Goal: Task Accomplishment & Management: Manage account settings

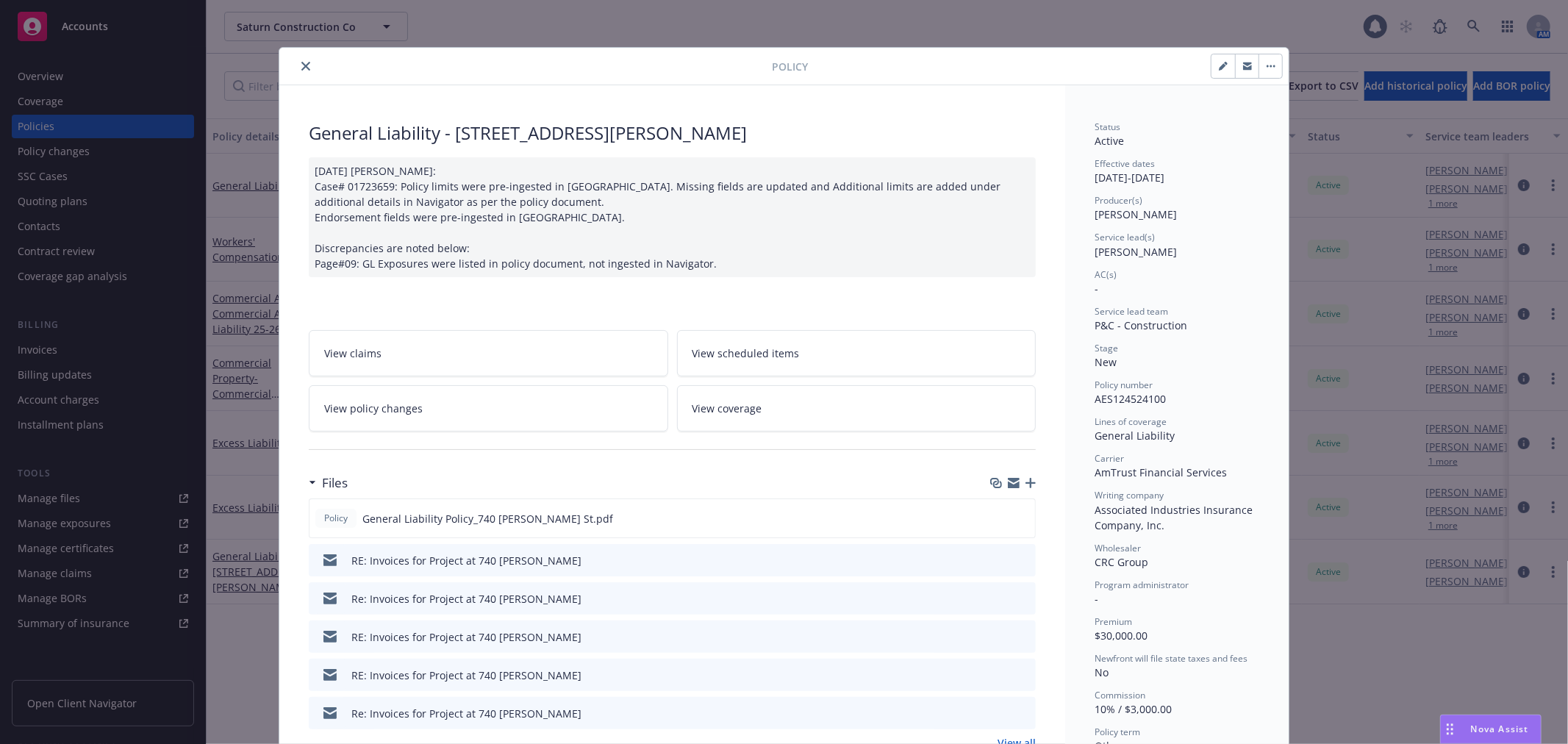
click at [302, 64] on icon "close" at bounding box center [306, 65] width 9 height 9
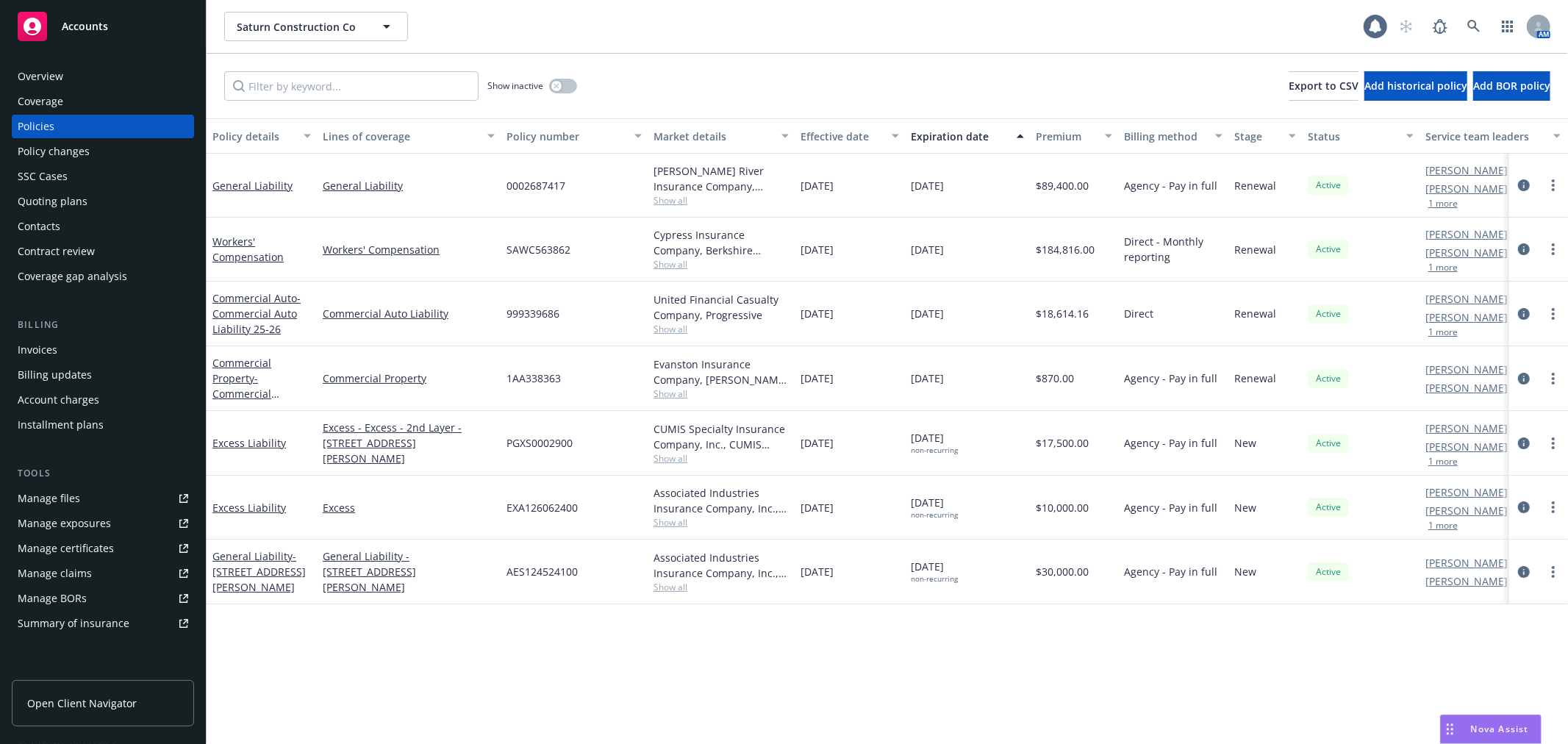
click at [55, 204] on div "Quoting plans" at bounding box center [52, 202] width 70 height 24
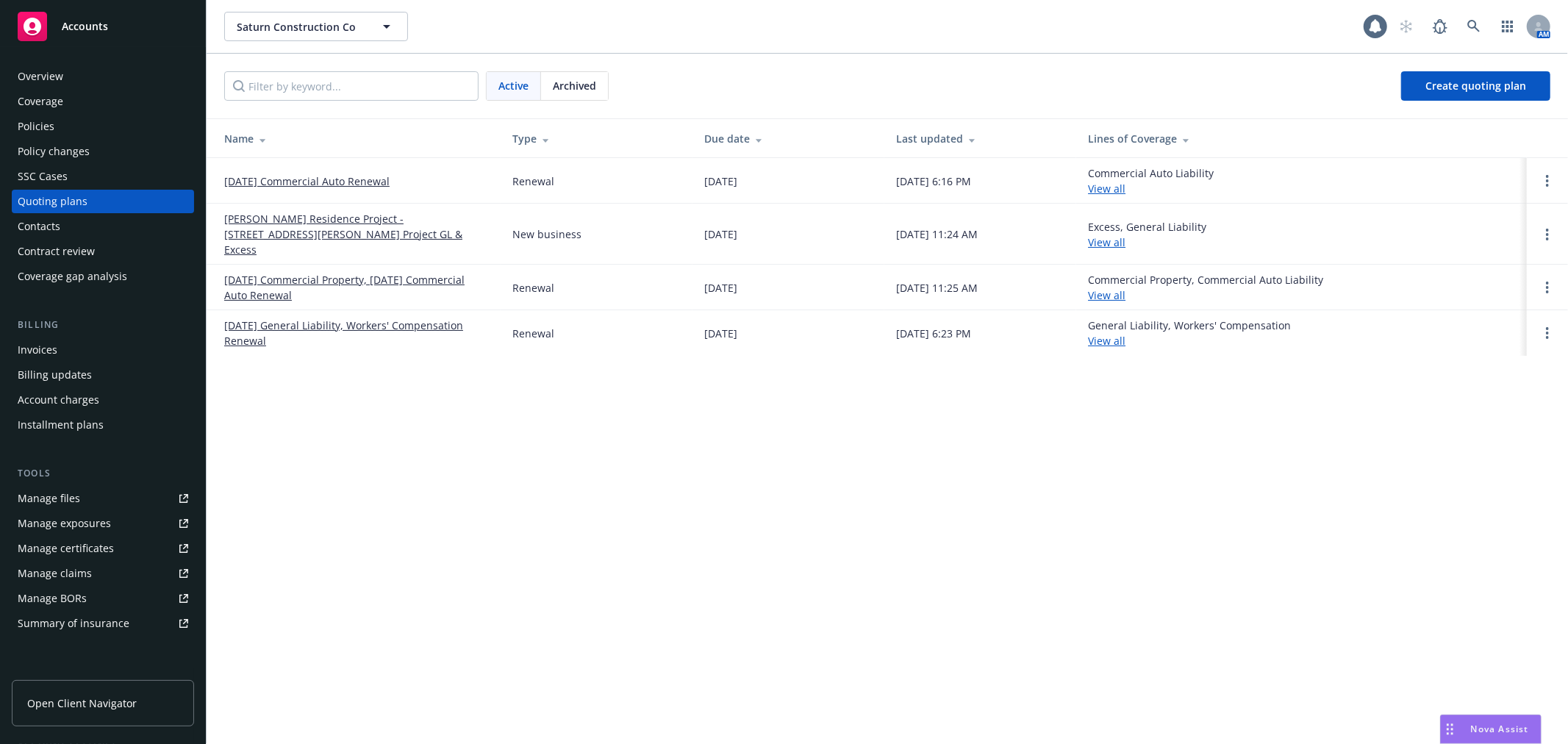
click at [264, 318] on link "09/01/25 General Liability, Workers' Compensation Renewal" at bounding box center [356, 332] width 264 height 31
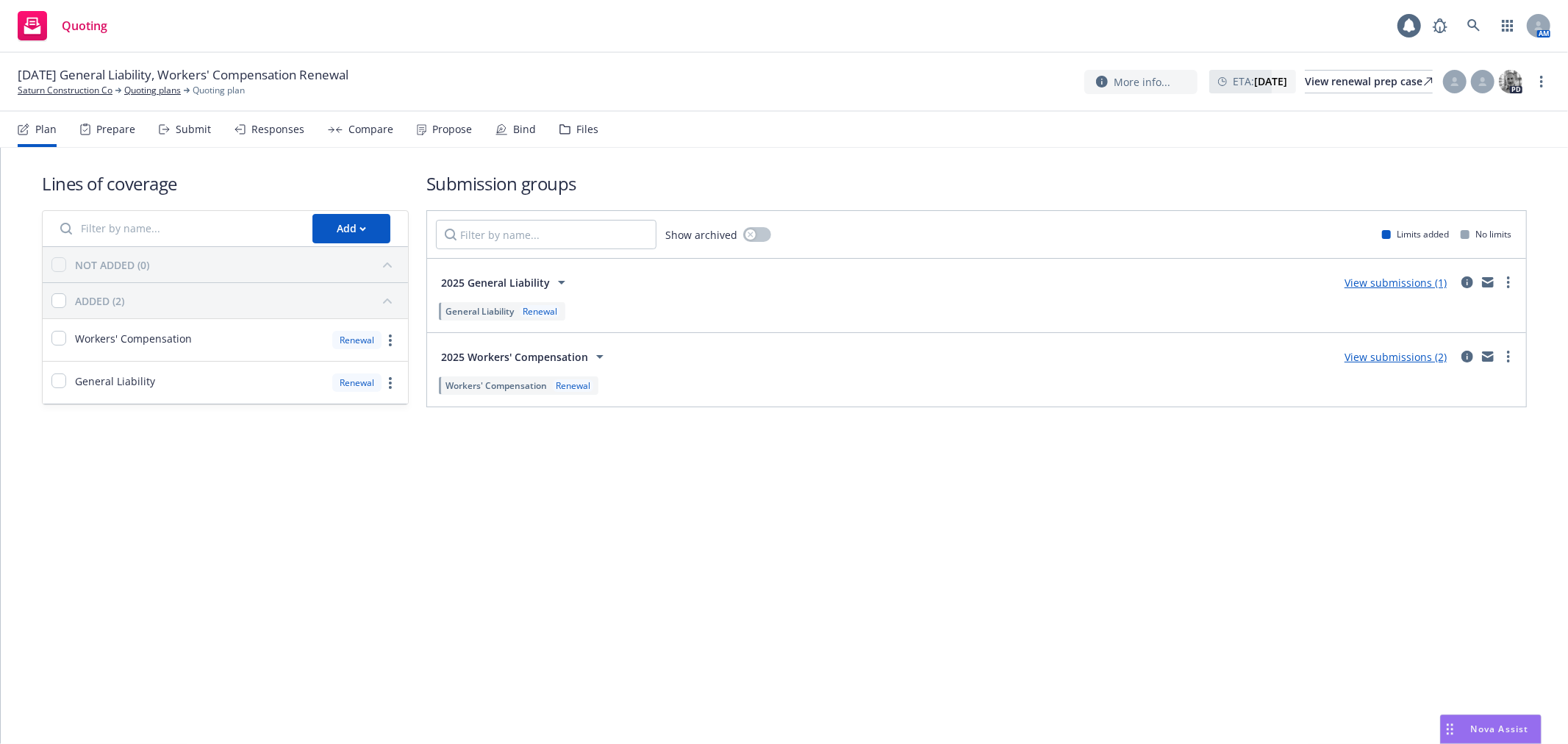
click at [1407, 358] on link "View submissions (2)" at bounding box center [1395, 357] width 102 height 14
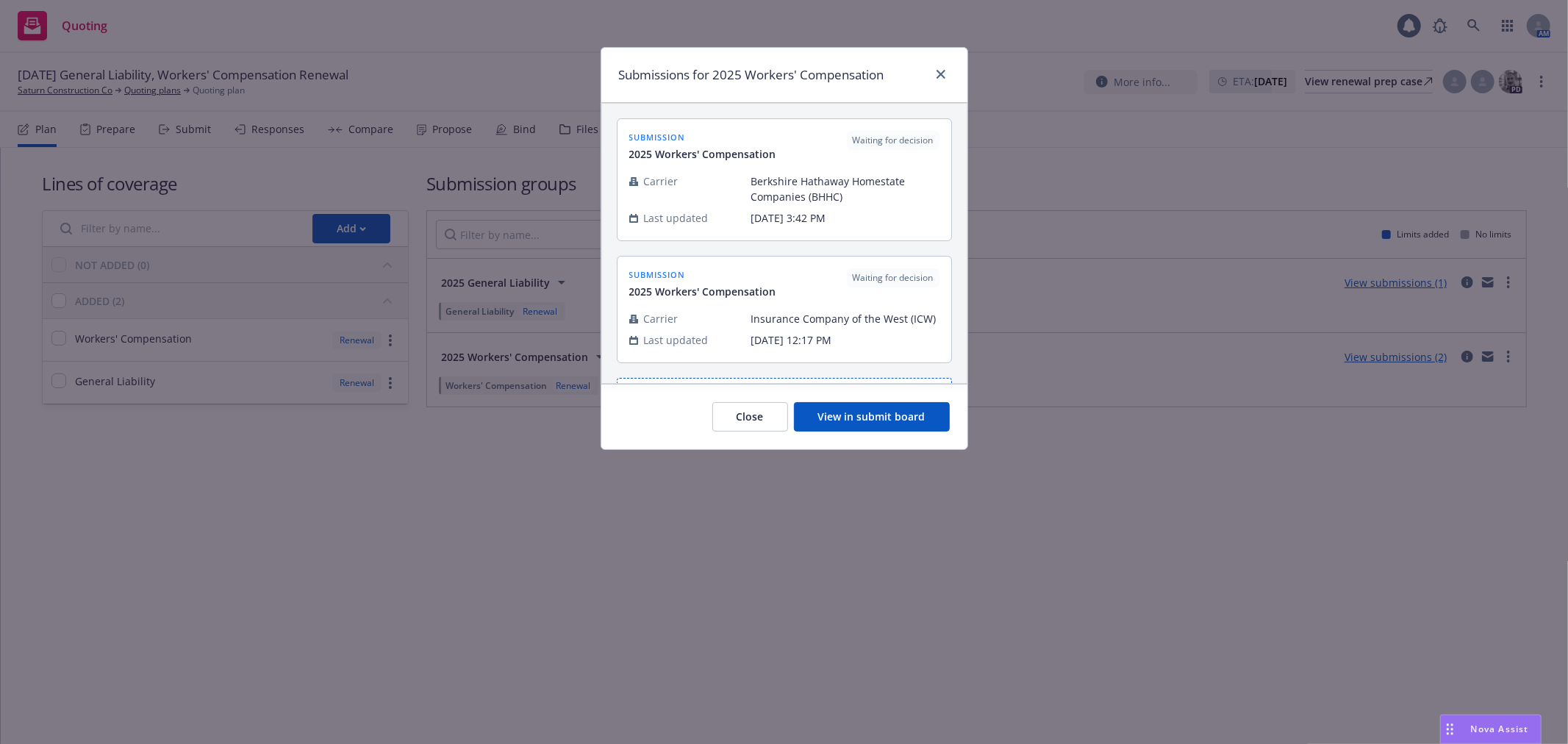
scroll to position [61, 0]
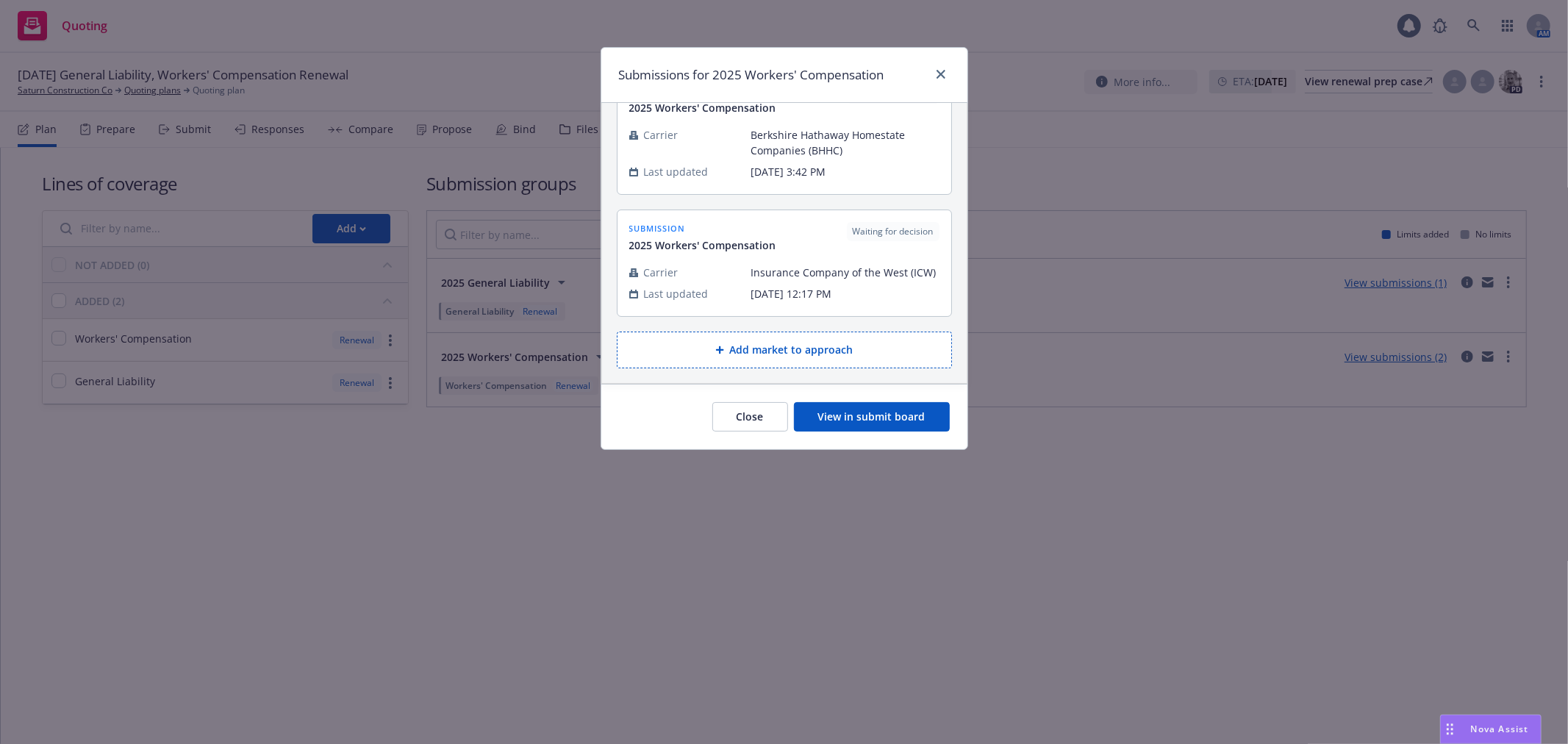
click at [779, 356] on button "Add market to approach" at bounding box center [784, 349] width 335 height 37
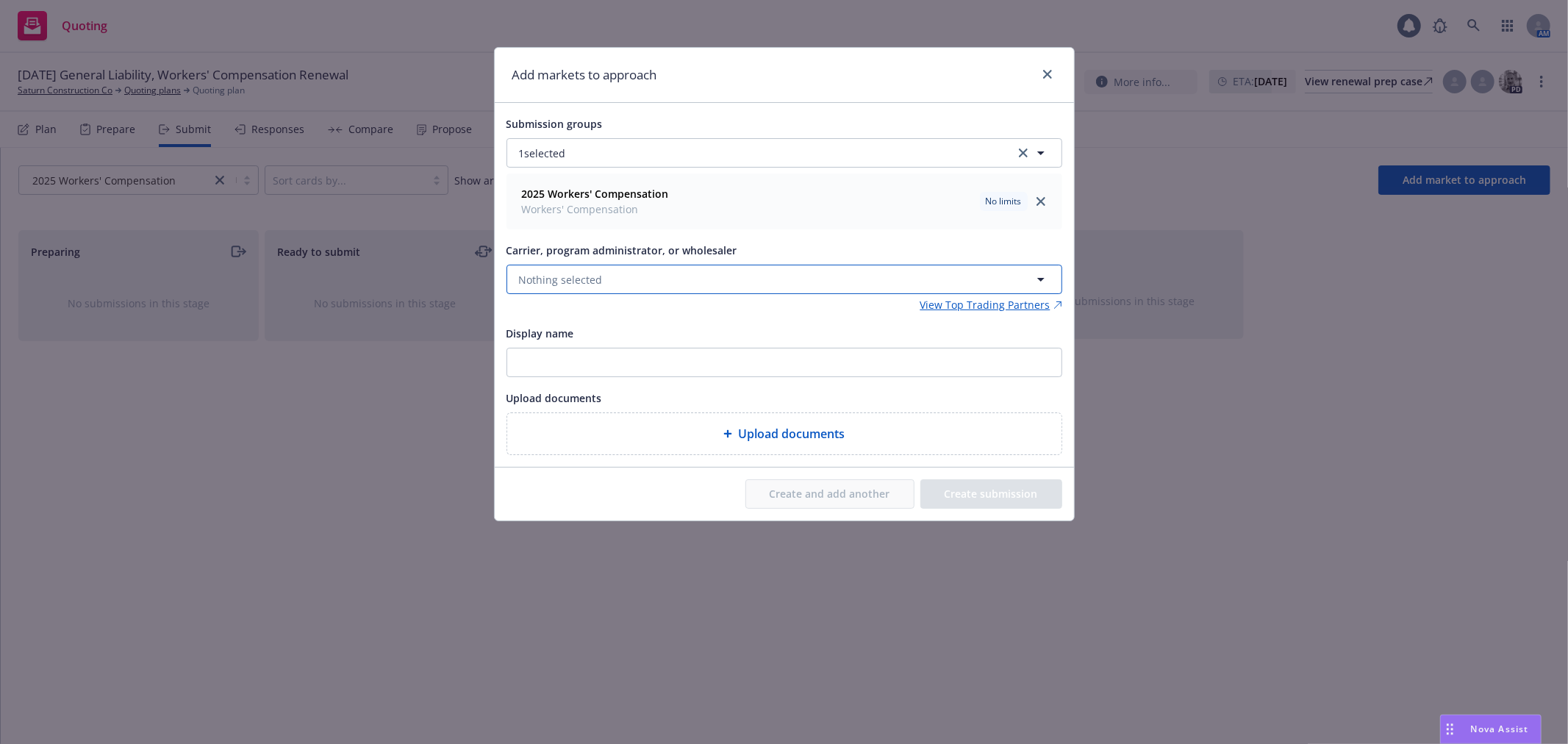
click at [701, 284] on button "Nothing selected" at bounding box center [784, 279] width 556 height 30
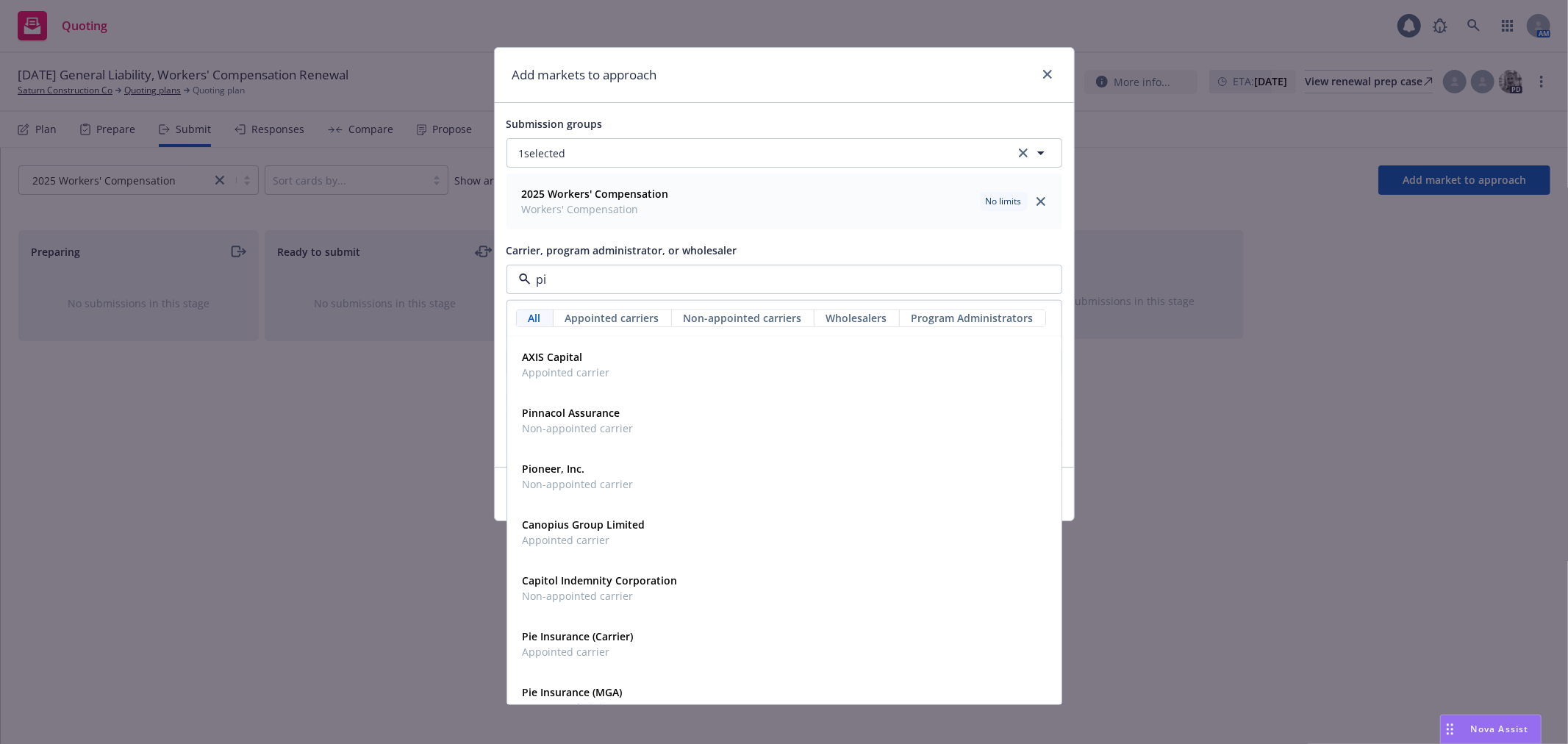
type input "pie"
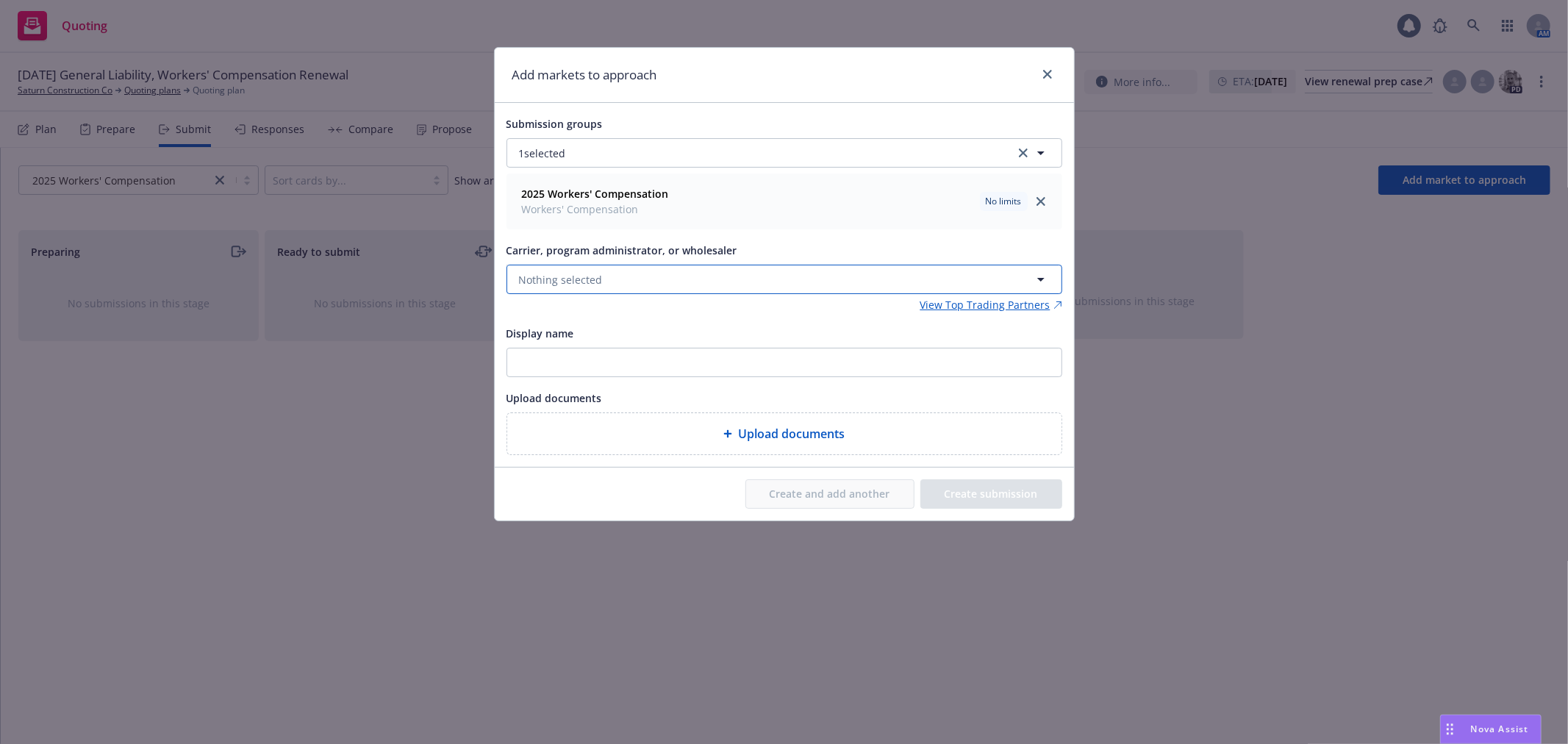
click at [926, 275] on button "Nothing selected" at bounding box center [784, 279] width 556 height 30
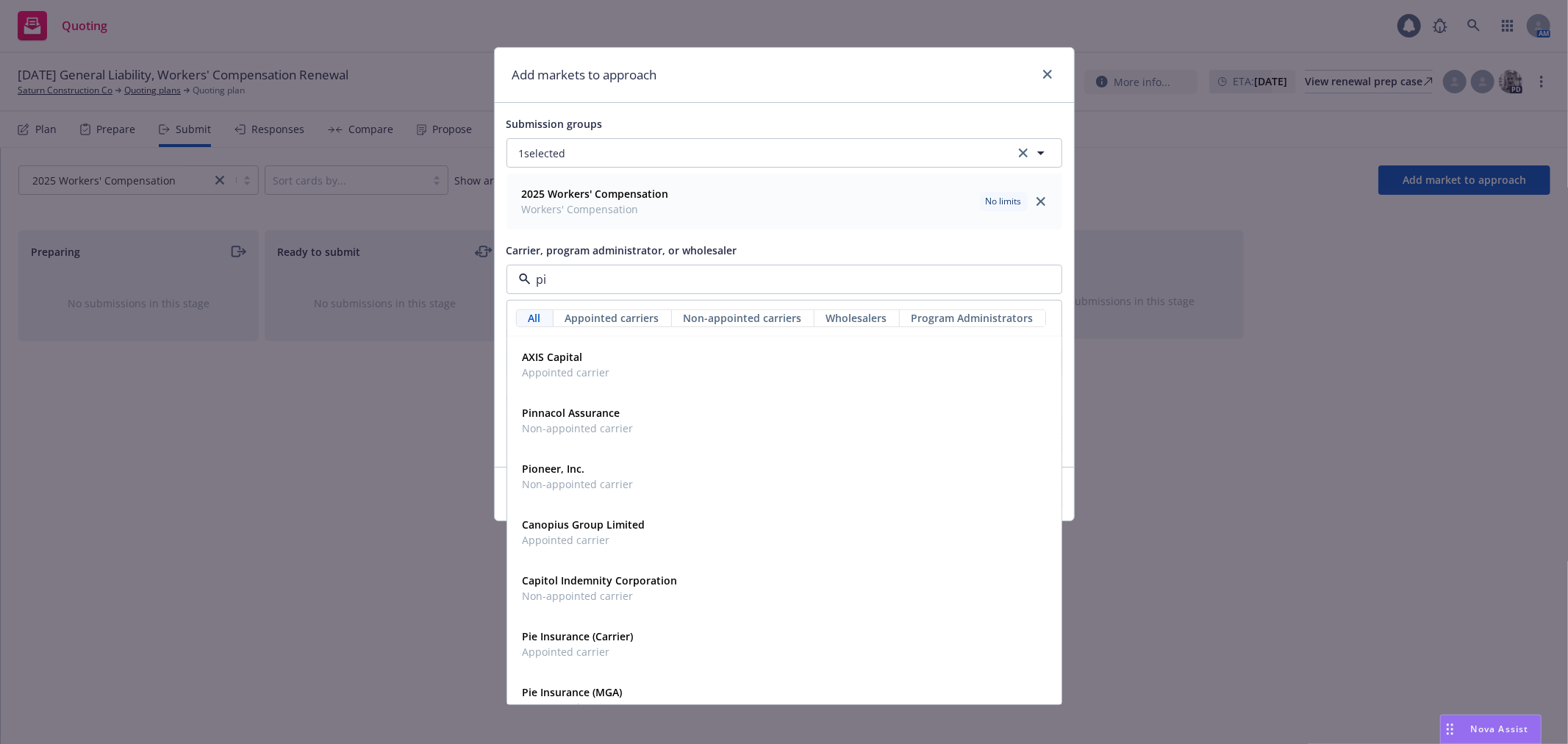
type input "pie"
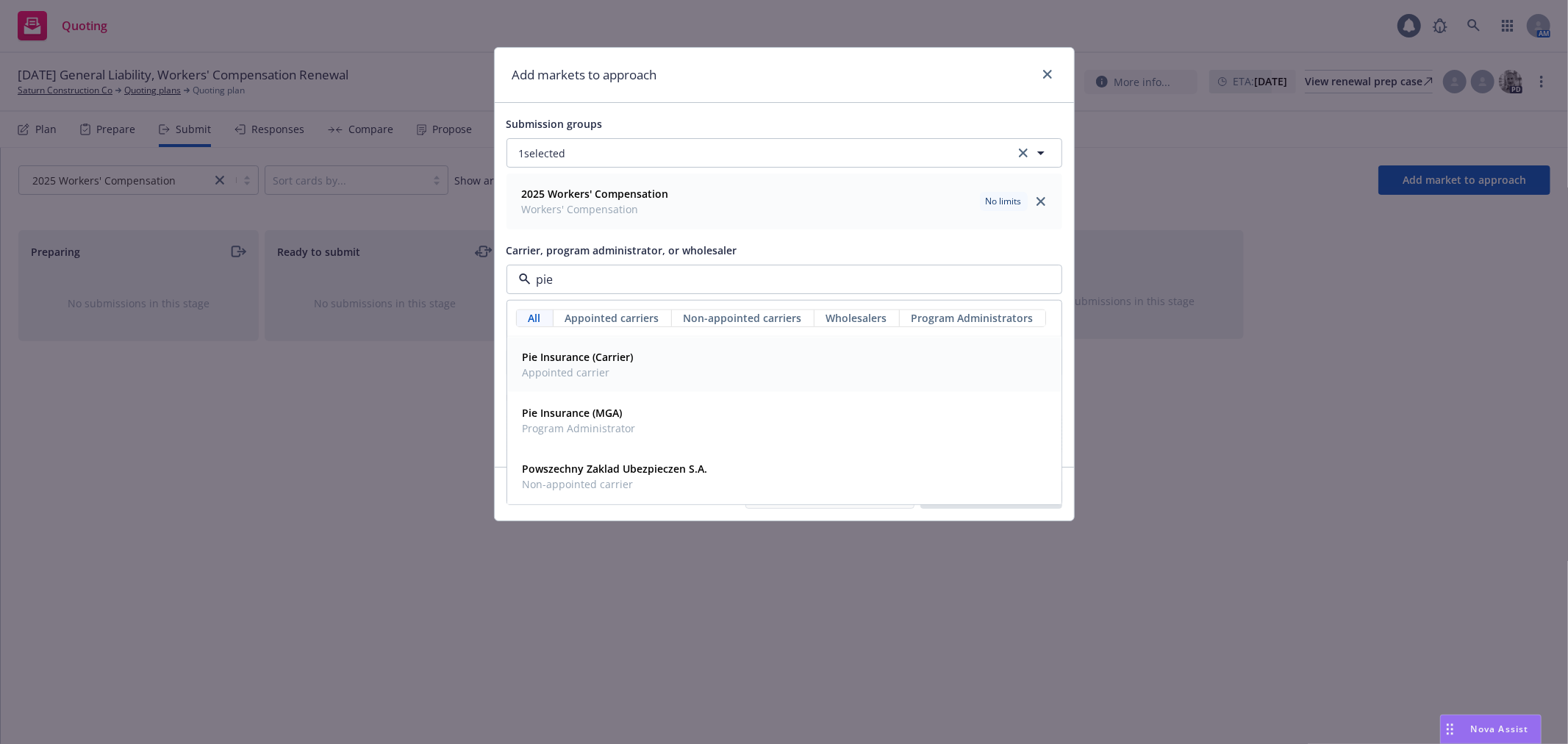
click at [648, 367] on div "Pie Insurance (Carrier) Appointed carrier" at bounding box center [784, 364] width 535 height 37
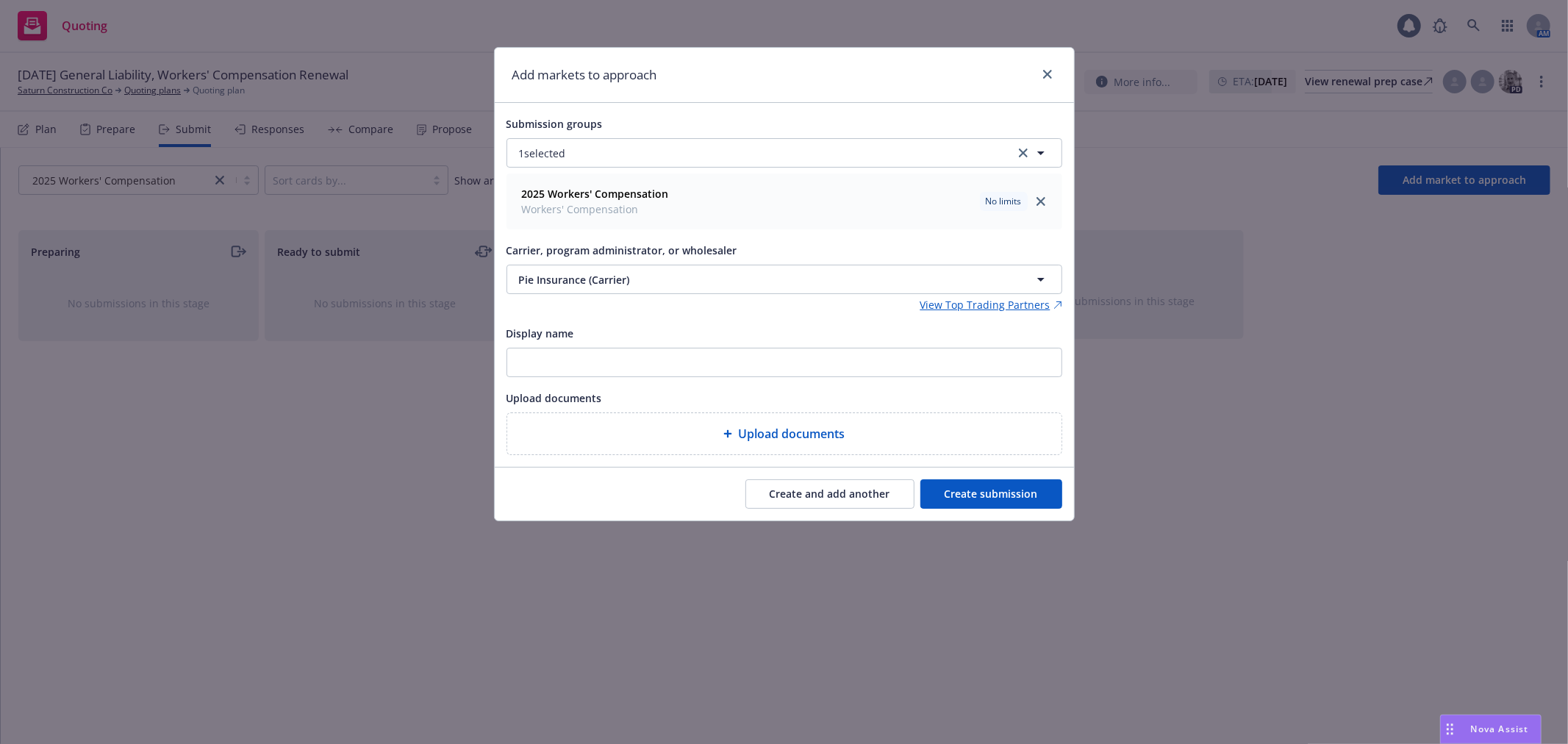
click at [786, 439] on span "Upload documents" at bounding box center [791, 433] width 107 height 18
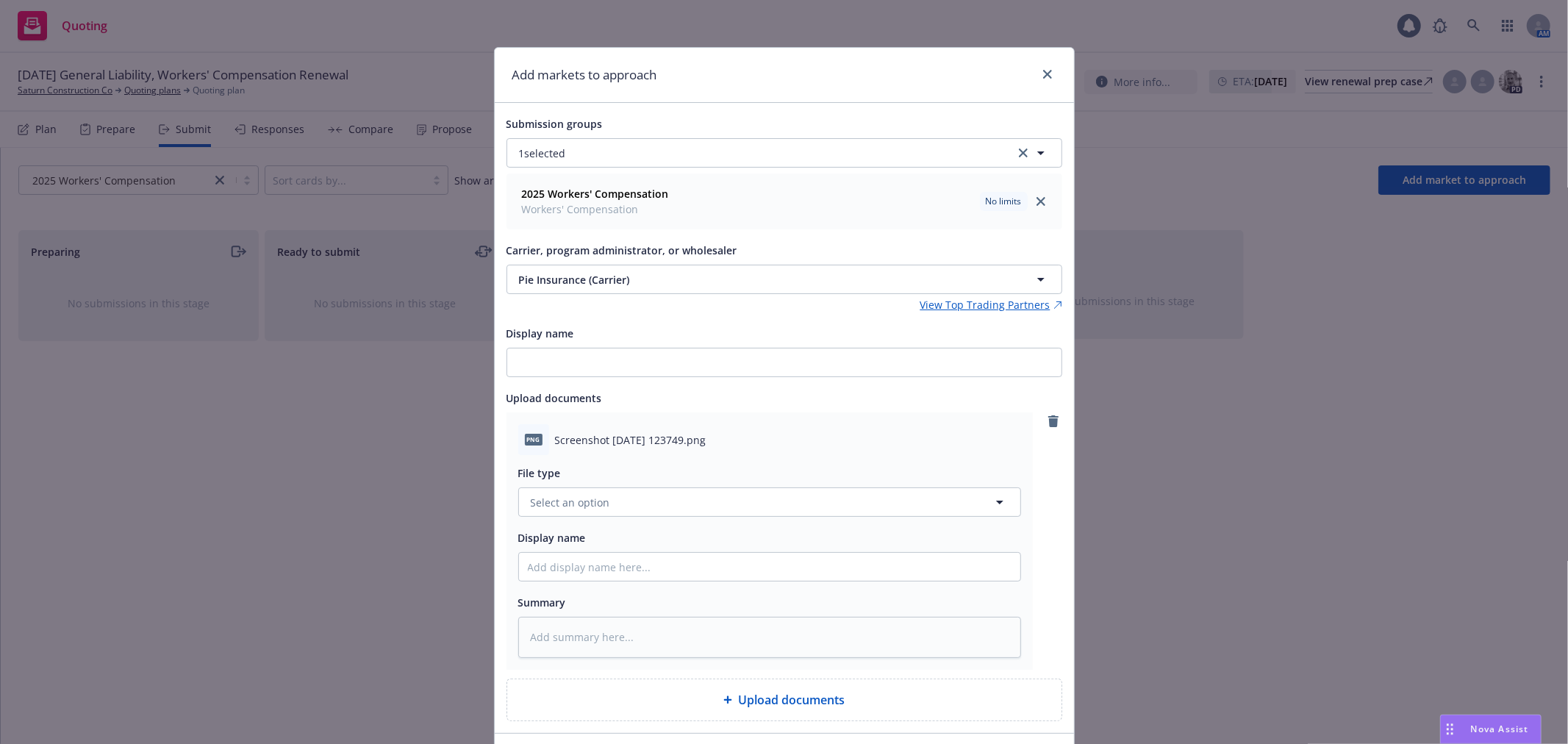
scroll to position [81, 0]
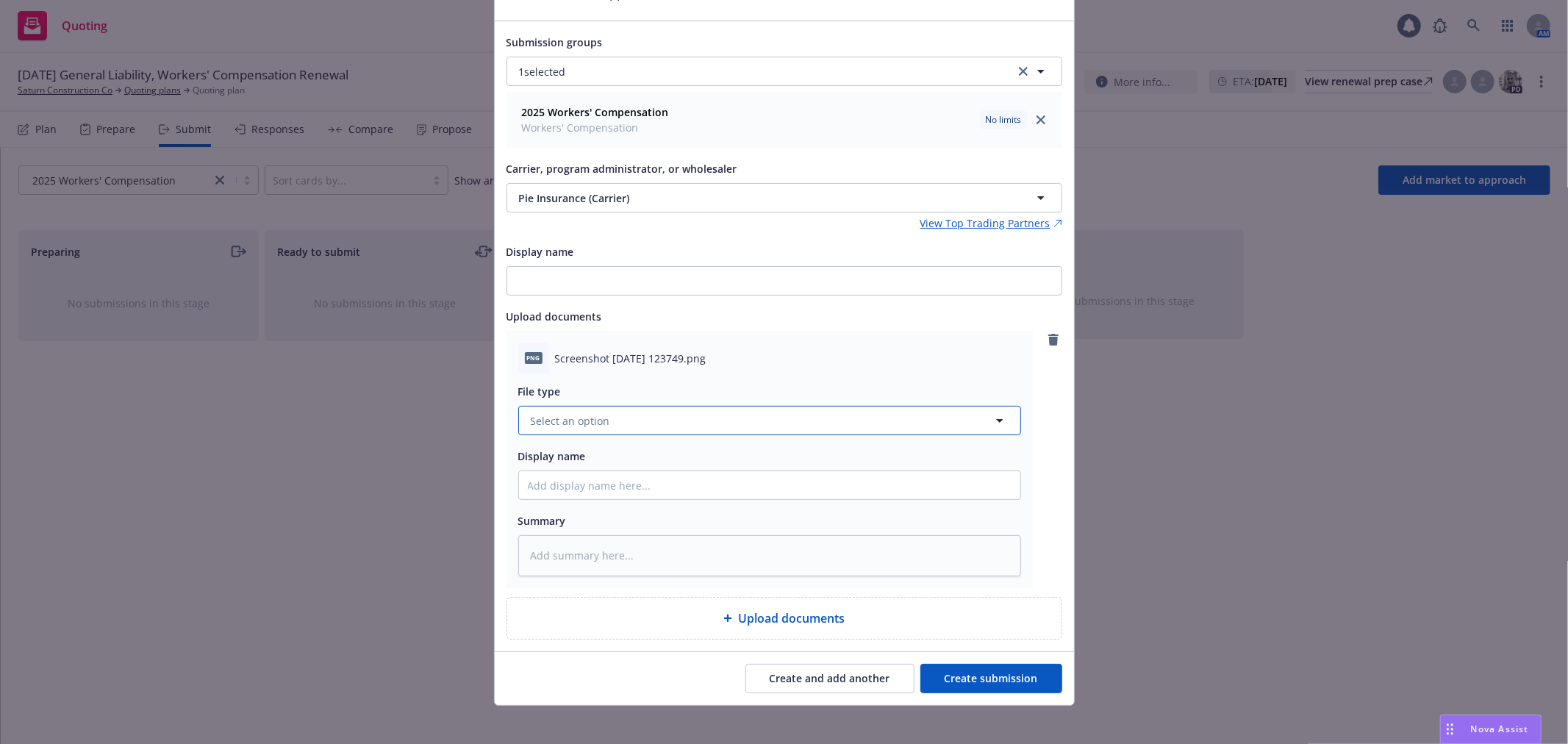
click at [765, 435] on button "Select an option" at bounding box center [770, 420] width 503 height 30
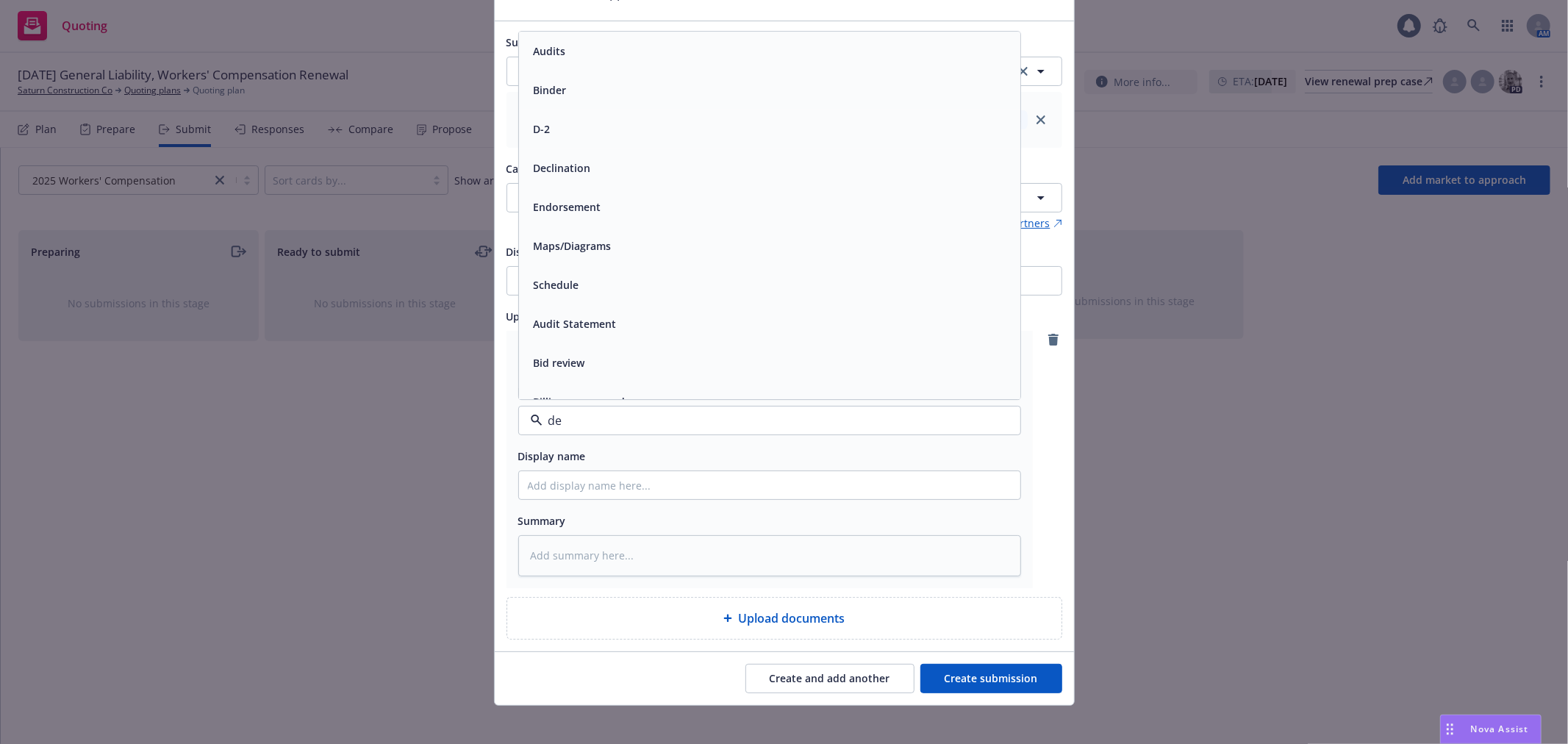
type input "dec"
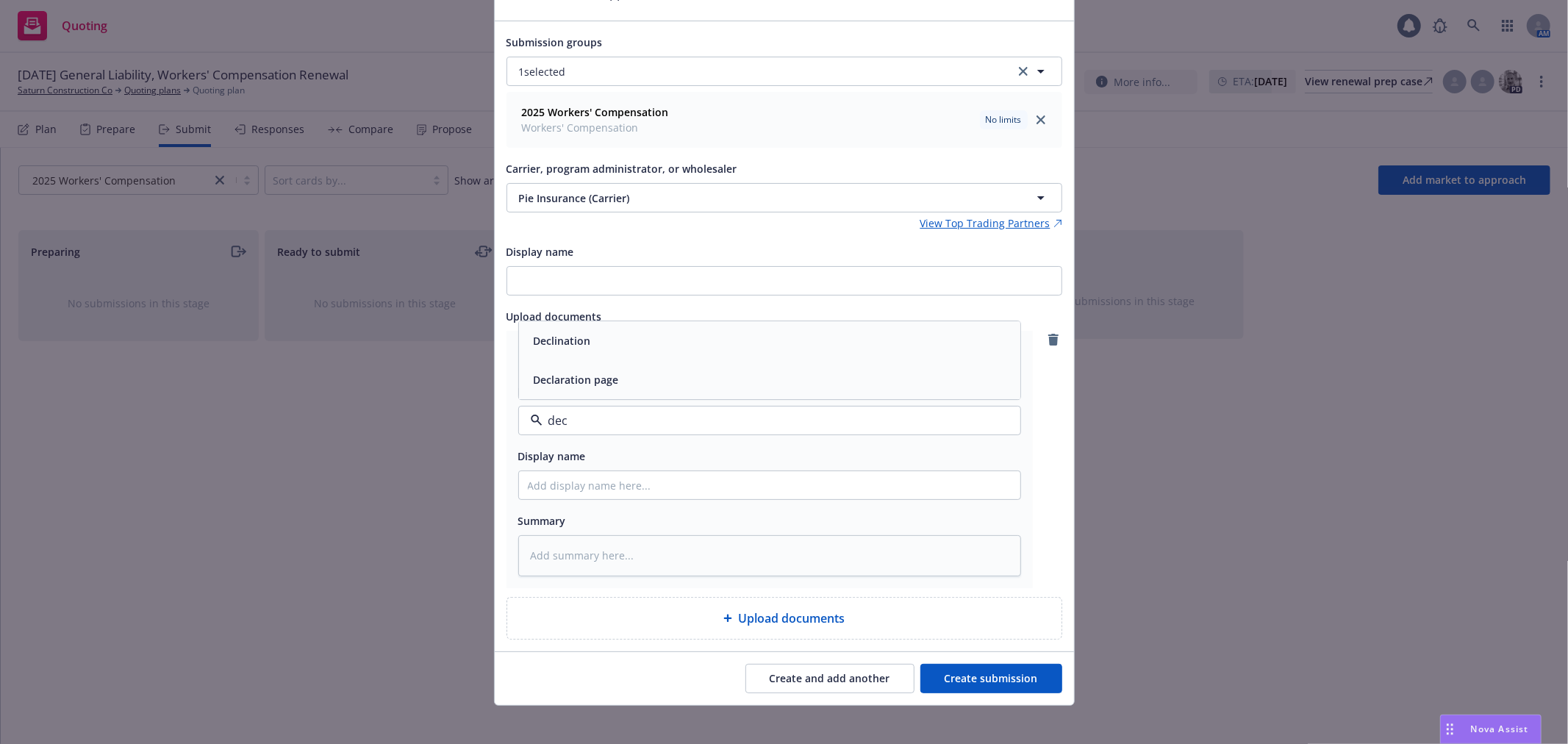
click at [707, 346] on div "Declination" at bounding box center [769, 341] width 484 height 22
click at [698, 496] on input "Display name" at bounding box center [769, 485] width 502 height 28
type textarea "x"
type input "F"
type textarea "x"
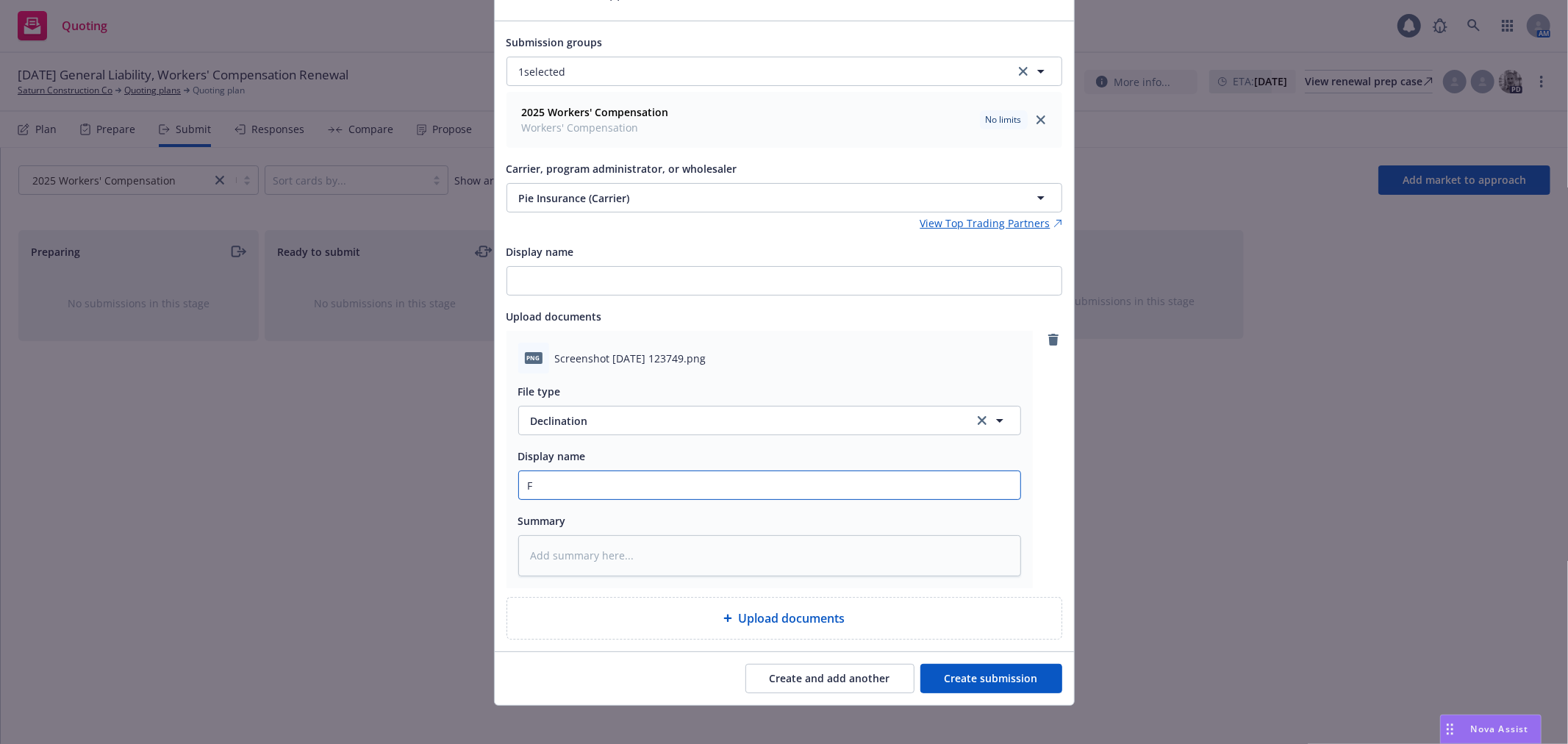
type input "Fr"
type textarea "x"
type input "Fr"
type textarea "x"
type input "Fr P"
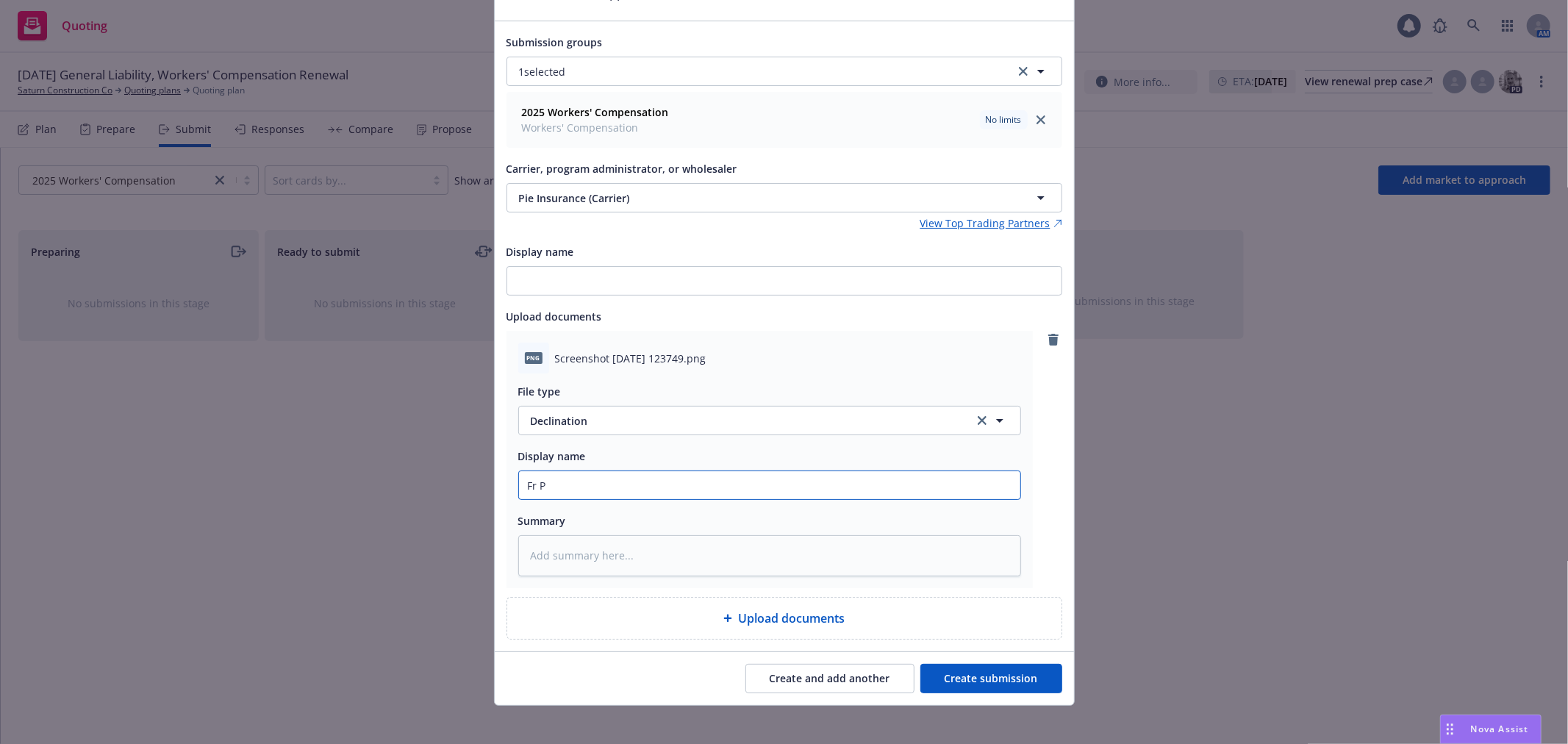
type textarea "x"
type input "Fr Pie"
type textarea "x"
type input "Fr PieL"
type textarea "x"
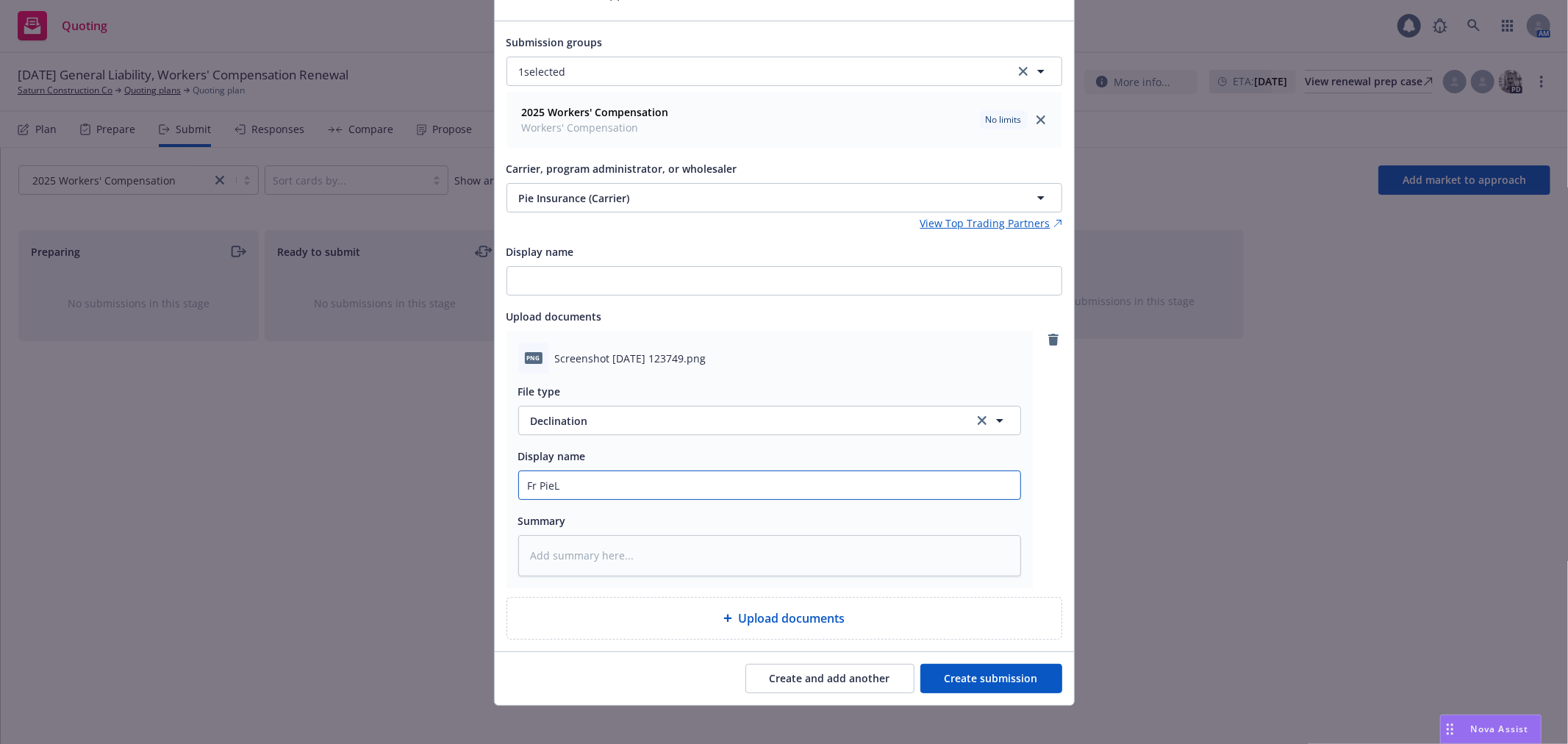
type input "Fr PieL"
type textarea "x"
type input "Fr Pie"
type textarea "x"
type input "Fr Pie:"
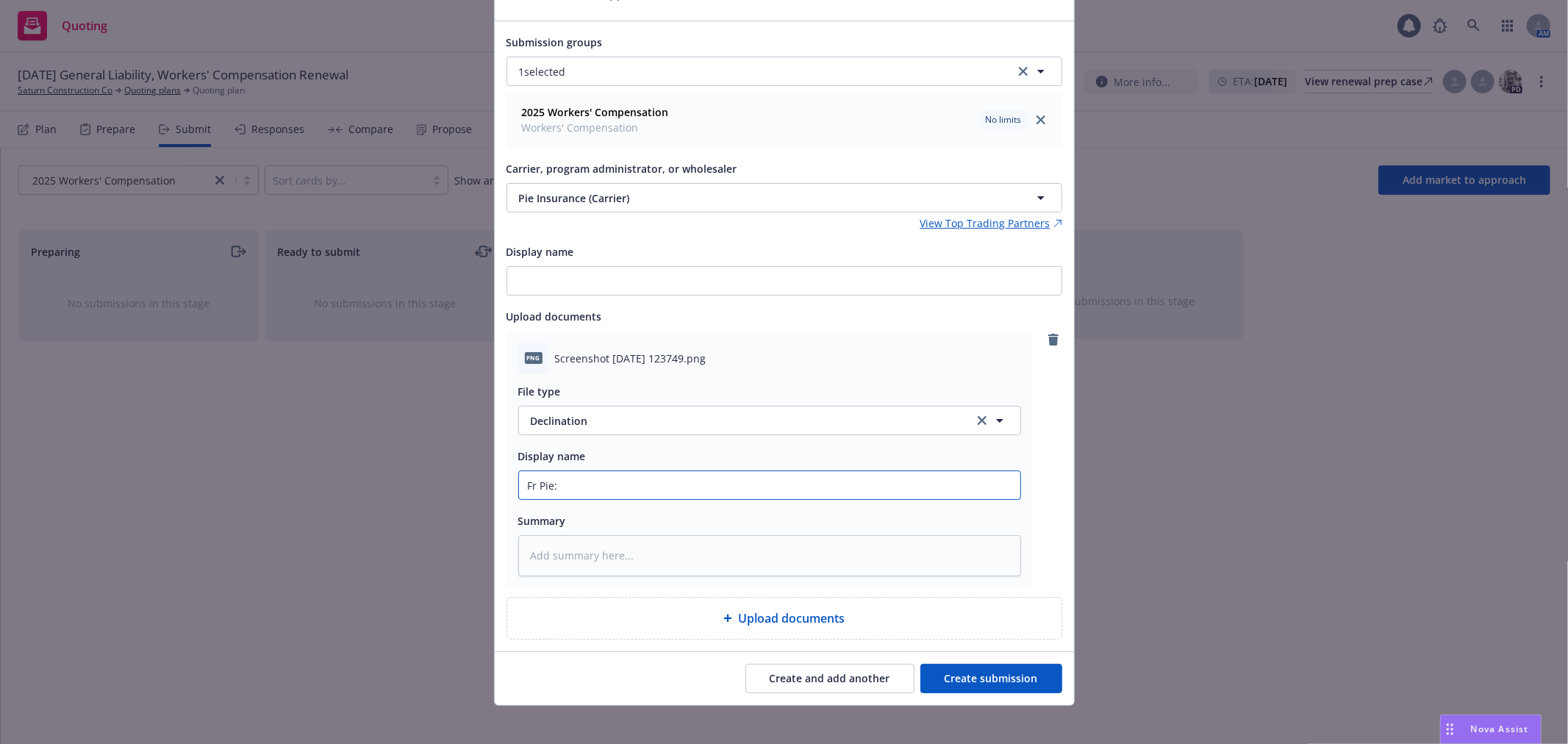
type textarea "x"
type input "Fr Pie:"
type textarea "x"
type input "Fr Pie: D"
type textarea "x"
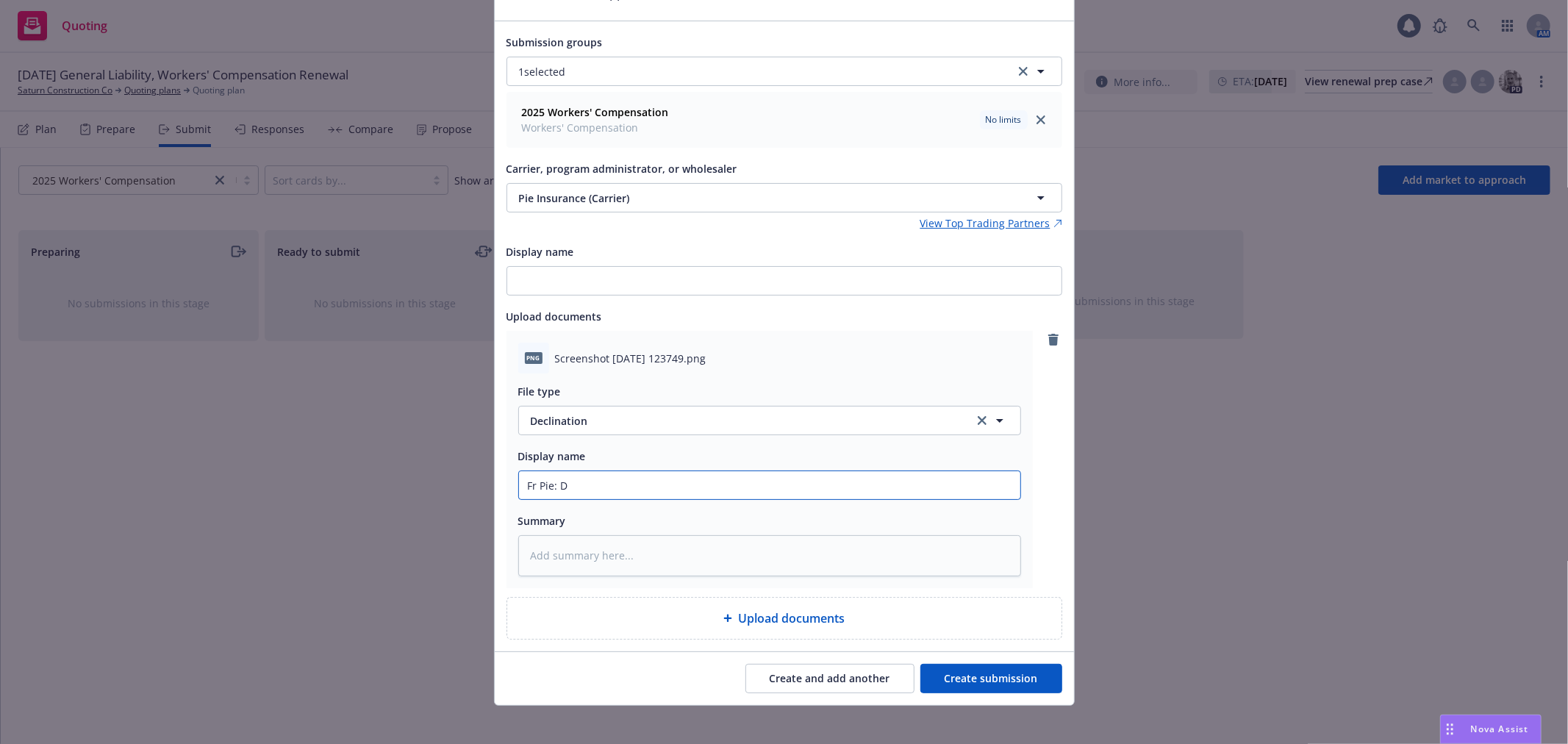
type input "Fr Pie: De"
type textarea "x"
type input "Fr Pie: Dec"
type textarea "x"
type input "Fr Pie: Decl"
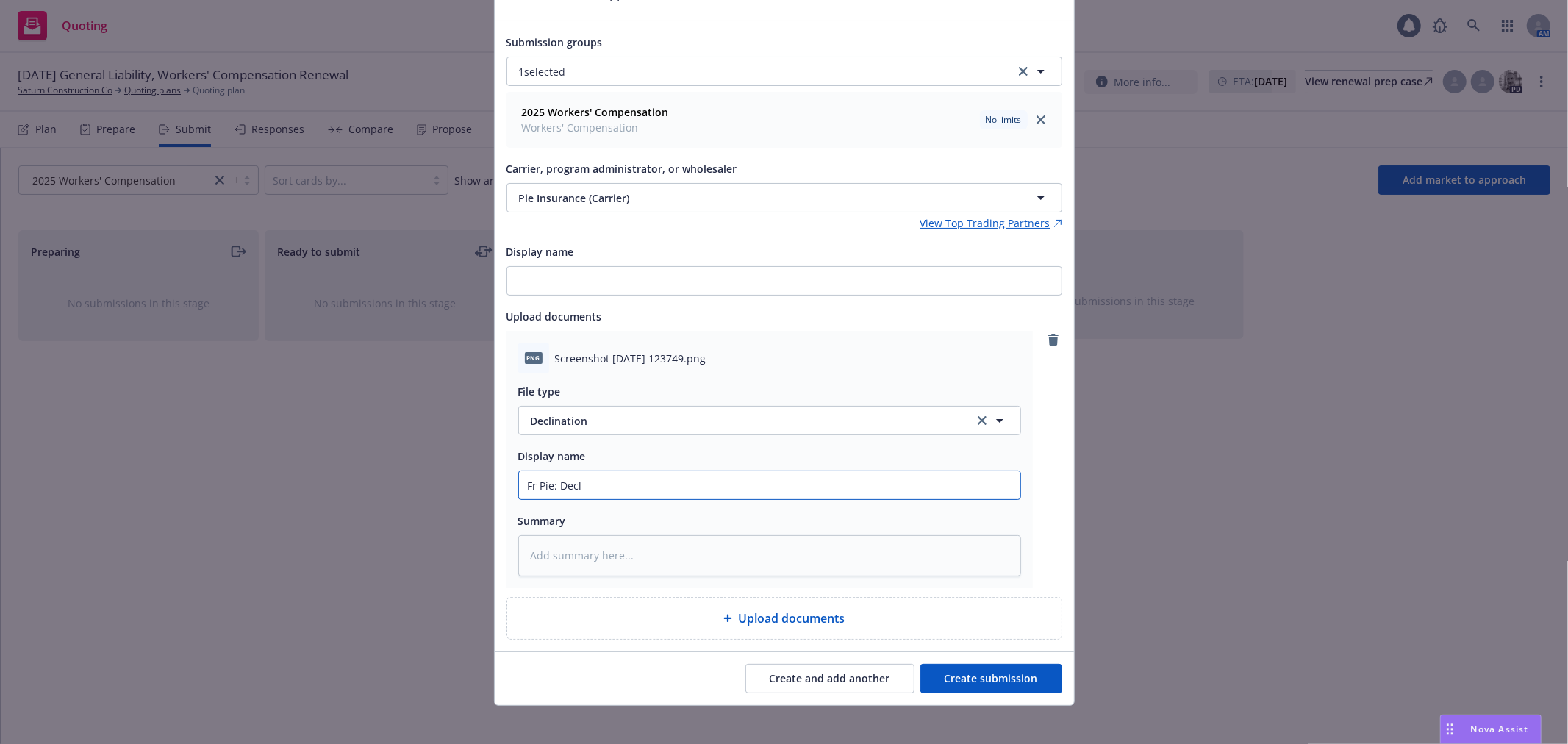
type textarea "x"
type input "Fr Pie: Declin"
type textarea "x"
type input "Fr Pie: Declina"
type textarea "x"
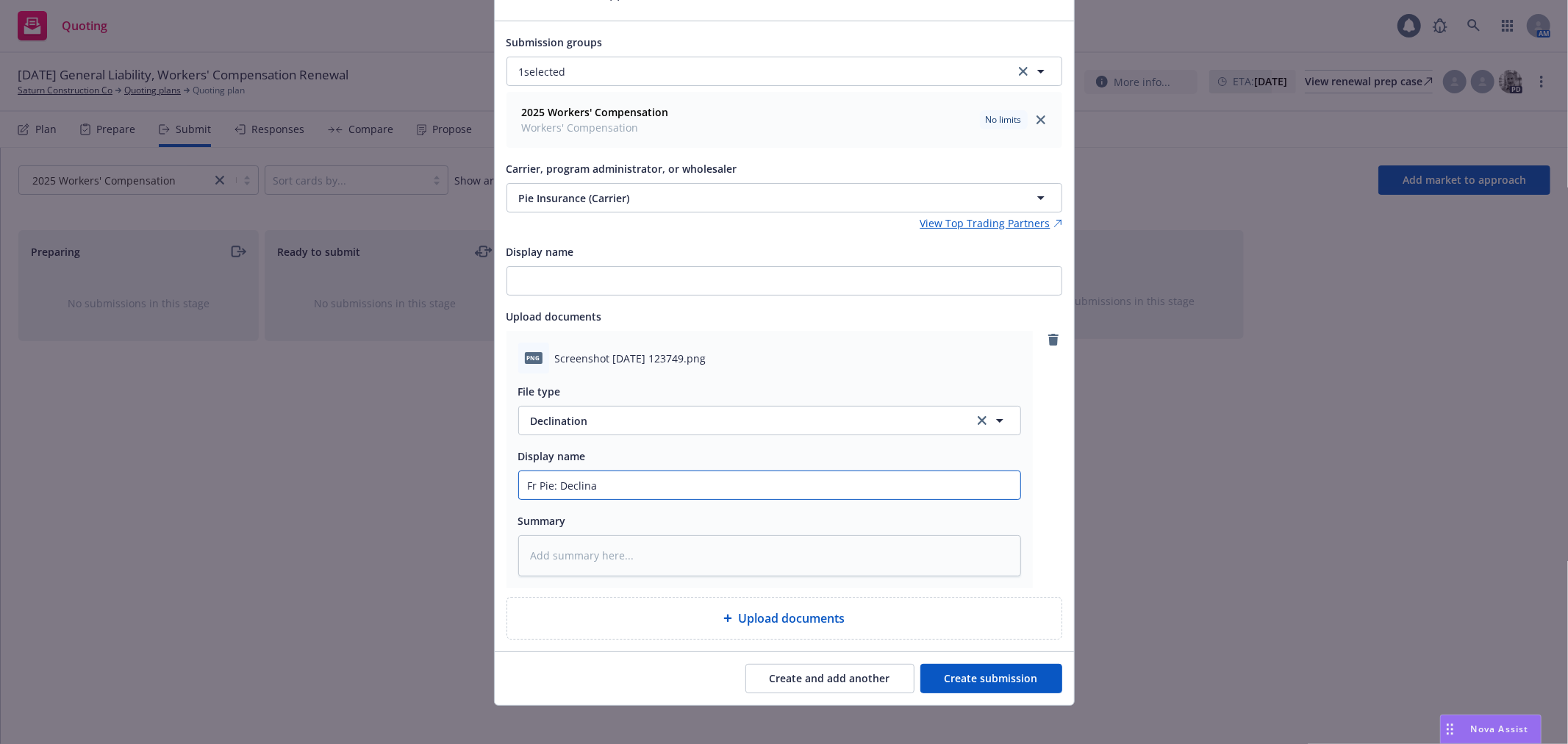
type input "Fr Pie: Declinat"
type textarea "x"
type input "Fr Pie: Declinati"
type textarea "x"
type input "Fr Pie: Declinatio"
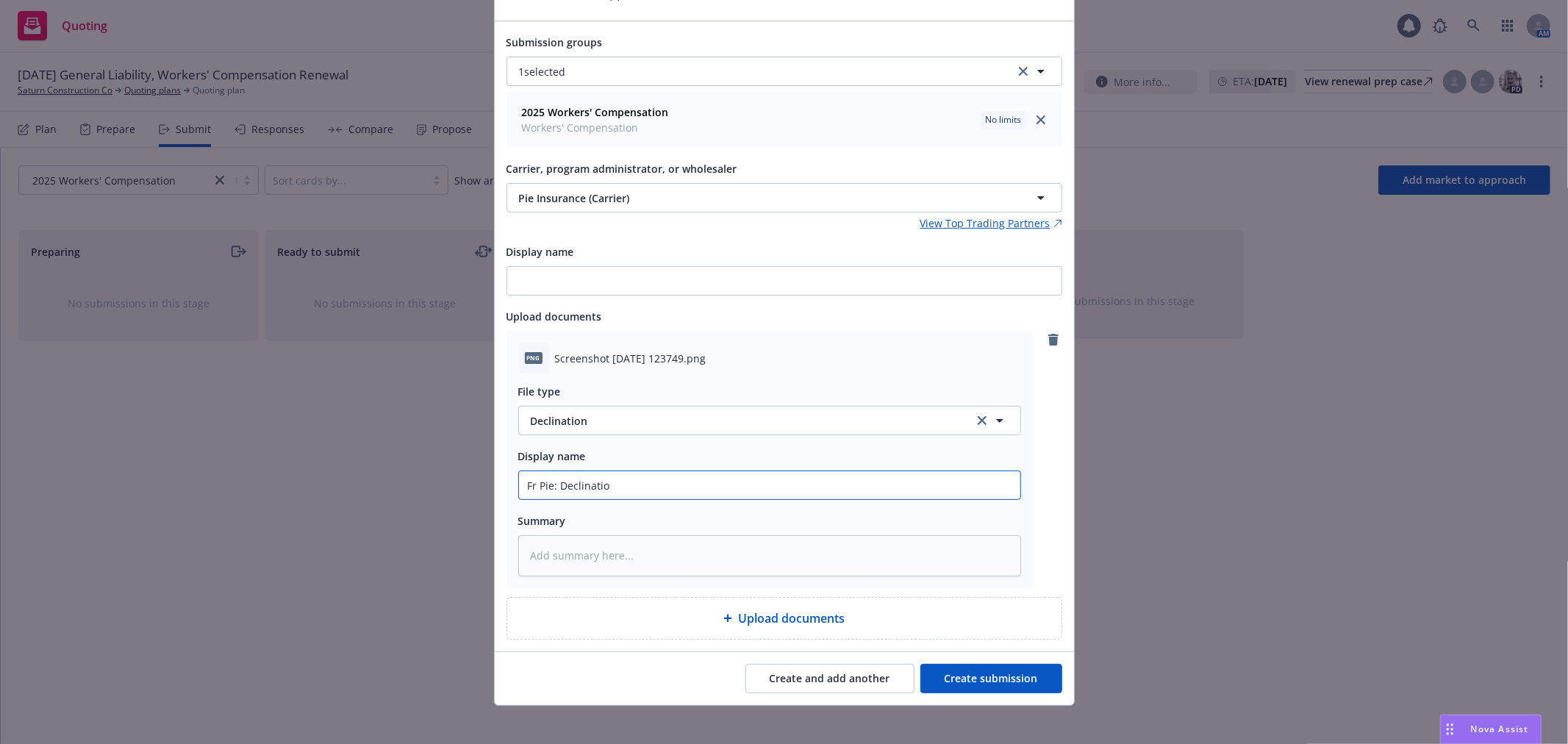
type textarea "x"
type input "Fr Pie: Declination"
type textarea "x"
type input "Fr Pie: Declination,"
type textarea "x"
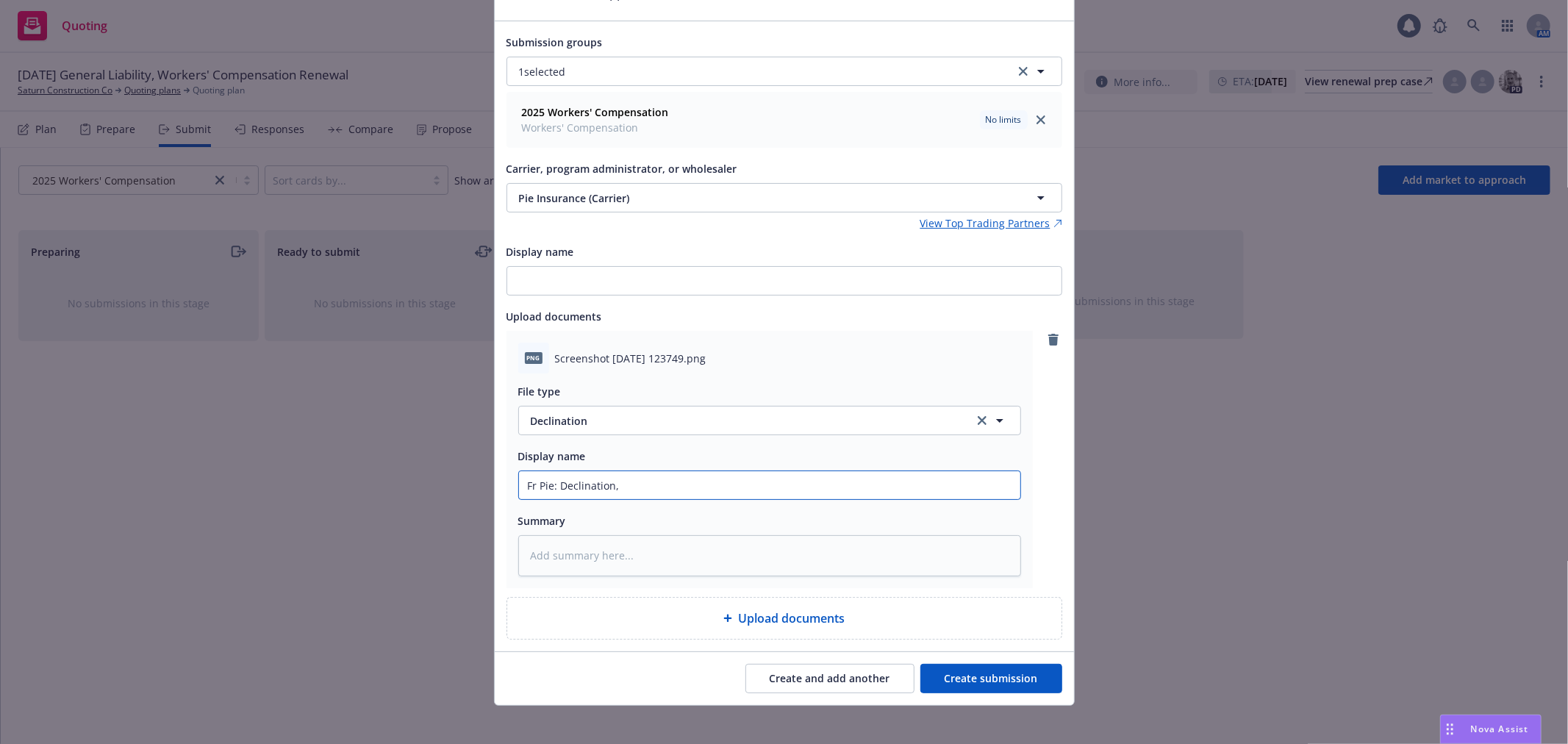
type input "Fr Pie: Declination,"
type textarea "x"
type input "Fr Pie: Declination, p"
type textarea "x"
type input "Fr Pie: Declination, pre"
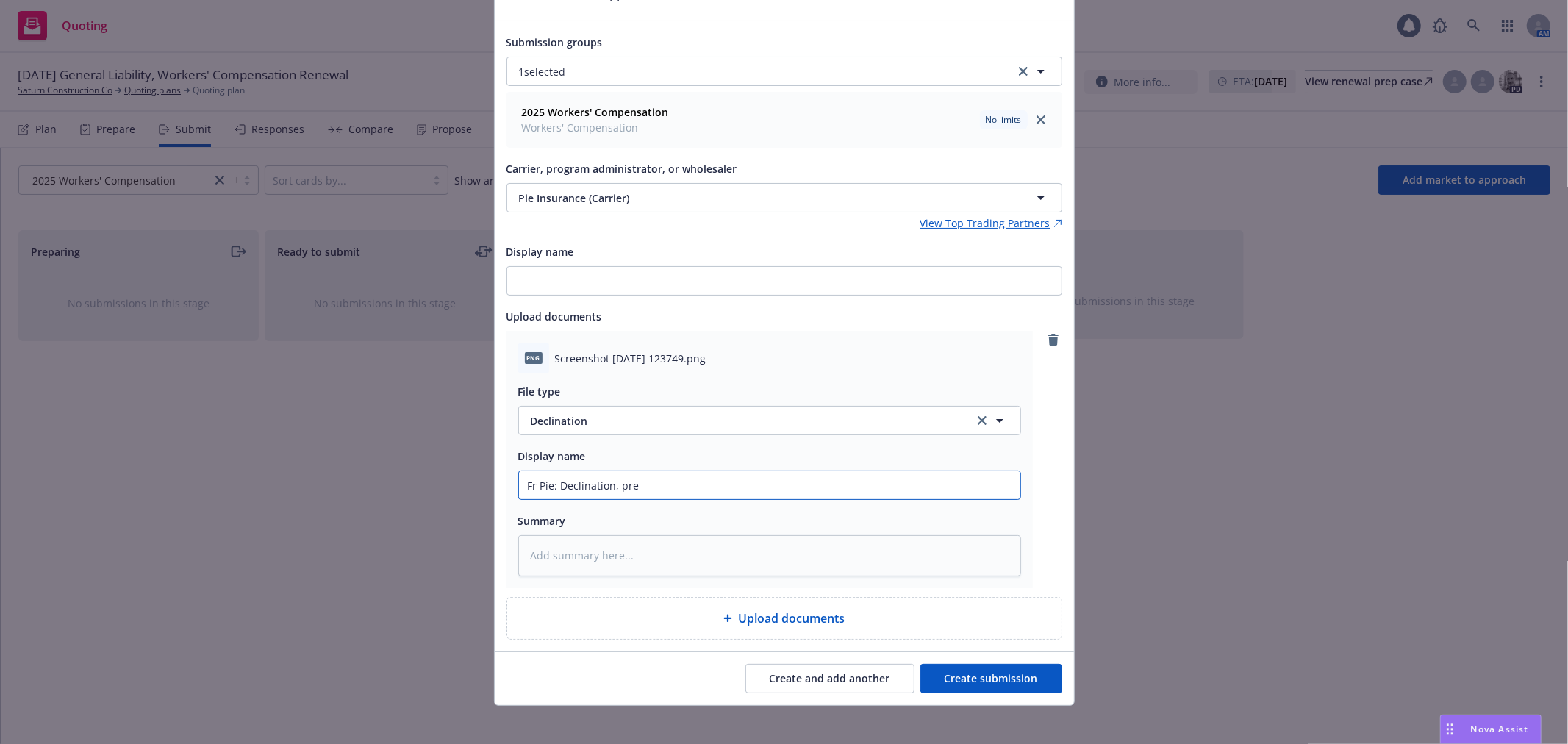
type textarea "x"
type input "Fr Pie: Declination, prem"
type textarea "x"
type input "Fr Pie: Declination, premi"
type textarea "x"
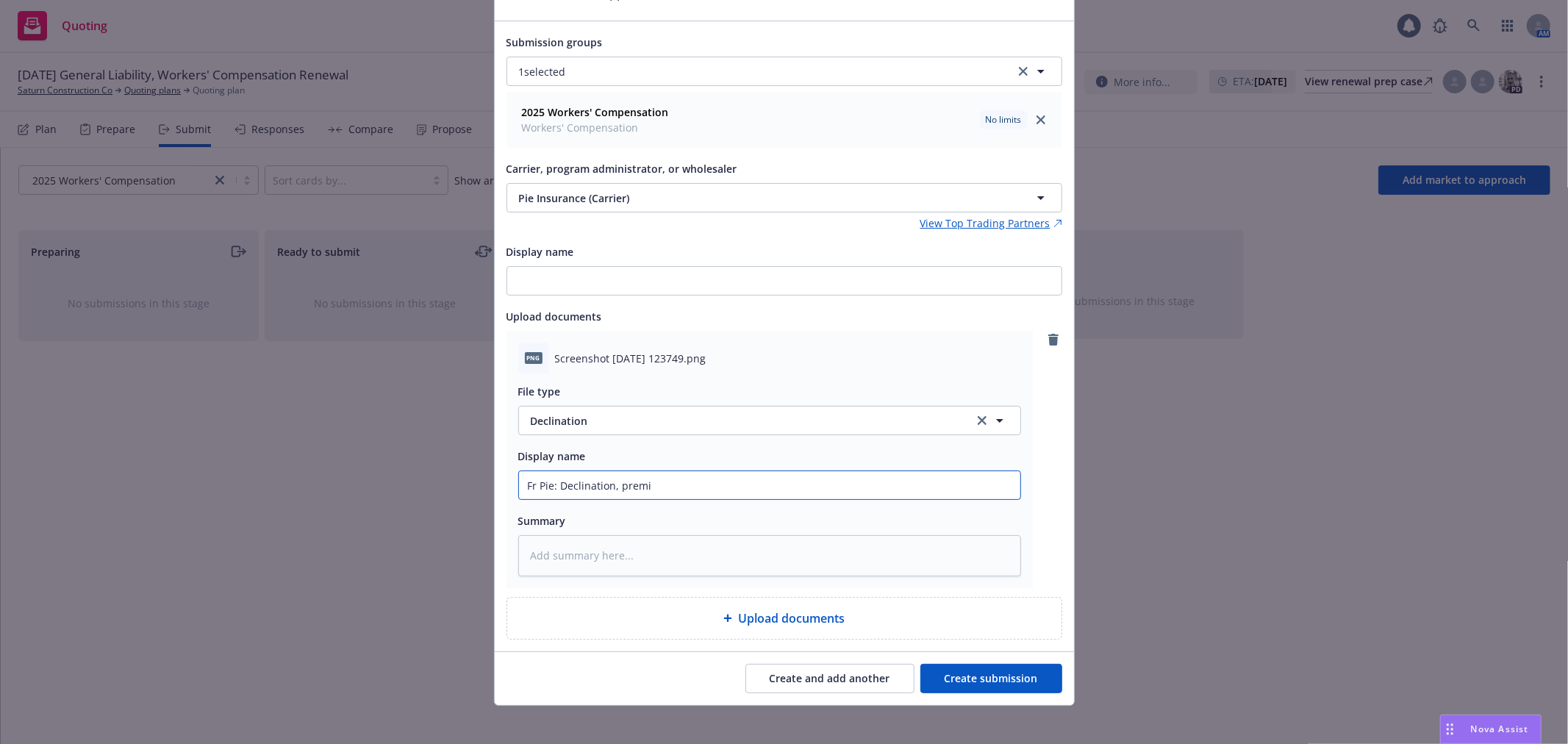
type input "Fr Pie: Declination, premiu"
type textarea "x"
type input "Fr Pie: Declination, premiumt"
type textarea "x"
type input "Fr Pie: Declination, premiumt"
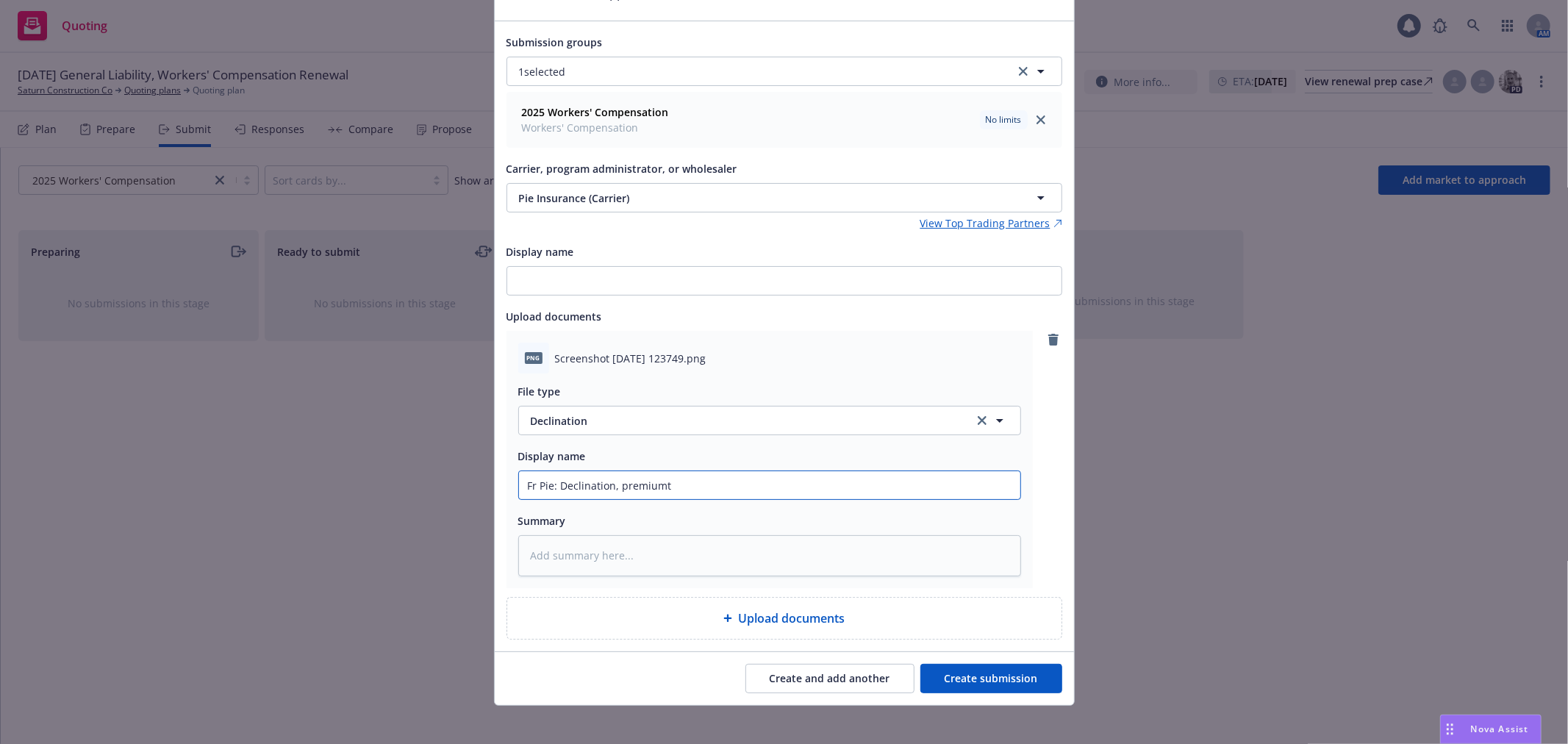
type textarea "x"
type input "Fr Pie: Declination, premiumt o"
type textarea "x"
type input "Fr Pie: Declination, premiumt oo"
type textarea "x"
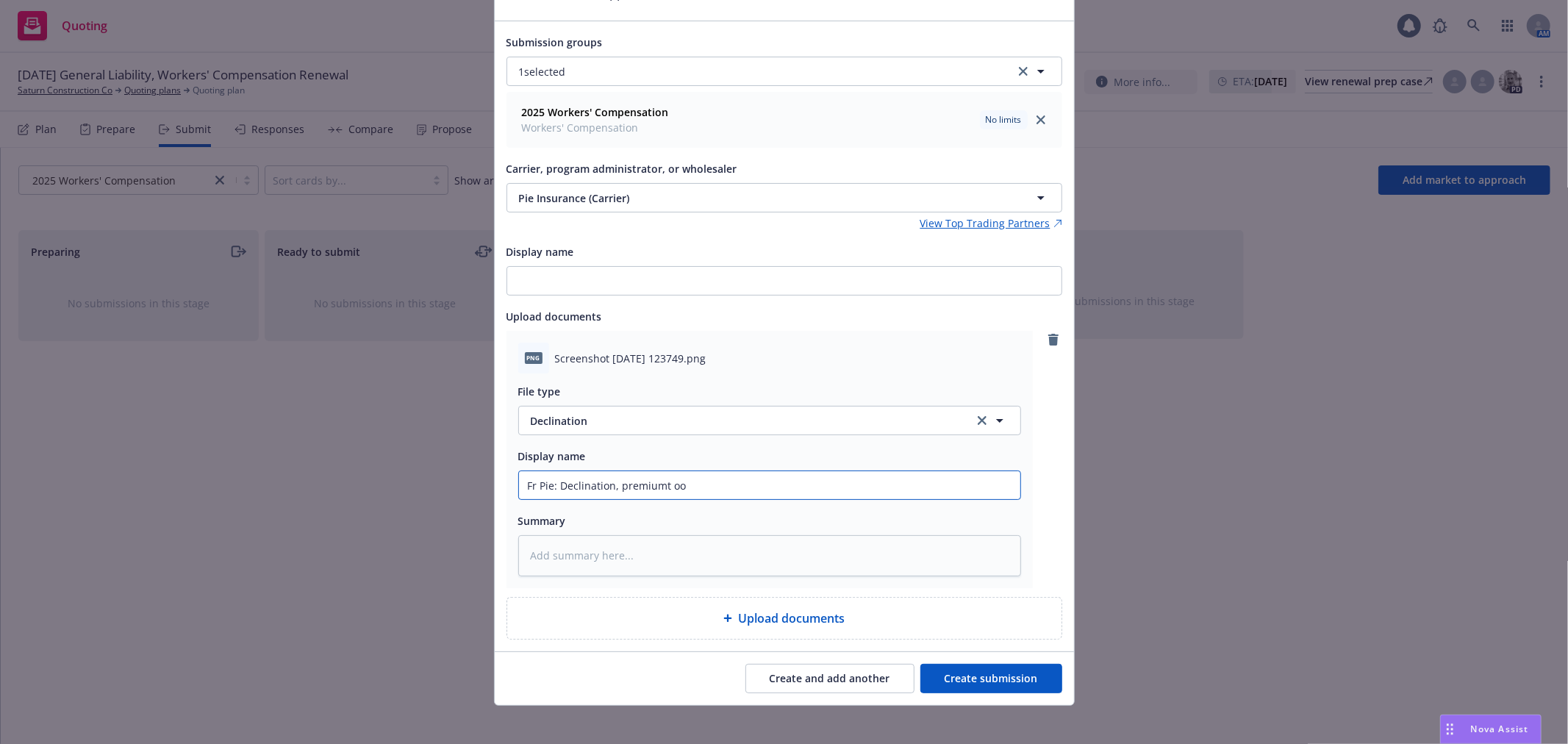
type input "Fr Pie: Declination, premiumt oo"
type textarea "x"
type input "Fr Pie: Declination, premiumt oo h"
type textarea "x"
type input "Fr Pie: Declination, premiumt oo hj"
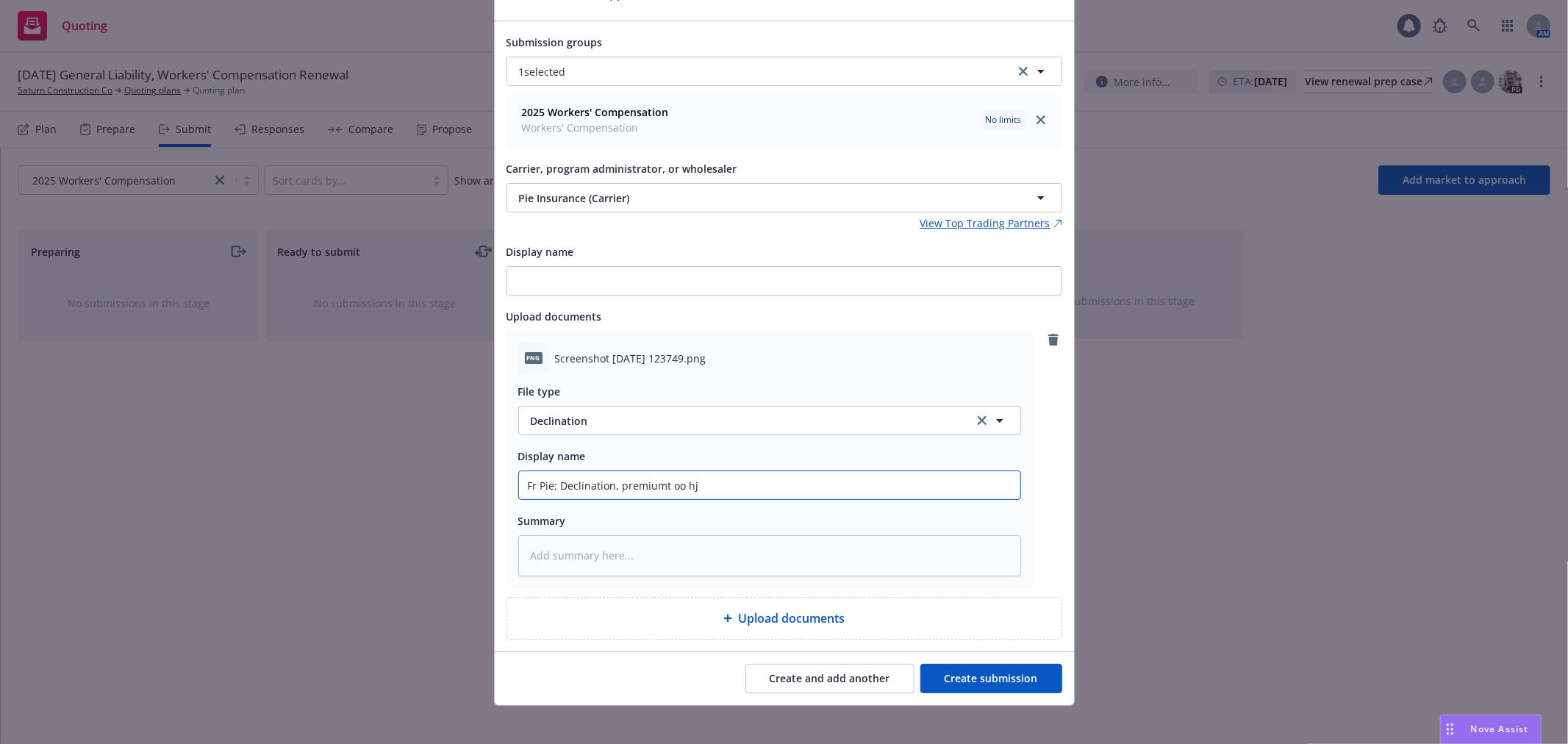
type textarea "x"
type input "Fr Pie: Declination, premiumt oo h"
type textarea "x"
type input "Fr Pie: Declination, premiumt oo"
type textarea "x"
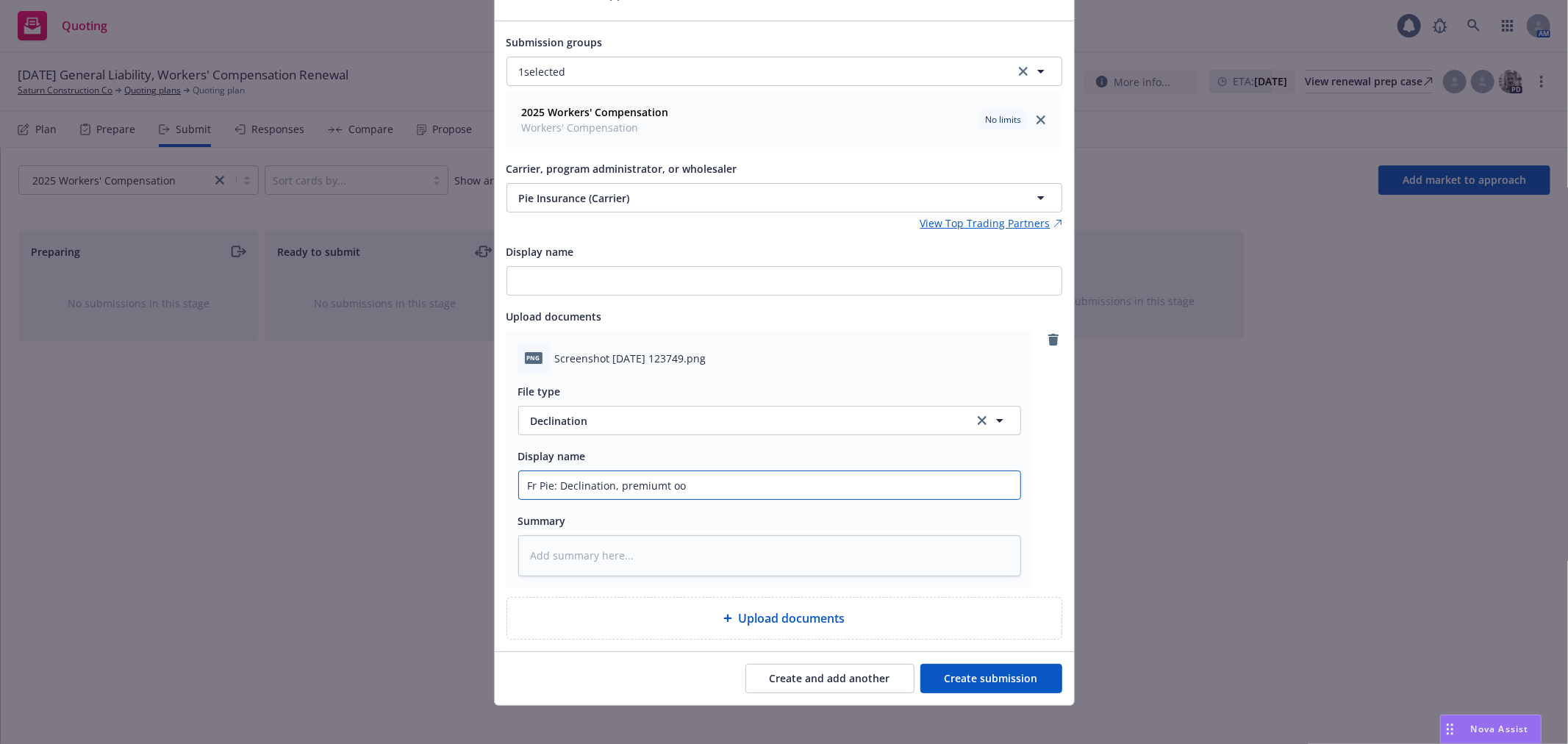
type input "Fr Pie: Declination, premiumt oo"
type textarea "x"
type input "Fr Pie: Declination, premiumt o"
type textarea "x"
type input "Fr Pie: Declination, premiumt"
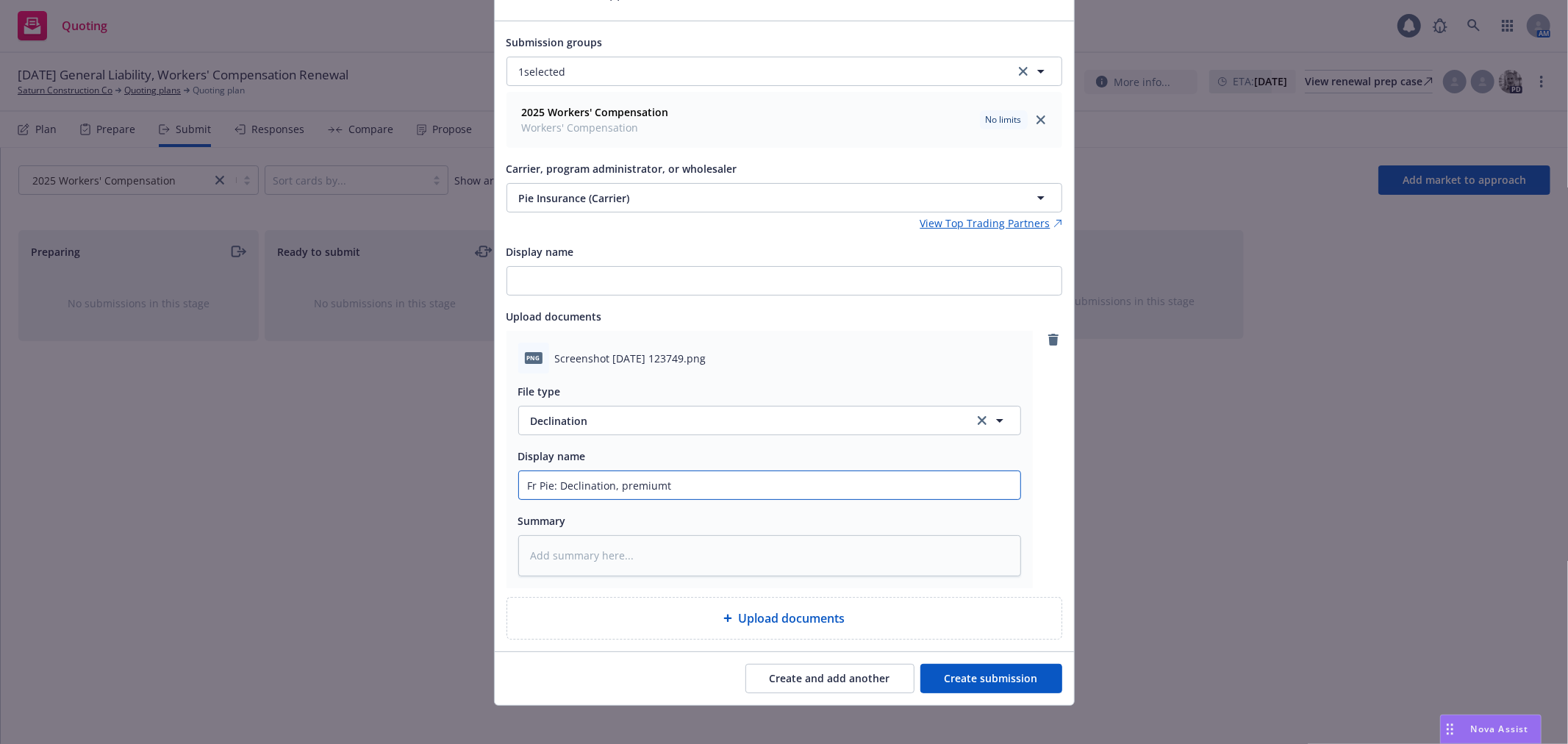
type textarea "x"
type input "Fr Pie: Declination, premiumt"
type textarea "x"
type input "Fr Pie: Declination, premium"
type textarea "x"
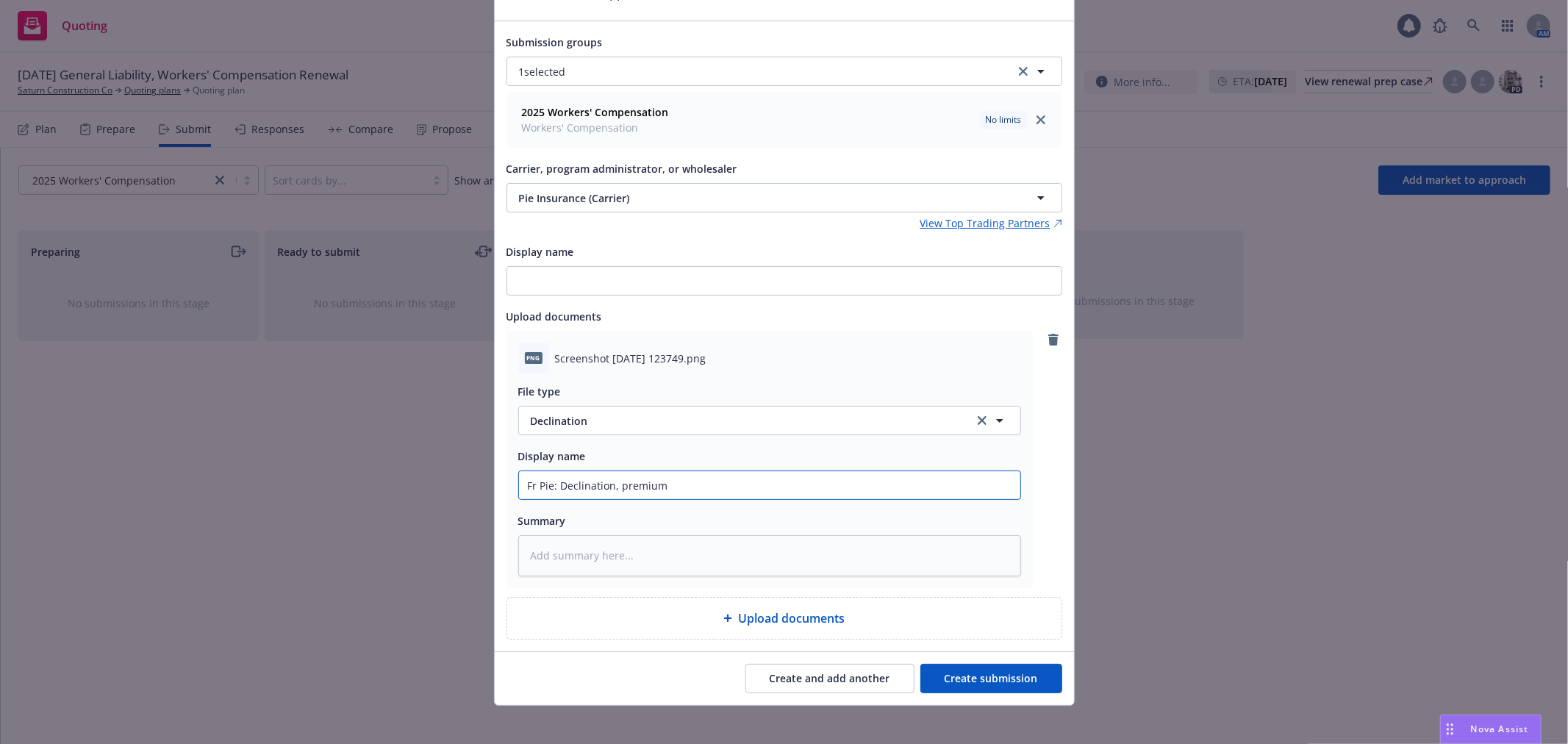
type input "Fr Pie: Declination, premium"
type textarea "x"
type input "Fr Pie: Declination, premium t"
type textarea "x"
type input "Fr Pie: Declination, premium to"
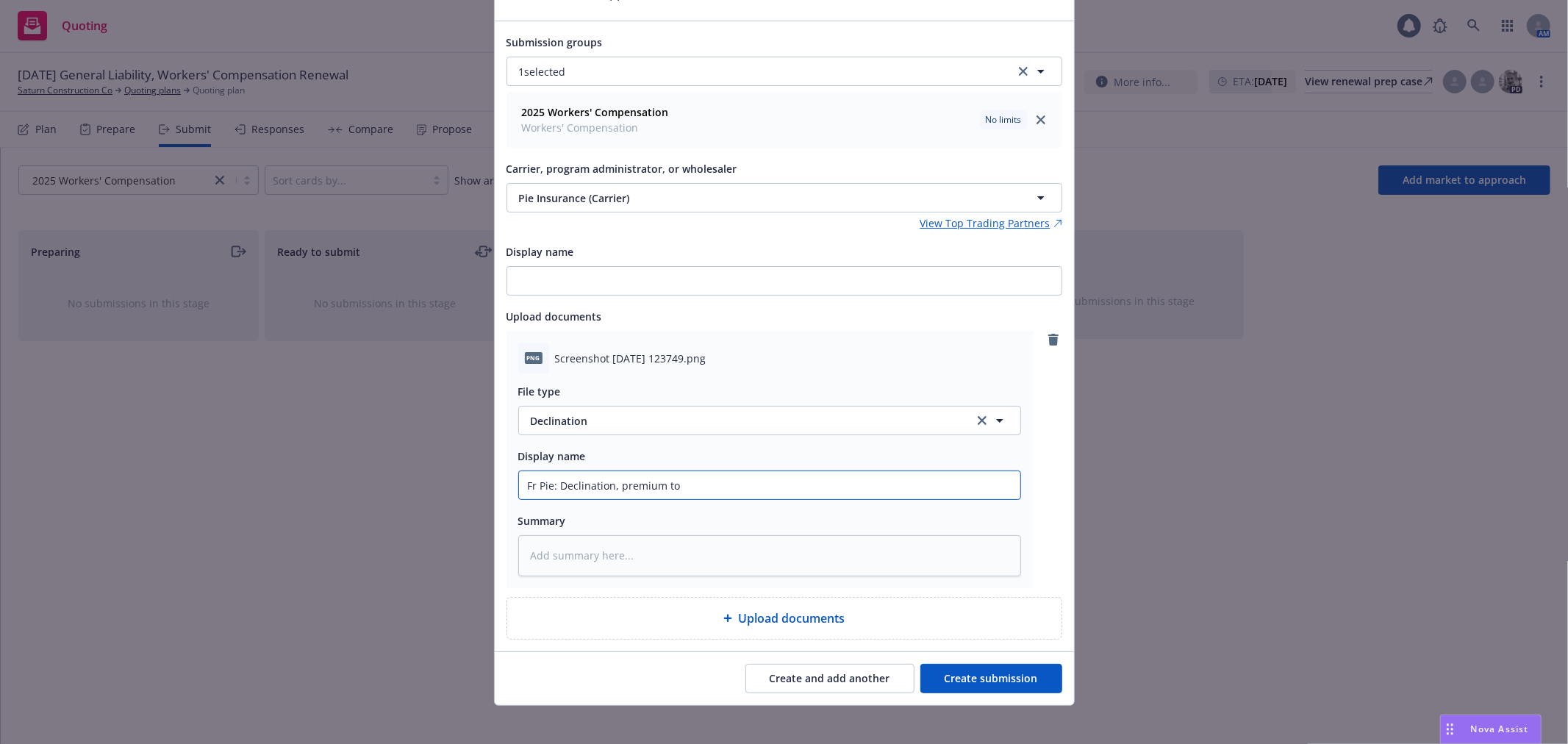
type textarea "x"
type input "Fr Pie: Declination, premium too"
type textarea "x"
type input "Fr Pie: Declination, premium too"
type textarea "x"
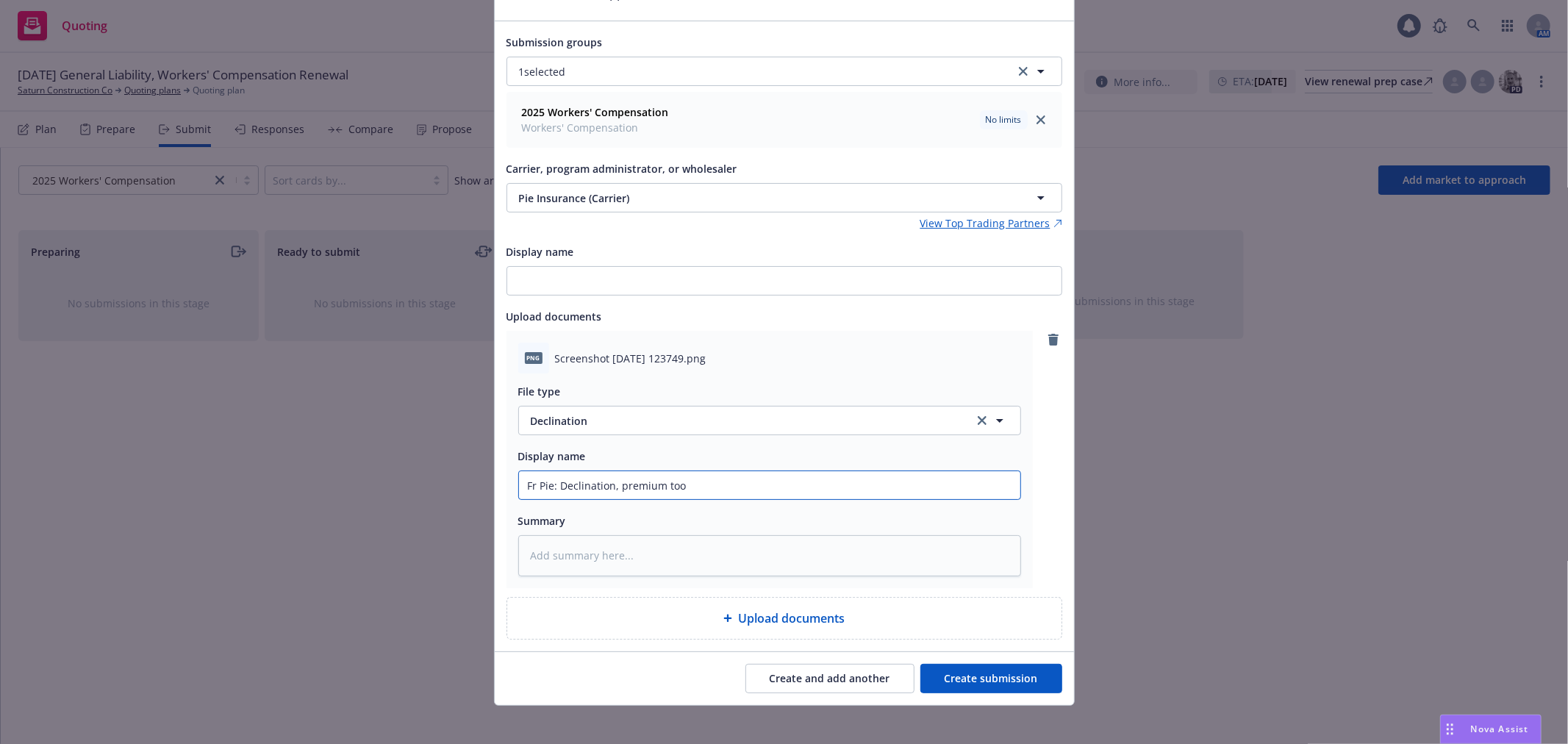
type input "Fr Pie: Declination, premium too h"
type textarea "x"
type input "Fr Pie: Declination, premium too hi"
type textarea "x"
type input "Fr Pie: Declination, premium too high"
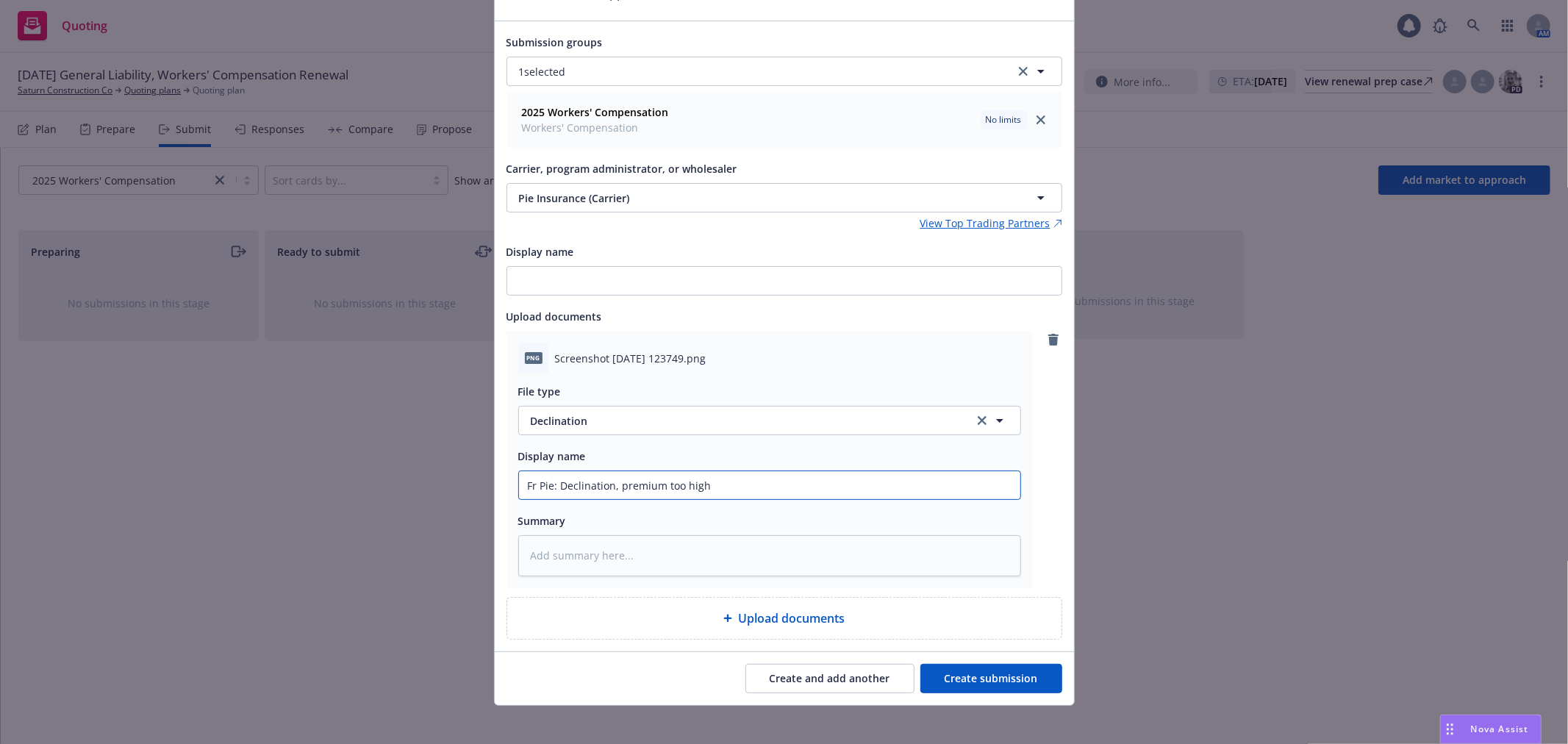
type textarea "x"
type input "Fr Pie: Declination, premium too high"
click at [987, 678] on button "Create submission" at bounding box center [990, 679] width 141 height 30
type textarea "x"
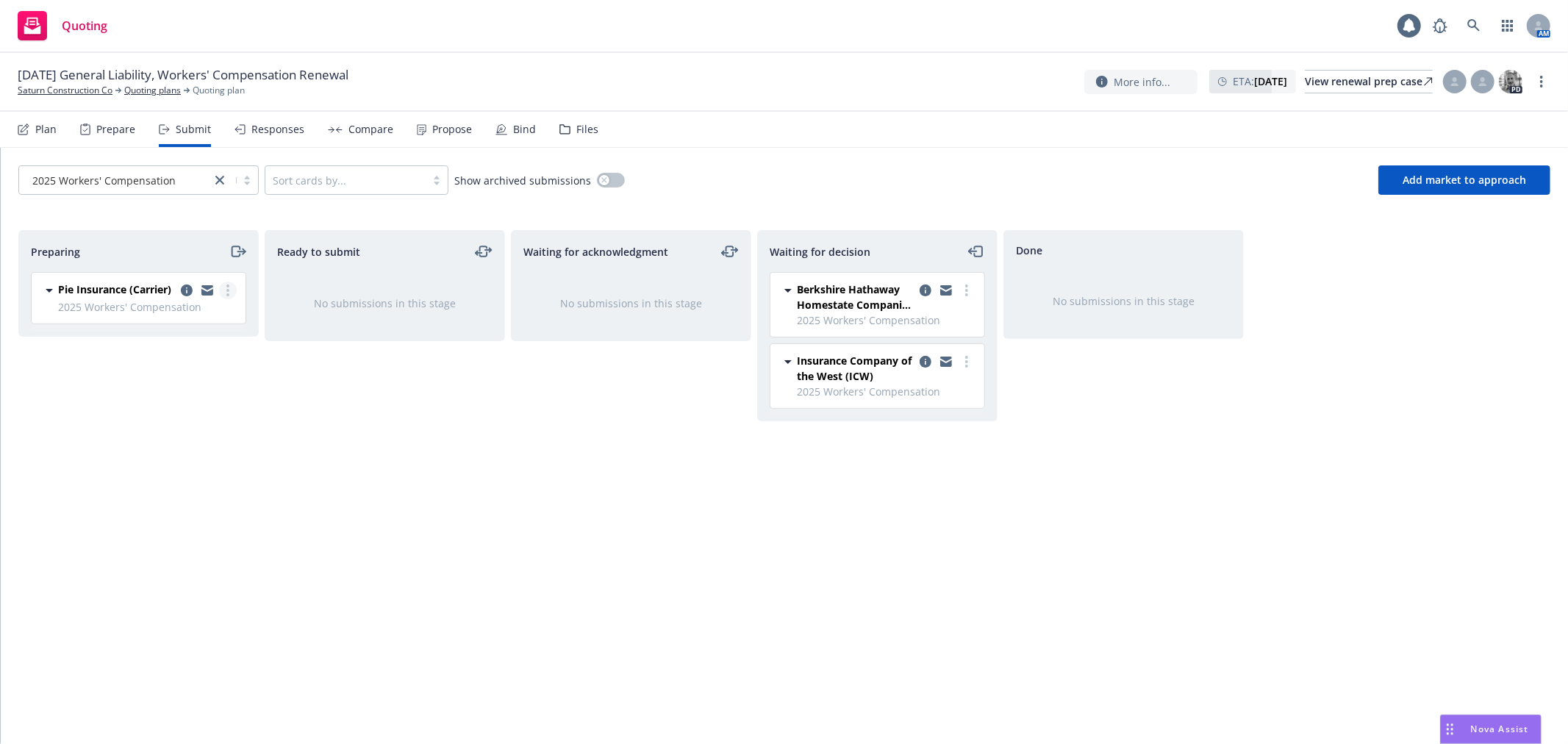
click at [224, 290] on link "more" at bounding box center [228, 291] width 18 height 18
click at [222, 431] on span "Add declined decision" at bounding box center [161, 438] width 144 height 14
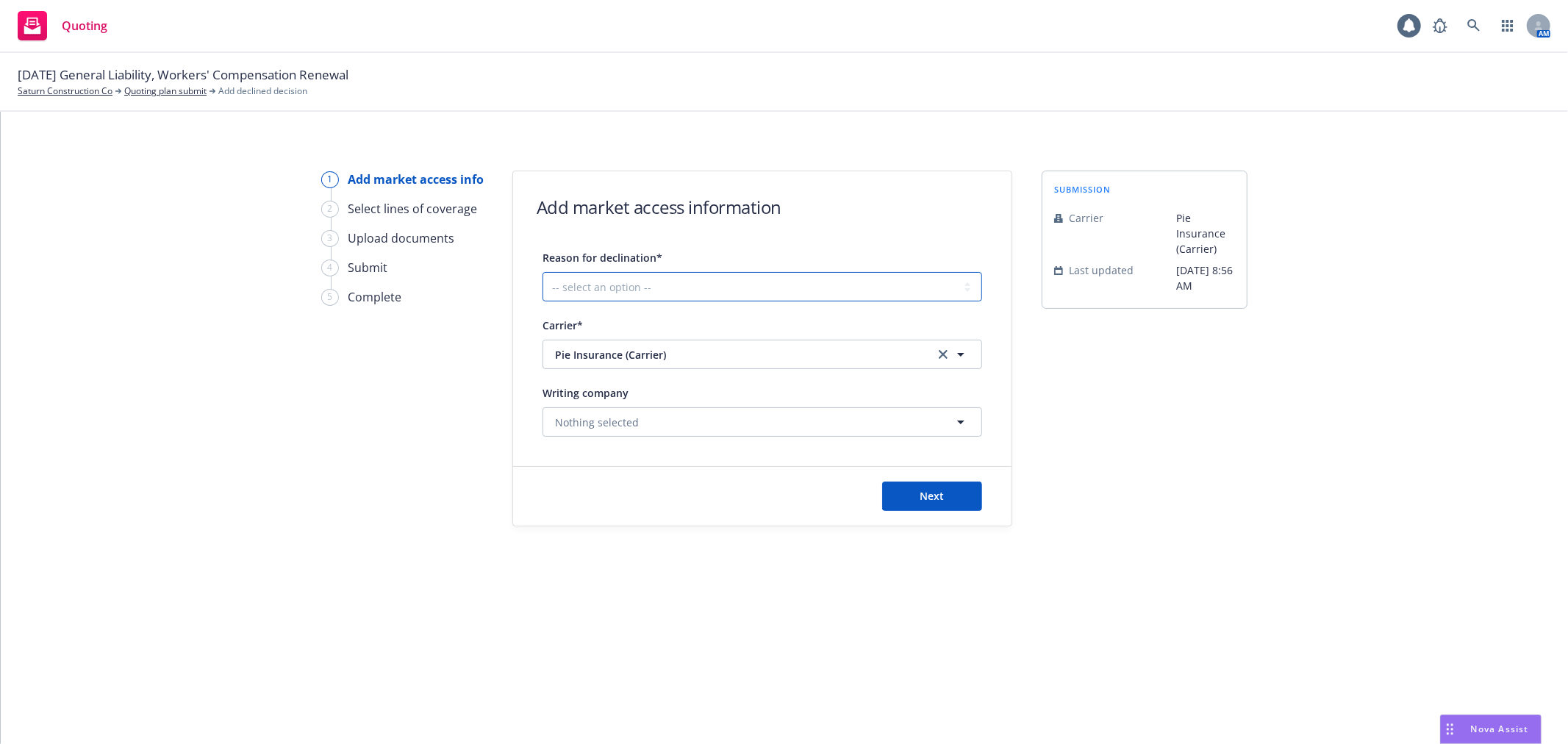
click at [876, 284] on select "-- select an option -- Cannot compete with other markets Carrier non-renewed Ca…" at bounding box center [762, 287] width 439 height 30
select select "CLIENT_TOO_LARGE"
click at [542, 272] on select "-- select an option -- Cannot compete with other markets Carrier non-renewed Ca…" at bounding box center [762, 287] width 439 height 30
click at [939, 490] on span "Next" at bounding box center [932, 496] width 25 height 14
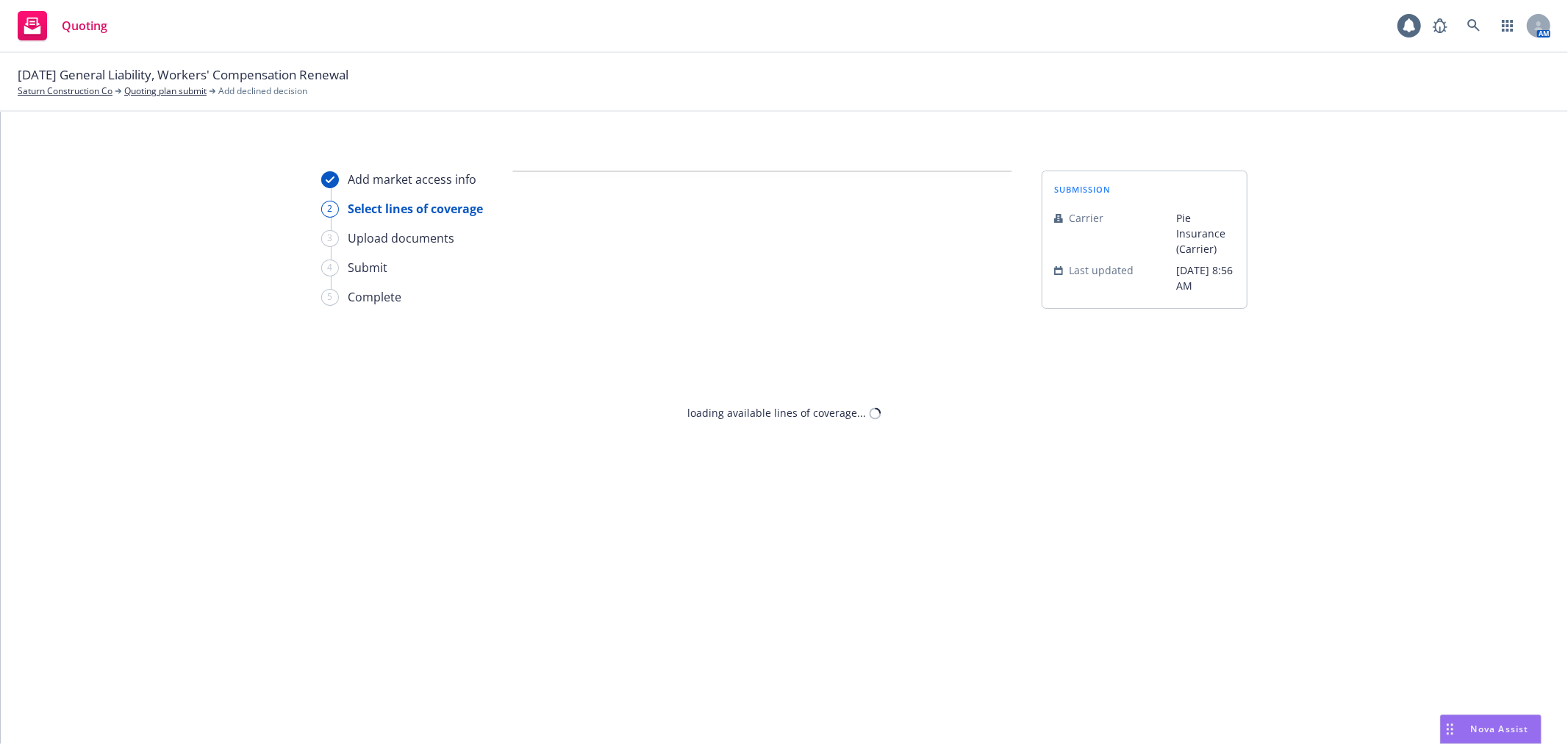
select select "CLIENT_TOO_LARGE"
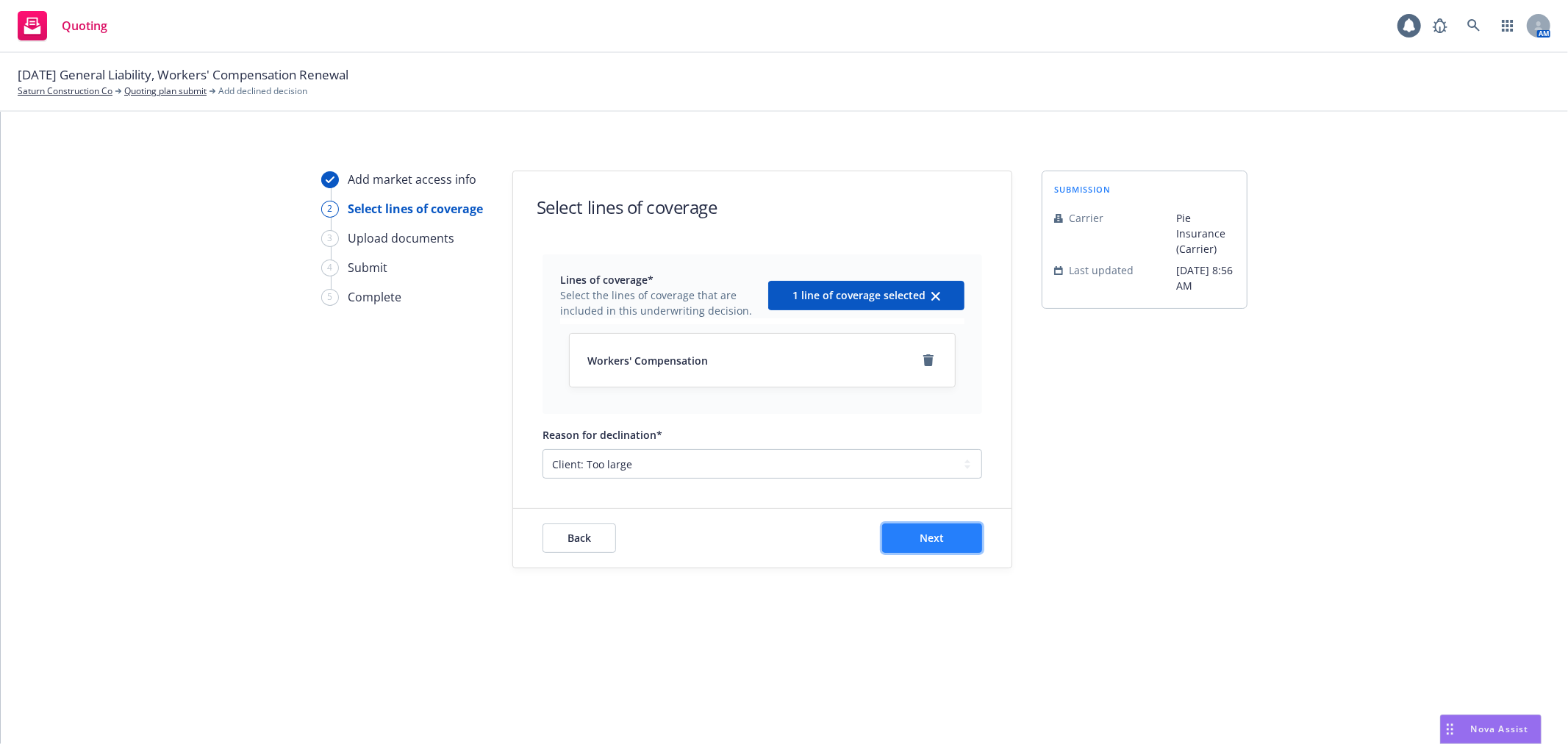
click at [934, 540] on span "Next" at bounding box center [932, 537] width 25 height 14
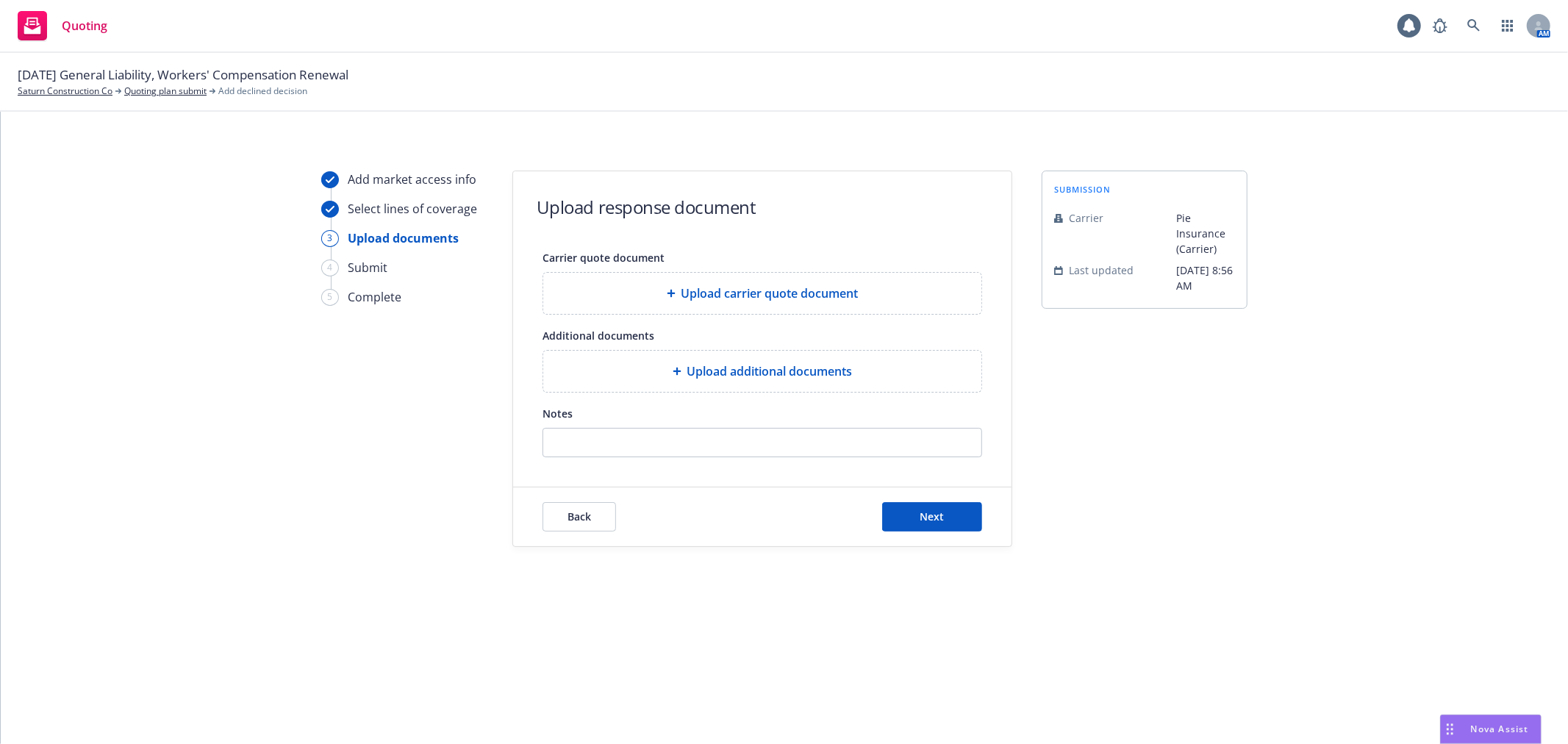
click at [934, 533] on div "Back Next" at bounding box center [763, 516] width 499 height 58
click at [929, 510] on button "Next" at bounding box center [931, 516] width 100 height 30
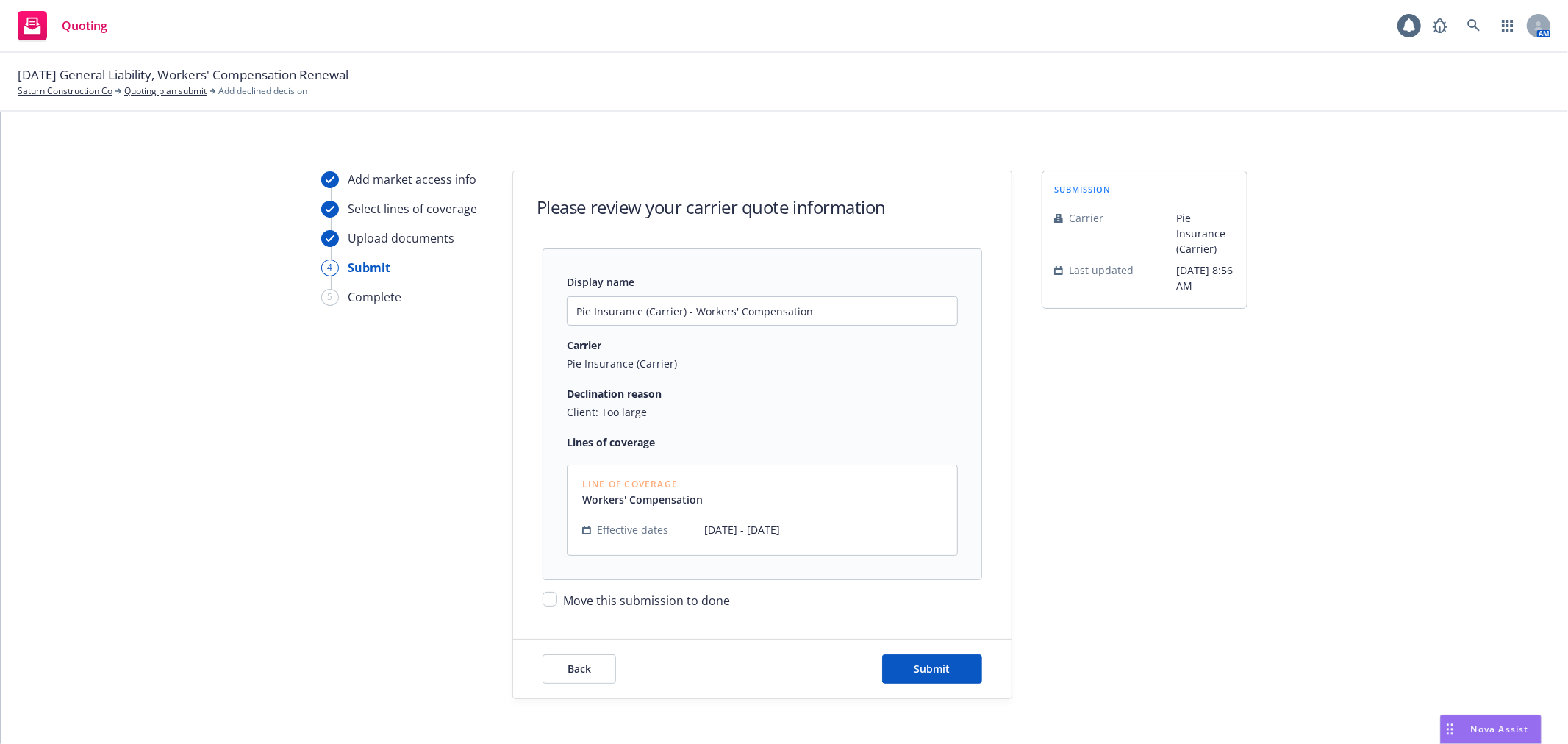
drag, startPoint x: 575, startPoint y: 603, endPoint x: 617, endPoint y: 614, distance: 43.4
click at [575, 602] on span "Move this submission to done" at bounding box center [646, 601] width 167 height 16
click at [557, 602] on input "Move this submission to done" at bounding box center [549, 599] width 15 height 15
checkbox input "true"
click at [937, 665] on span "Submit" at bounding box center [932, 669] width 36 height 14
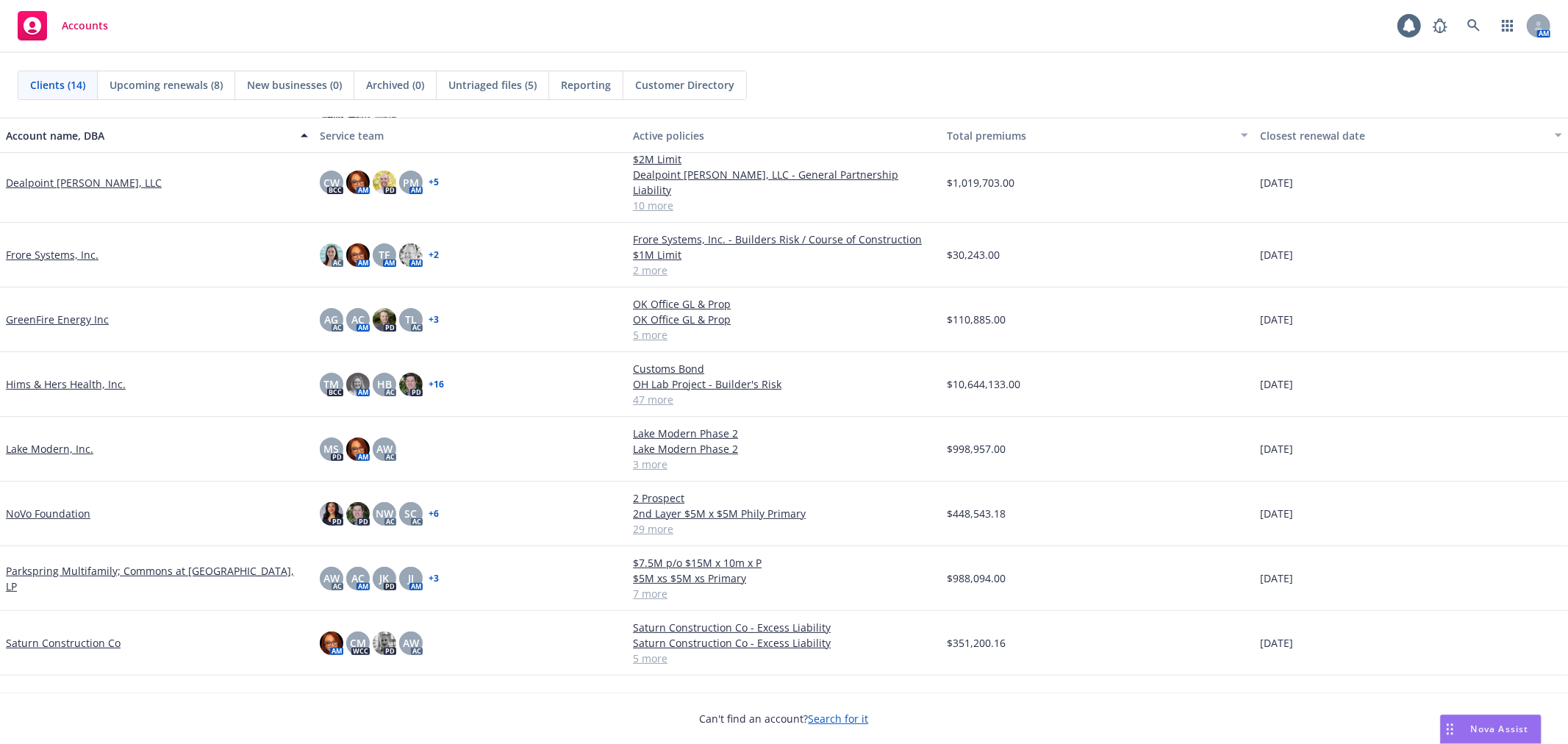
scroll to position [283, 0]
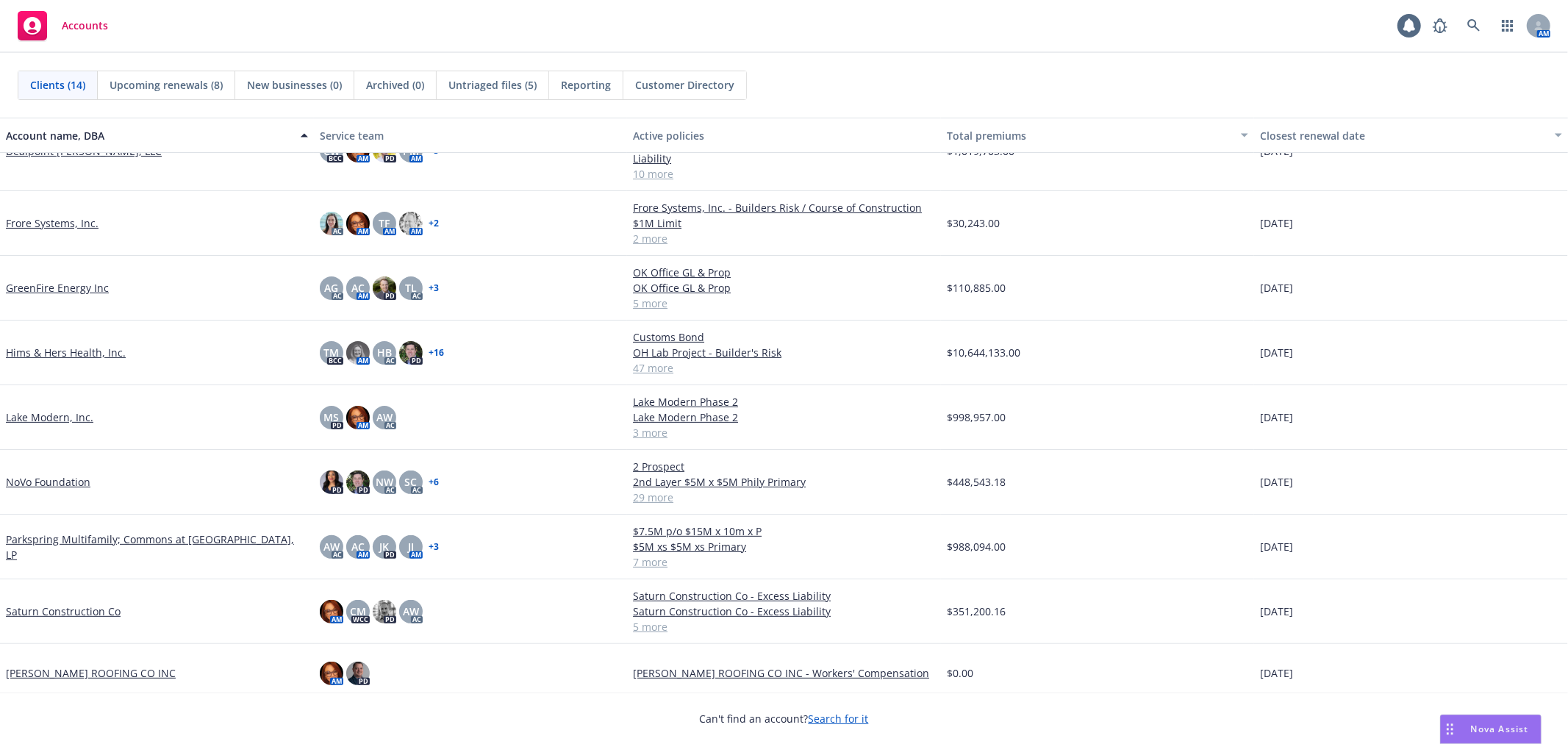
click at [53, 604] on link "Saturn Construction Co" at bounding box center [63, 611] width 115 height 16
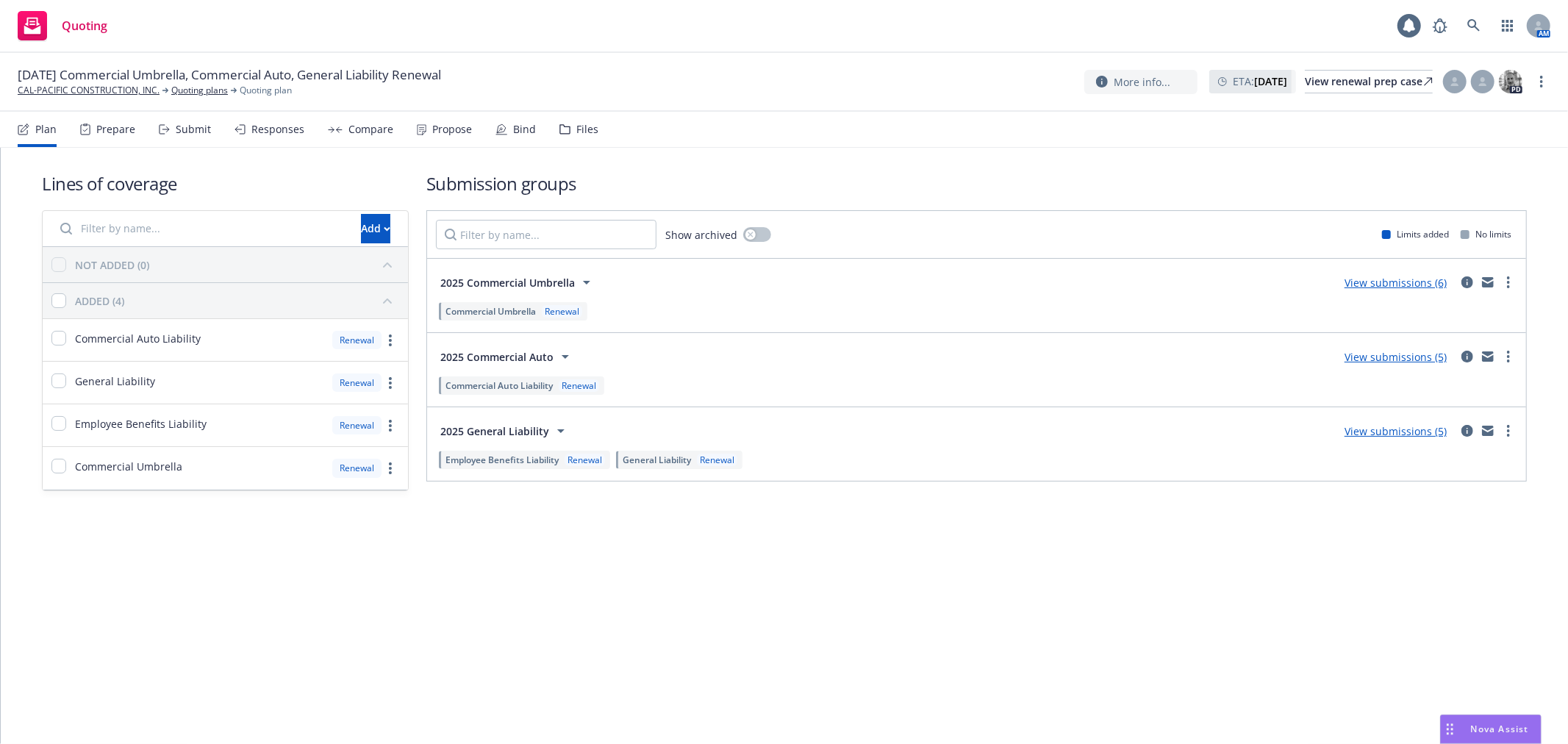
click at [454, 126] on div "Propose" at bounding box center [452, 130] width 40 height 12
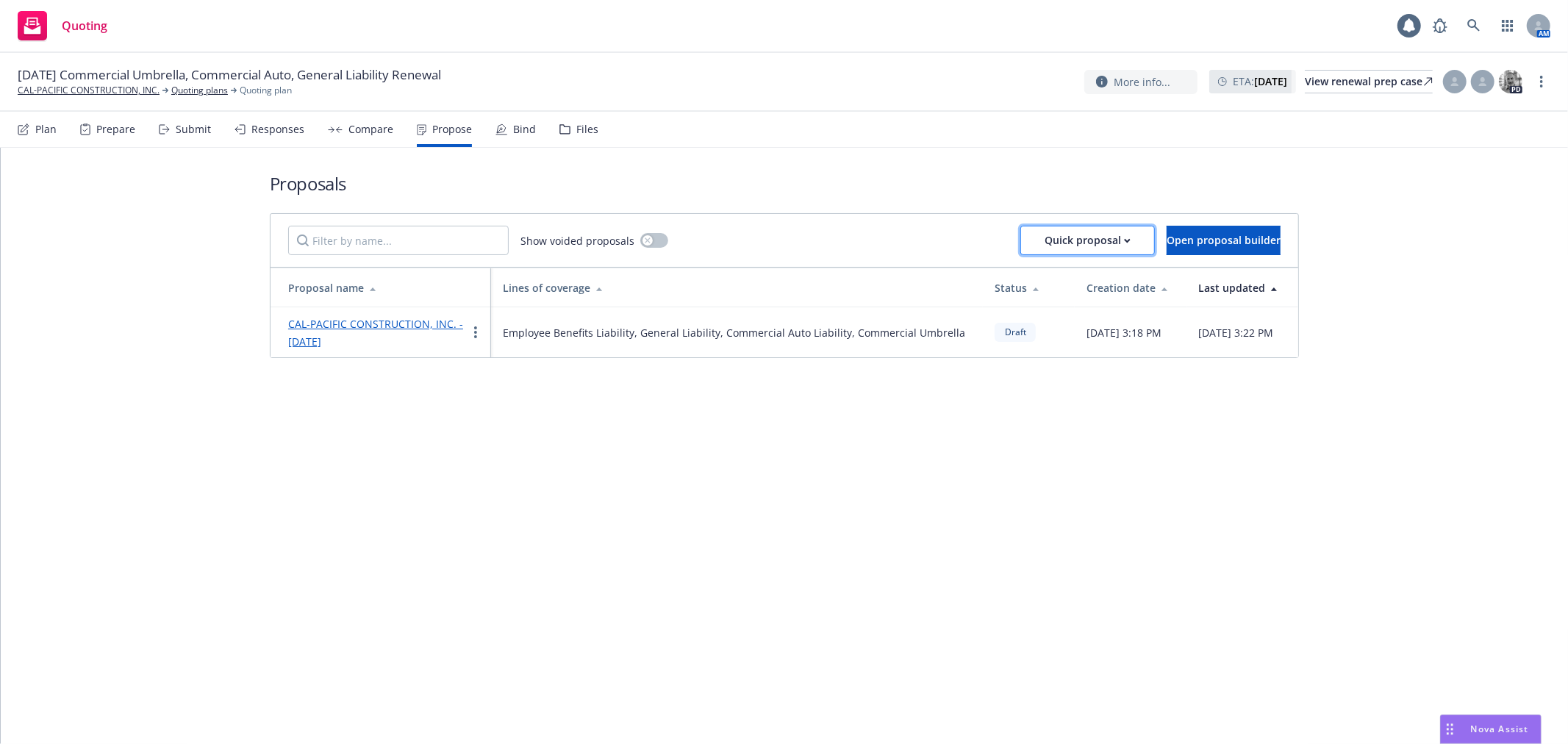
click at [1070, 240] on div "Quick proposal" at bounding box center [1087, 240] width 86 height 28
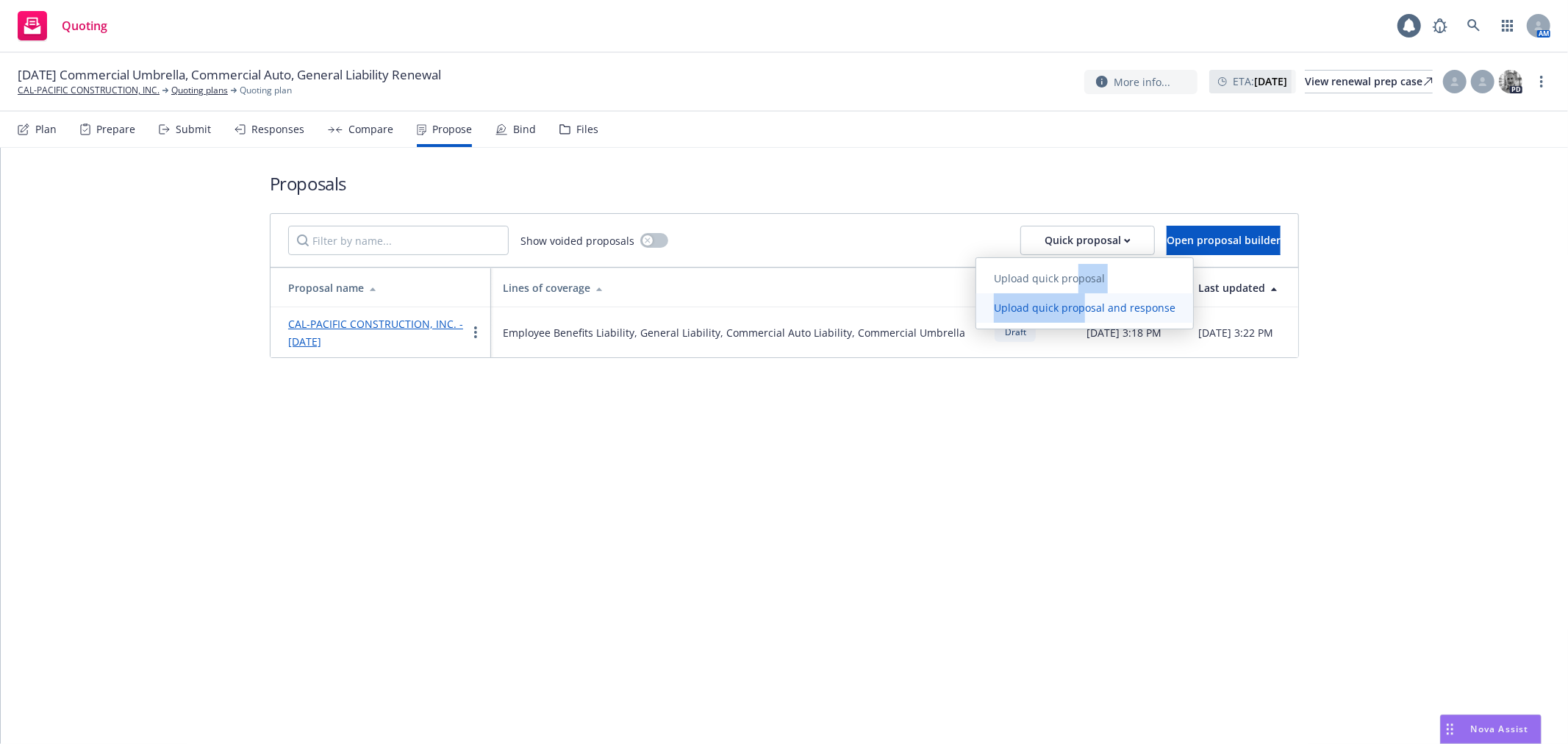
drag, startPoint x: 1073, startPoint y: 283, endPoint x: 1084, endPoint y: 308, distance: 27.3
click at [1084, 308] on div "Upload quick proposal Upload quick proposal and response" at bounding box center [1084, 293] width 217 height 58
click at [1108, 310] on span "Upload quick proposal and response" at bounding box center [1084, 308] width 217 height 14
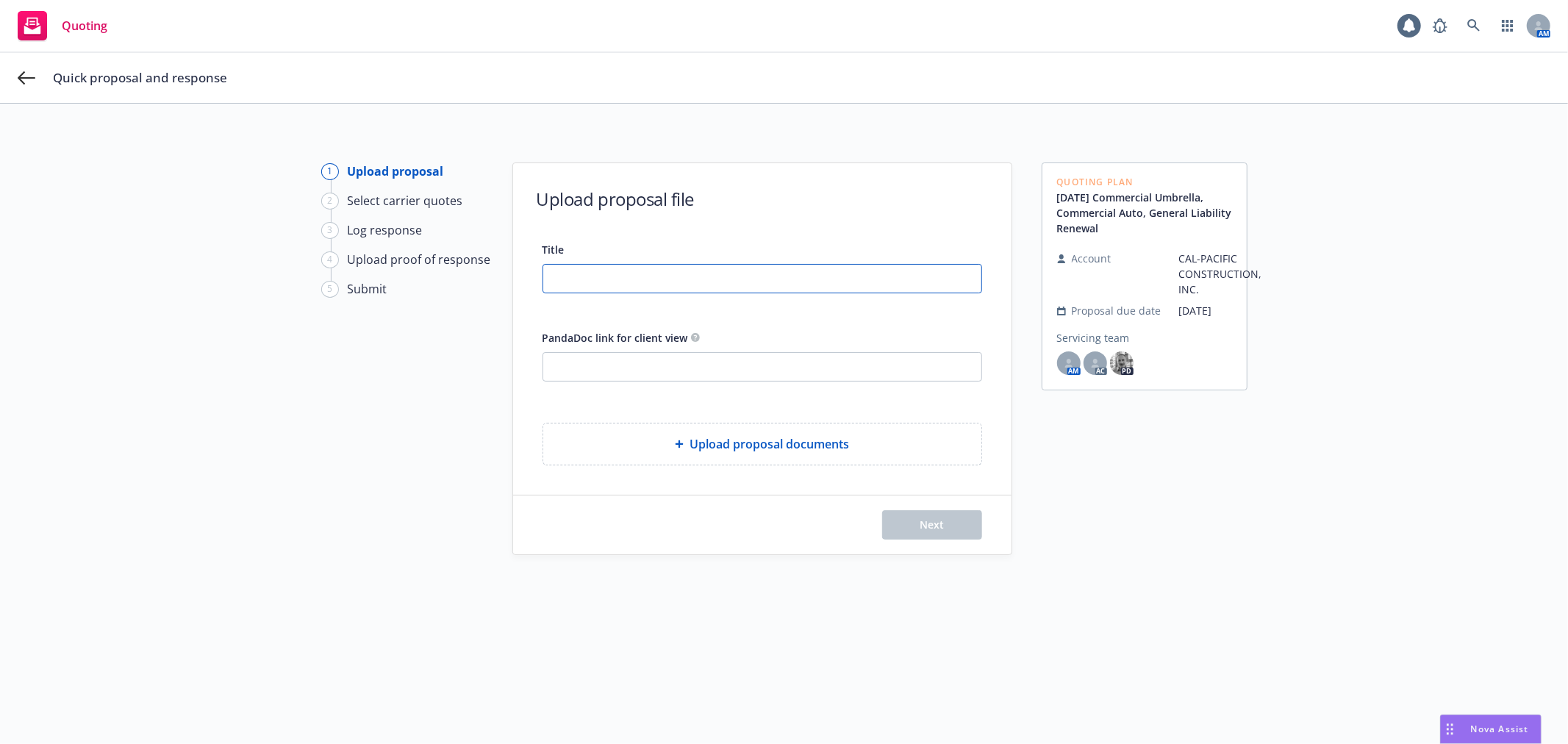
click at [604, 276] on input "Title" at bounding box center [762, 278] width 438 height 28
type input "25-26 Rnwl GL Auto Umbr Proposal"
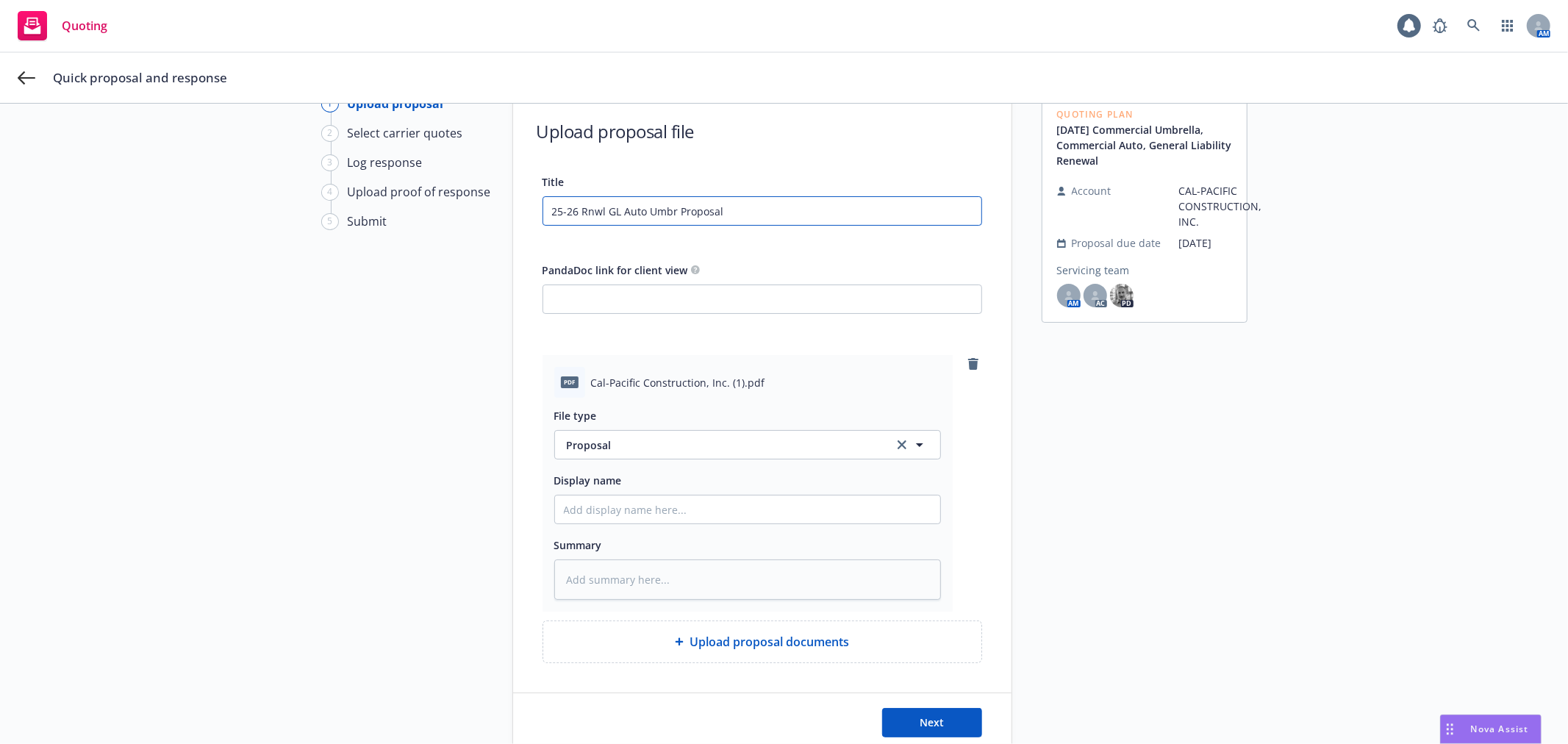
scroll to position [81, 0]
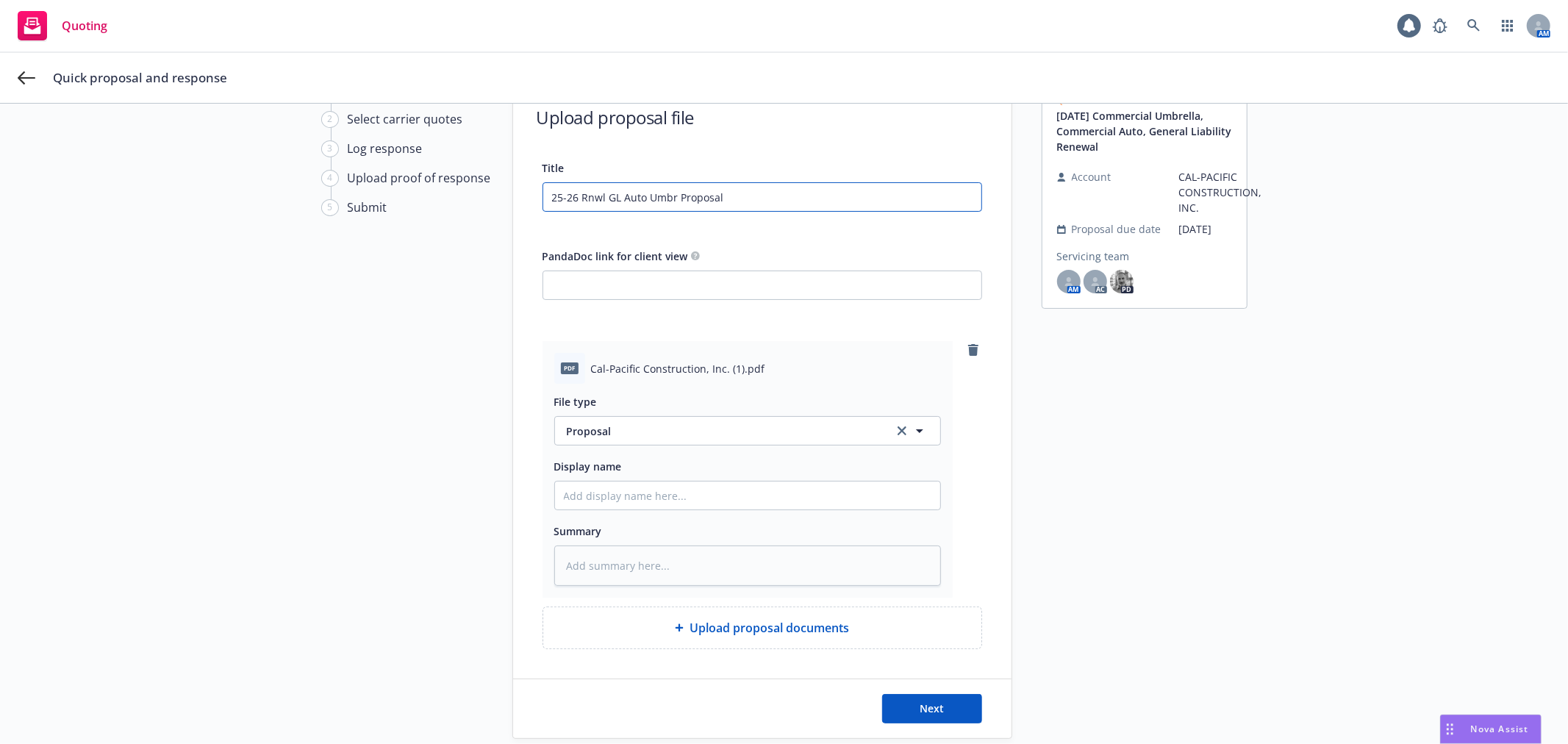
drag, startPoint x: 759, startPoint y: 192, endPoint x: -550, endPoint y: 244, distance: 1310.0
click at [0, 244] on html "Quoting 1 AM Quick proposal and response 1 Upload proposal 2 Select carrier quo…" at bounding box center [784, 372] width 1568 height 744
click at [596, 487] on input "Display name" at bounding box center [747, 496] width 385 height 28
paste input "25-26 Rnwl GL Auto Umbr Proposal"
type textarea "x"
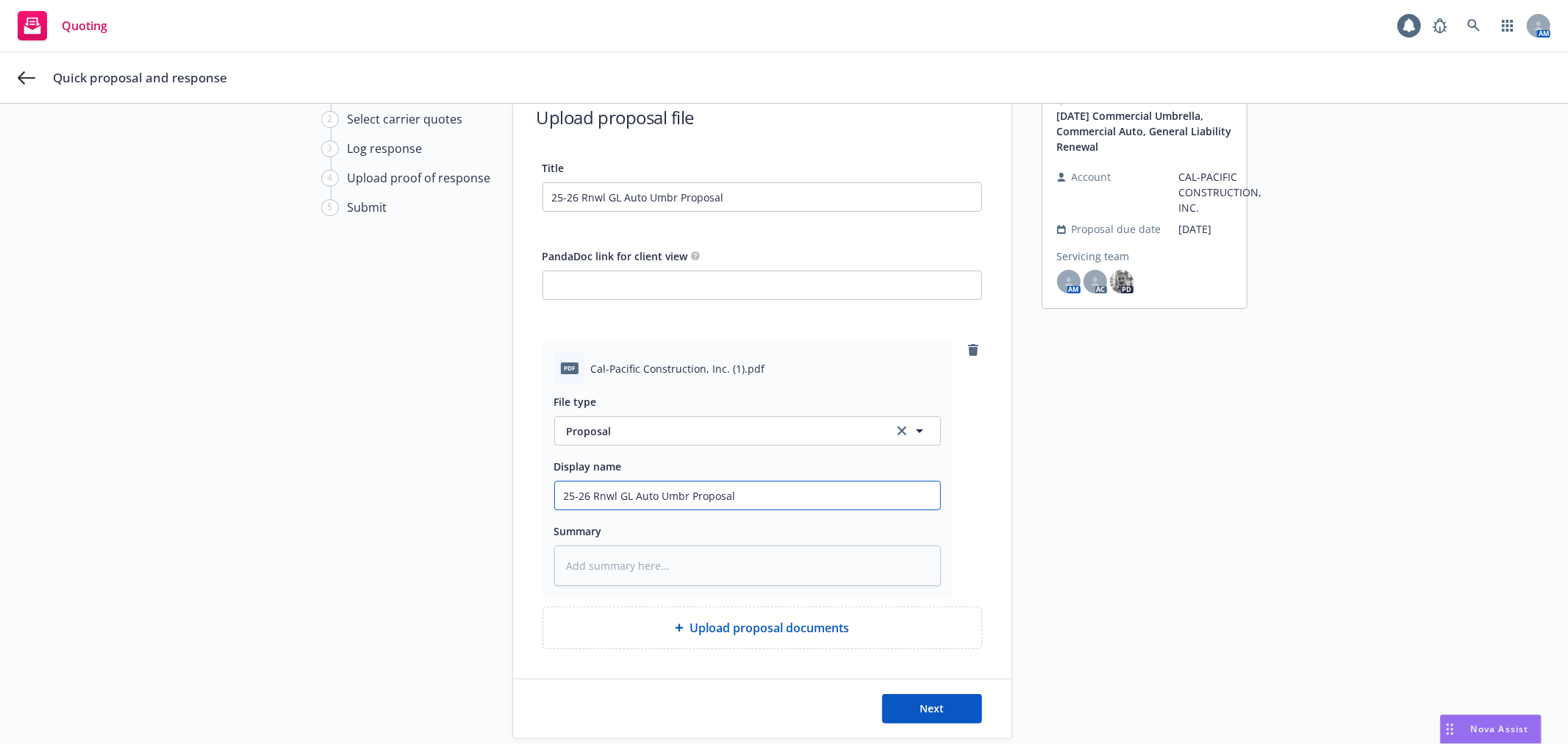
type input "25-26 Rnwl GL Auto Umbr Proposal"
click at [919, 706] on span "Next" at bounding box center [931, 708] width 25 height 14
type textarea "x"
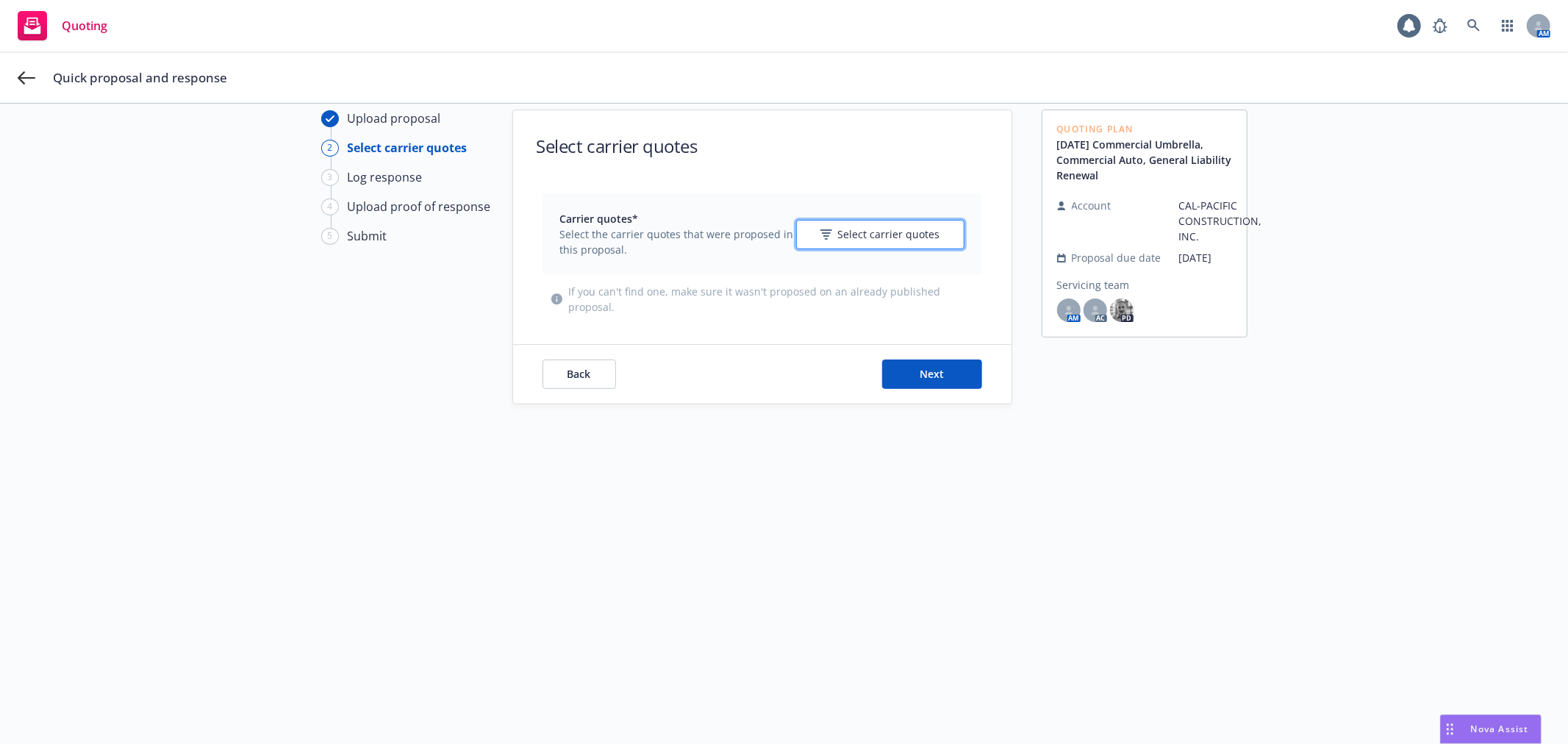
click at [874, 227] on span "Select carrier quotes" at bounding box center [888, 234] width 102 height 16
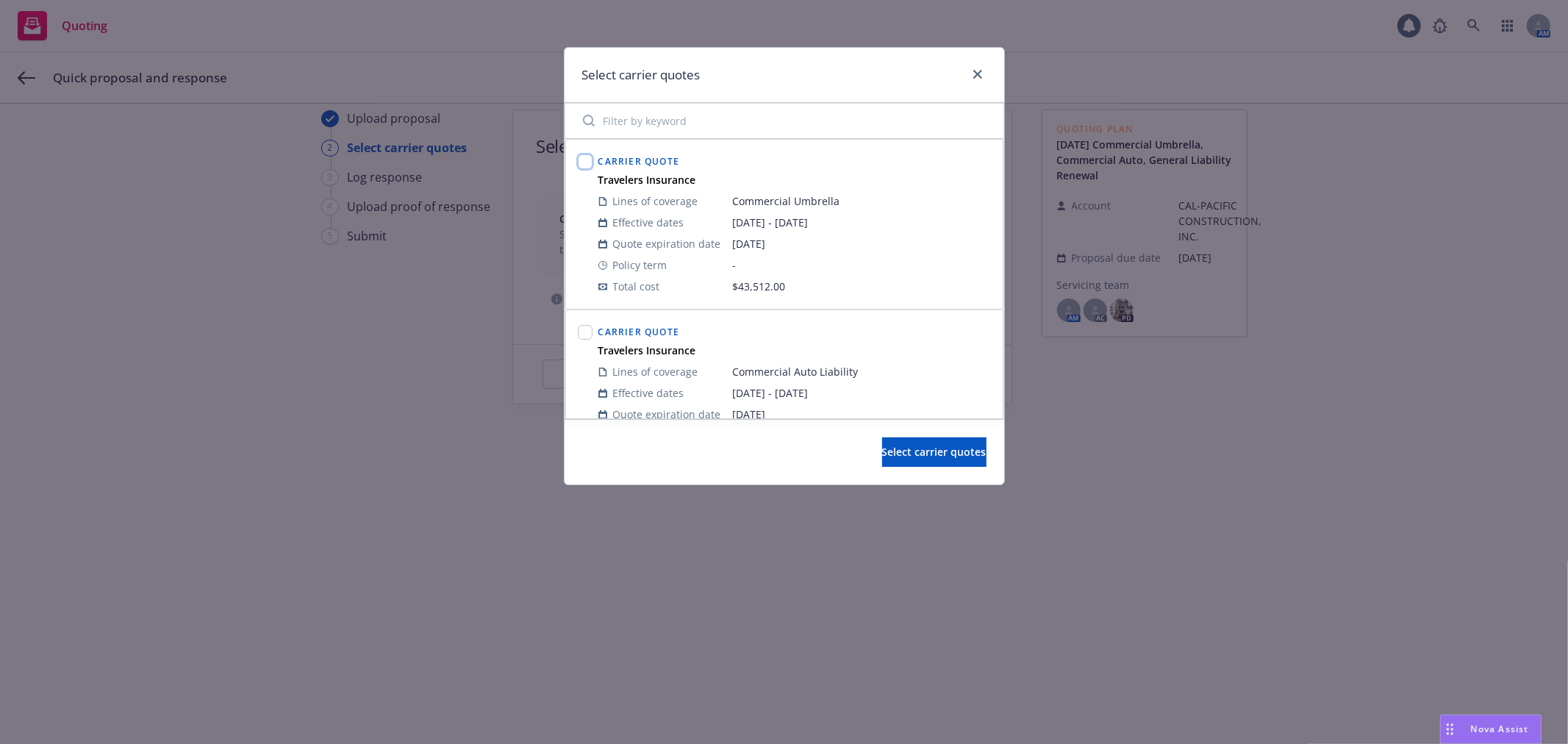
click at [587, 158] on input "checkbox" at bounding box center [585, 161] width 15 height 15
checkbox input "true"
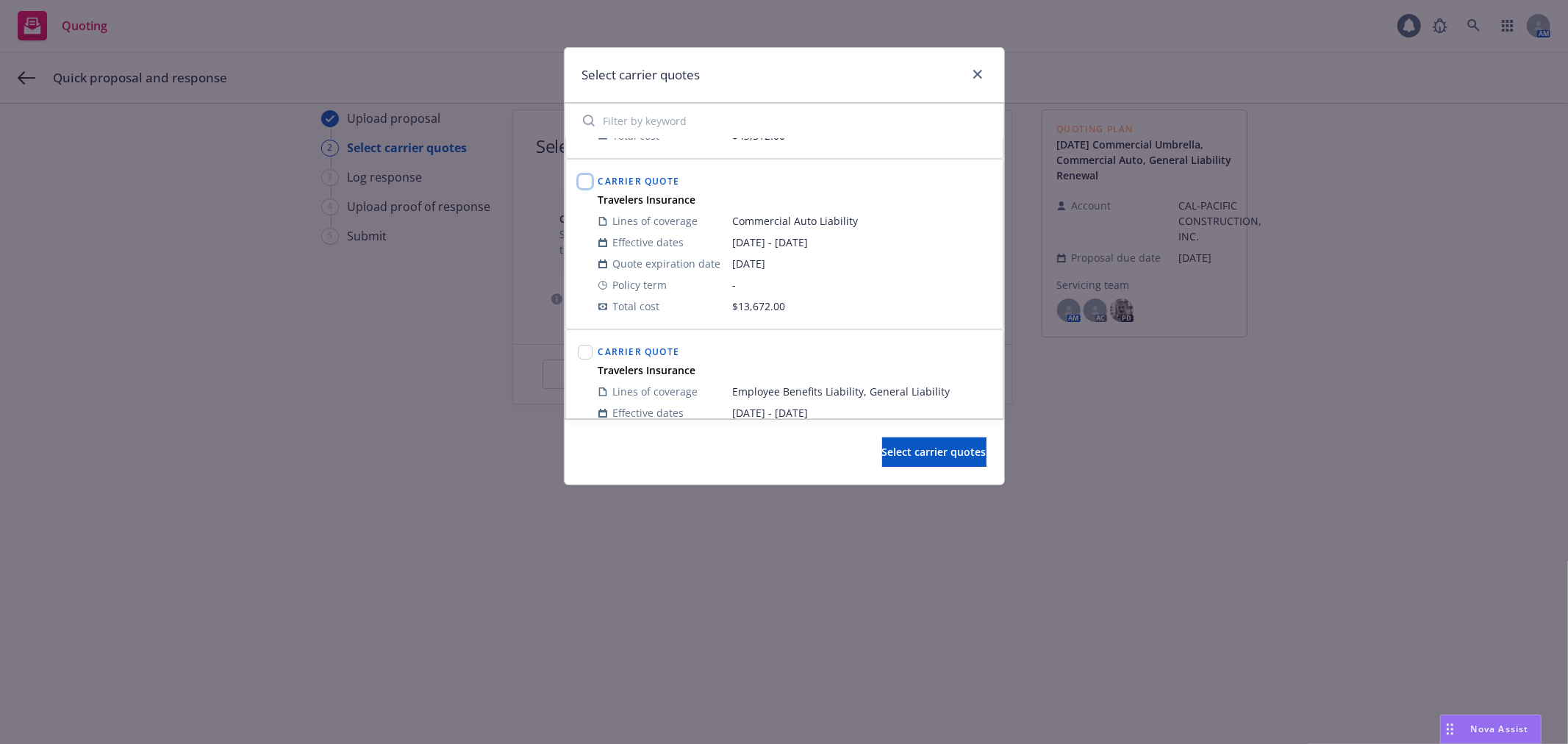
click at [583, 184] on input "checkbox" at bounding box center [585, 181] width 15 height 15
checkbox input "true"
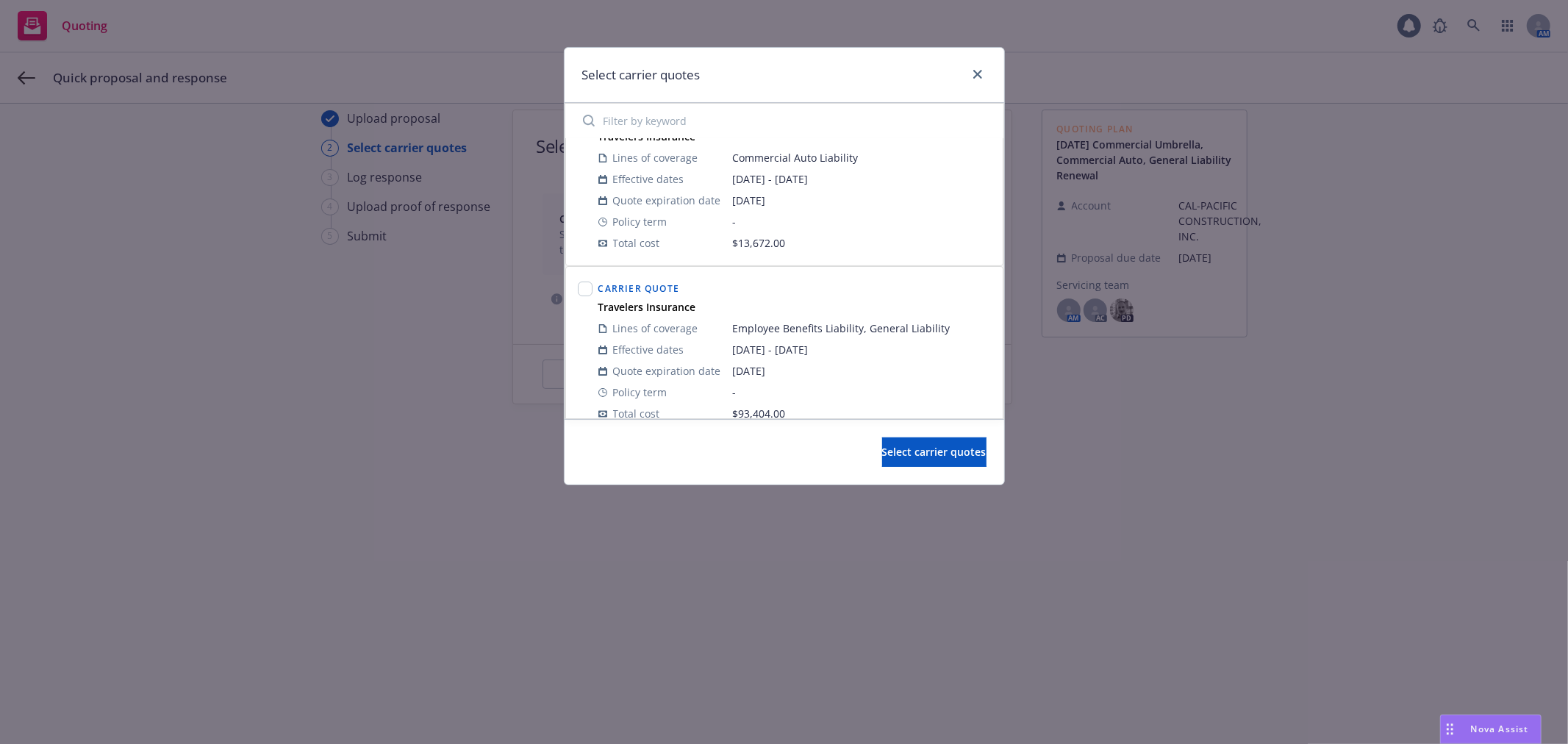
scroll to position [232, 0]
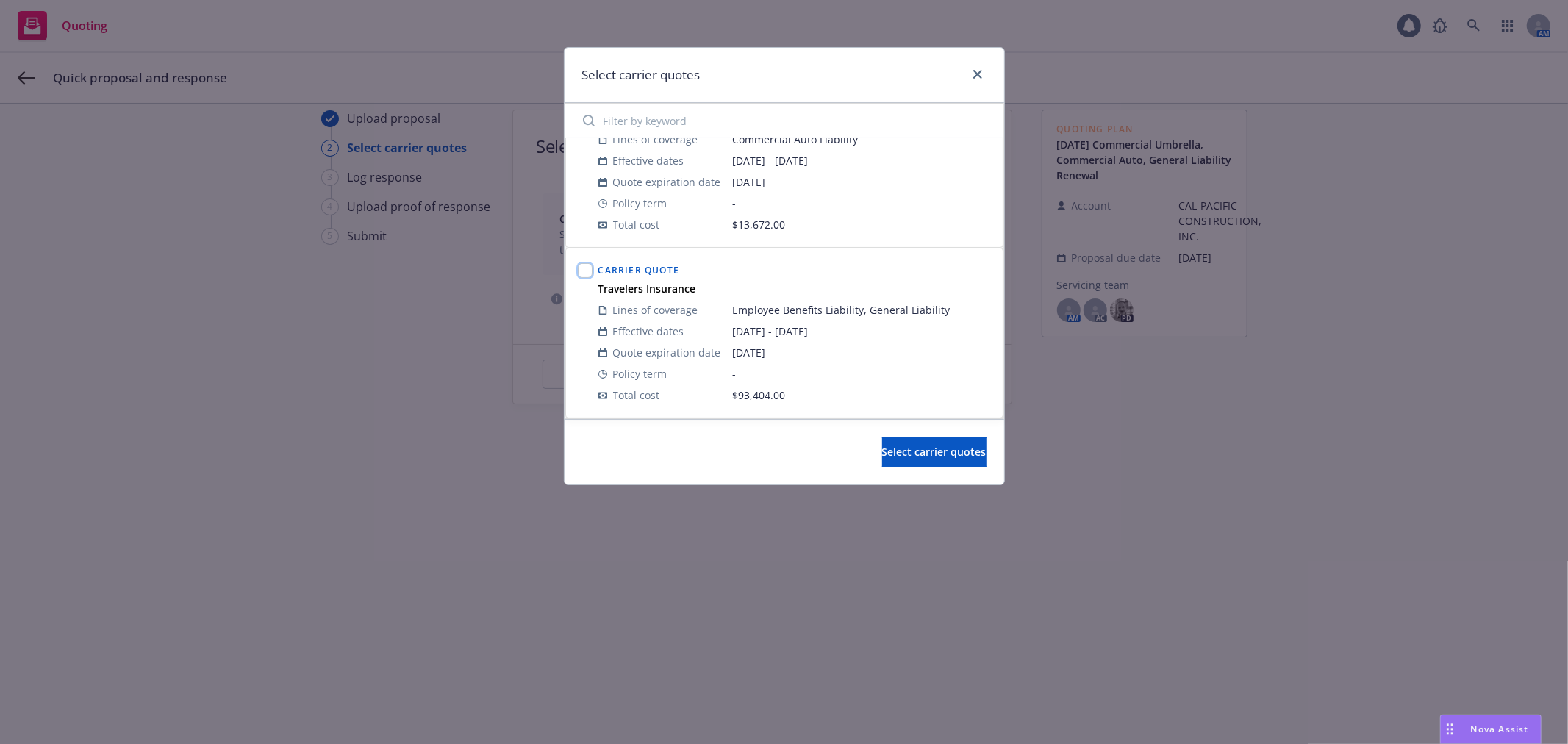
click at [581, 270] on input "checkbox" at bounding box center [585, 270] width 15 height 15
checkbox input "true"
click at [921, 453] on span "Select carrier quotes" at bounding box center [933, 451] width 104 height 14
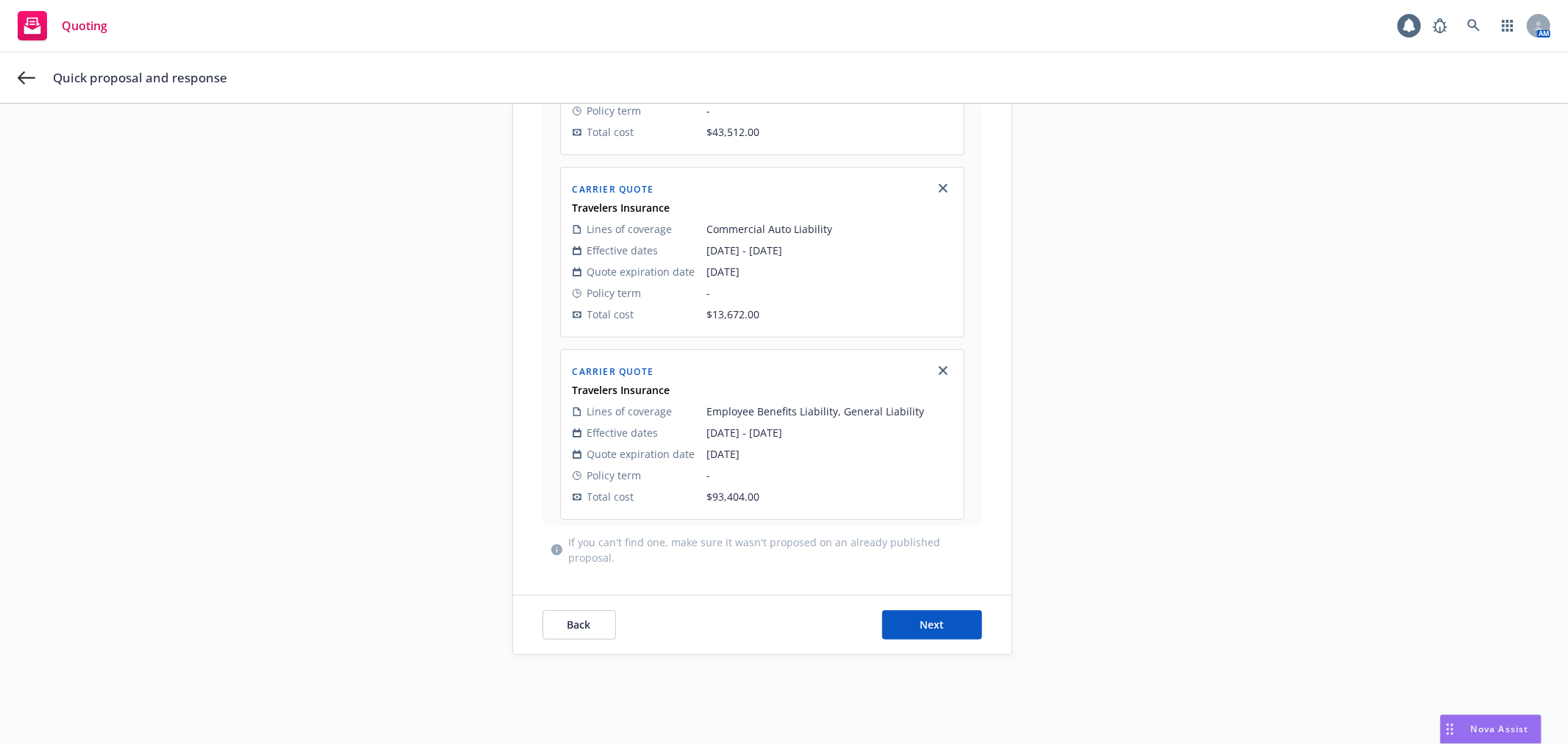
scroll to position [354, 0]
click at [928, 618] on span "Next" at bounding box center [931, 619] width 25 height 14
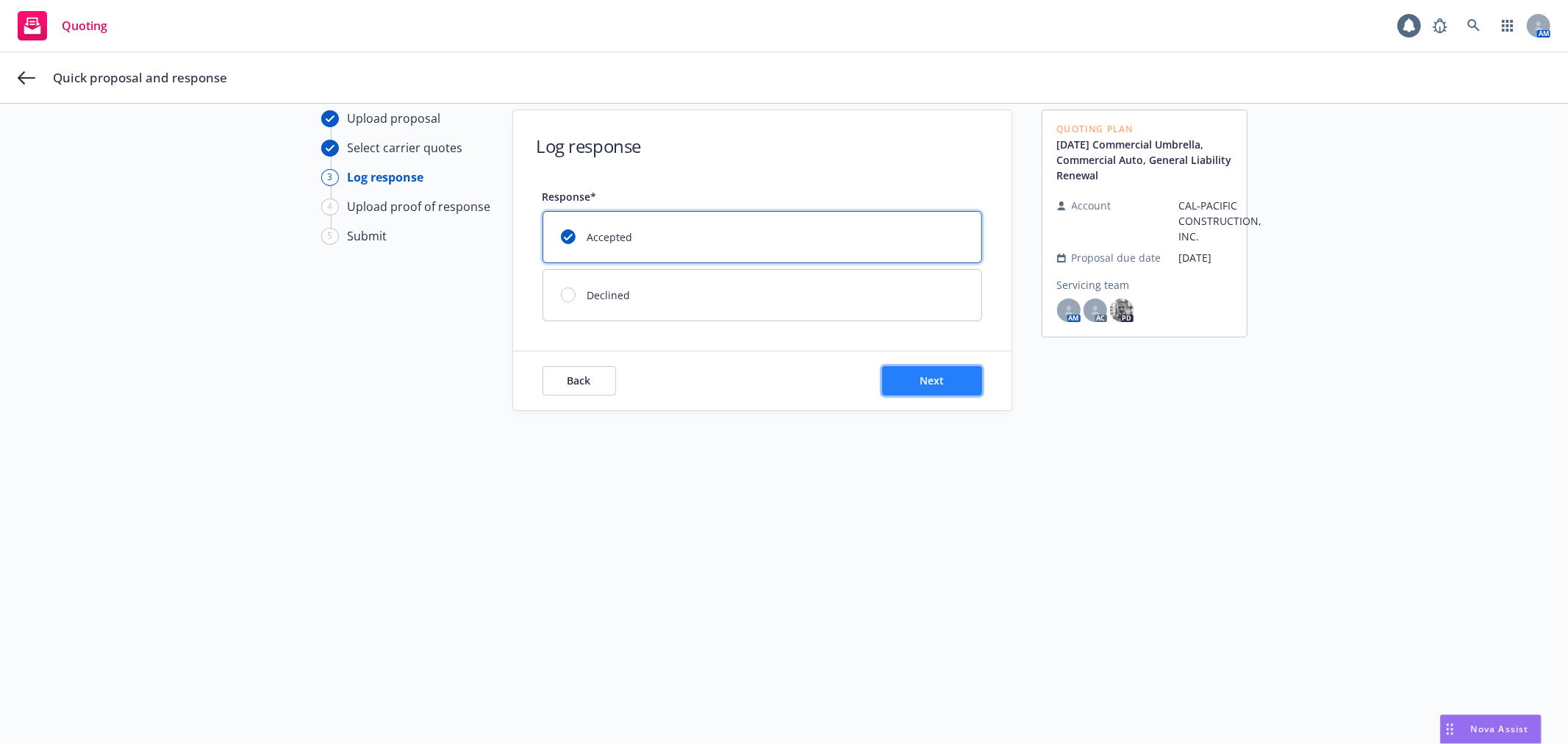
click at [924, 387] on button "Next" at bounding box center [931, 381] width 100 height 30
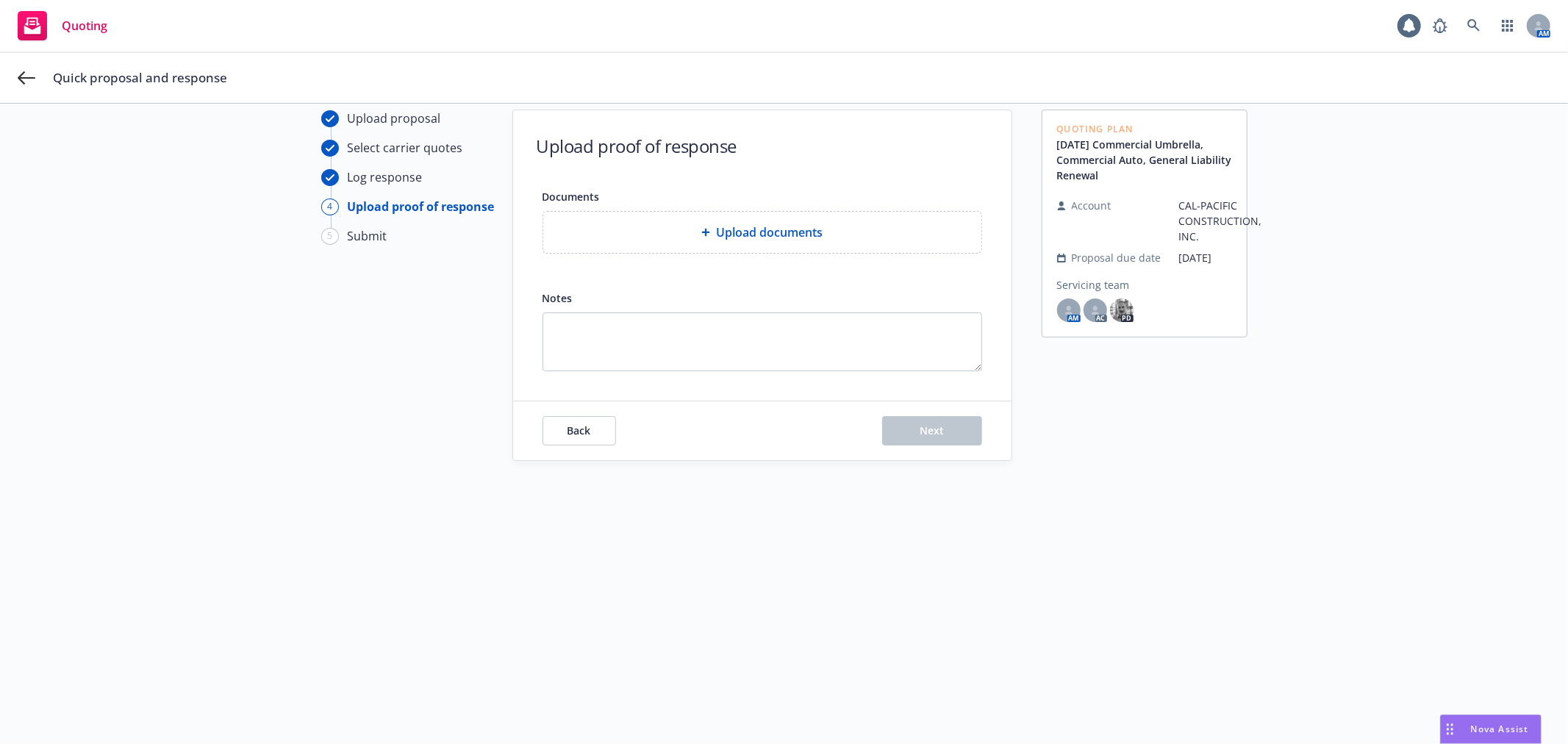
click at [736, 238] on span "Upload documents" at bounding box center [770, 232] width 107 height 18
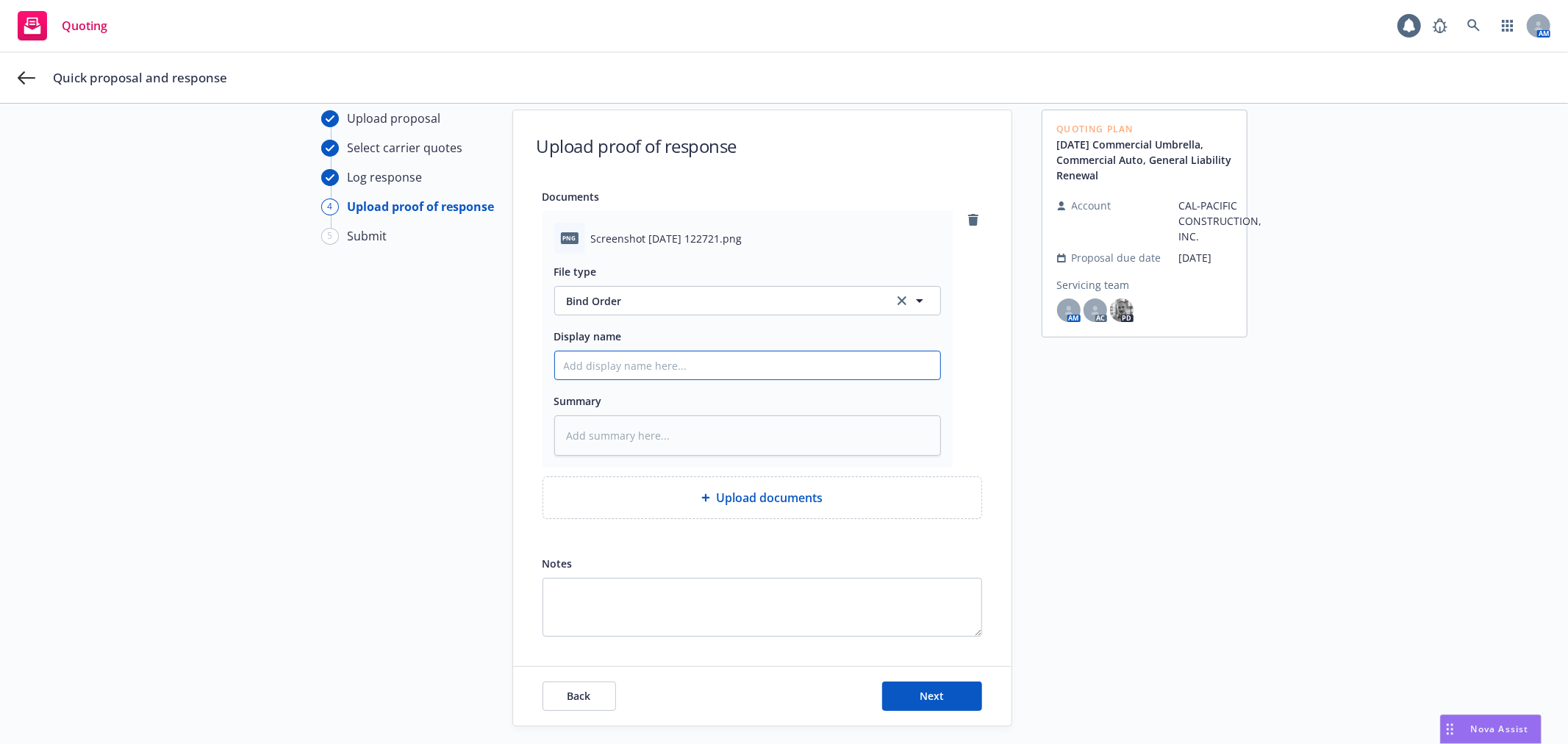
click at [678, 372] on input "Display name" at bounding box center [747, 365] width 385 height 28
type textarea "x"
type input "F"
type textarea "x"
type input "Fr"
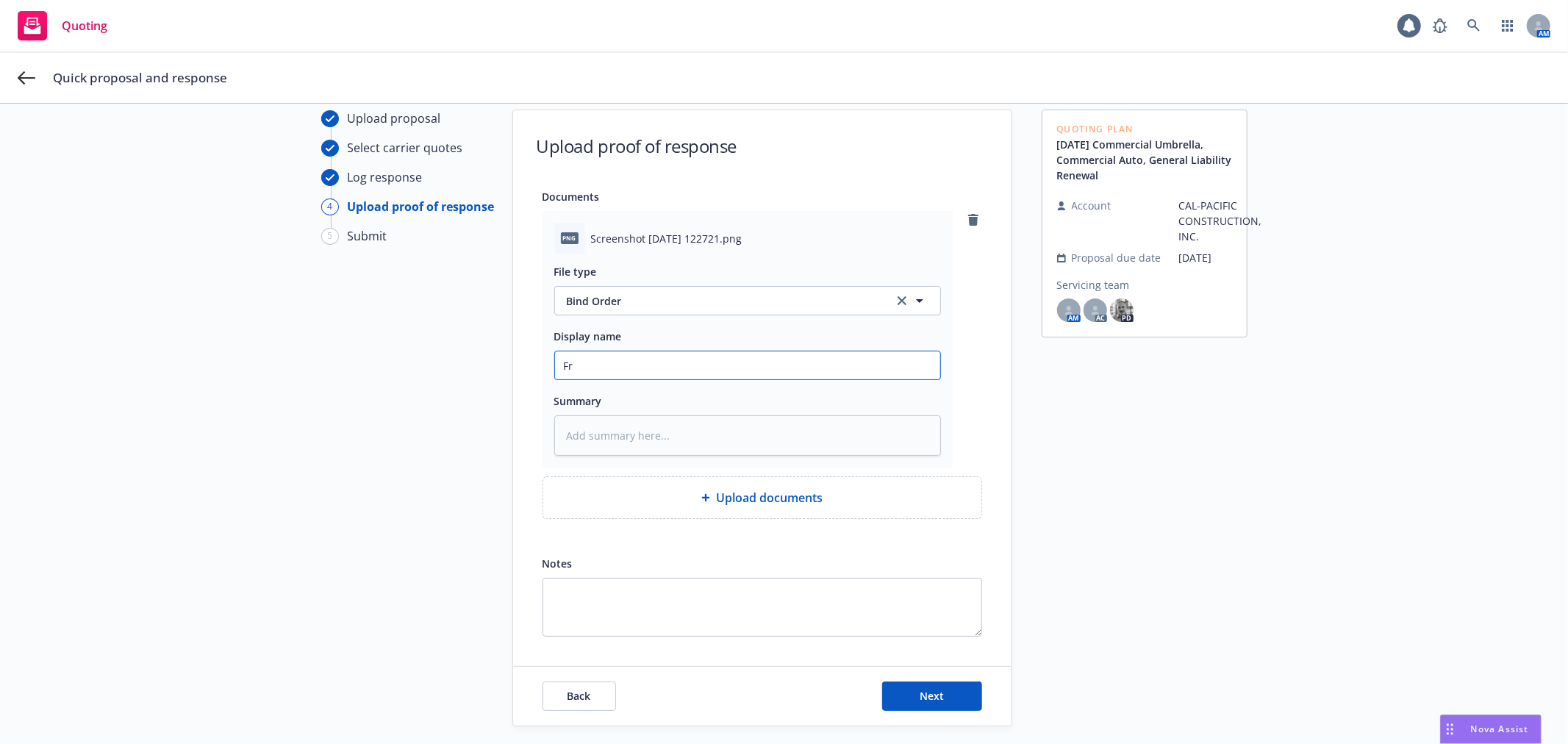
type textarea "x"
type input "Fr"
type textarea "x"
type input "Fr T"
type textarea "x"
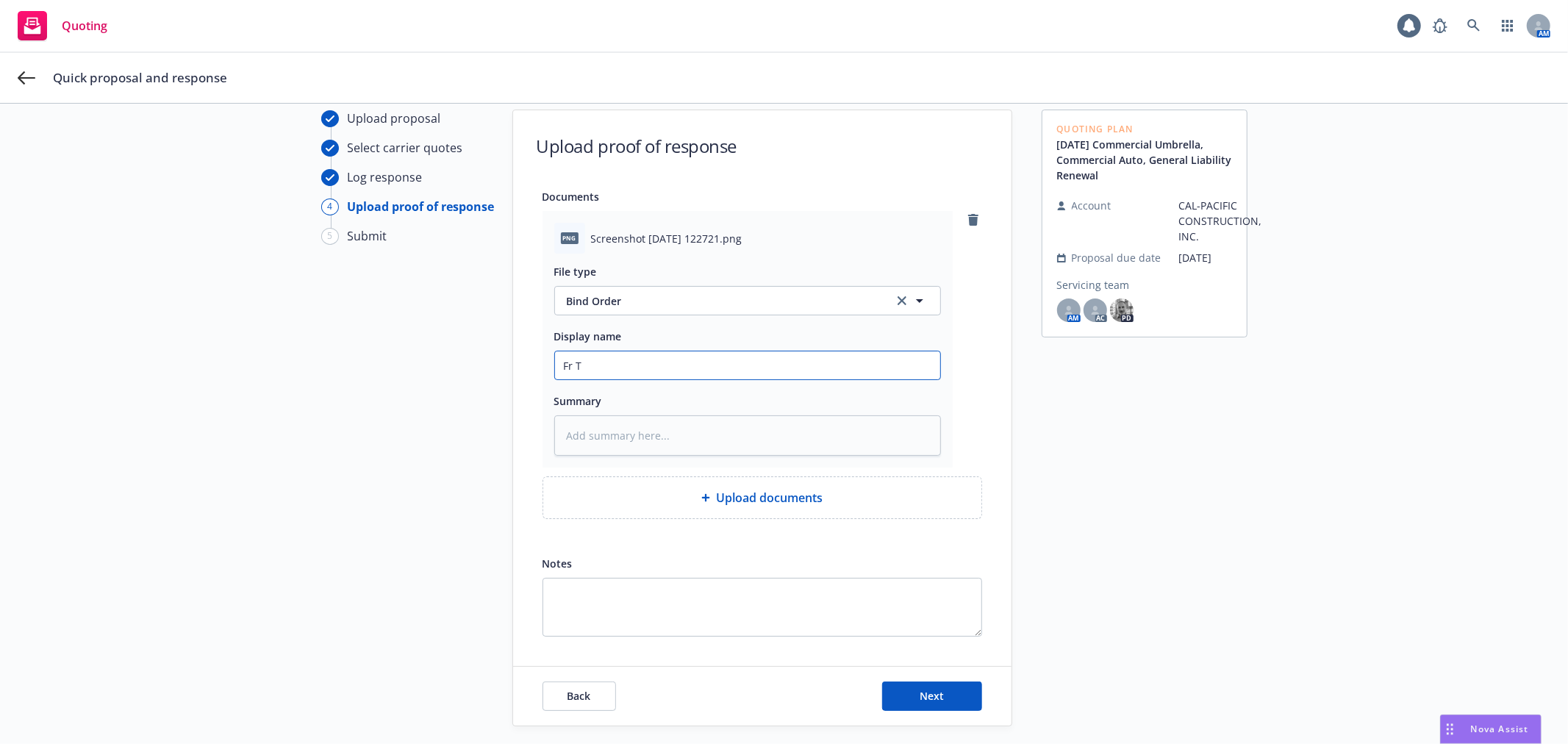
type input "Fr Te"
type textarea "x"
type input "Fr Ted"
type textarea "x"
type input "Fr Ted"
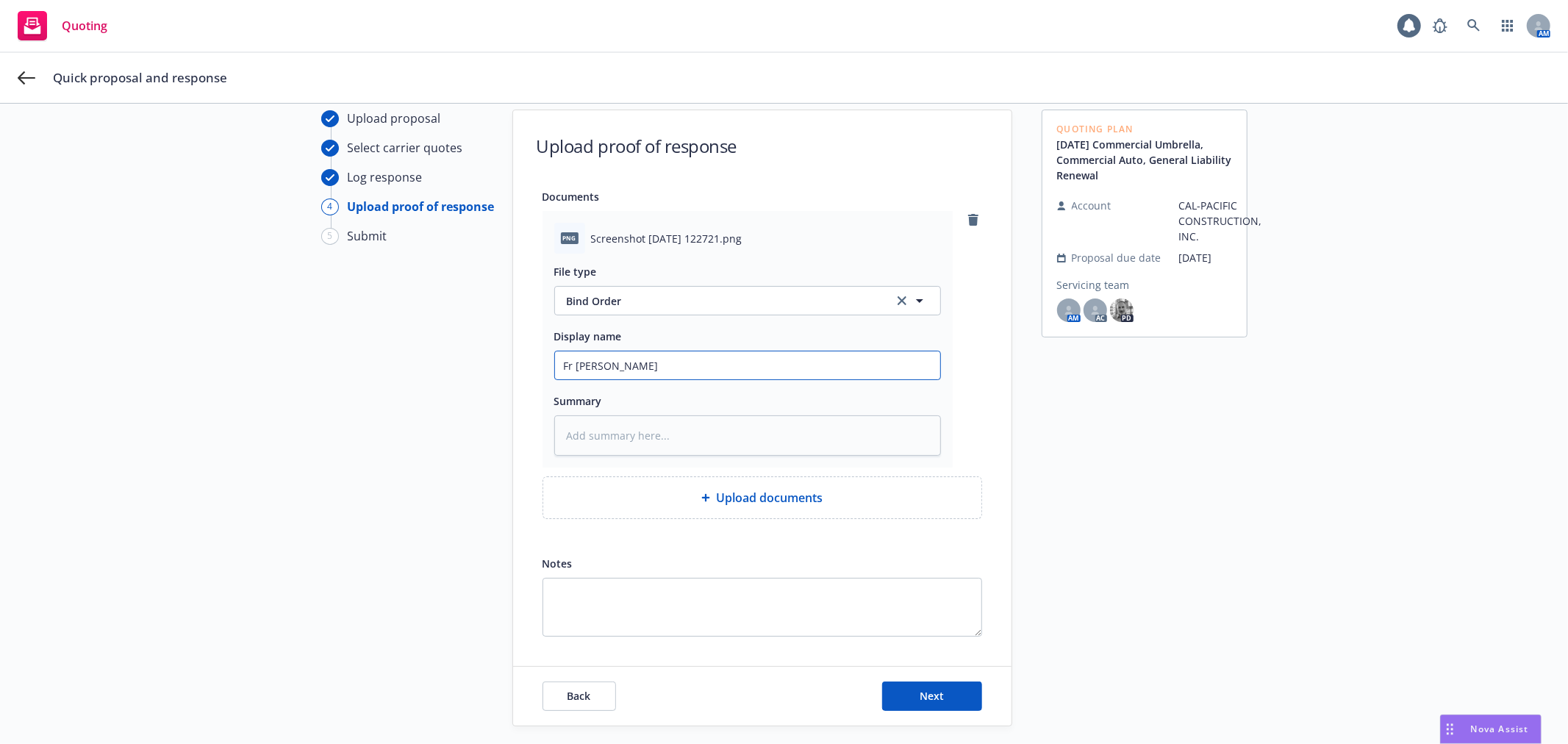
type textarea "x"
type input "Fr Ted G"
type textarea "x"
type input "Fr Ted Gi"
type textarea "x"
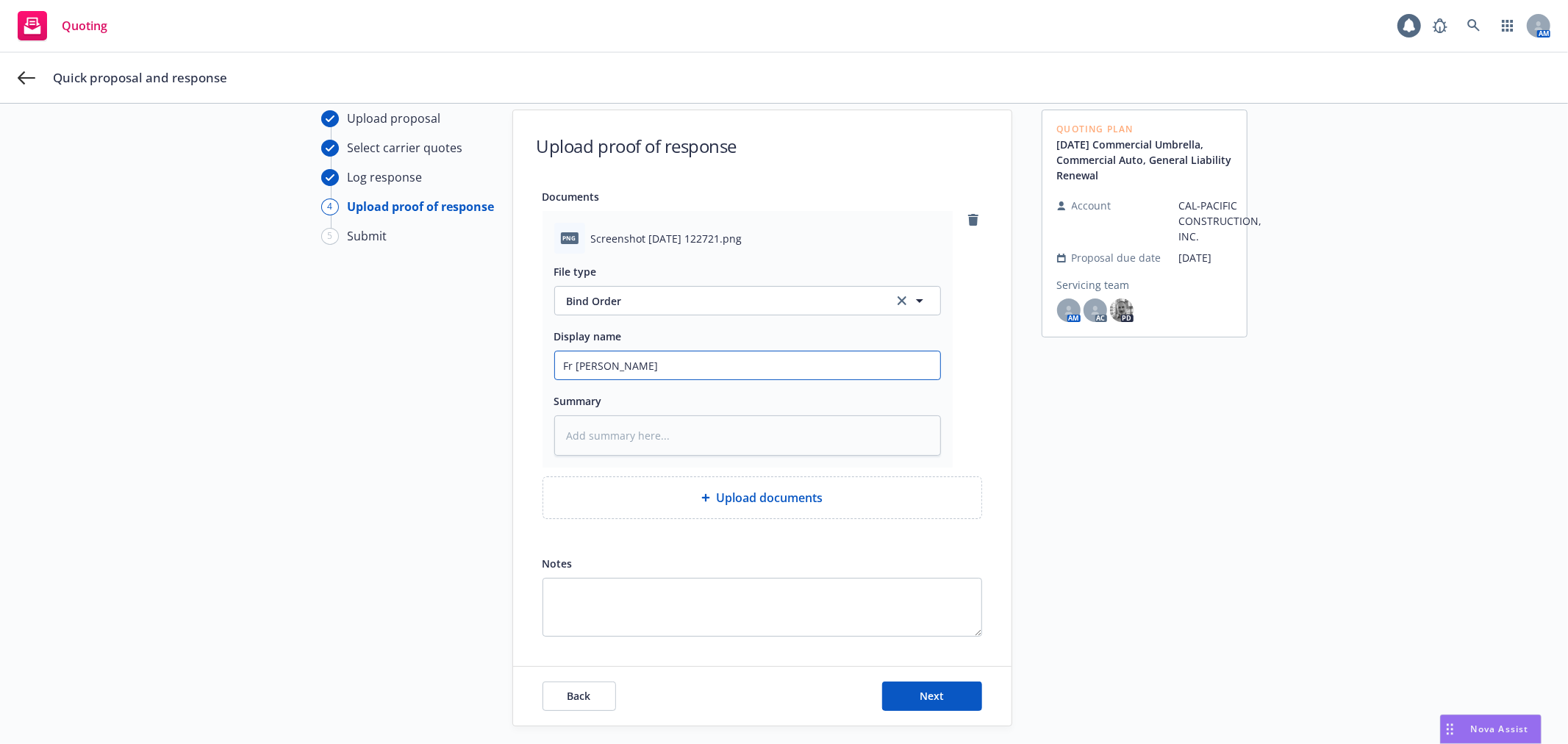
type input "Fr Ted Gin"
type textarea "x"
type input "Fr Ted Ging"
type textarea "x"
type input "Fr Ted Gingr"
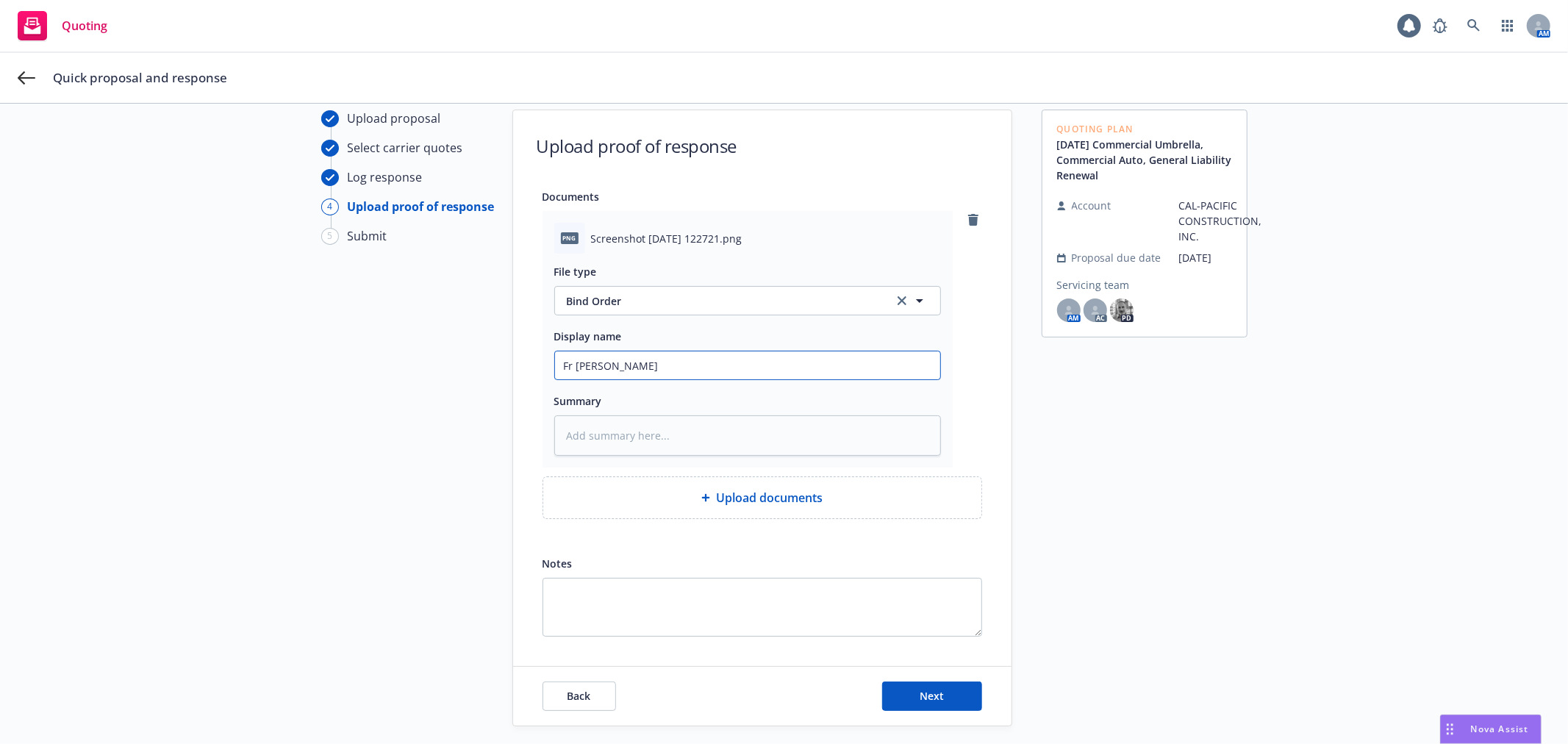
type textarea "x"
type input "Fr Ted Gingri"
type textarea "x"
type input "Fr Ted Gingris"
type textarea "x"
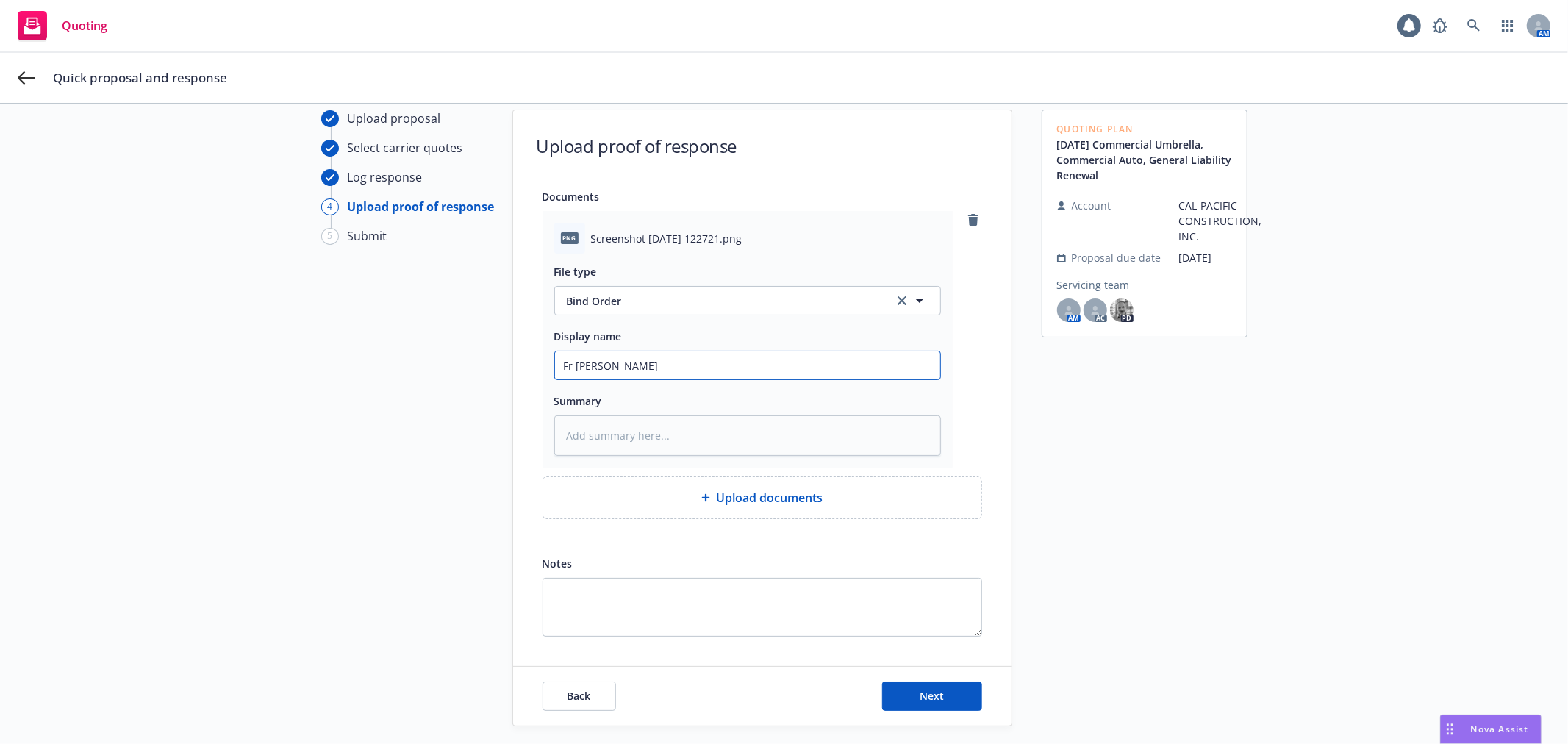
type input "Fr Ted Gingrish"
type textarea "x"
type input "Fr Ted Gingrish:"
type textarea "x"
type input "Fr Ted Gingrish:"
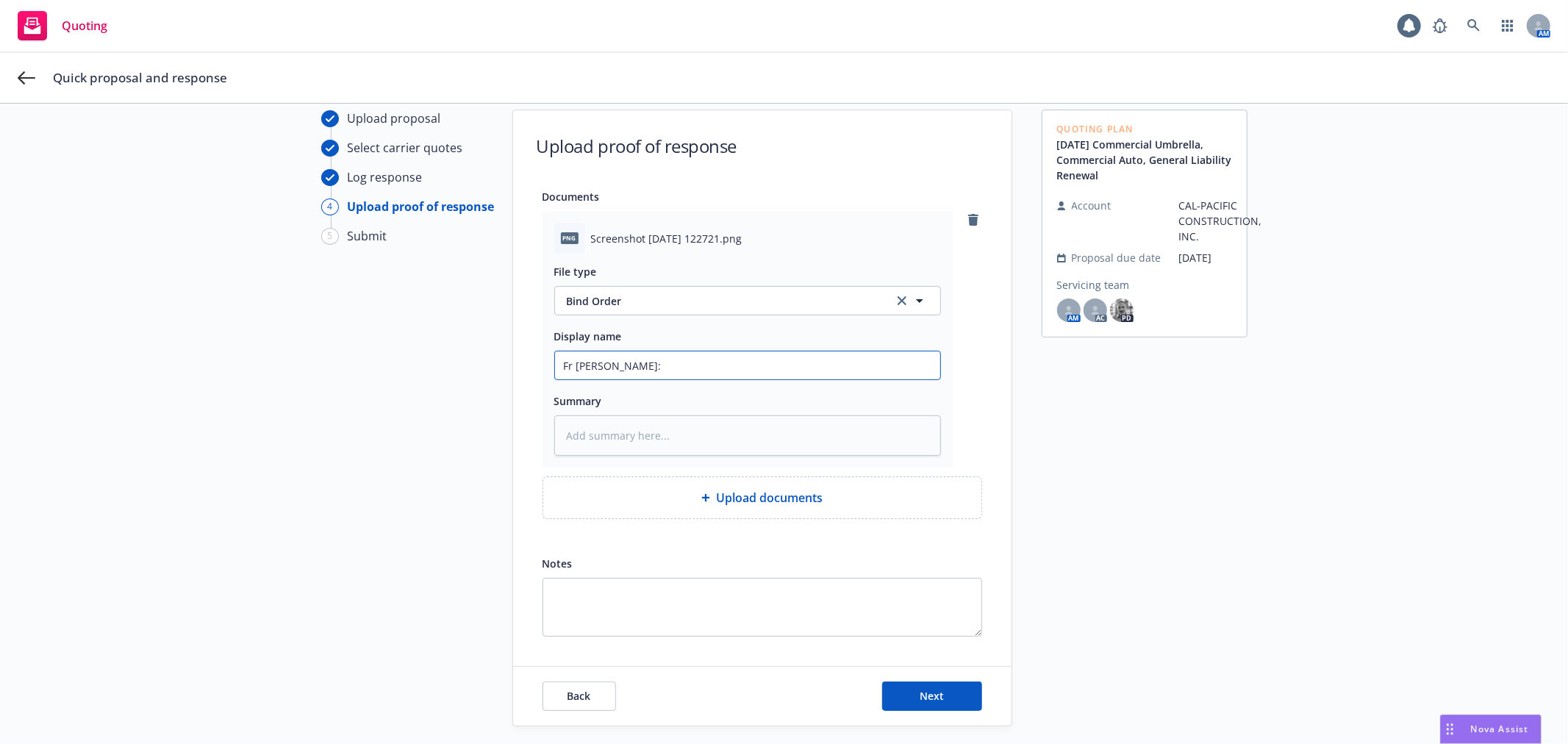
type textarea "x"
type input "Fr Ted Gingrish:"
type textarea "x"
type input "Fr Ted Gingrish"
type textarea "x"
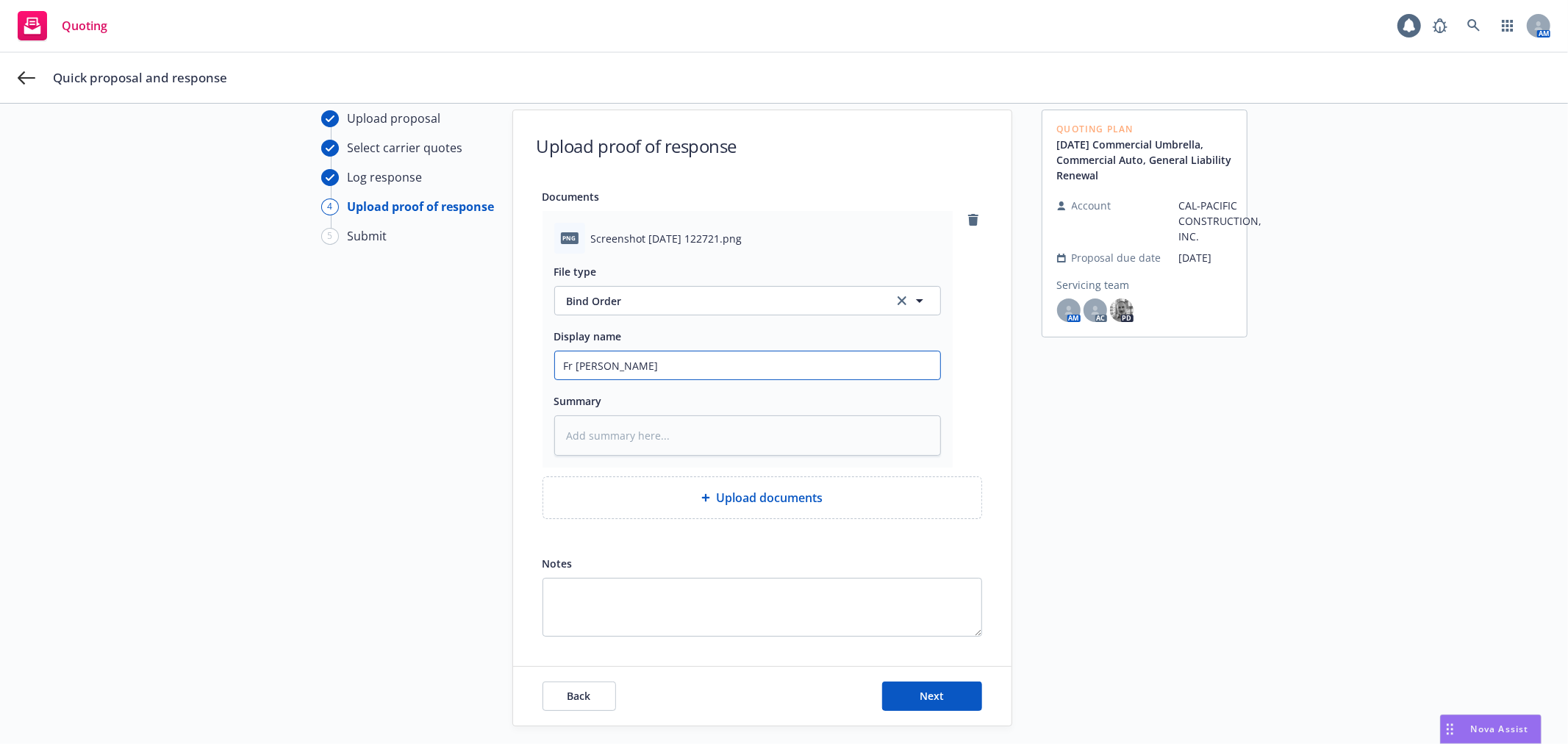
type input "Fr Ted Gingris"
type textarea "x"
type input "Fr Ted Gingri"
type textarea "x"
type input "Fr Ted Gingric"
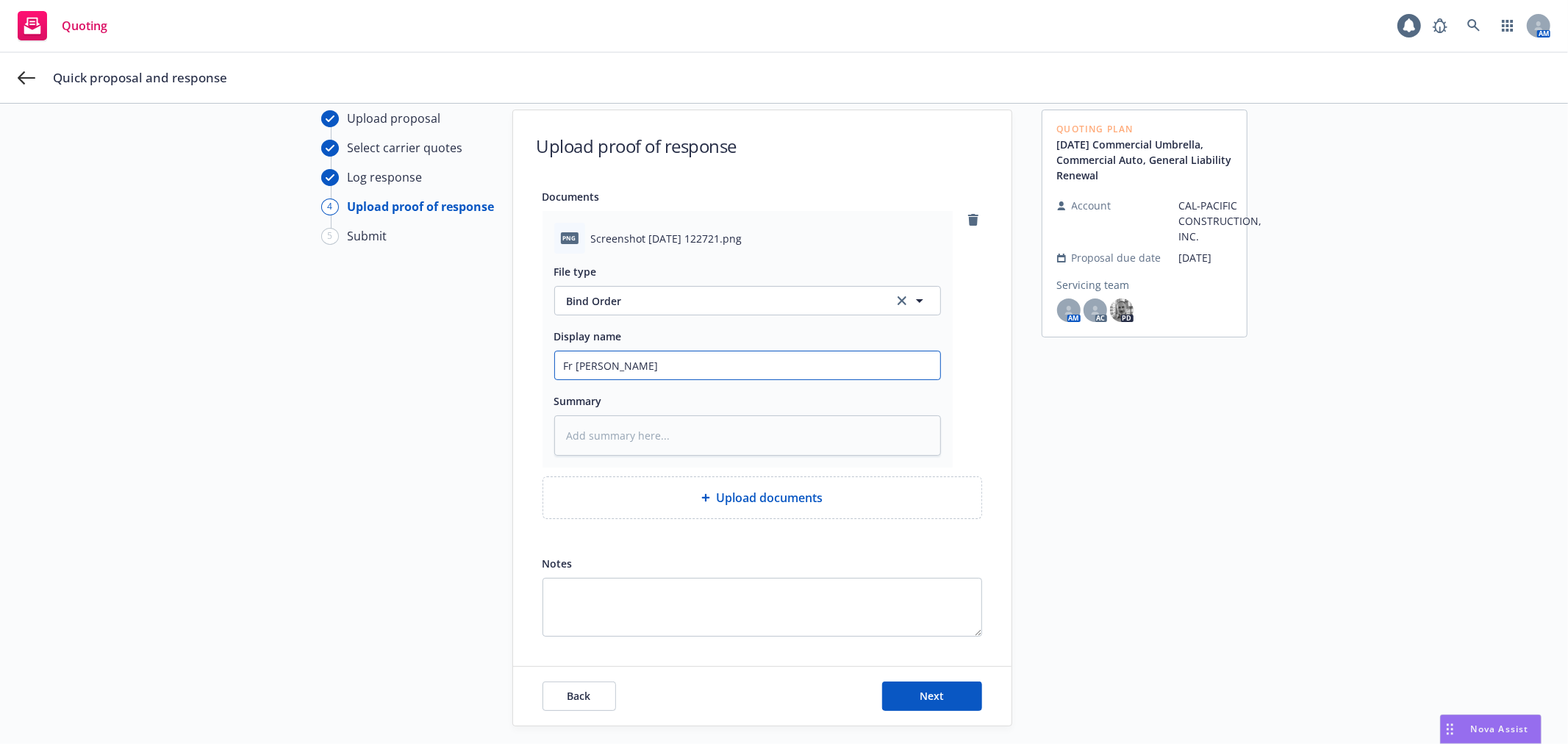
type textarea "x"
type input "Fr Ted Gingrich"
type textarea "x"
type input "Fr Ted Gingrich:"
type textarea "x"
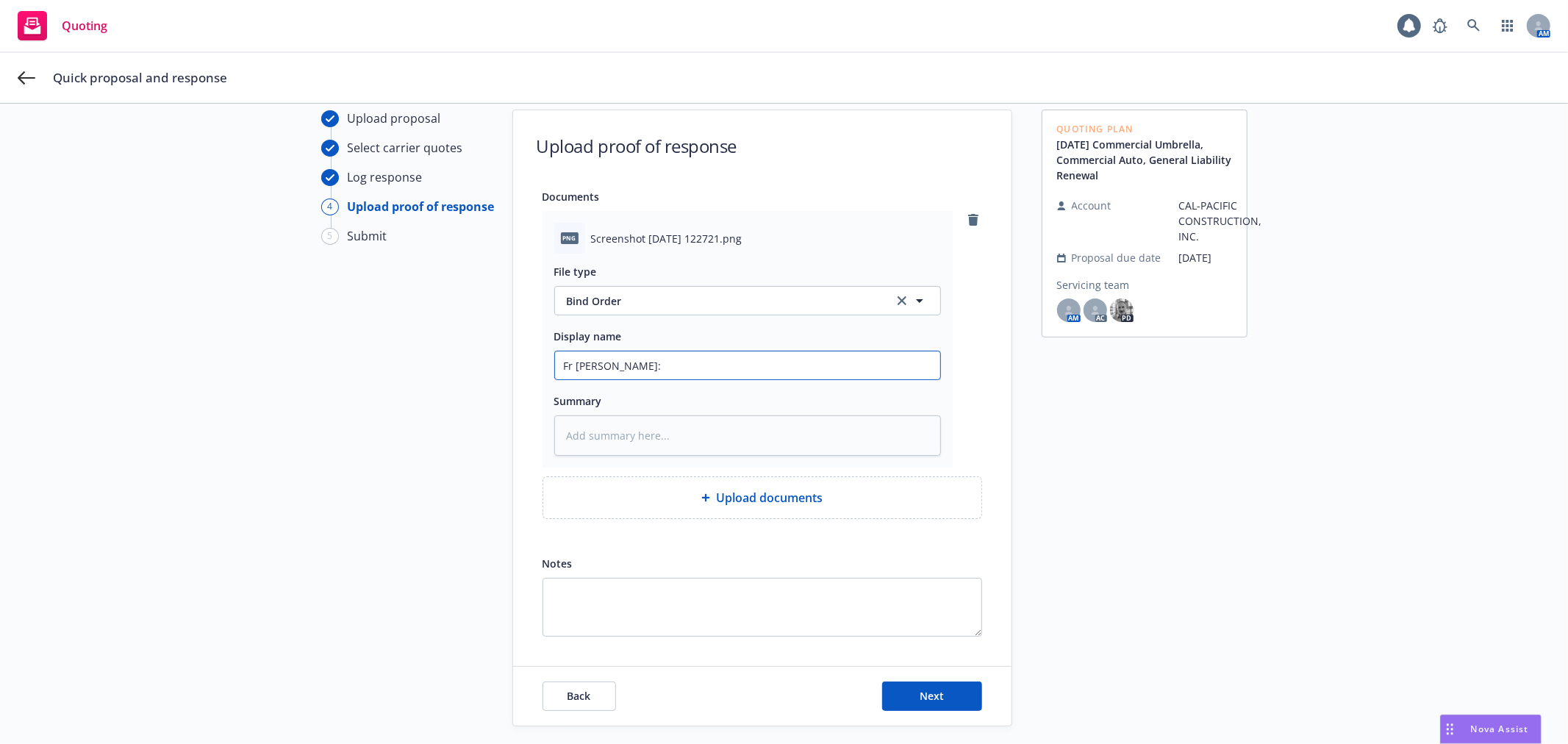
type input "Fr Ted Gingrich:"
type textarea "x"
type input "Fr Ted Gingrich: C"
type textarea "x"
type input "Fr Ted Gingrich: Cl"
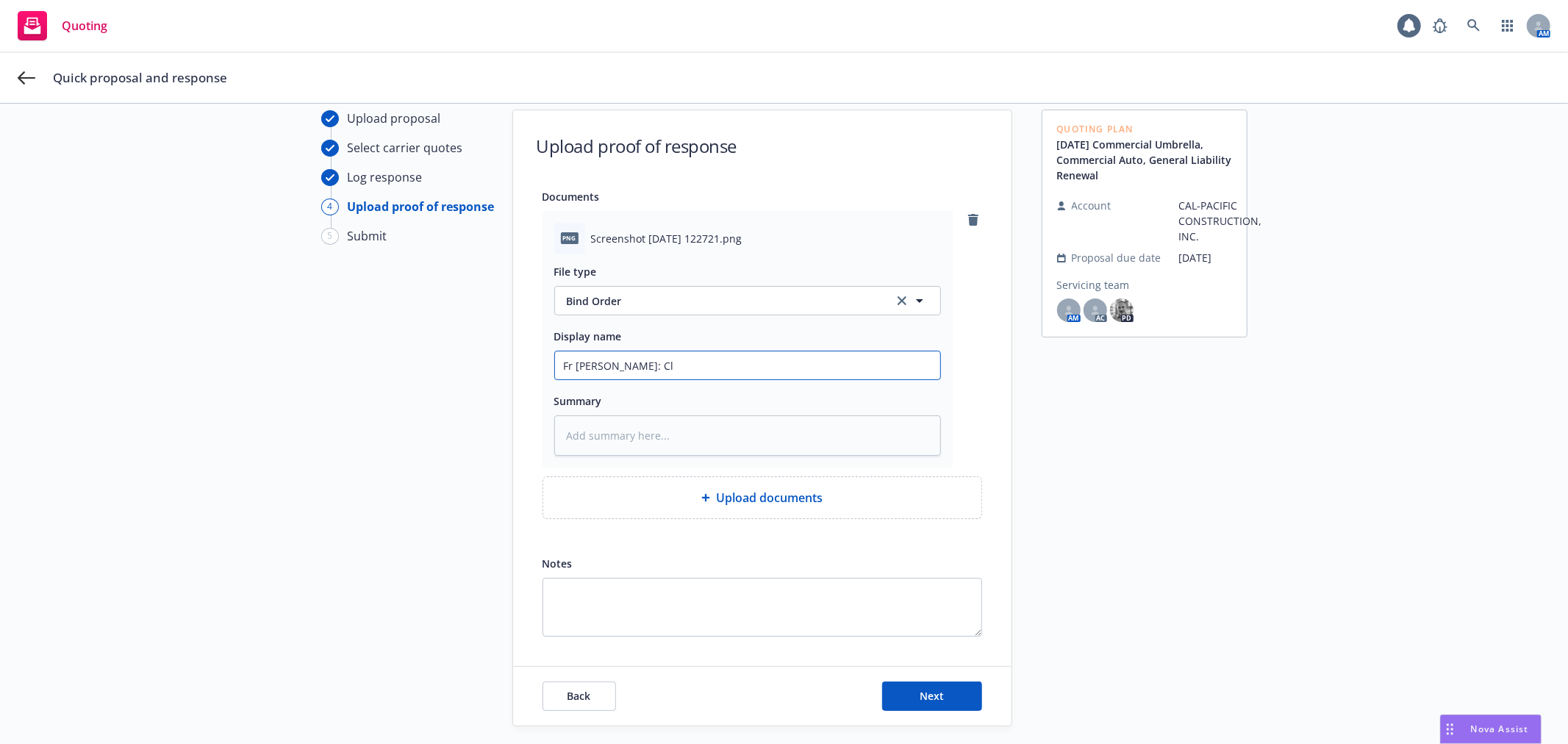
type textarea "x"
type input "Fr Ted Gingrich: Cli"
type textarea "x"
type input "Fr Ted Gingrich: Clie"
type textarea "x"
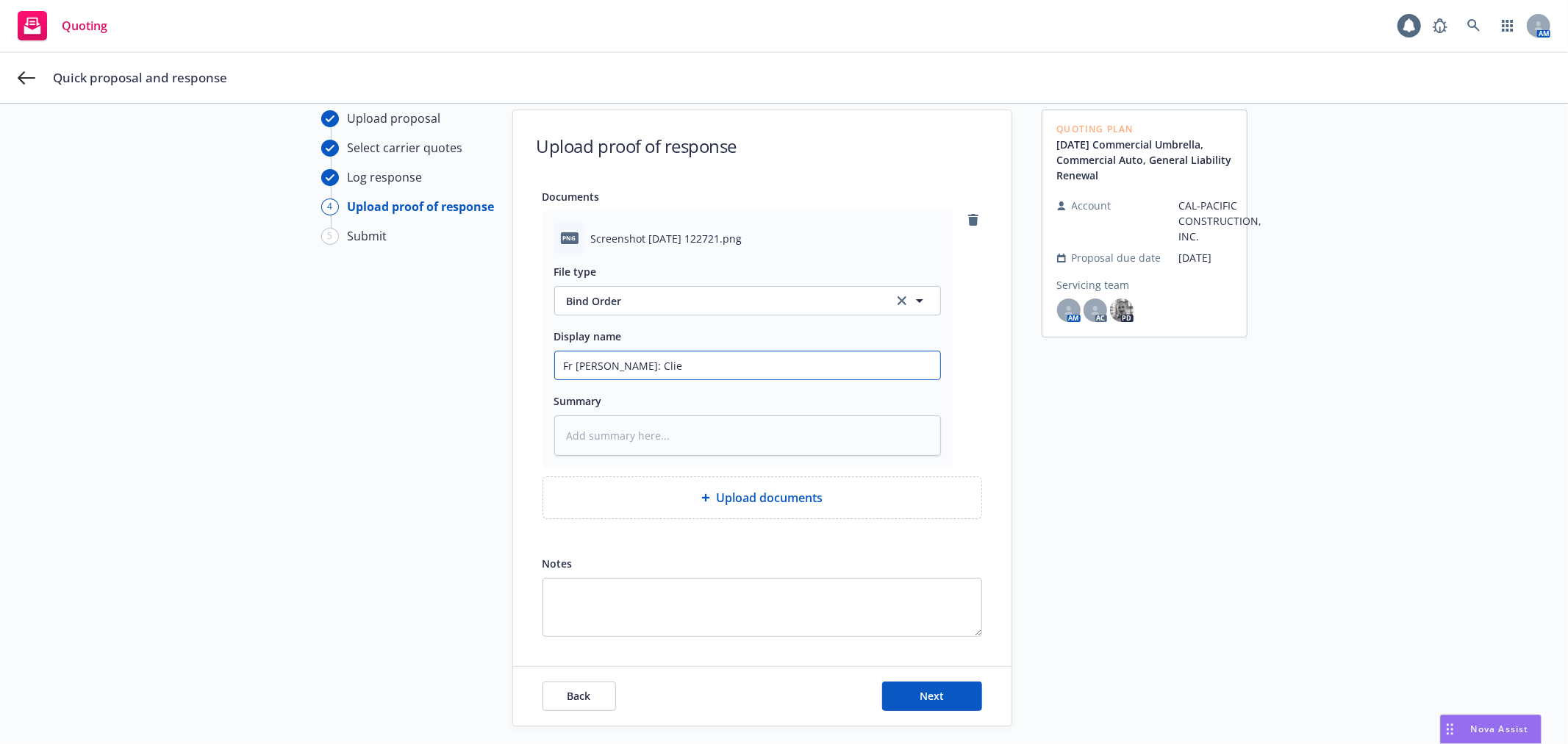
type input "Fr Ted Gingrich: Clien"
type textarea "x"
type input "Fr Ted Gingrich: Clienm"
type textarea "x"
type input "Fr Ted Gingrich: Clienmt"
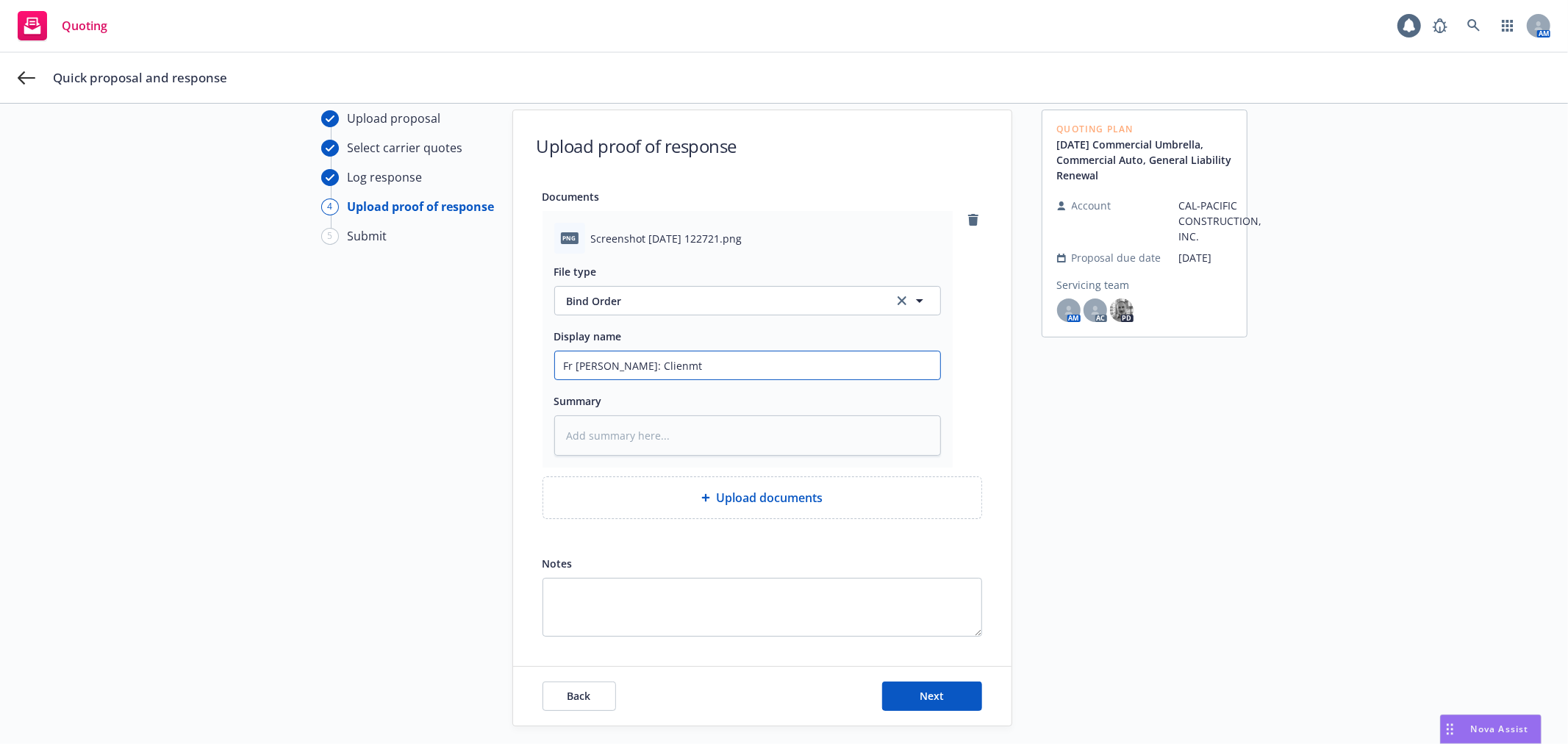
type textarea "x"
type input "Fr Ted Gingrich: Clienm"
type textarea "x"
type input "Fr Ted Gingrich: Clien"
type textarea "x"
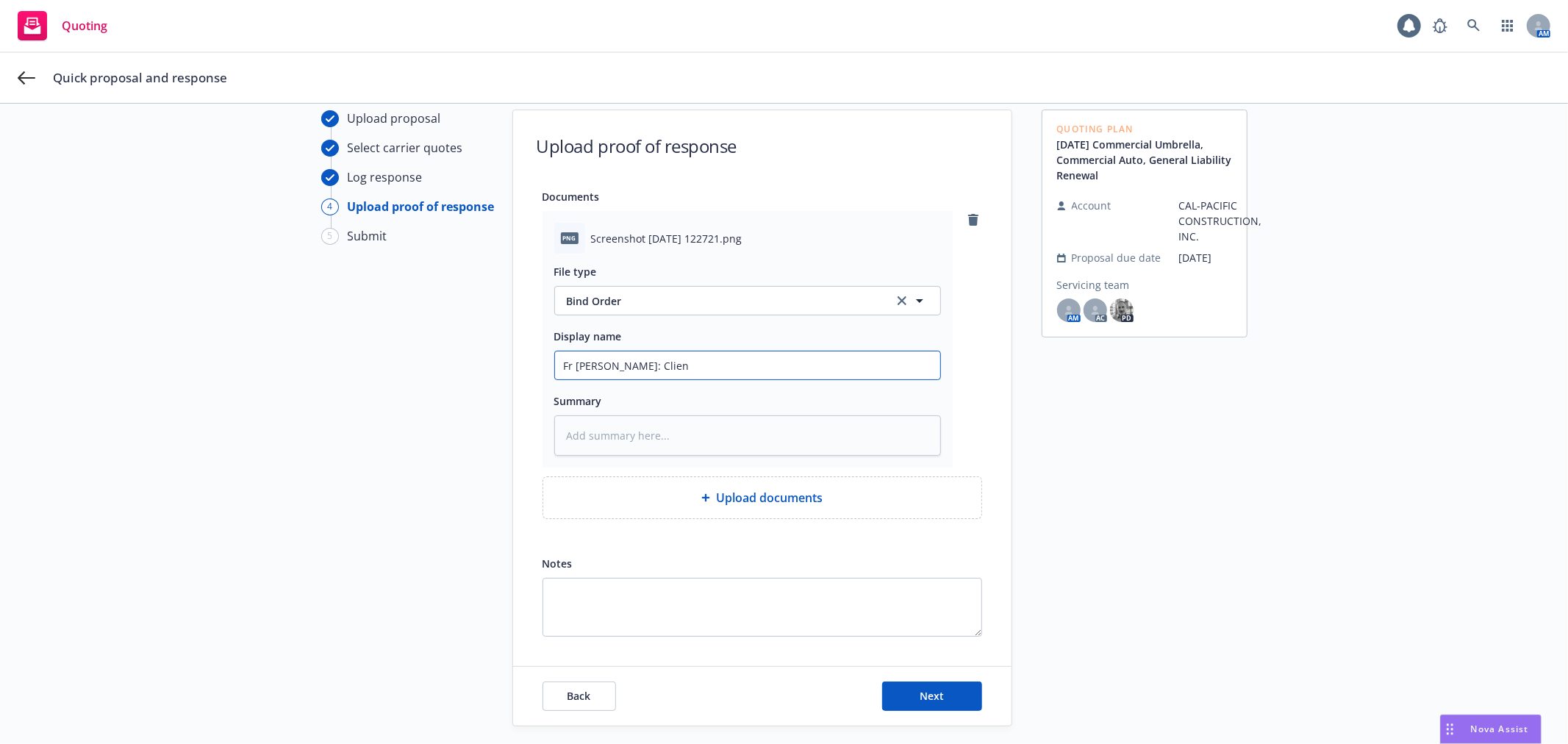
type input "Fr Ted Gingrich: Client"
type textarea "x"
type input "Fr Ted Gingrich: Client"
type textarea "x"
type input "Fr Ted Gingrich: Client s"
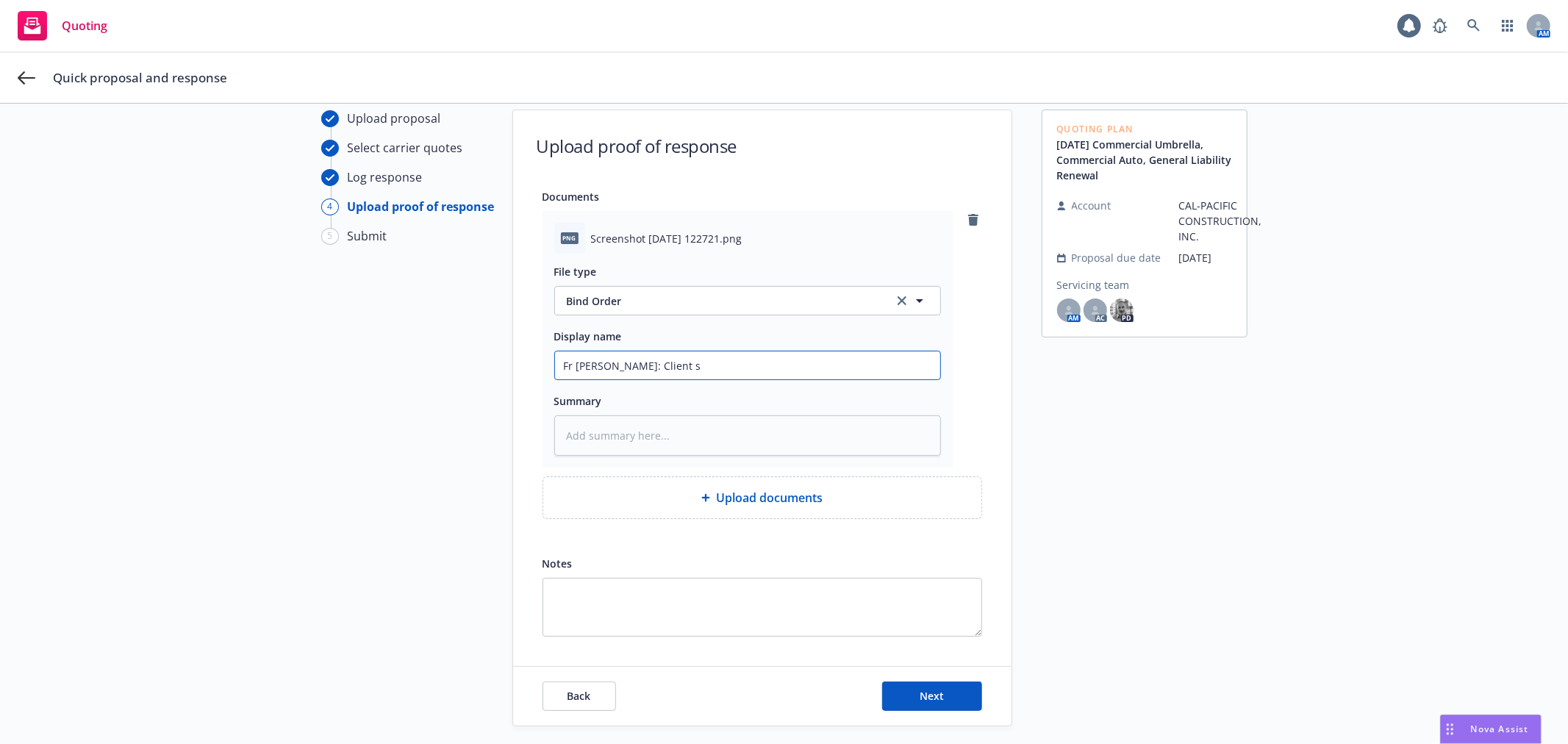
type textarea "x"
type input "Fr Ted Gingrich: Client sa"
type textarea "x"
type input "Fr Ted Gingrich: Client said"
type textarea "x"
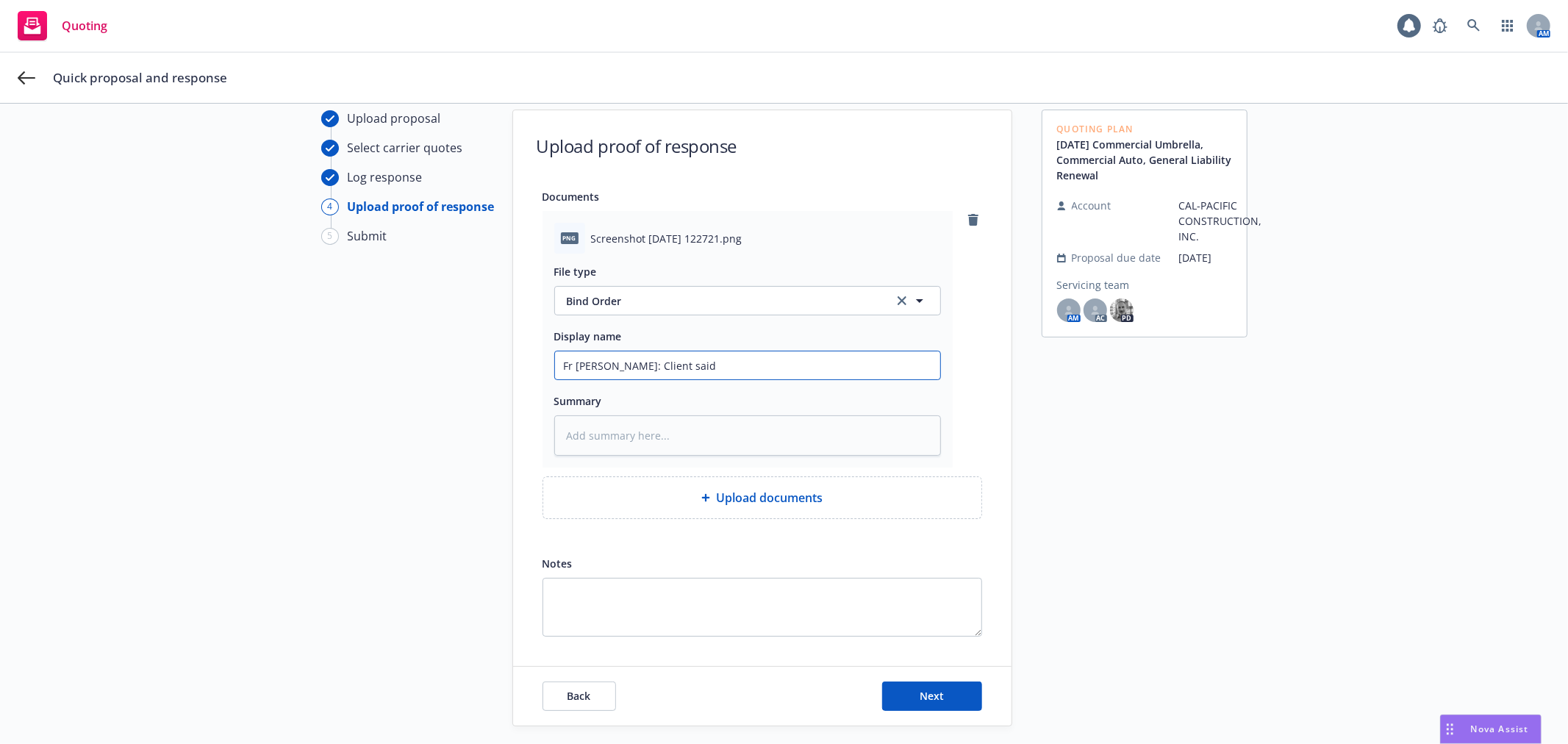
type input "Fr Ted Gingrich: Client said"
type textarea "x"
type input "Fr Ted Gingrich: Client said t"
type textarea "x"
type input "Fr Ted Gingrich: Client said to"
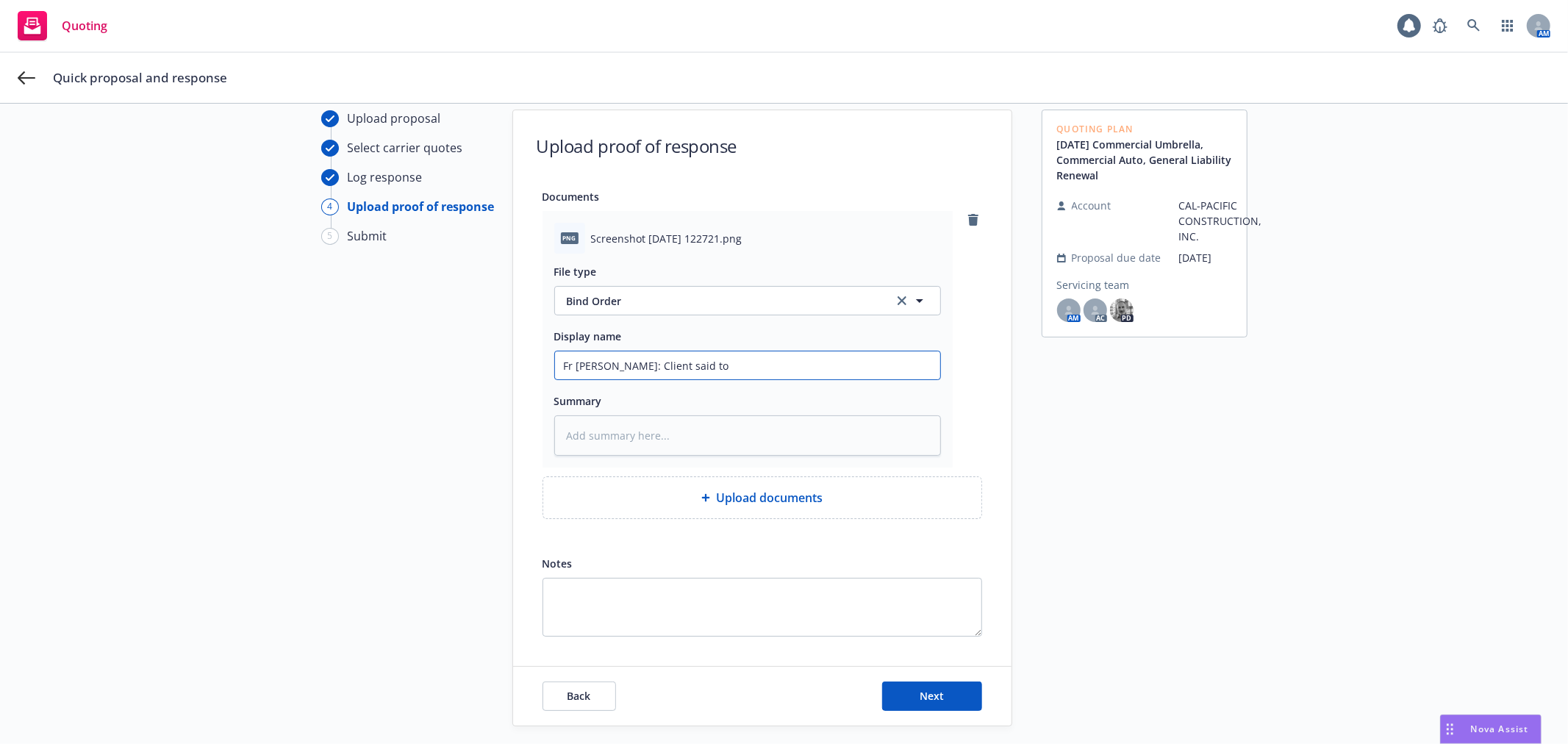
type textarea "x"
type input "Fr Ted Gingrich: Client said to"
type textarea "x"
type input "Fr Ted Gingrich: Client said to pr"
type textarea "x"
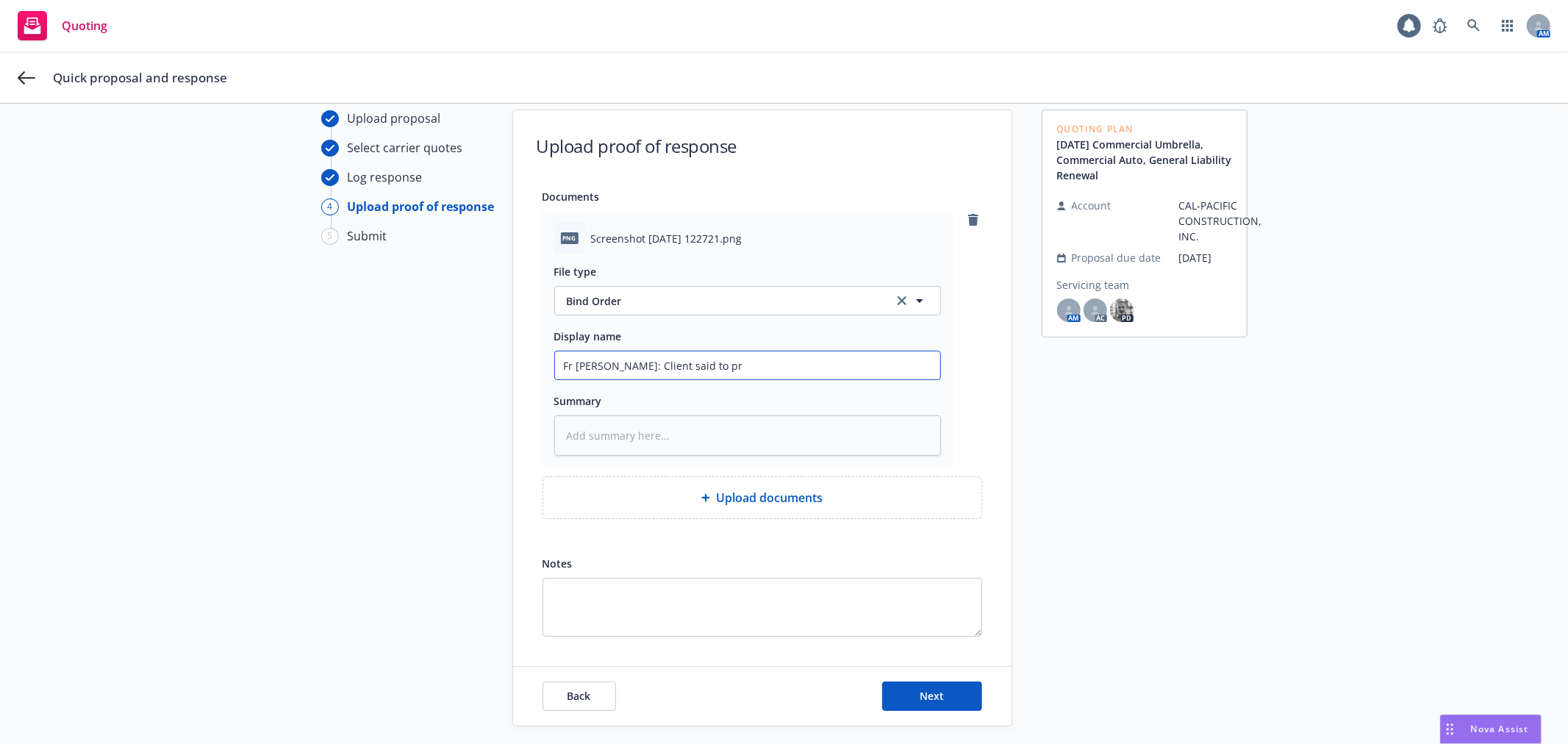
type input "Fr Ted Gingrich: Client said to pro"
type textarea "x"
type input "Fr Ted Gingrich: Client said to proc"
type textarea "x"
type input "Fr Ted Gingrich: Client said to proce"
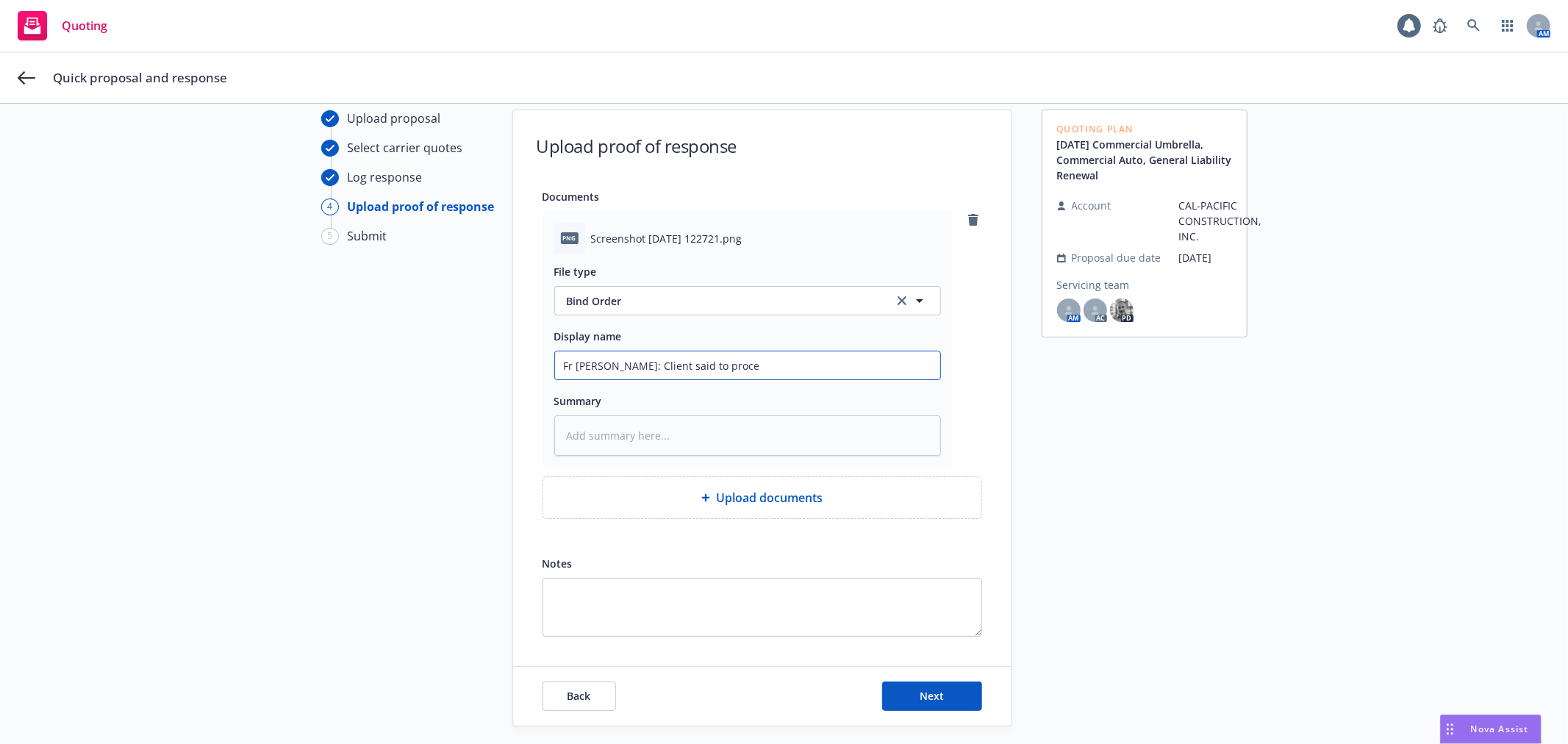
type textarea "x"
type input "Fr Ted Gingrich: Client said to procee"
type textarea "x"
type input "Fr Ted Gingrich: Client said to proceed"
type textarea "x"
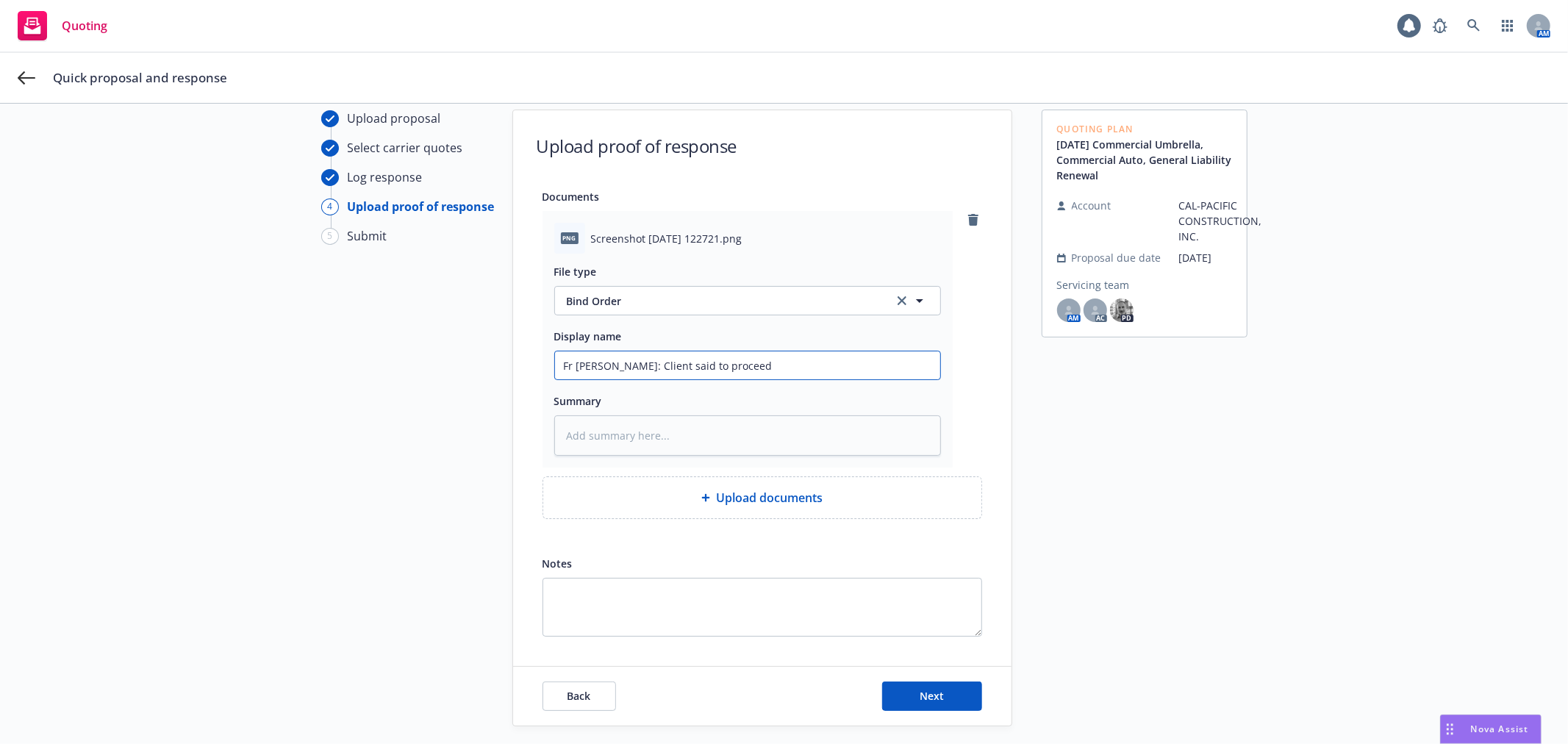
type input "Fr Ted Gingrich: Client said to proceed"
type textarea "x"
type input "Fr Ted Gingrich: Client said to proceed wi"
type textarea "x"
type input "Fr Ted Gingrich: Client said to proceed with"
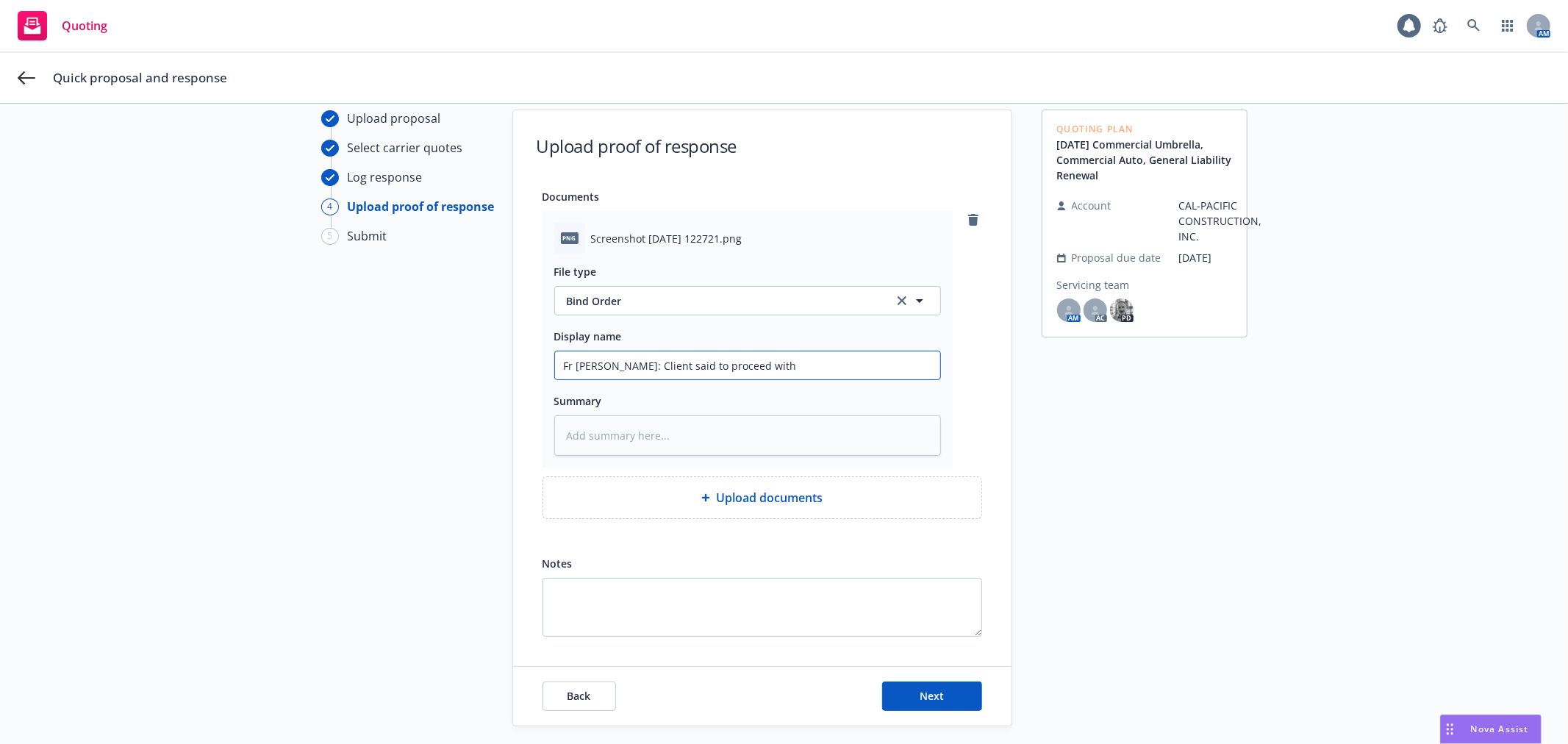
type textarea "x"
type input "Fr Ted Gingrich: Client said to proceed with"
type textarea "x"
type input "Fr Ted Gingrich: Client said to proceed with T"
type textarea "x"
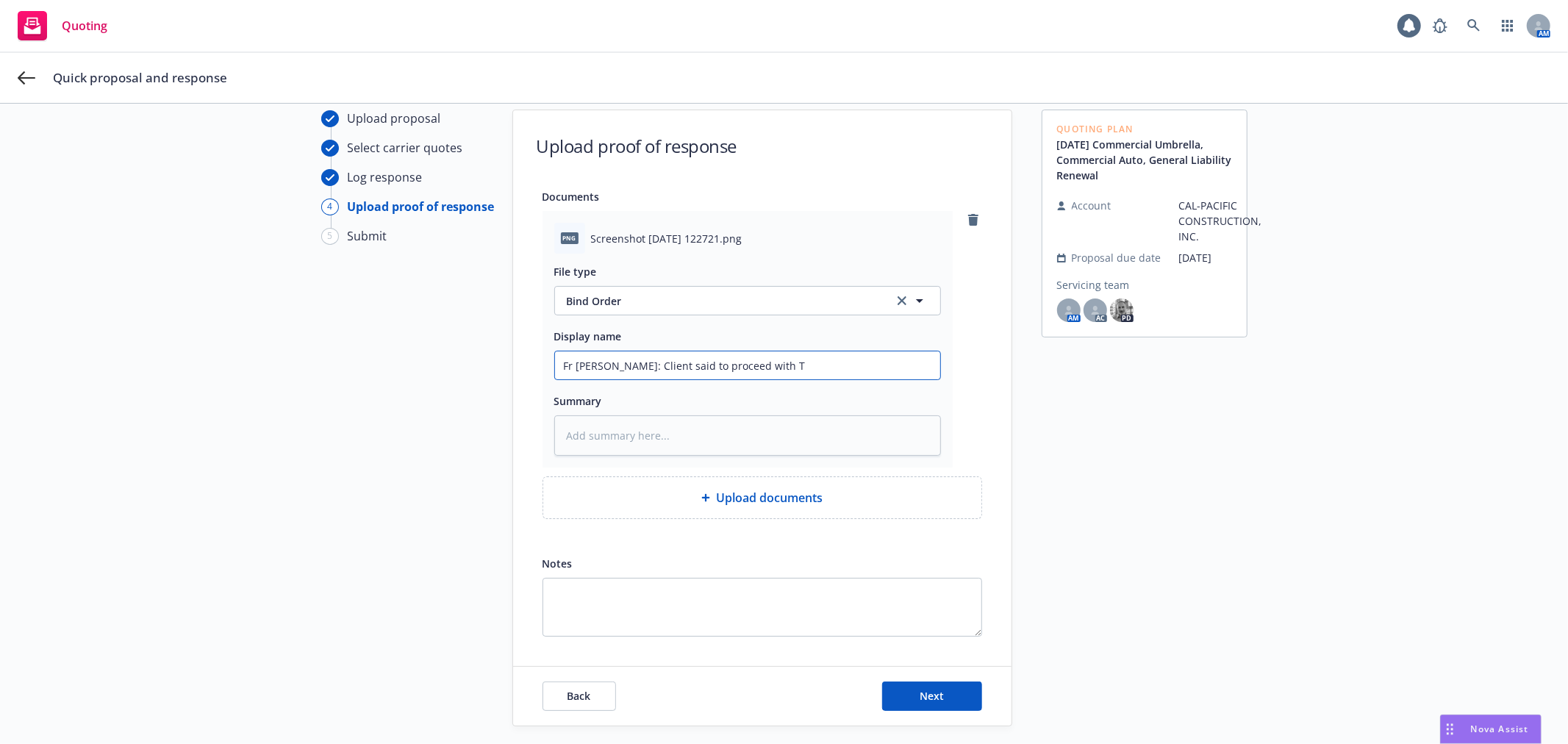
type input "Fr Ted Gingrich: Client said to proceed with Tr"
type textarea "x"
type input "Fr Ted Gingrich: Client said to proceed with Tra"
type textarea "x"
type input "Fr Ted Gingrich: Client said to proceed with Trave"
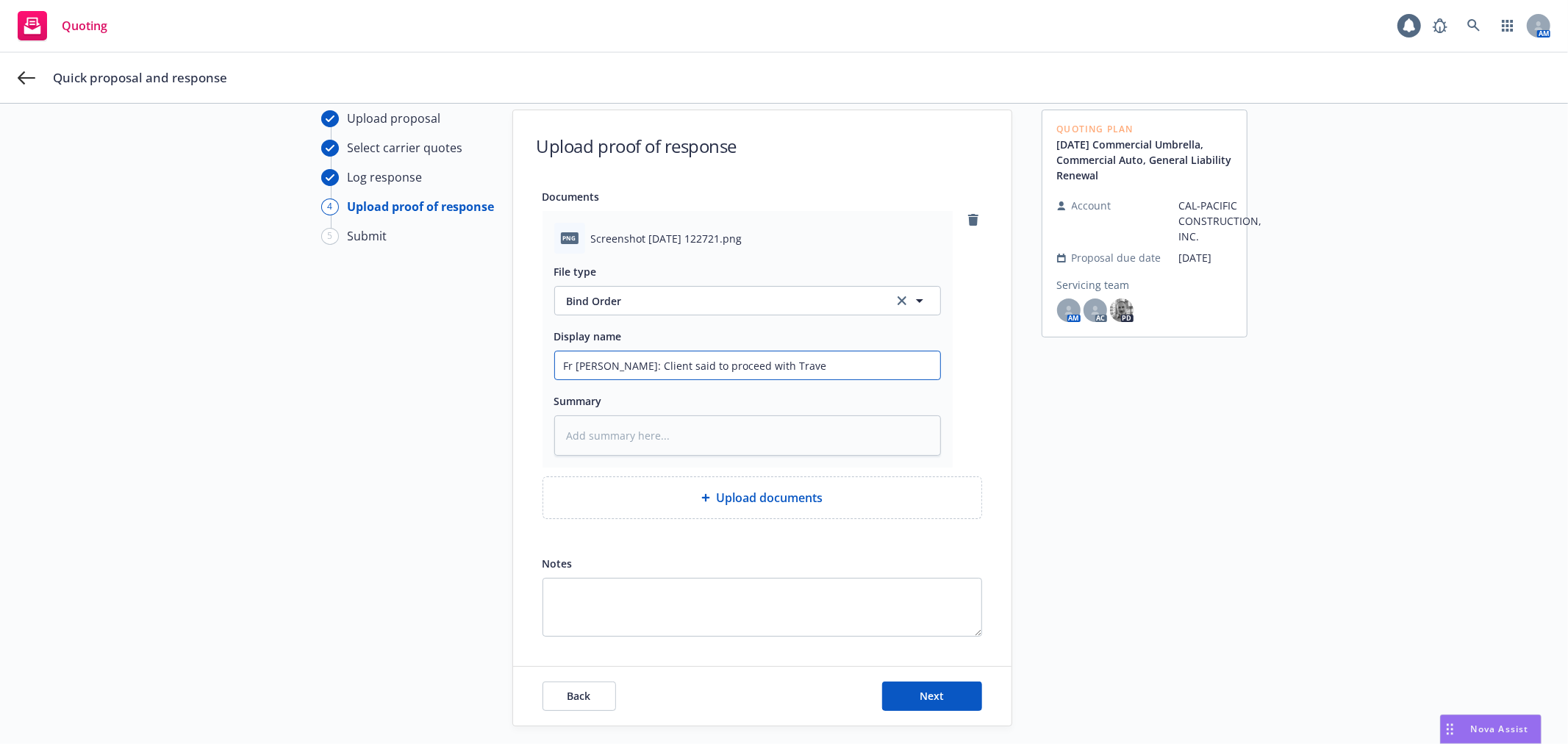
type textarea "x"
type input "Fr Ted Gingrich: Client said to proceed with Travel"
type textarea "x"
type input "Fr Ted Gingrich: Client said to proceed with Travele"
type textarea "x"
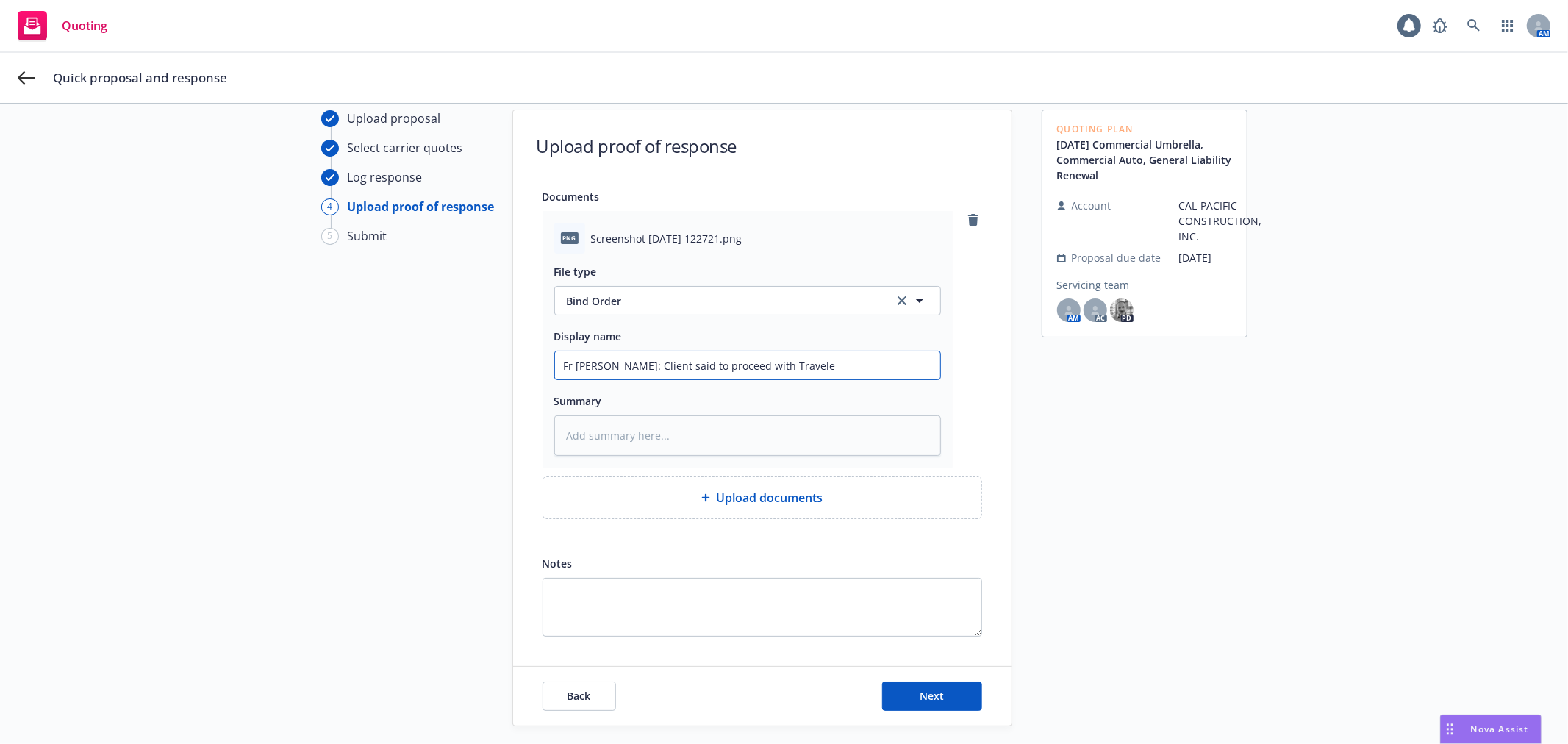
type input "Fr Ted Gingrich: Client said to proceed with Traveler"
type textarea "x"
type input "Fr Ted Gingrich: Client said to proceed with Travelers"
type textarea "x"
type input "Fr Ted Gingrich: Client said to proceed with Travelers"
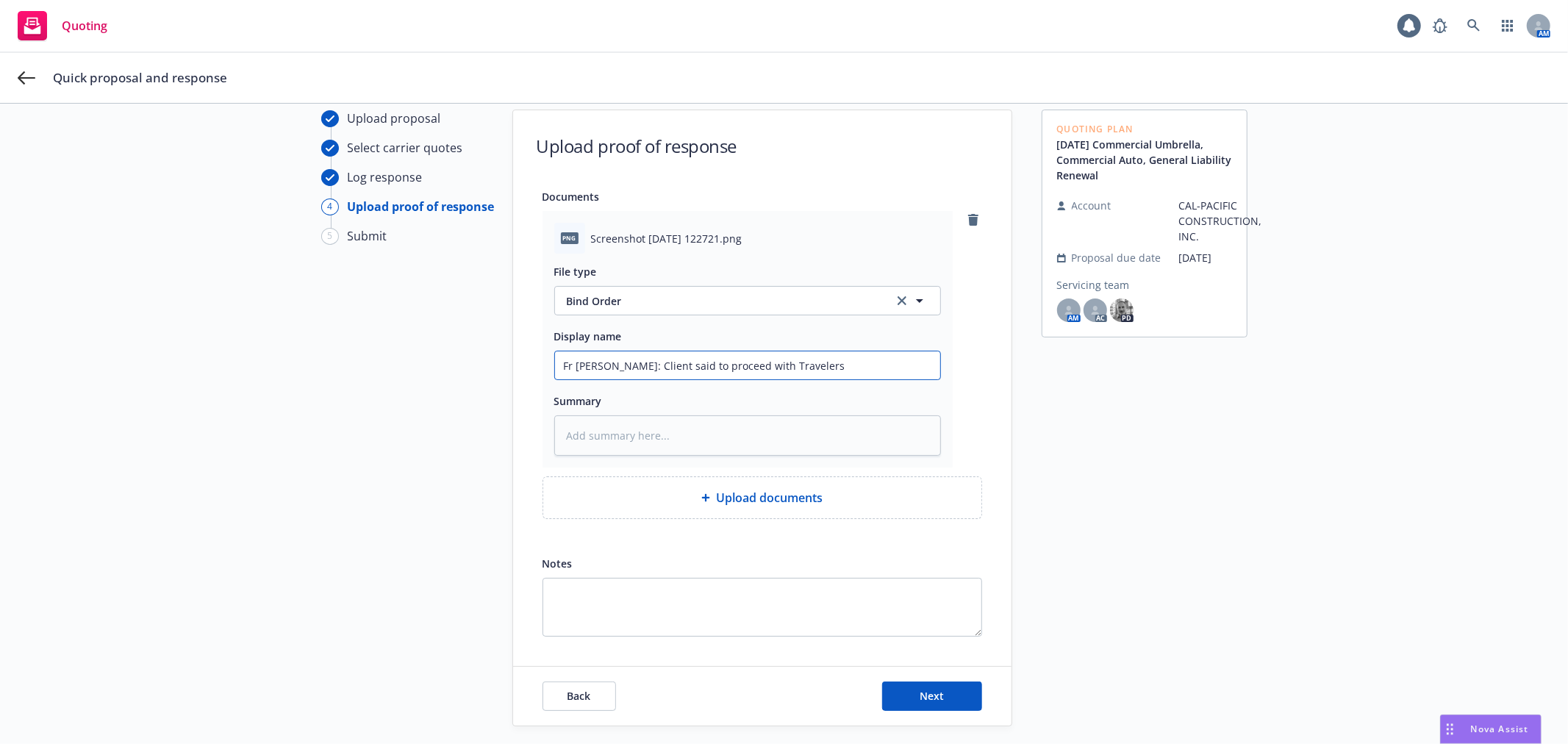
type textarea "x"
type input "Fr Ted Gingrich: Client said to proceed with Travelers t"
type textarea "x"
type input "Fr Ted Gingrich: Client said to proceed with Travelers te"
type textarea "x"
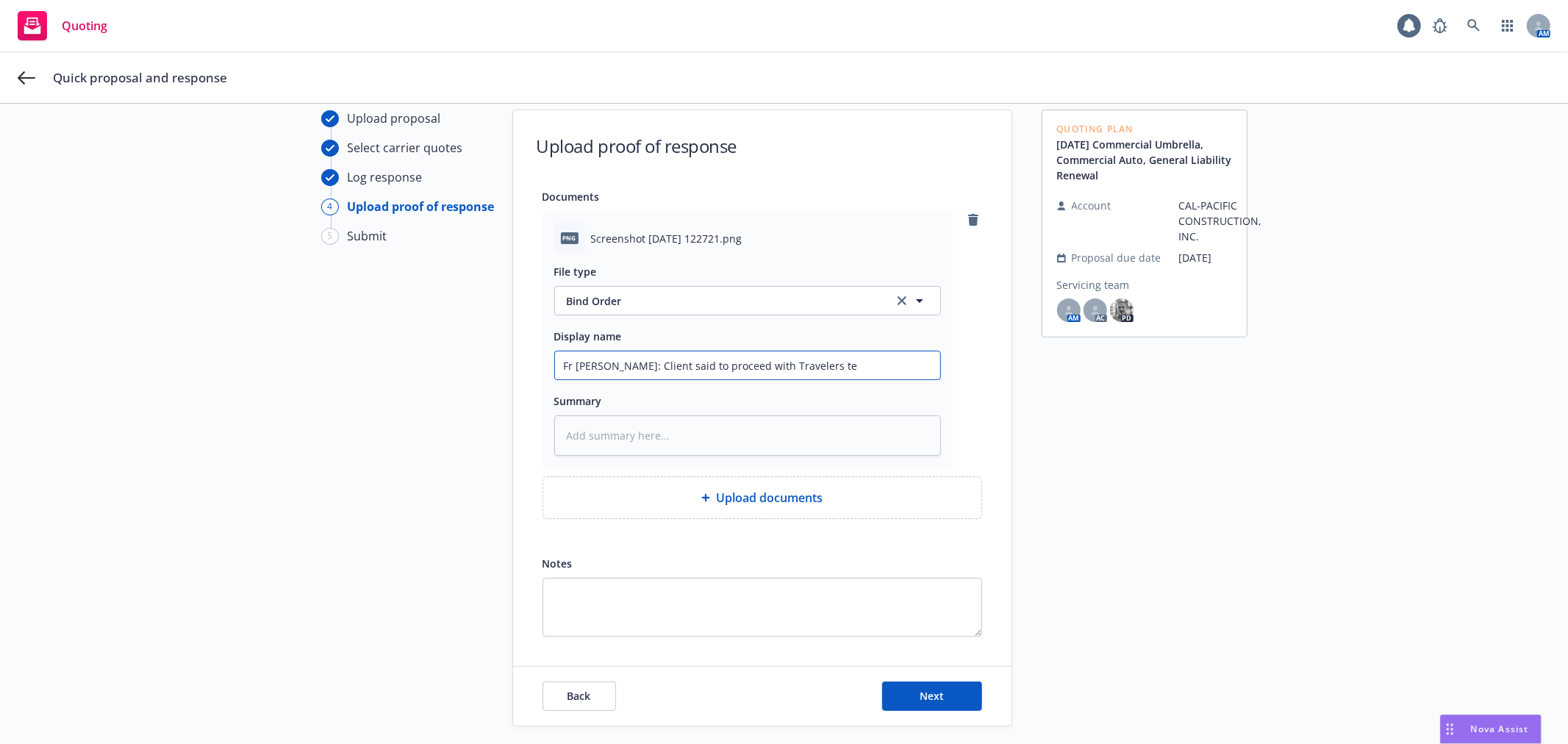
type input "Fr Ted Gingrich: Client said to proceed with Travelers ter"
type textarea "x"
type input "Fr Ted Gingrich: Client said to proceed with Travelers terms"
type textarea "x"
type input "Fr Ted Gingrich: Client said to proceed with Travelers terms"
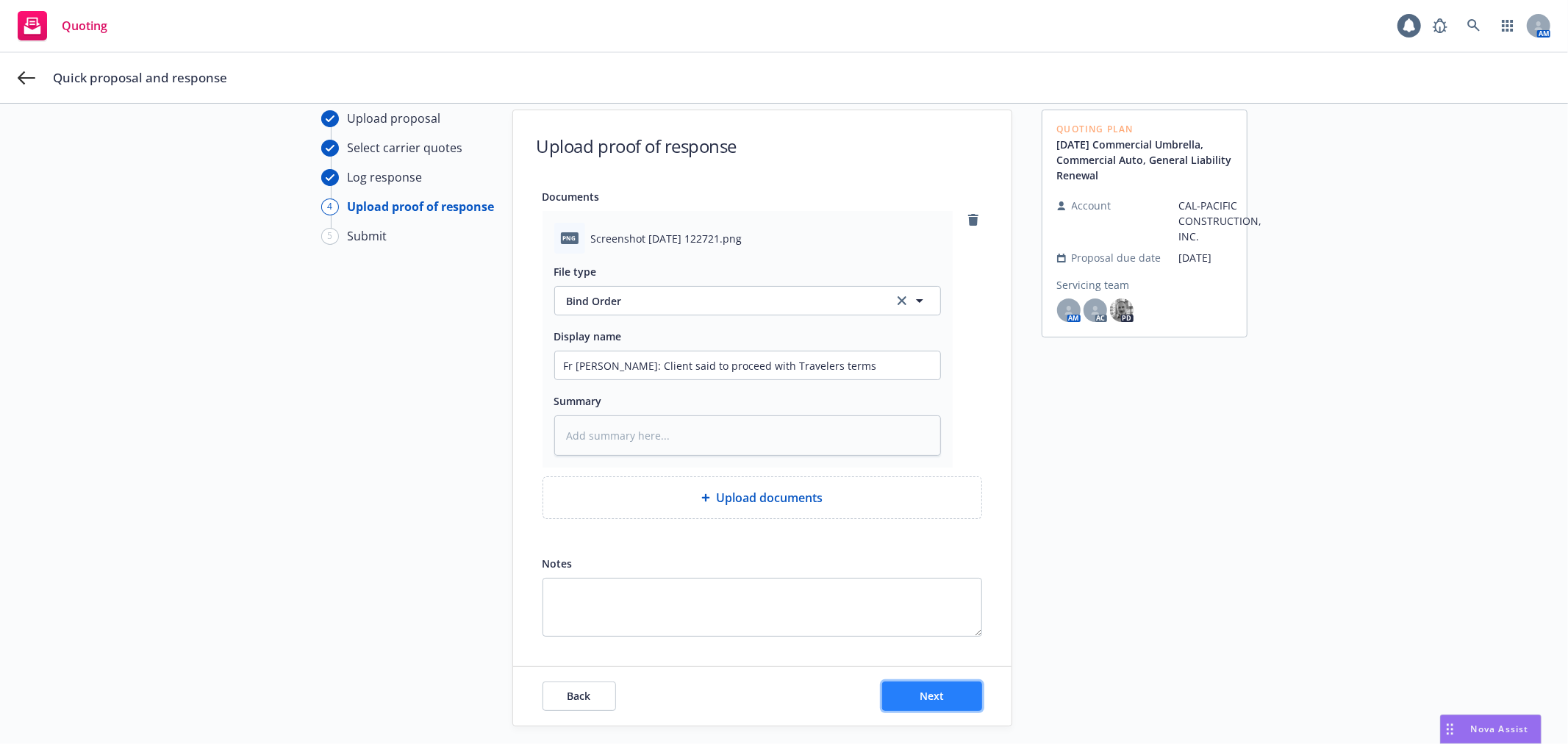
click at [904, 701] on button "Next" at bounding box center [931, 697] width 100 height 30
type textarea "x"
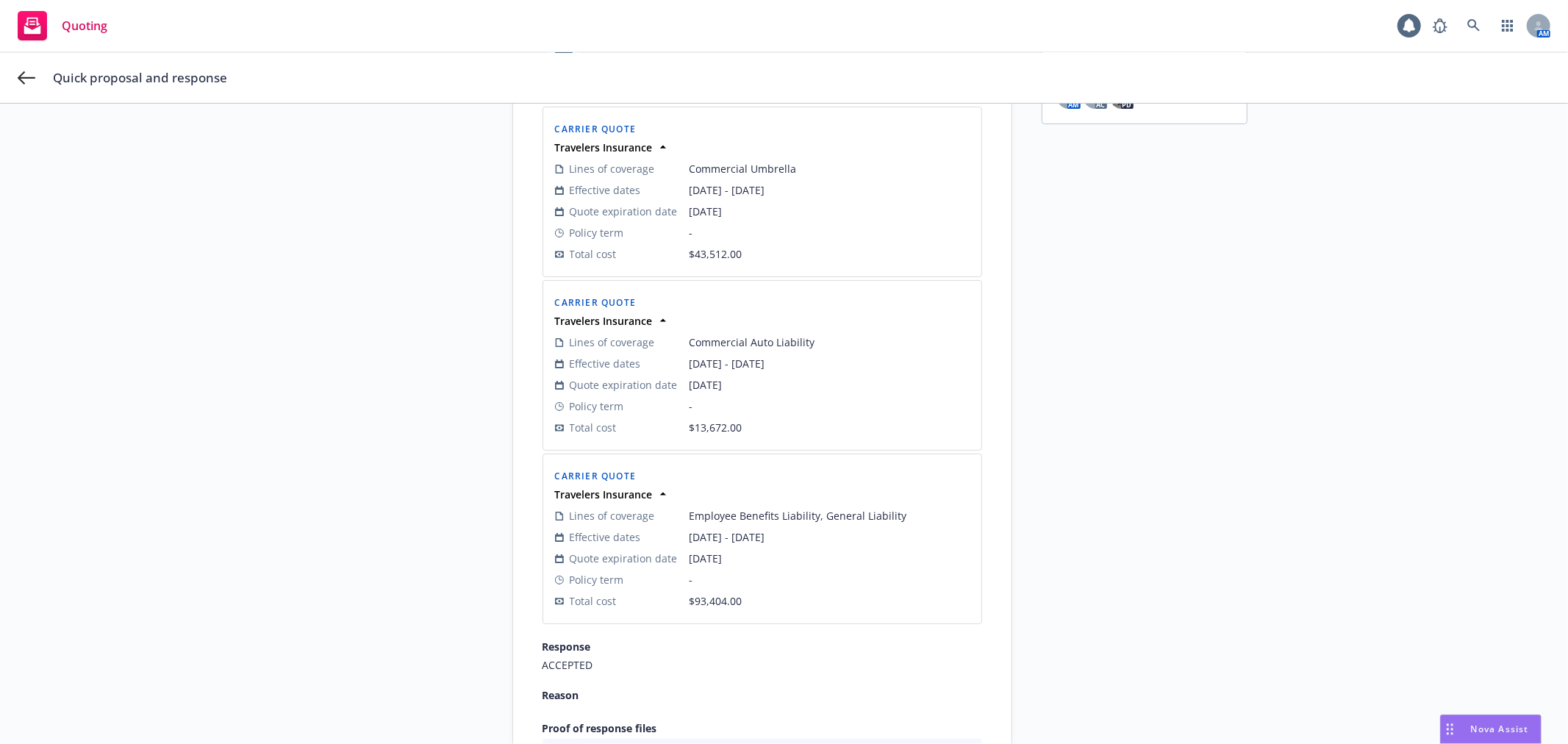
scroll to position [511, 0]
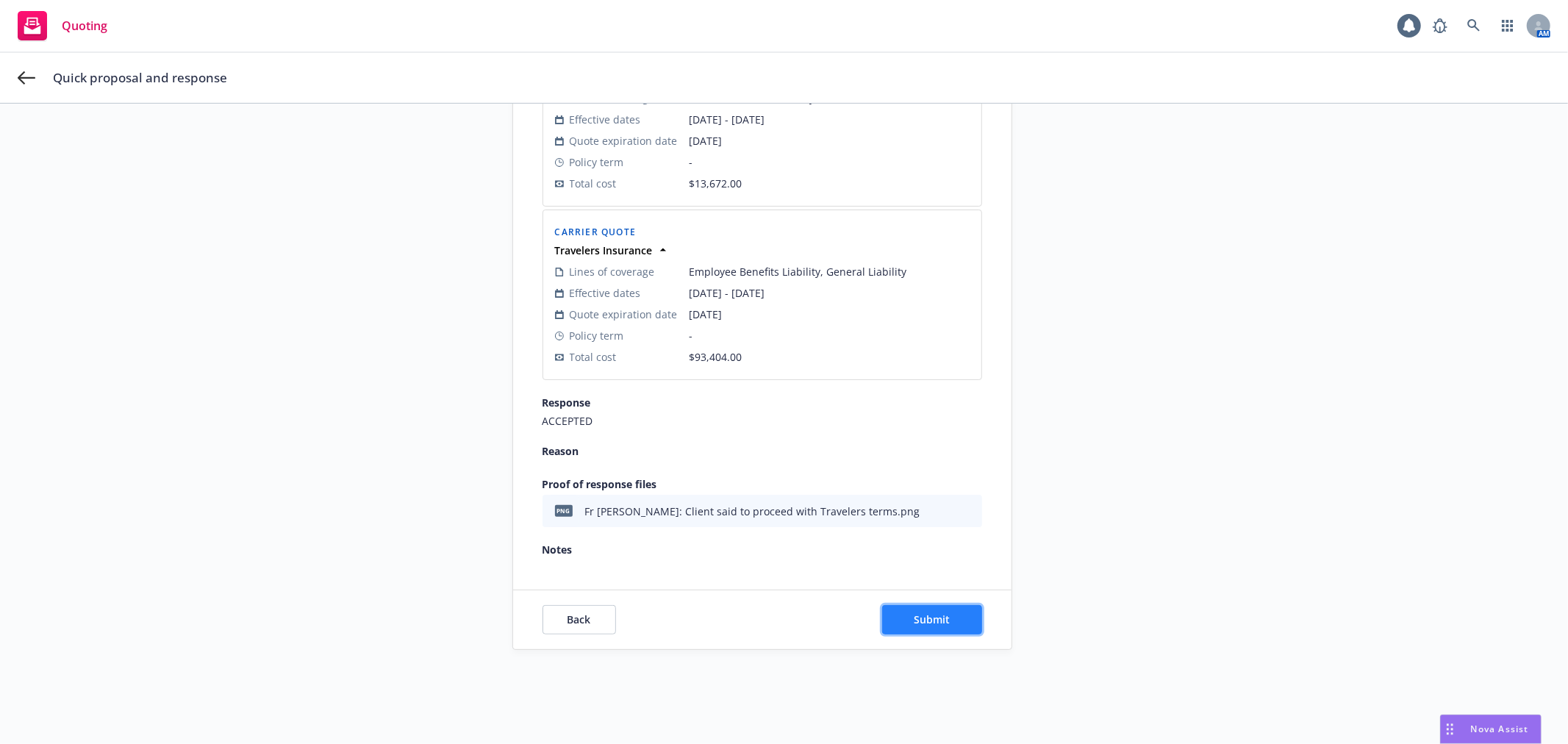
click at [920, 607] on button "Submit" at bounding box center [931, 619] width 100 height 30
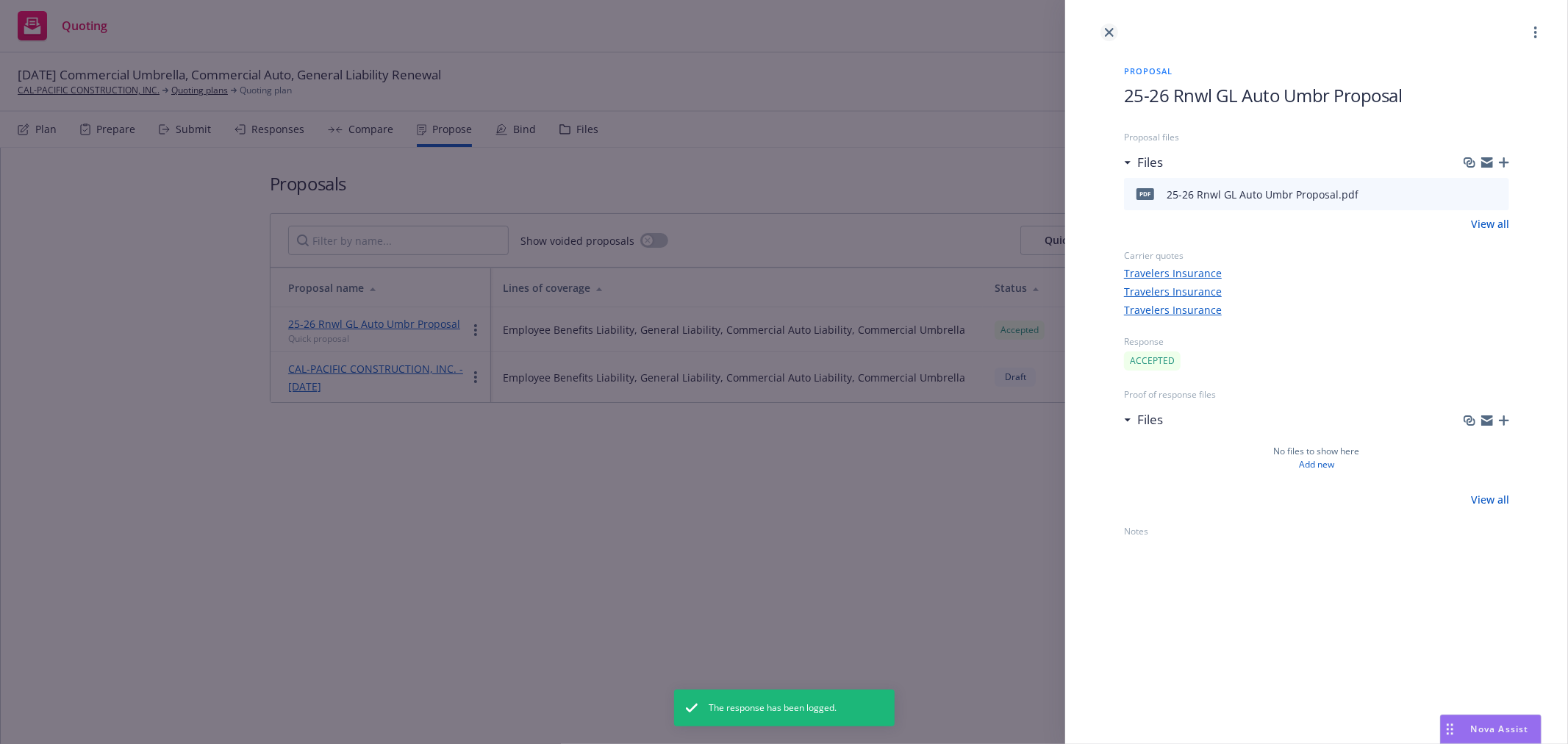
click at [1112, 32] on icon "close" at bounding box center [1109, 32] width 9 height 9
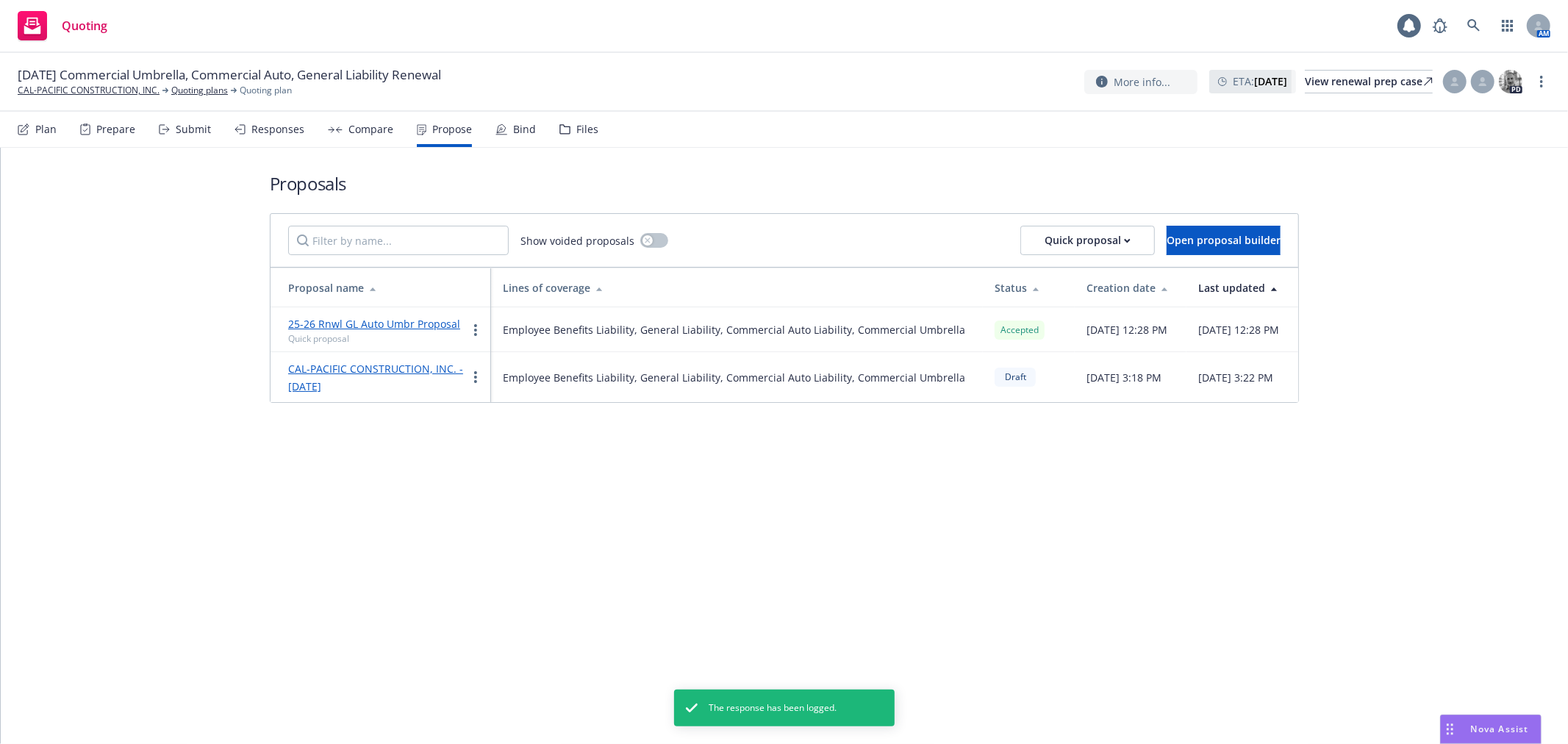
click at [516, 133] on div "Bind" at bounding box center [524, 130] width 23 height 12
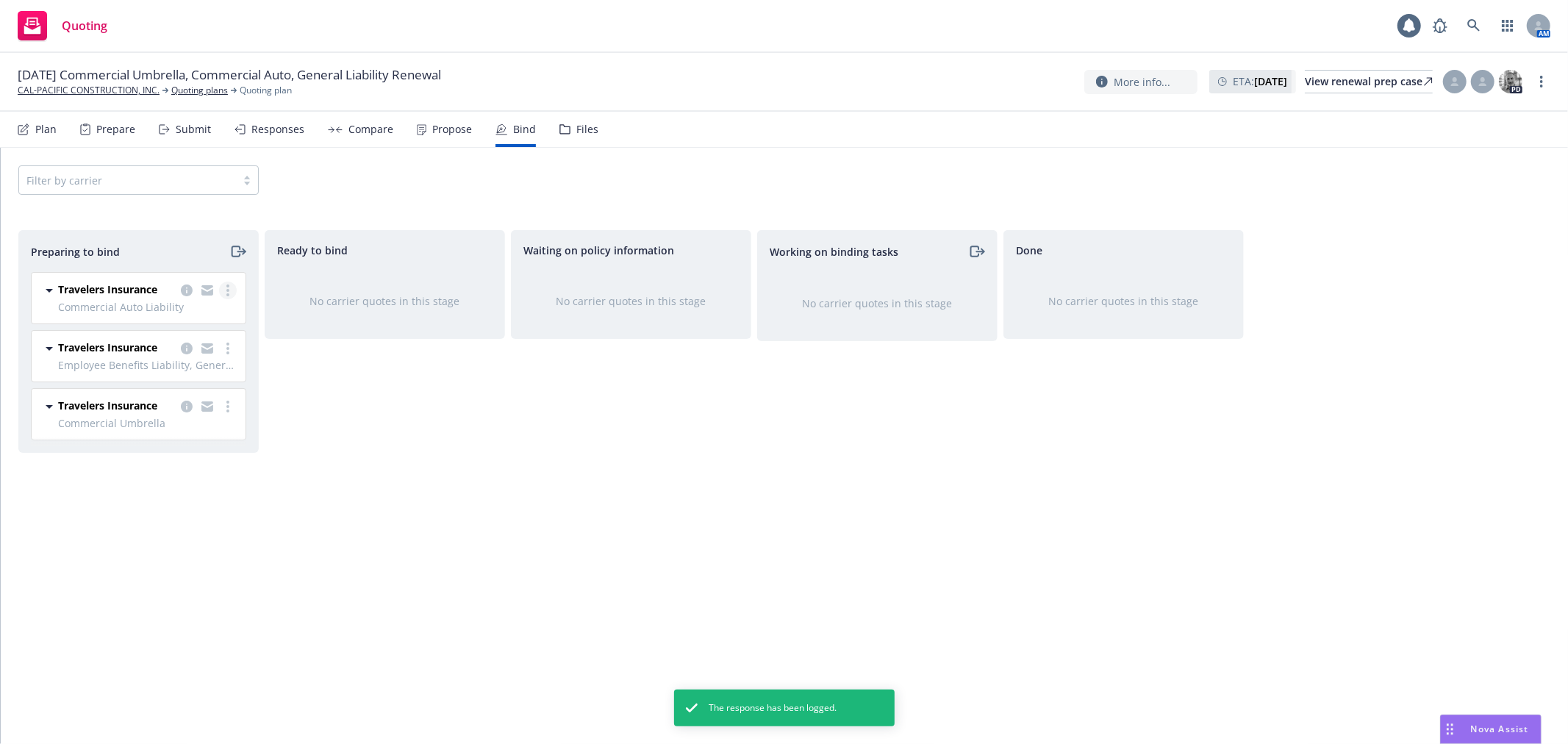
click at [228, 291] on circle "more" at bounding box center [228, 290] width 3 height 3
click at [203, 382] on link "Move to done" at bounding box center [164, 380] width 144 height 30
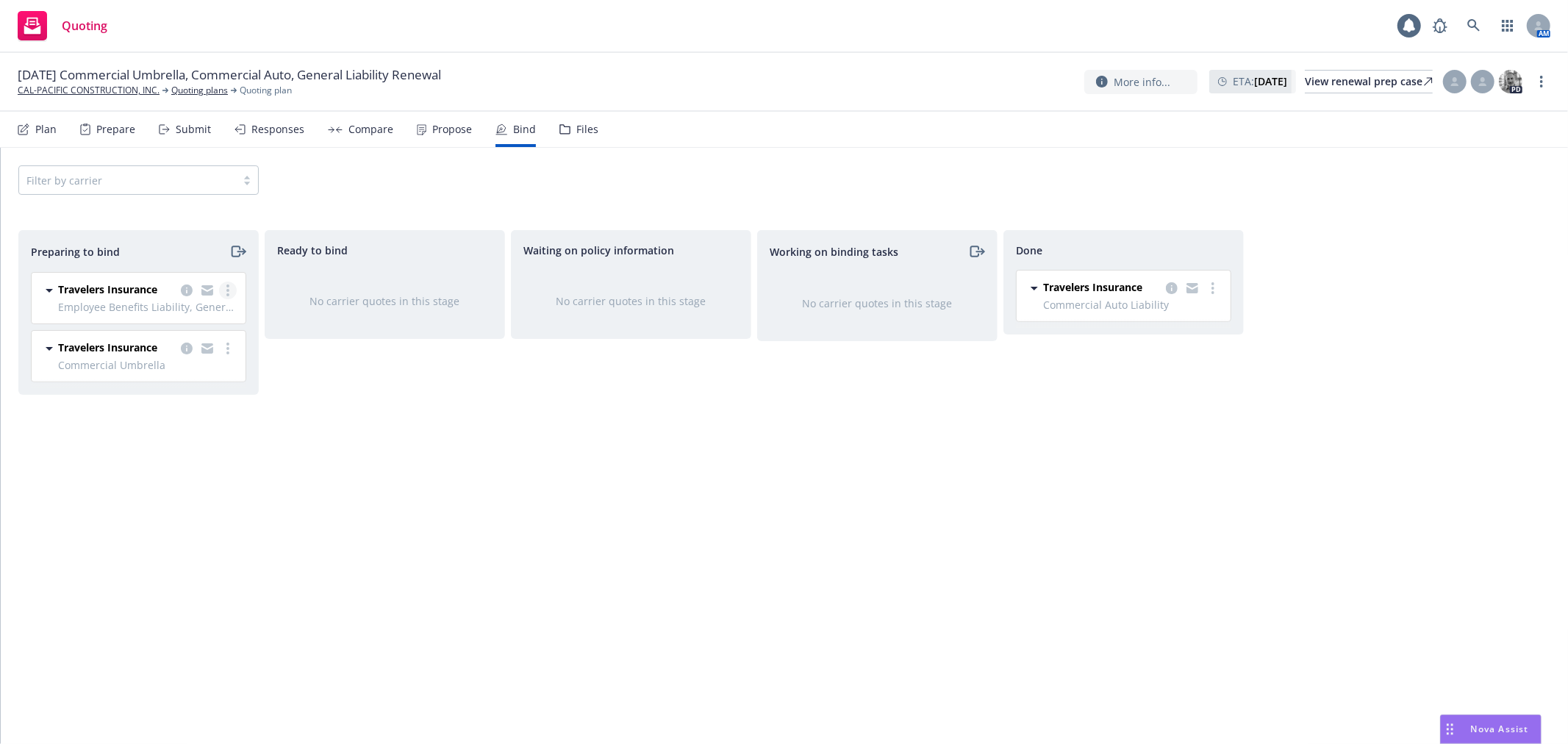
click at [231, 292] on link "more" at bounding box center [228, 291] width 18 height 18
click at [216, 383] on link "Move to done" at bounding box center [164, 380] width 144 height 30
click at [229, 292] on icon "more" at bounding box center [228, 290] width 3 height 12
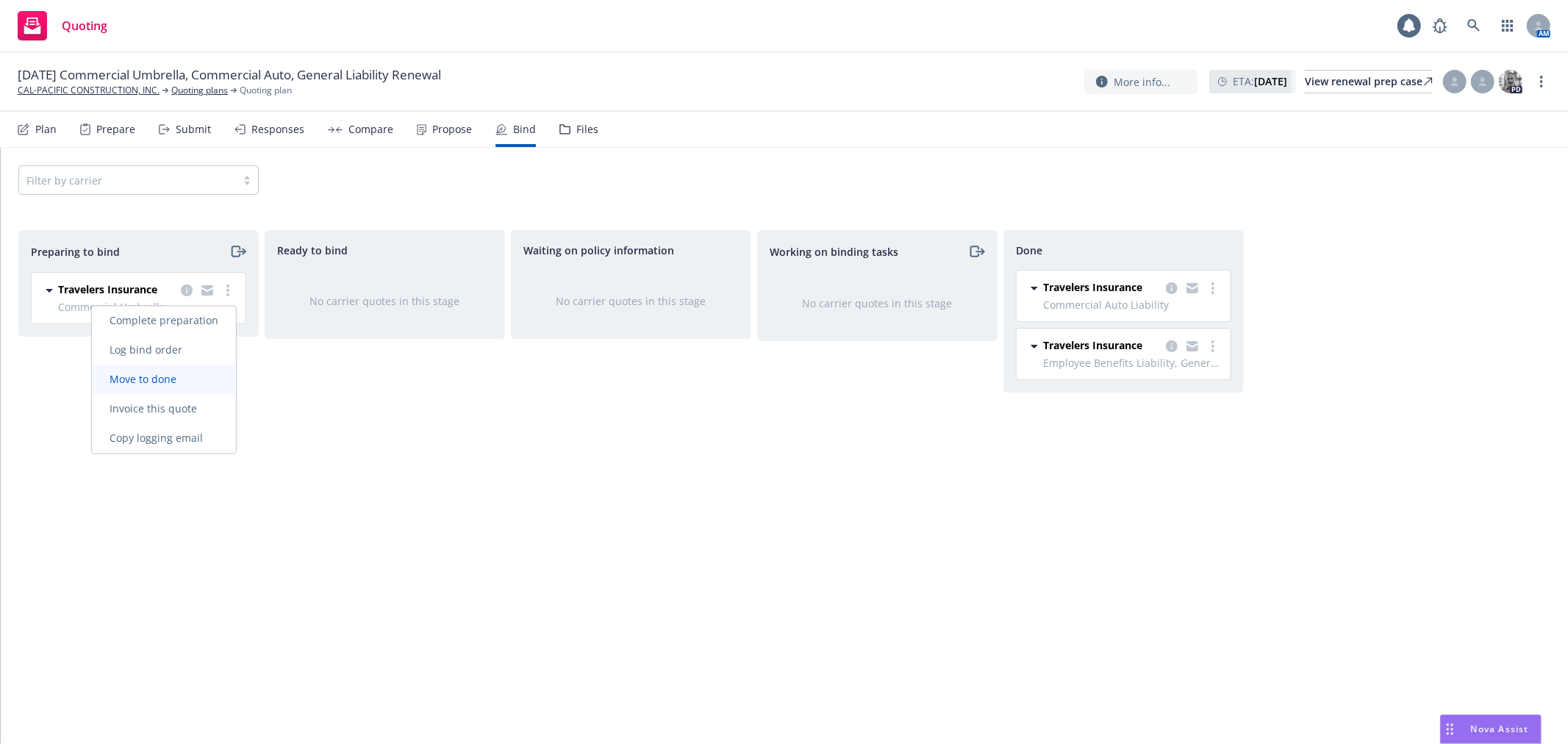
click at [219, 380] on link "Move to done" at bounding box center [164, 380] width 144 height 30
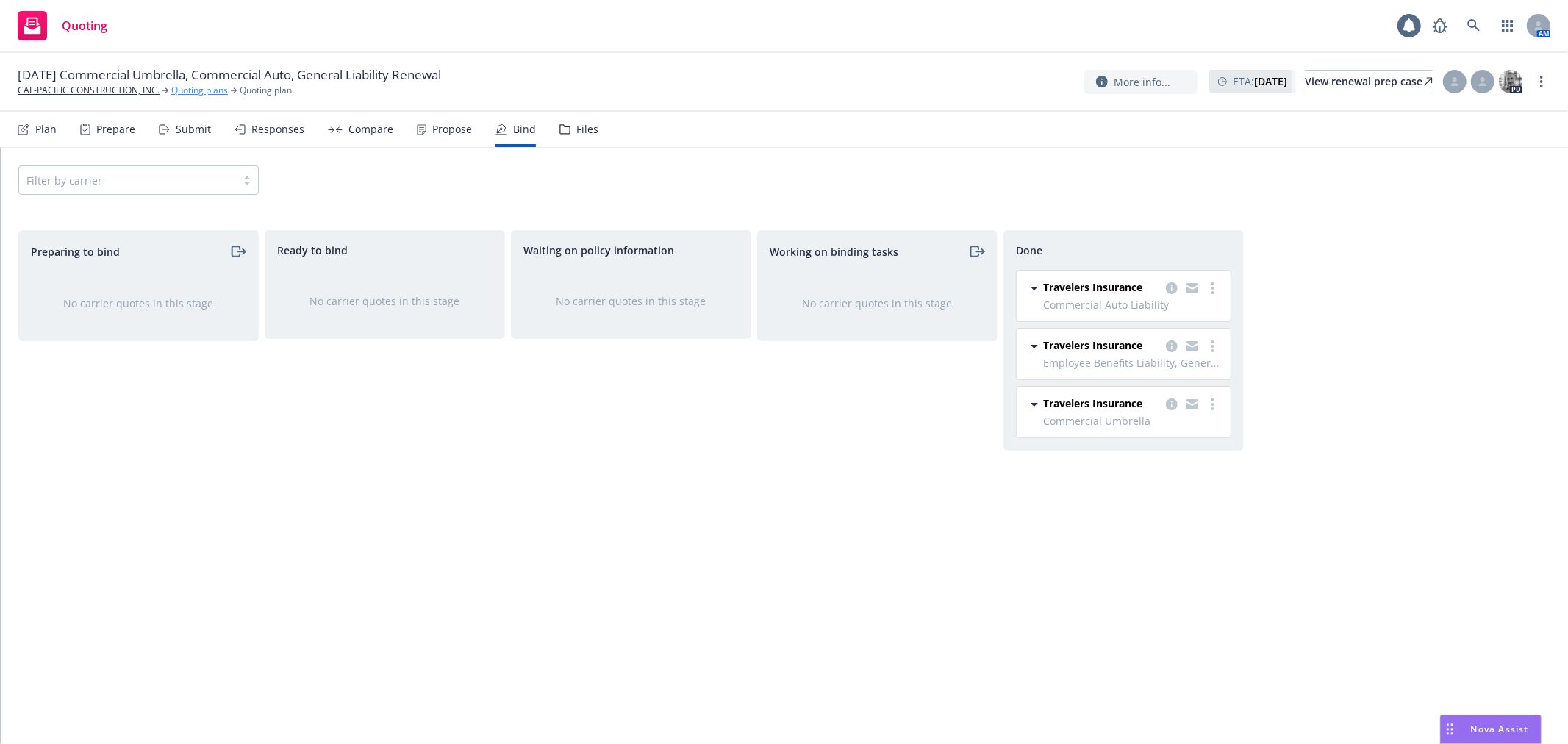
click at [202, 86] on link "Quoting plans" at bounding box center [199, 90] width 56 height 13
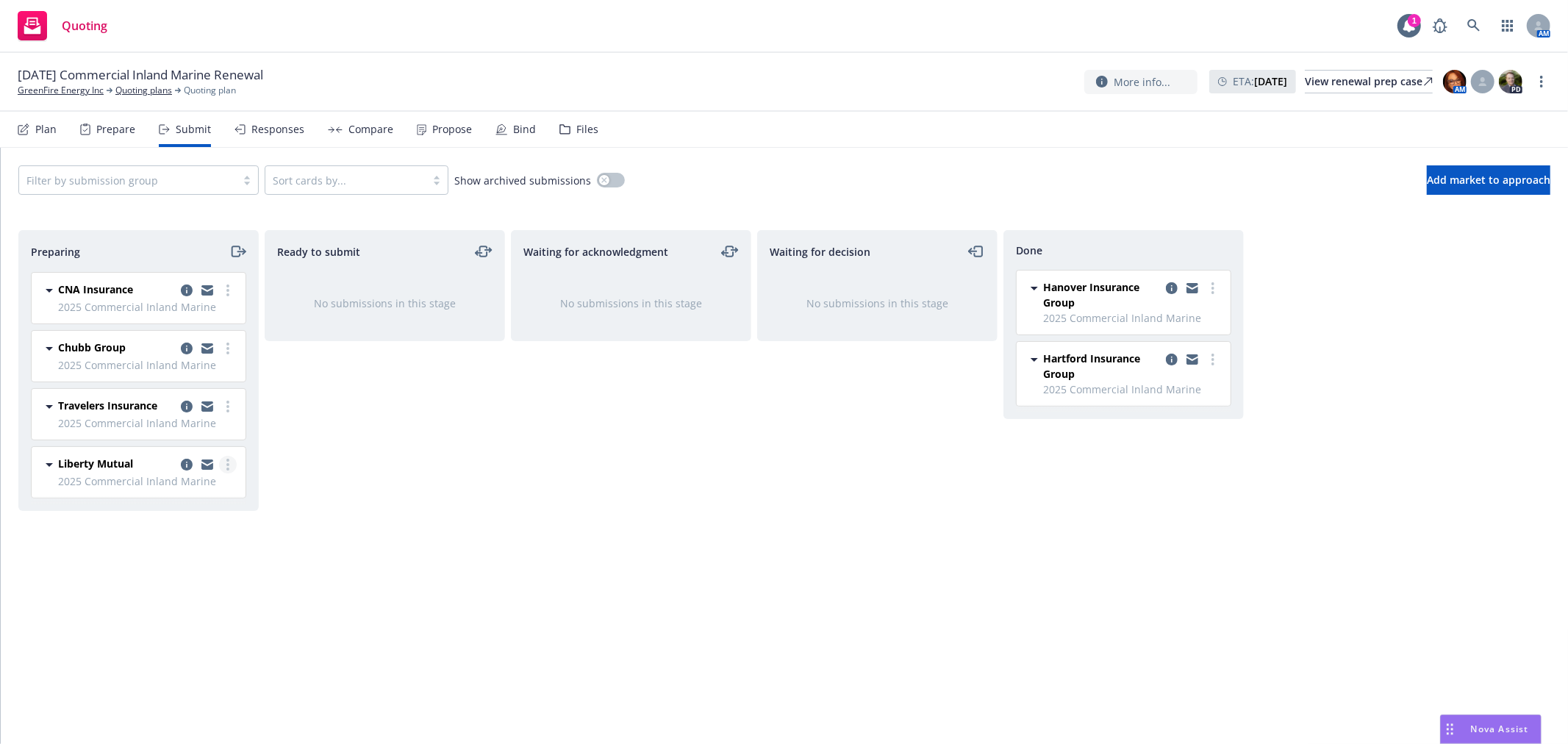
click at [230, 464] on link "more" at bounding box center [228, 465] width 18 height 18
click at [158, 615] on span "Add declined decision" at bounding box center [161, 612] width 144 height 14
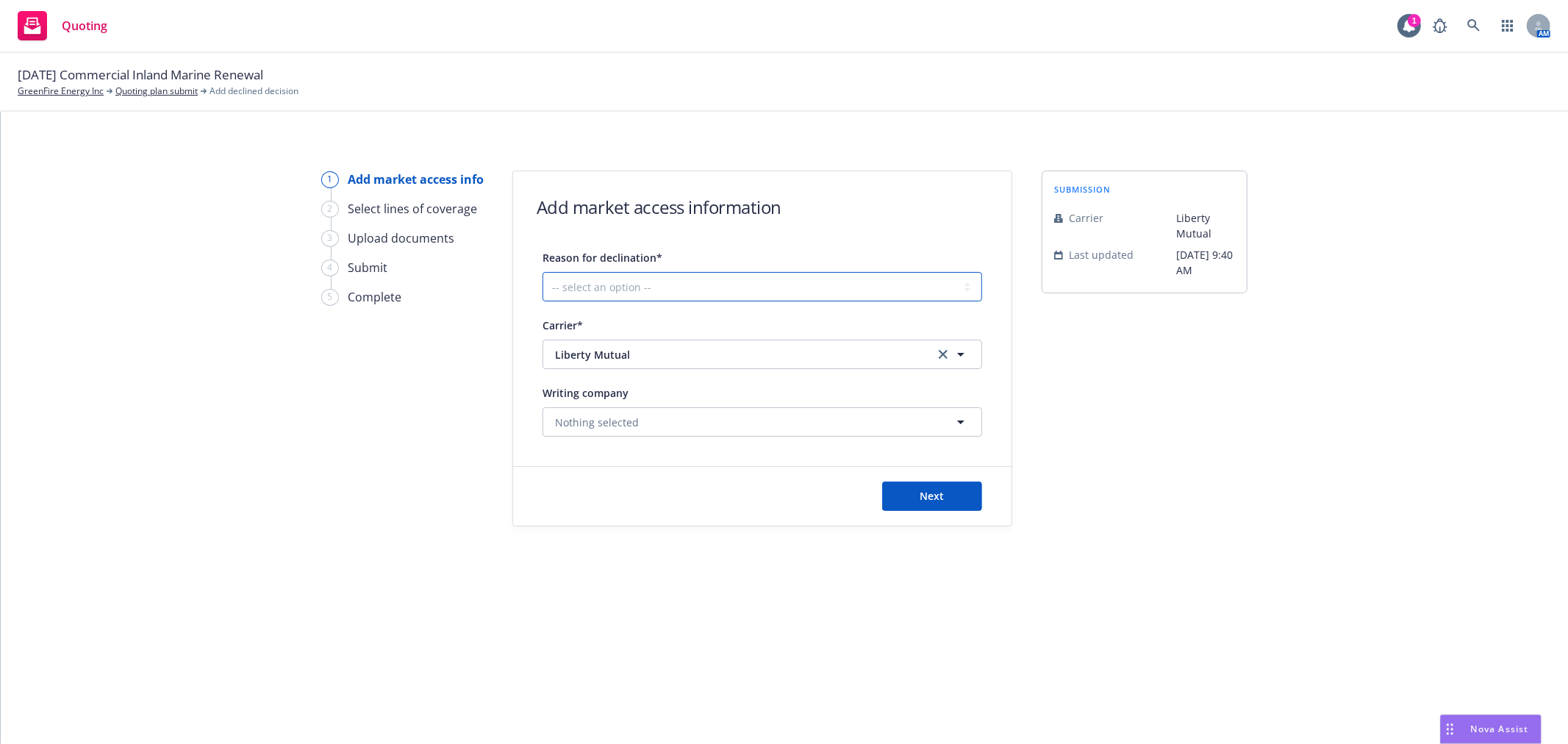
click at [716, 285] on select "-- select an option -- Cannot compete with other markets Carrier non-renewed Ca…" at bounding box center [762, 287] width 439 height 30
select select "DOES_NOT_FIT_UNDERWRITER_APPETITE"
click at [542, 272] on select "-- select an option -- Cannot compete with other markets Carrier non-renewed Ca…" at bounding box center [762, 287] width 439 height 30
click at [917, 500] on button "Next" at bounding box center [931, 497] width 100 height 30
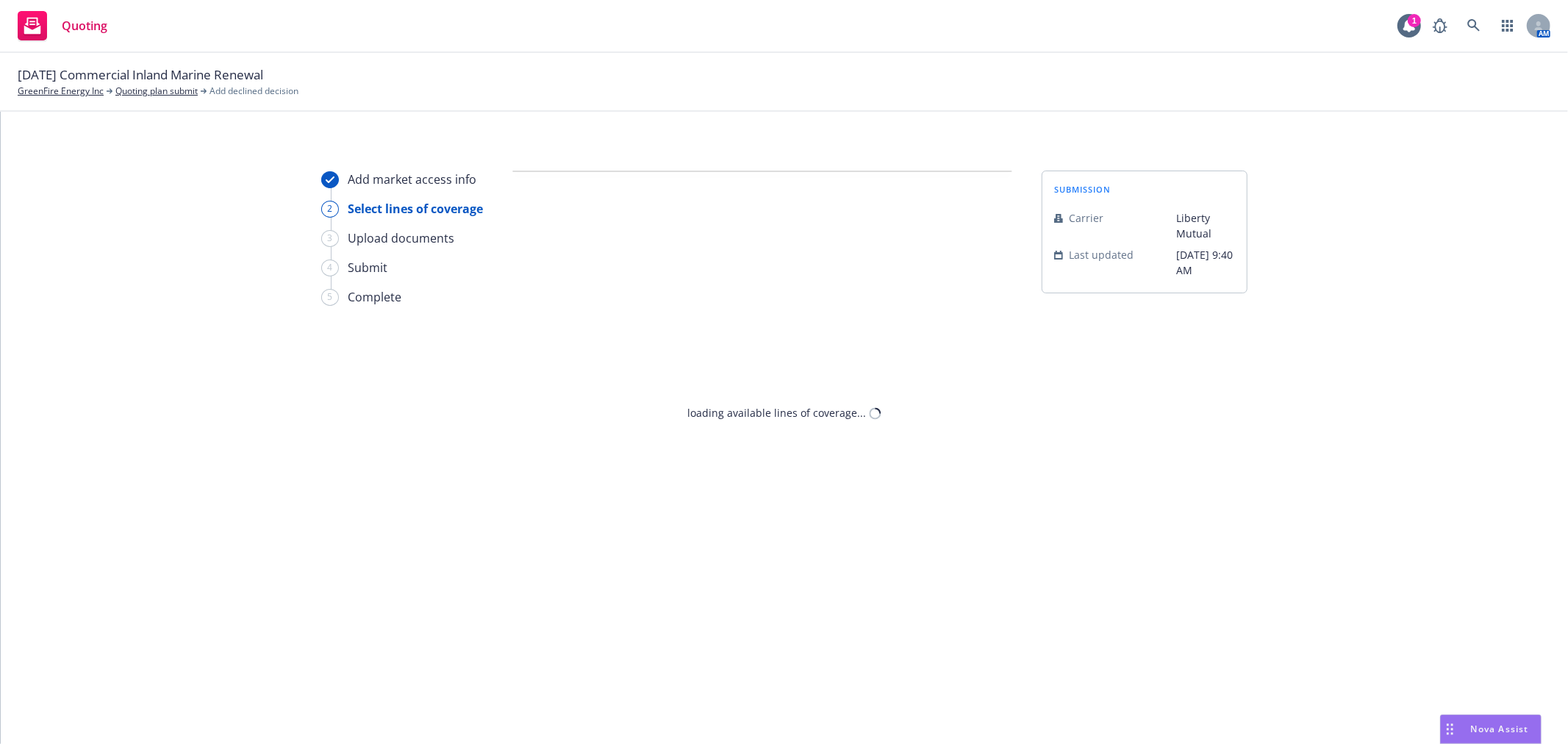
select select "DOES_NOT_FIT_UNDERWRITER_APPETITE"
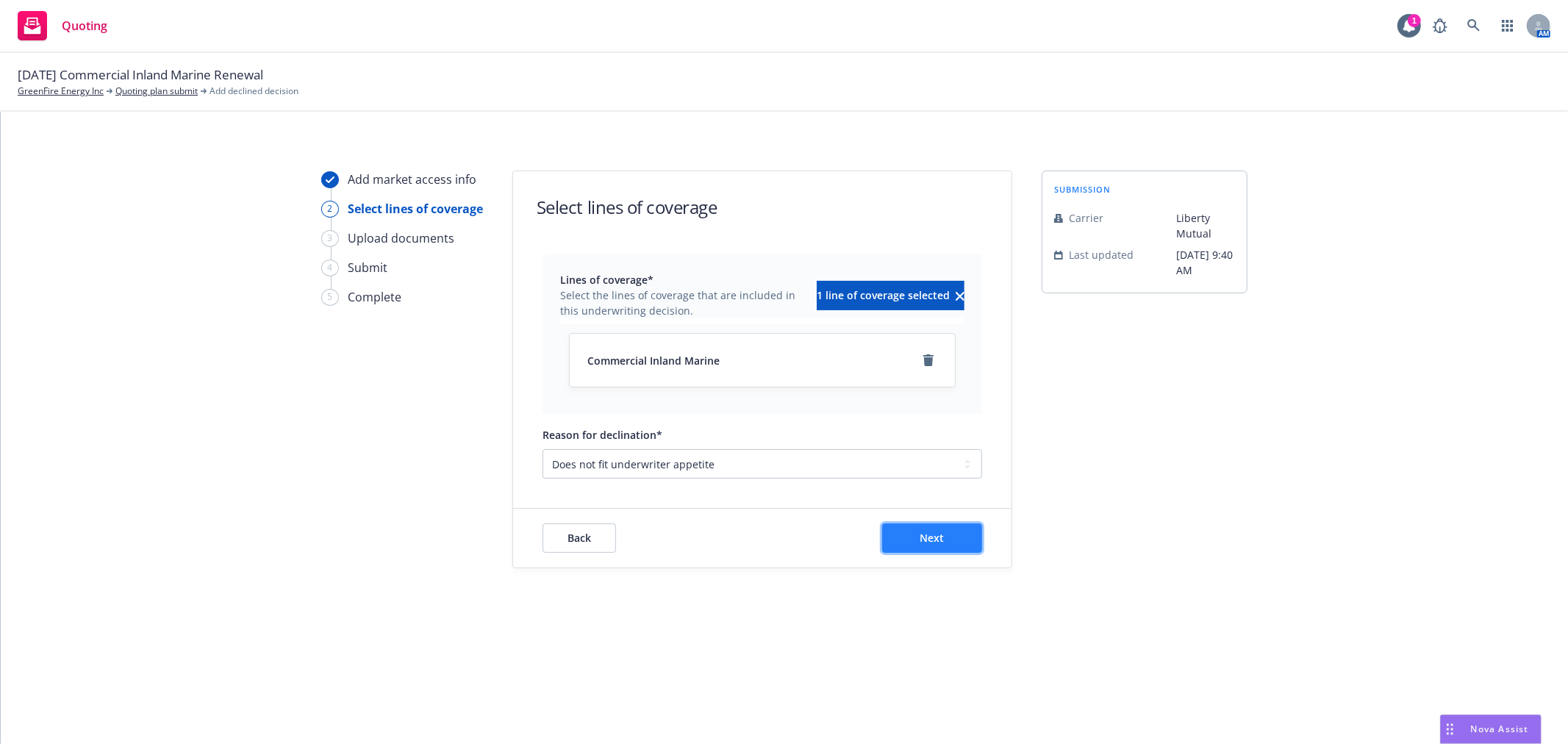
click at [915, 529] on button "Next" at bounding box center [931, 538] width 100 height 30
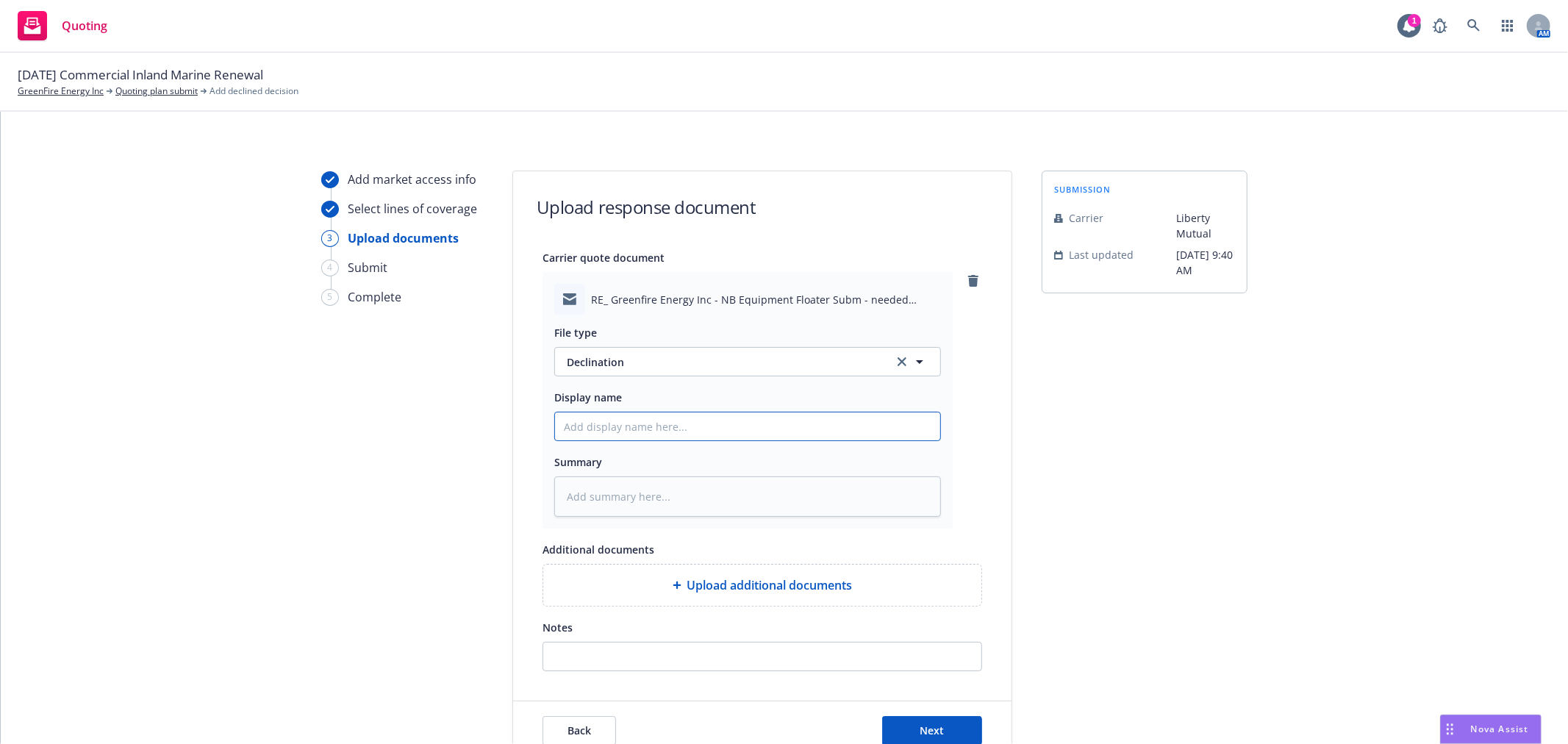
drag, startPoint x: 633, startPoint y: 430, endPoint x: 628, endPoint y: 438, distance: 9.4
click at [633, 430] on input "Display name" at bounding box center [747, 426] width 385 height 28
type textarea "x"
type input "F"
type textarea "x"
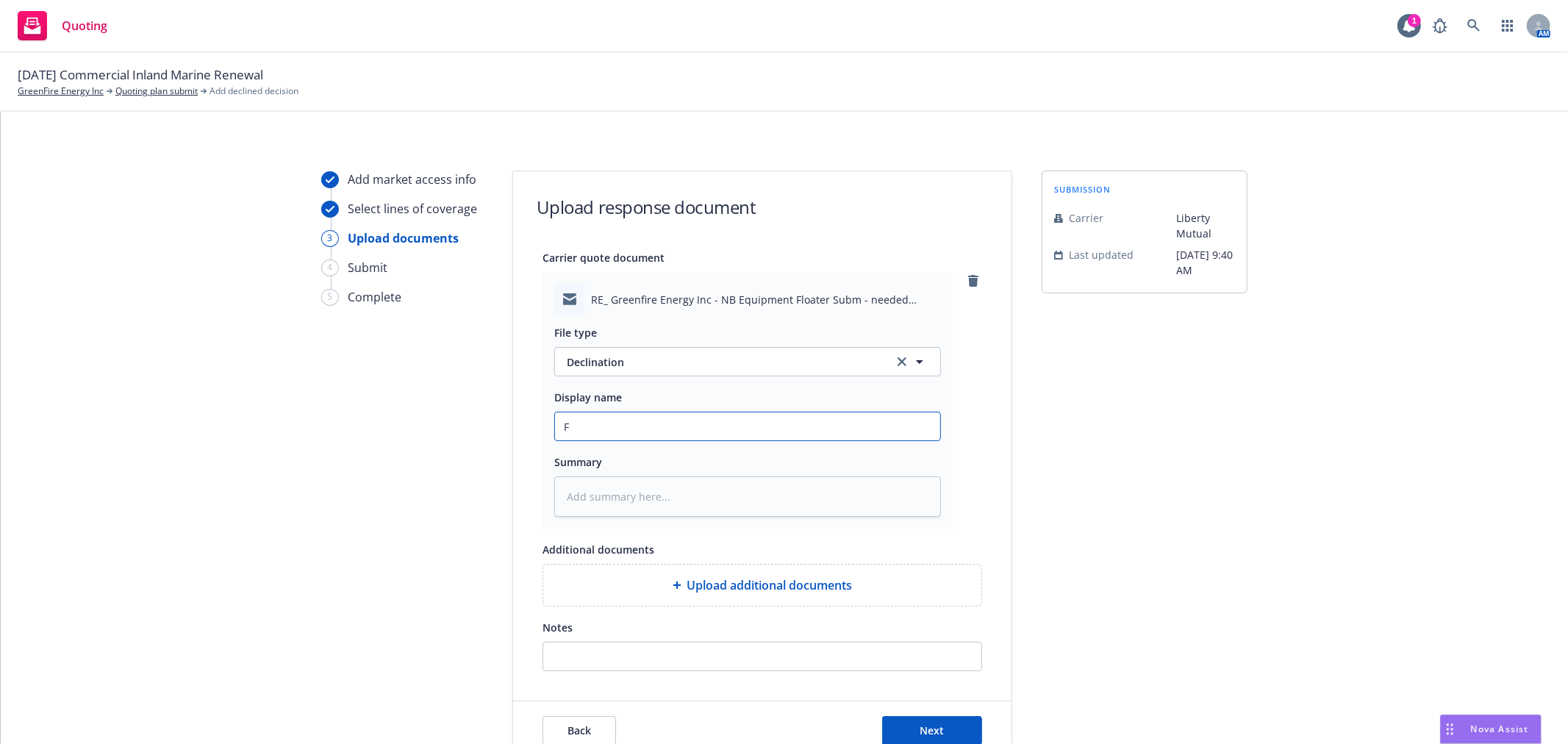
type input "Fr"
type textarea "x"
type input "Fr"
type textarea "x"
type input "Fr L"
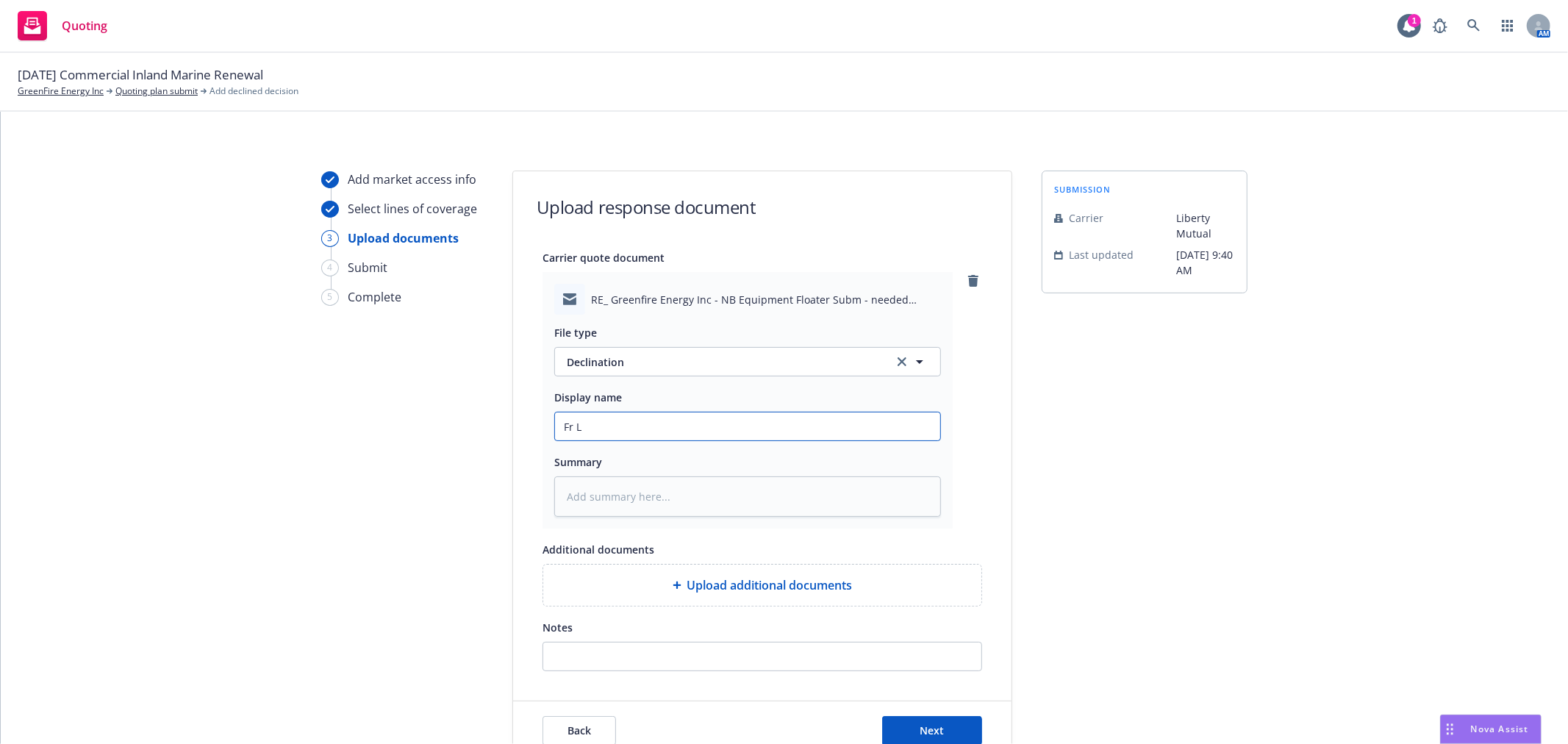
type textarea "x"
type input "Fr Li"
type textarea "x"
type input "Fr Lib"
type textarea "x"
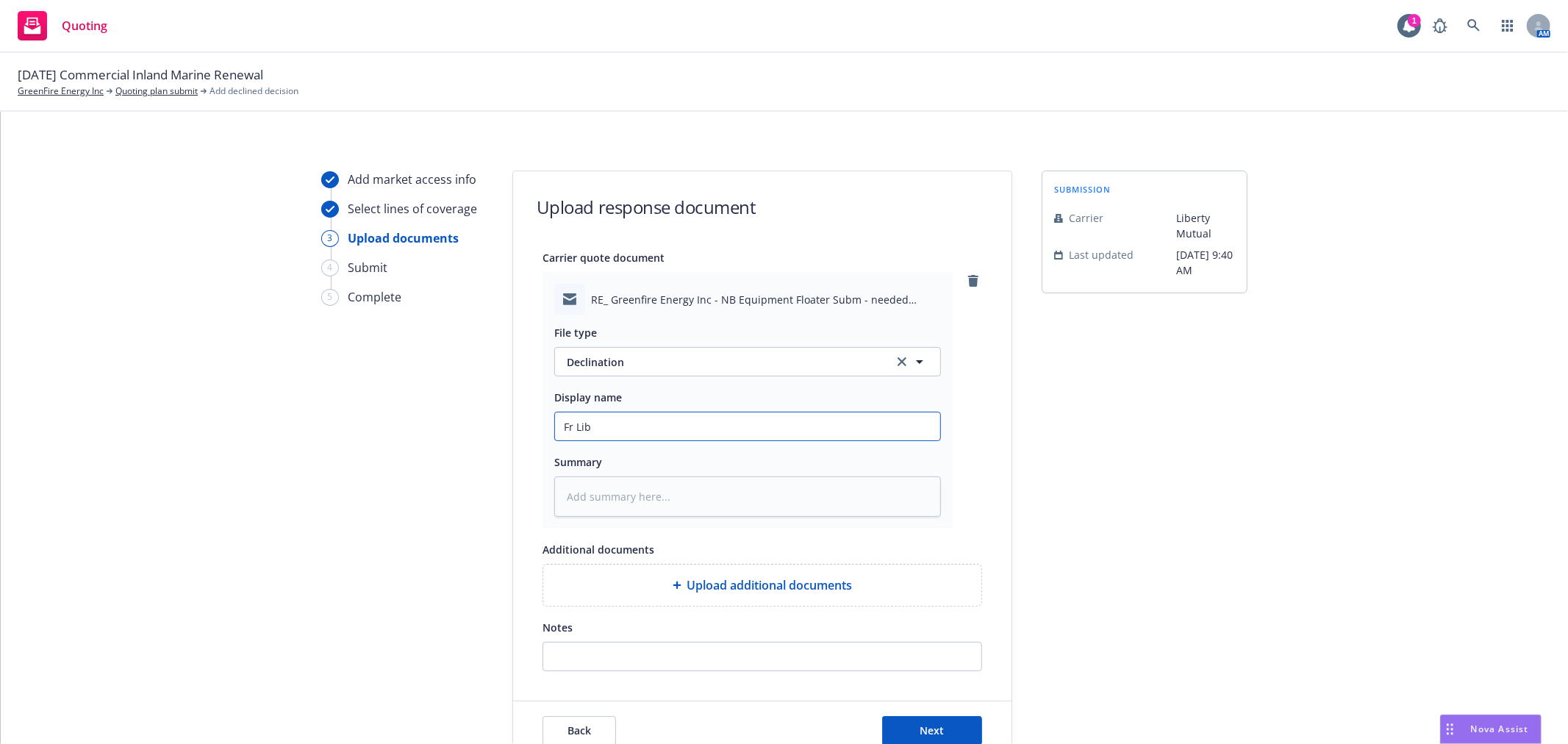
type input "Fr Libe"
type textarea "x"
type input "Fr Liber"
type textarea "x"
type input "Fr Libert"
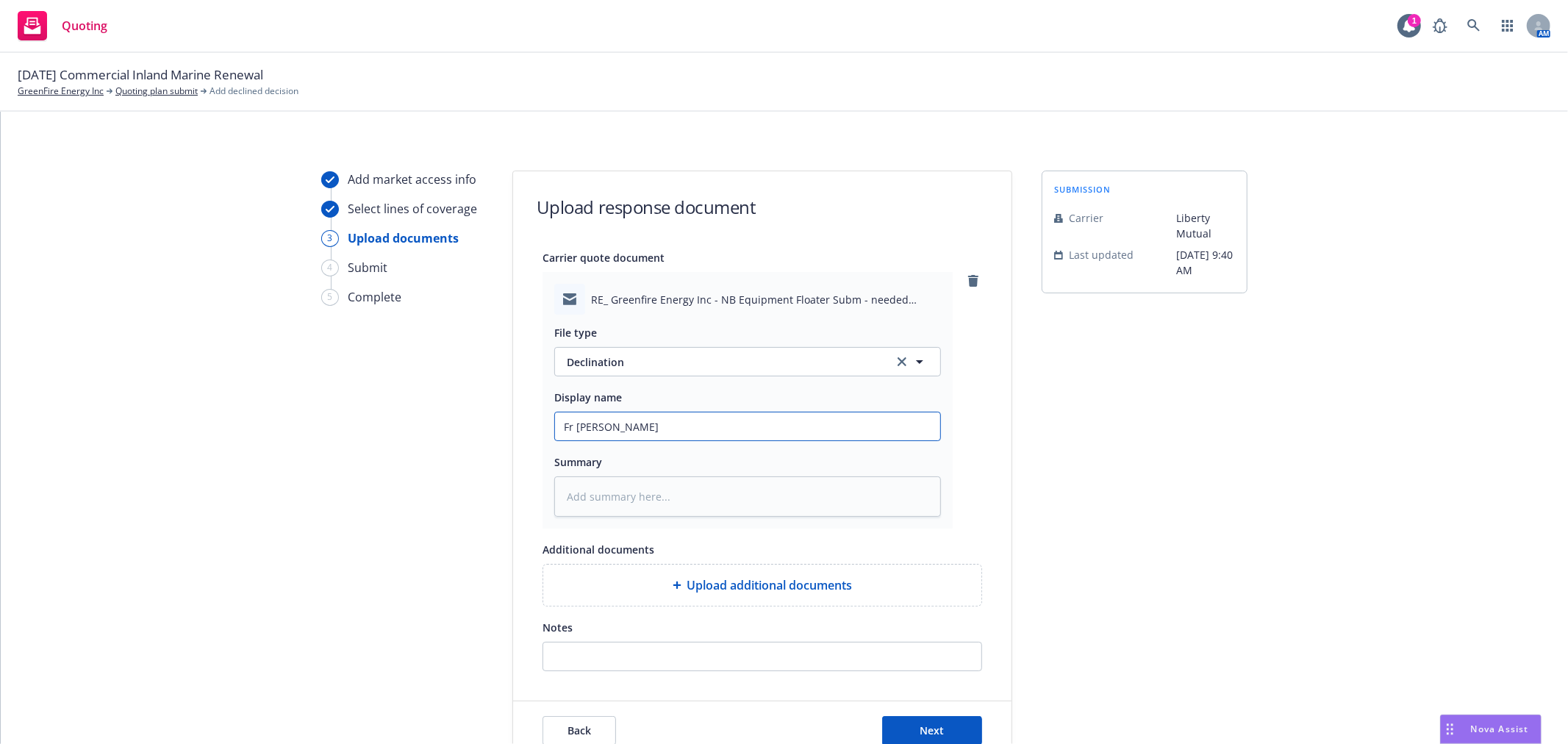
type textarea "x"
type input "Fr Liberty"
type textarea "x"
type input "Fr Liberty"
type textarea "x"
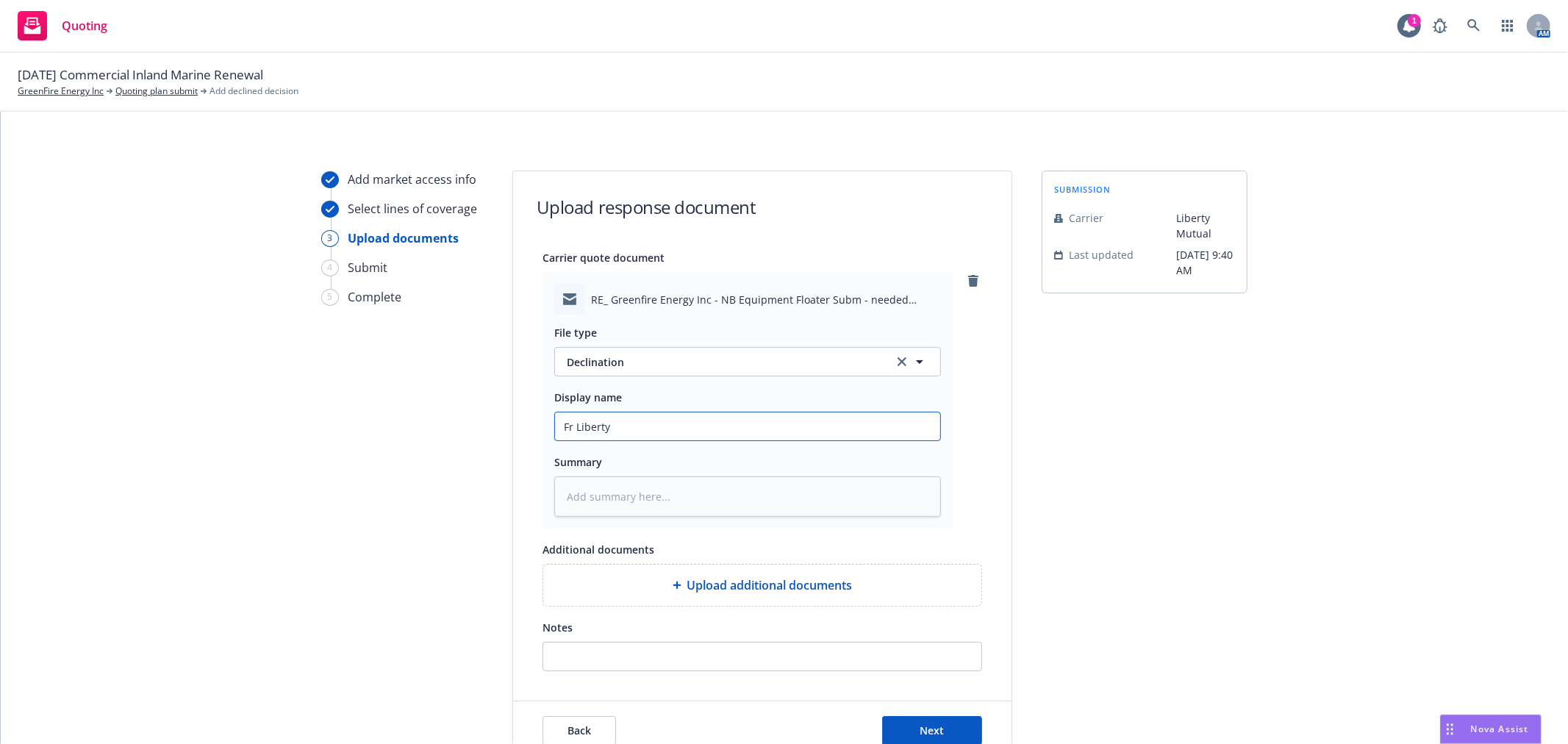
type input "Fr Liberty M"
type textarea "x"
type input "Fr Liberty Mu"
type textarea "x"
type input "Fr Liberty Mut"
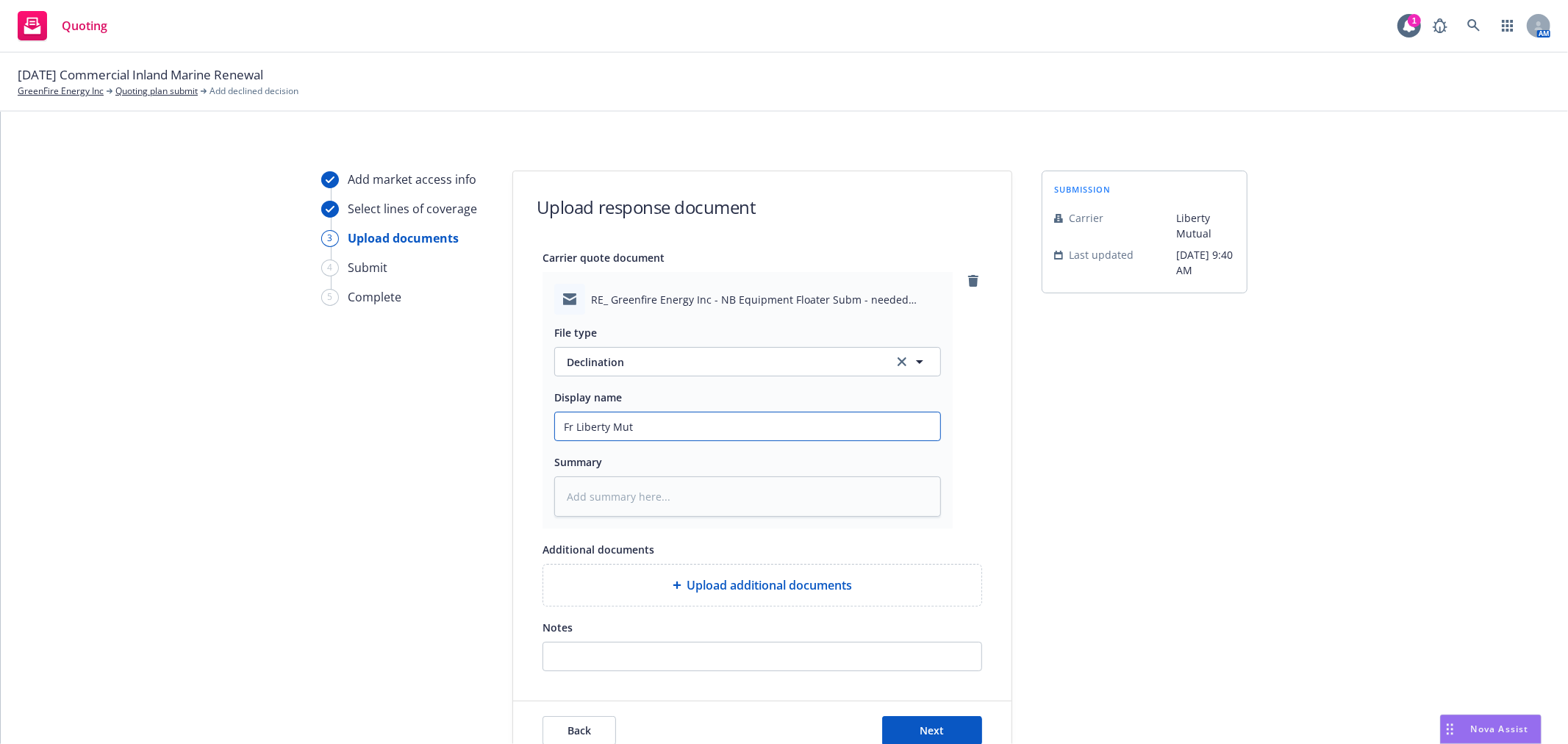
type textarea "x"
type input "Fr Liberty Mut:"
type textarea "x"
type input "Fr Liberty Mut:"
type textarea "x"
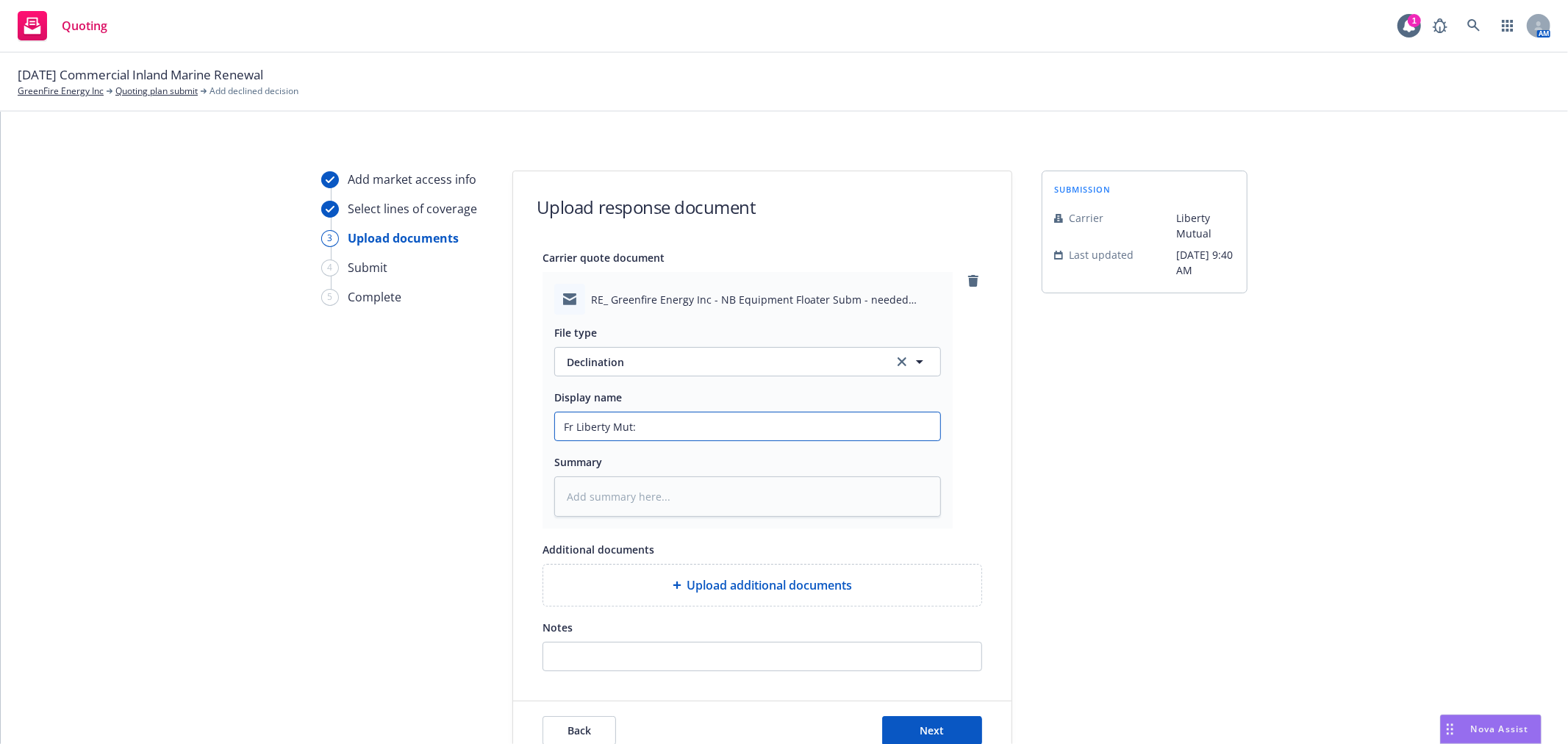
type input "Fr Liberty Mut: D"
type textarea "x"
type input "Fr Liberty Mut: De"
type textarea "x"
type input "Fr Liberty Mut: Decl"
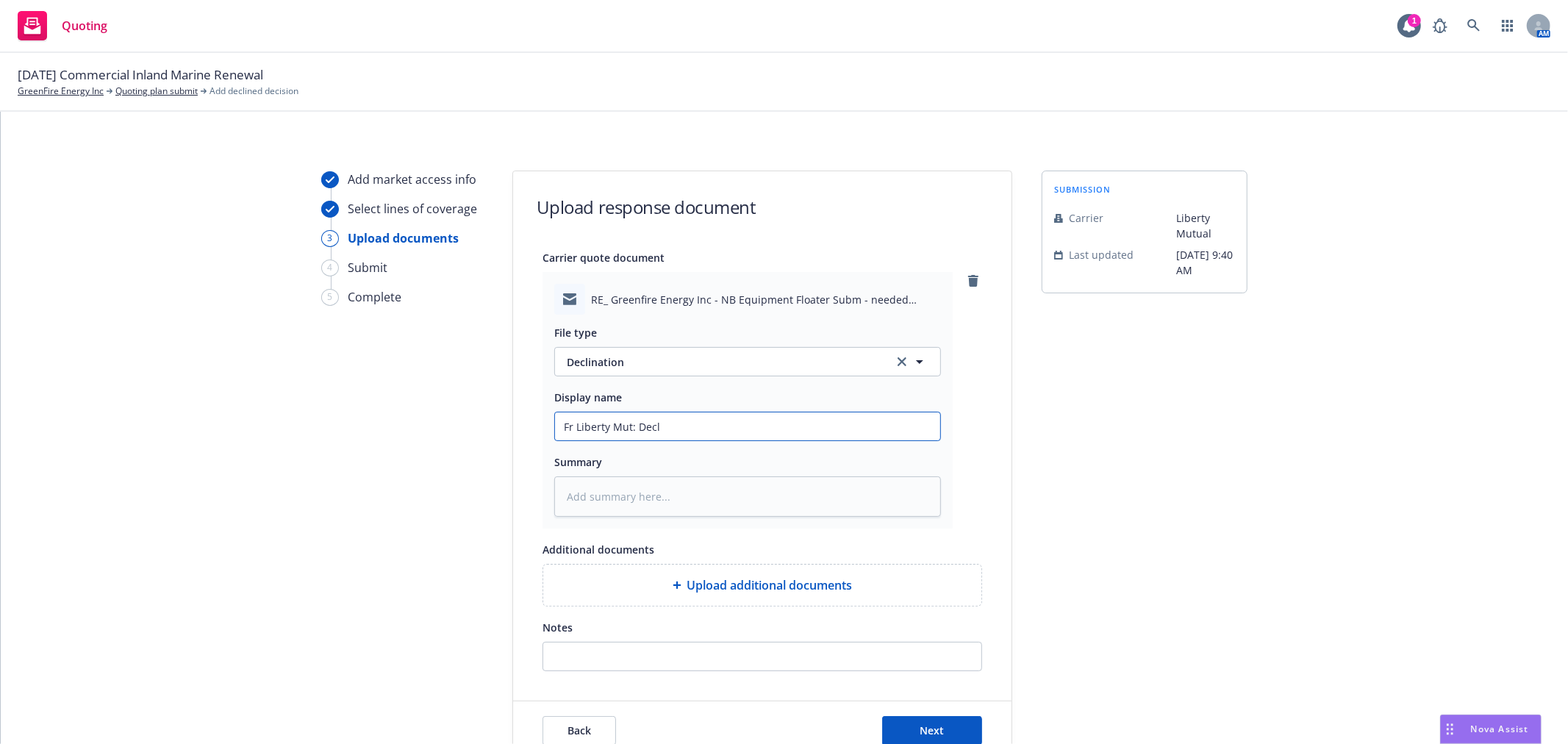
type textarea "x"
type input "Fr Liberty Mut: Decli"
type textarea "x"
type input "Fr Liberty Mut: Declin"
type textarea "x"
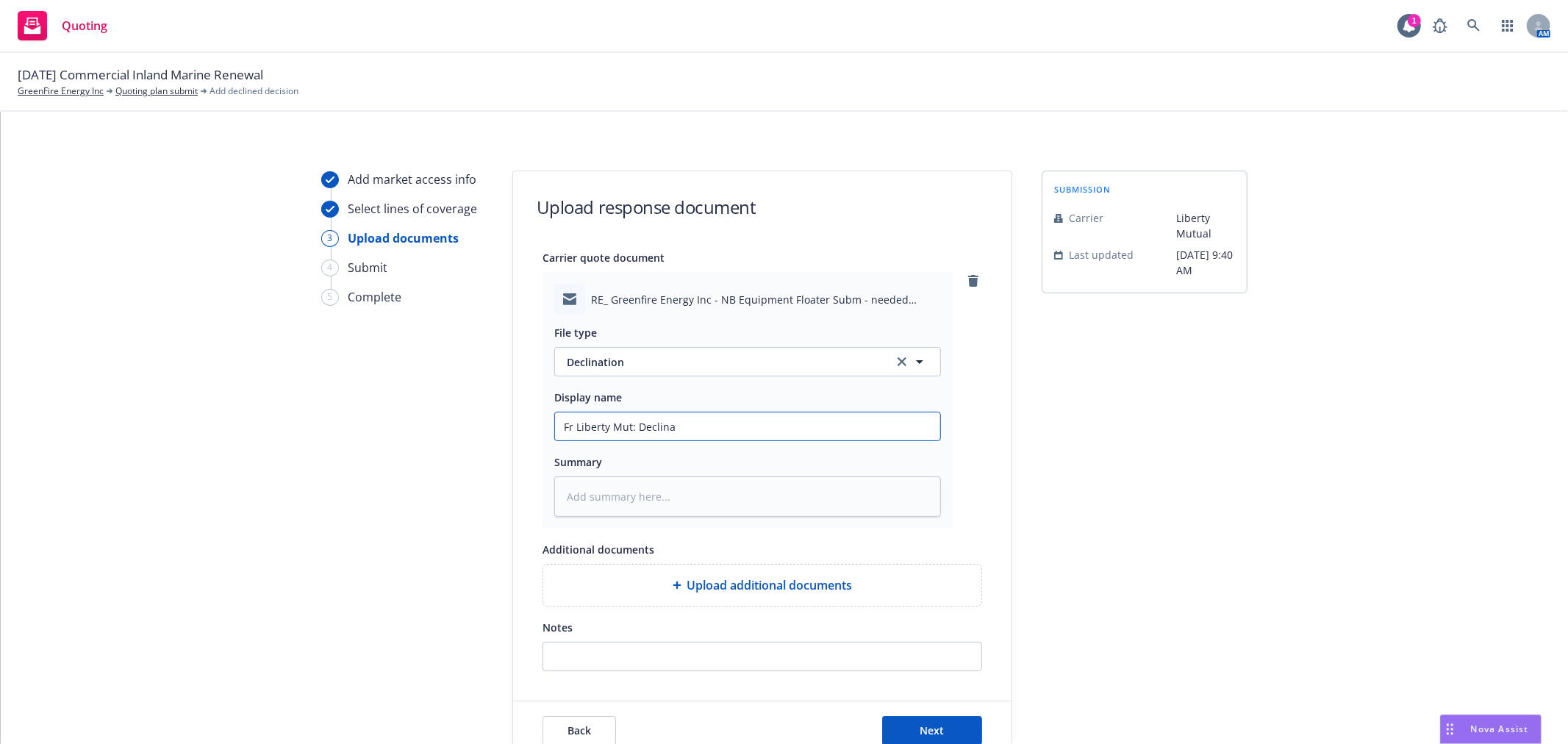
type input "Fr Liberty Mut: Declinat"
type textarea "x"
type input "Fr Liberty Mut: Declinati"
type textarea "x"
type input "Fr Liberty Mut: Declinatio"
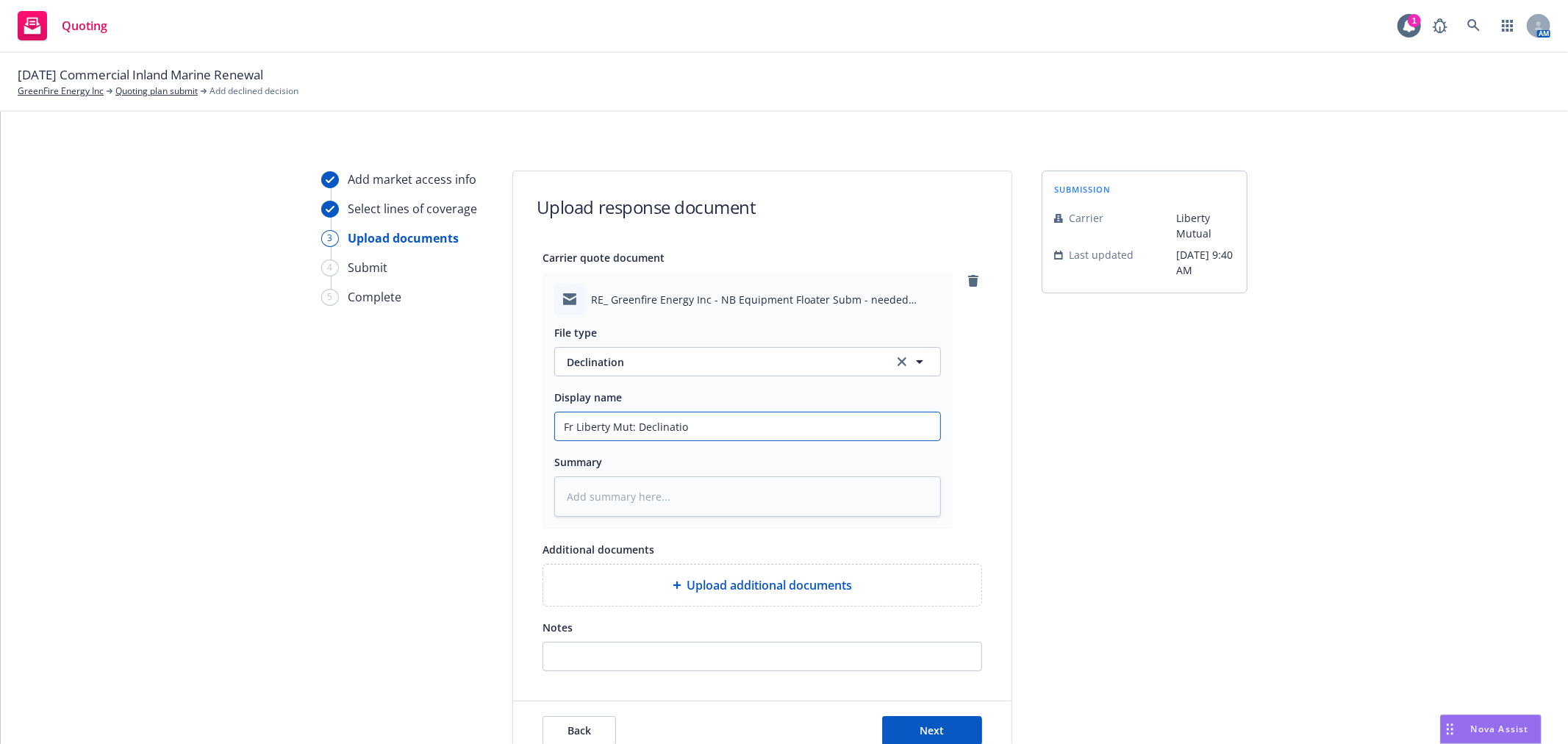
type textarea "x"
type input "Fr Liberty Mut: Declination"
type textarea "x"
type input "Fr Liberty Mut: Declination"
type textarea "x"
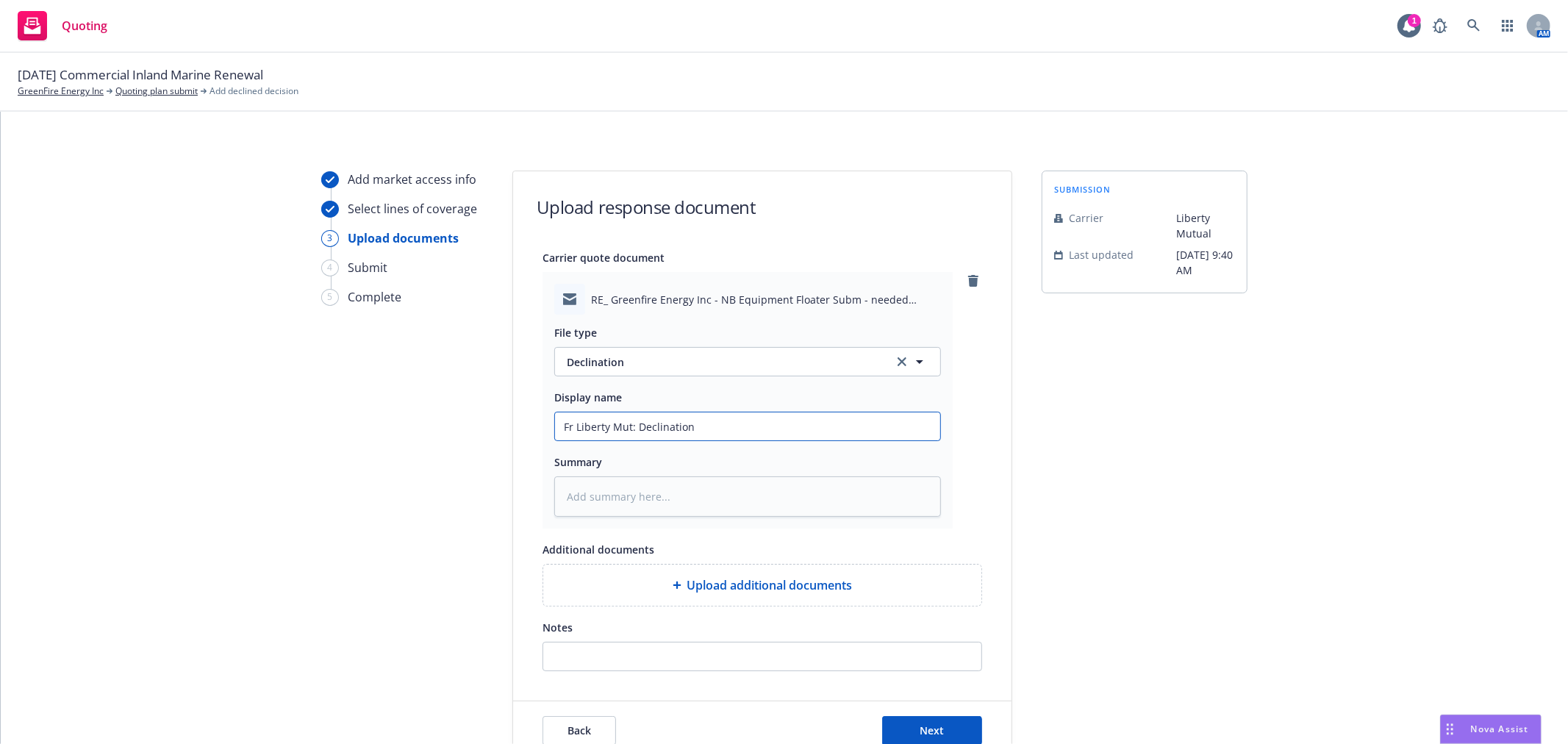
type input "Fr Liberty Mut: Declination d"
type textarea "x"
type input "Fr Liberty Mut: Declination du"
type textarea "x"
type input "Fr Liberty Mut: Declination due"
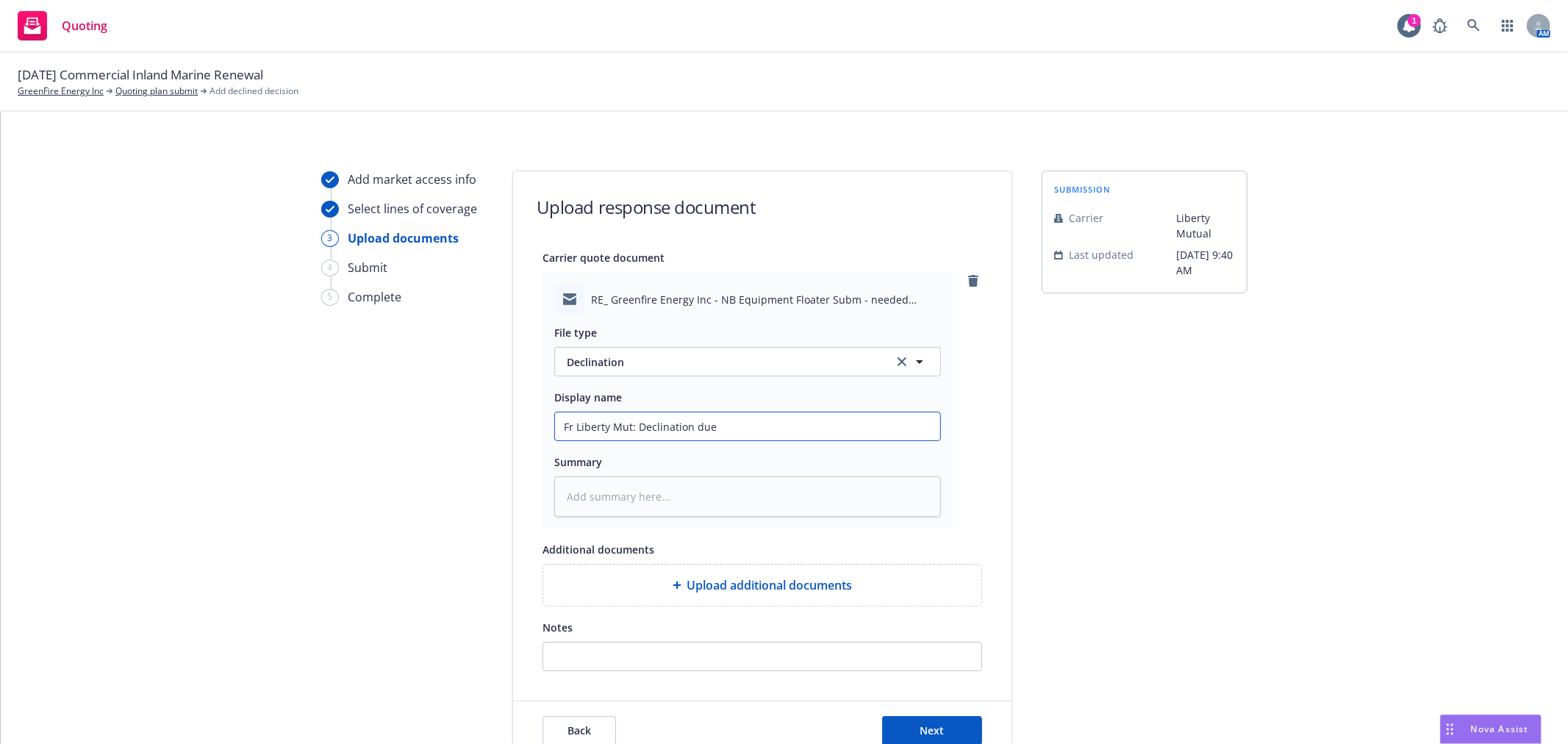
type textarea "x"
type input "Fr Liberty Mut: Declination due t"
type textarea "x"
type input "Fr Liberty Mut: Declination due to"
type textarea "x"
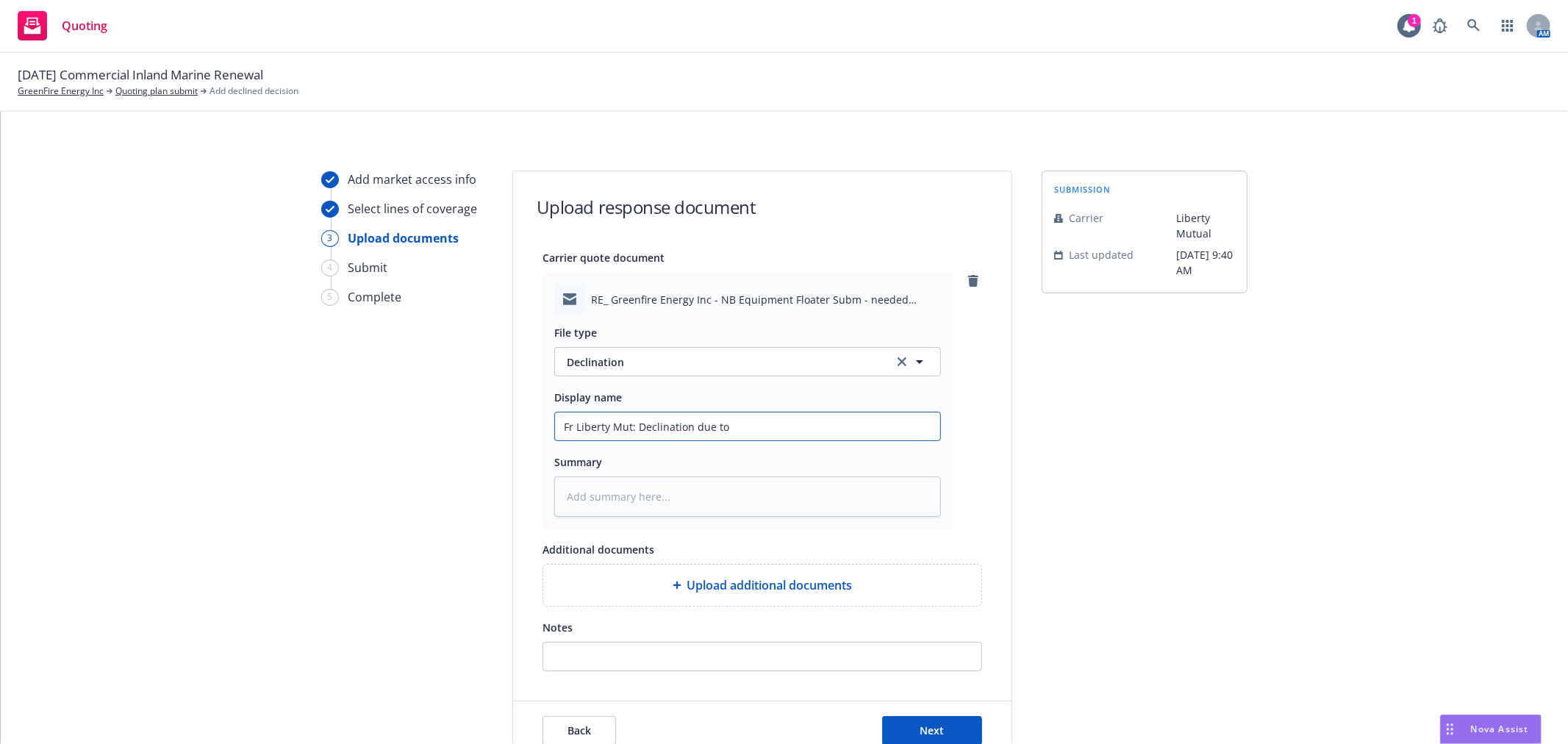
type input "Fr Liberty Mut: Declination due to"
type textarea "x"
type input "Fr Liberty Mut: Declination due to w"
type textarea "x"
type input "Fr Liberty Mut: Declination due to wi"
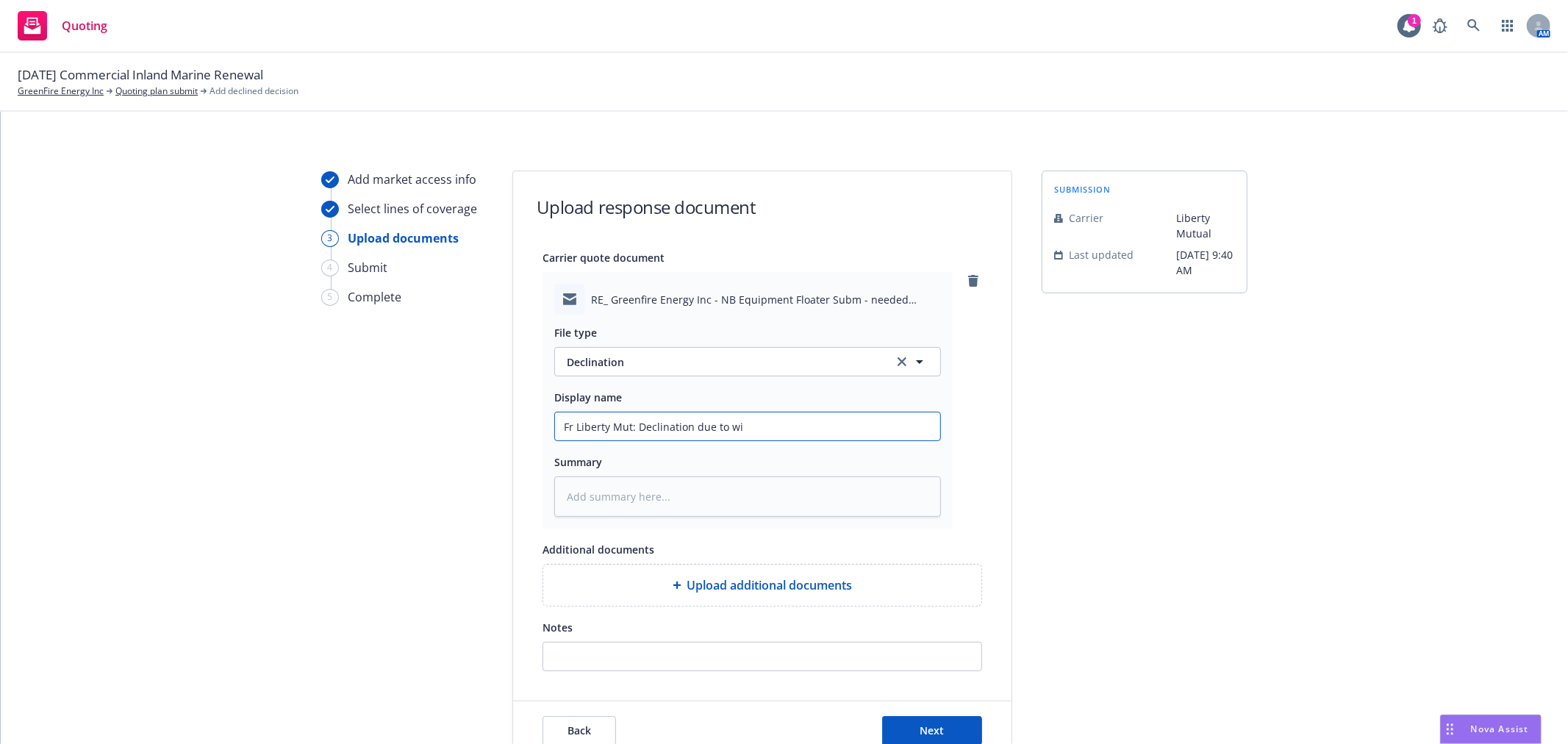
type textarea "x"
type input "Fr Liberty Mut: Declination due to wil"
type textarea "x"
type input "Fr Liberty Mut: Declination due to wild"
type textarea "x"
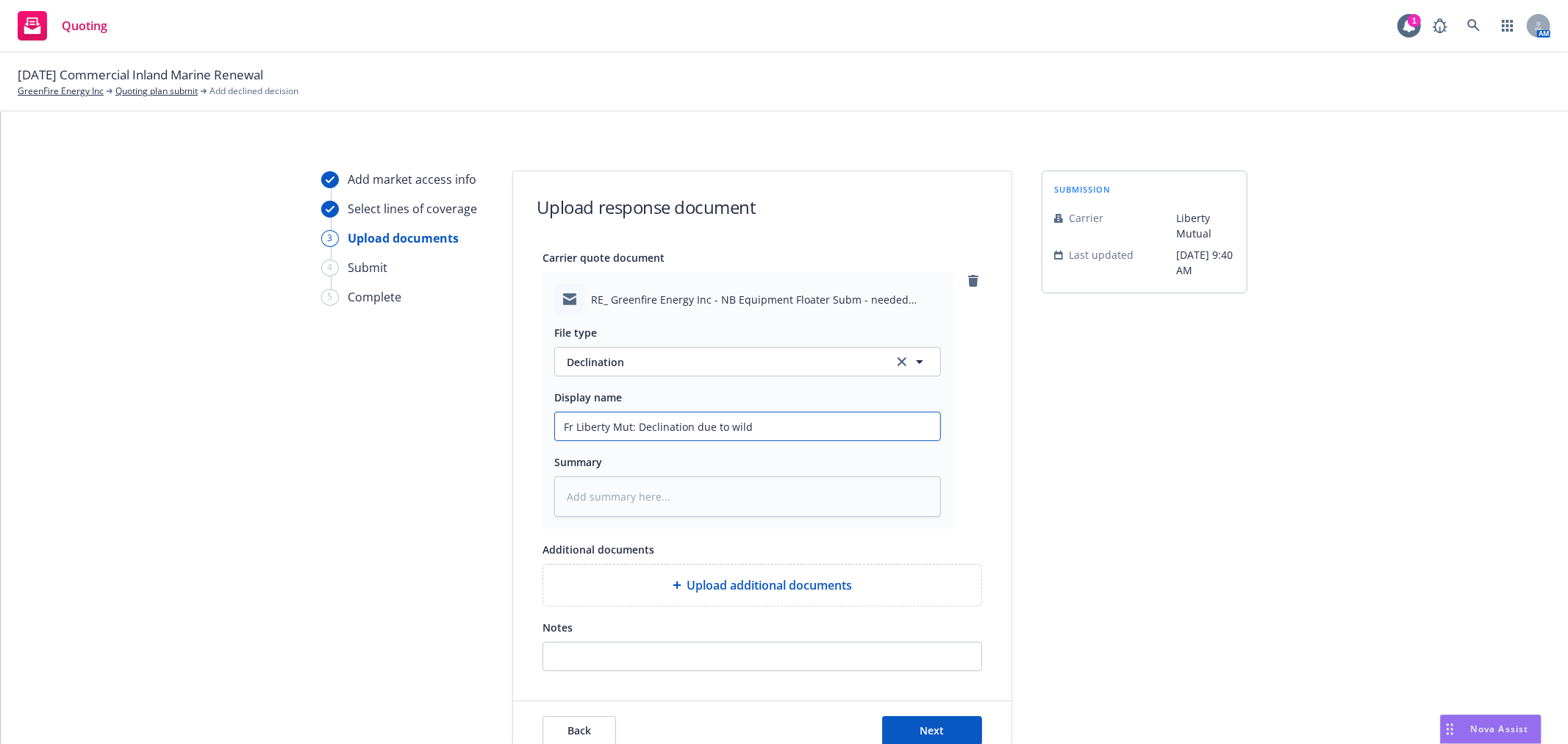
type input "Fr Liberty Mut: Declination due to wildf"
type textarea "x"
type input "Fr Liberty Mut: Declination due to wildfi"
type textarea "x"
type input "Fr Liberty Mut: Declination due to wildfir"
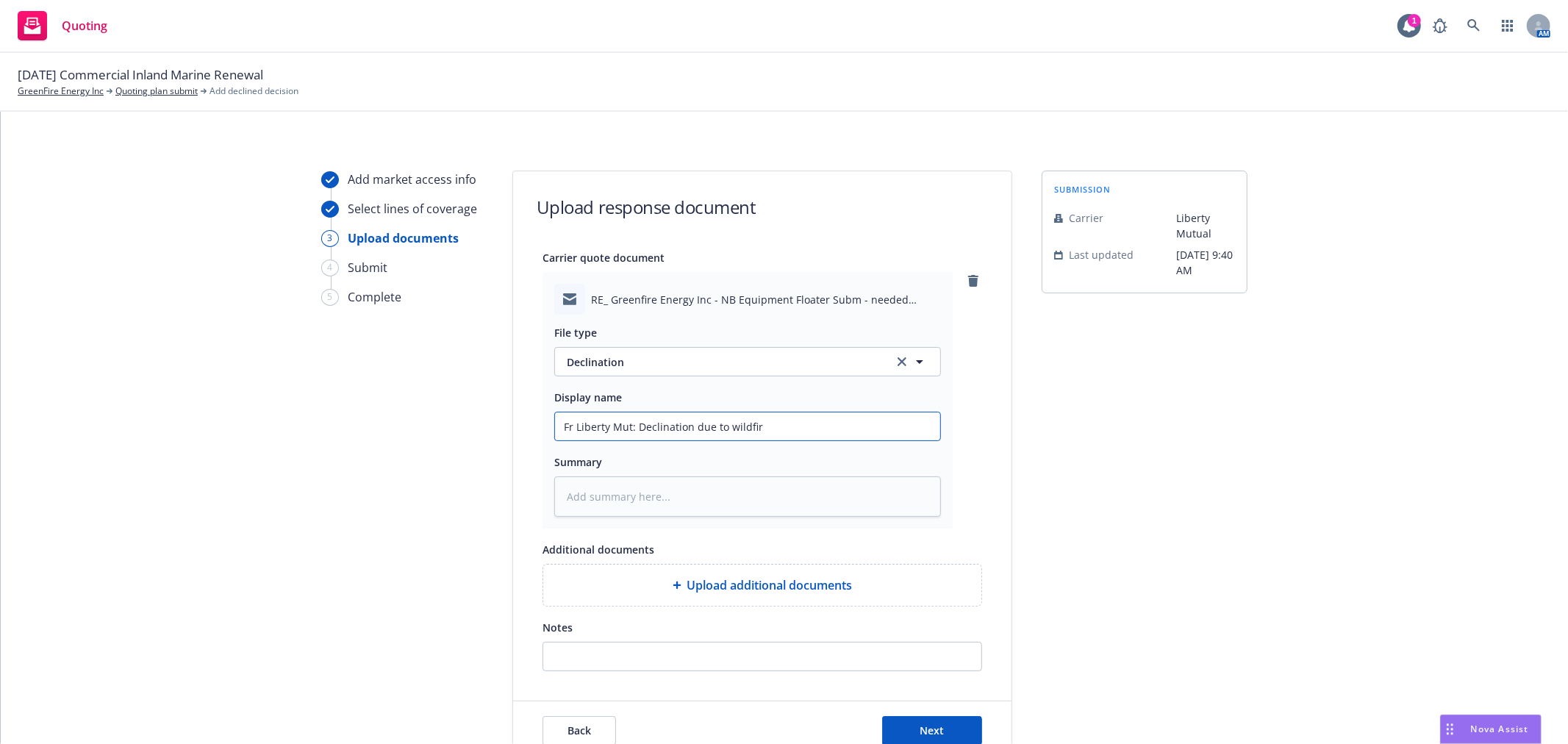
type textarea "x"
type input "Fr Liberty Mut: Declination due to wildfire"
type textarea "x"
type input "Fr Liberty Mut: Declination due to wildfire"
type textarea "x"
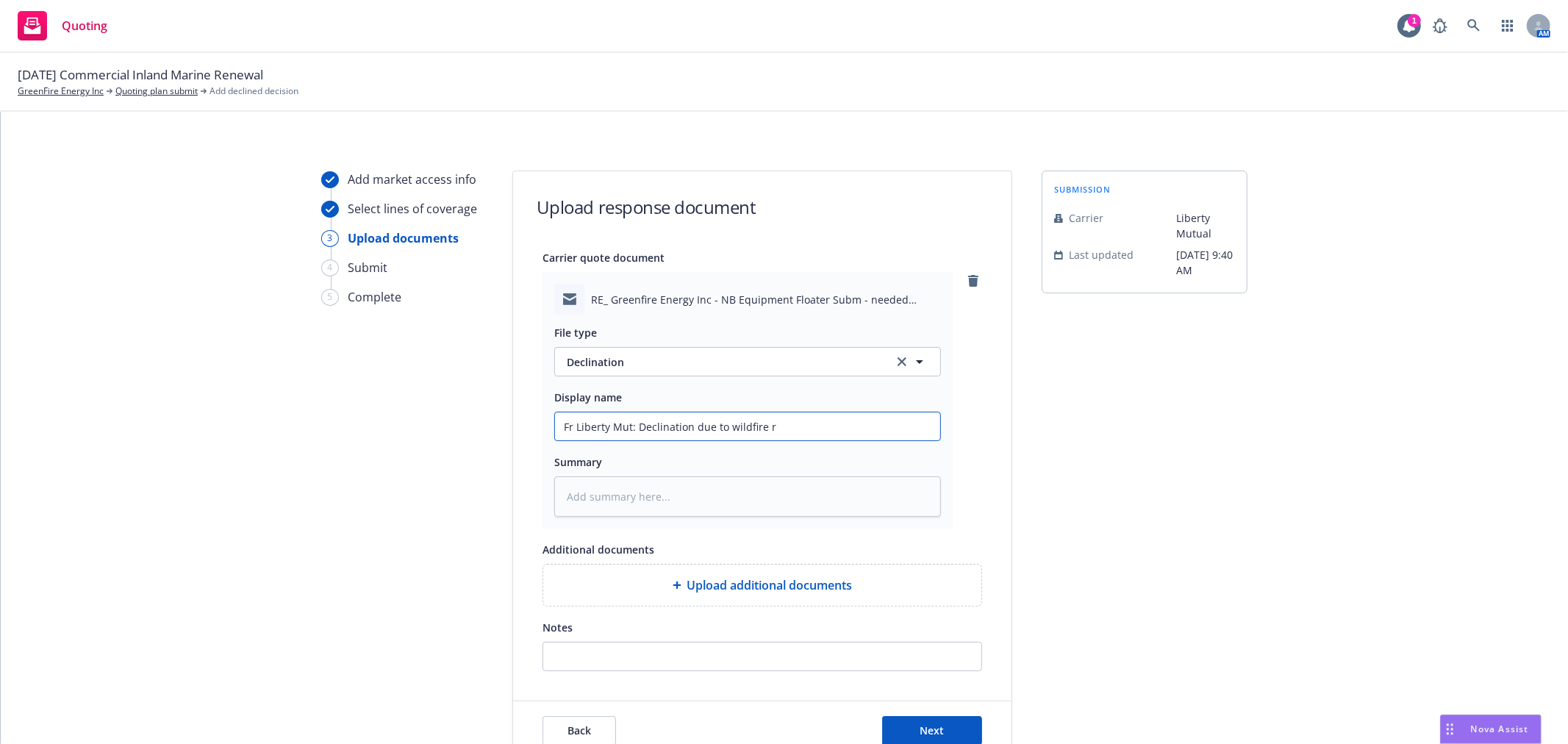
type input "Fr Liberty Mut: Declination due to wildfire ri"
type textarea "x"
type input "Fr Liberty Mut: Declination due to wildfire ris"
type textarea "x"
type input "Fr Liberty Mut: Declination due to wildfire rish"
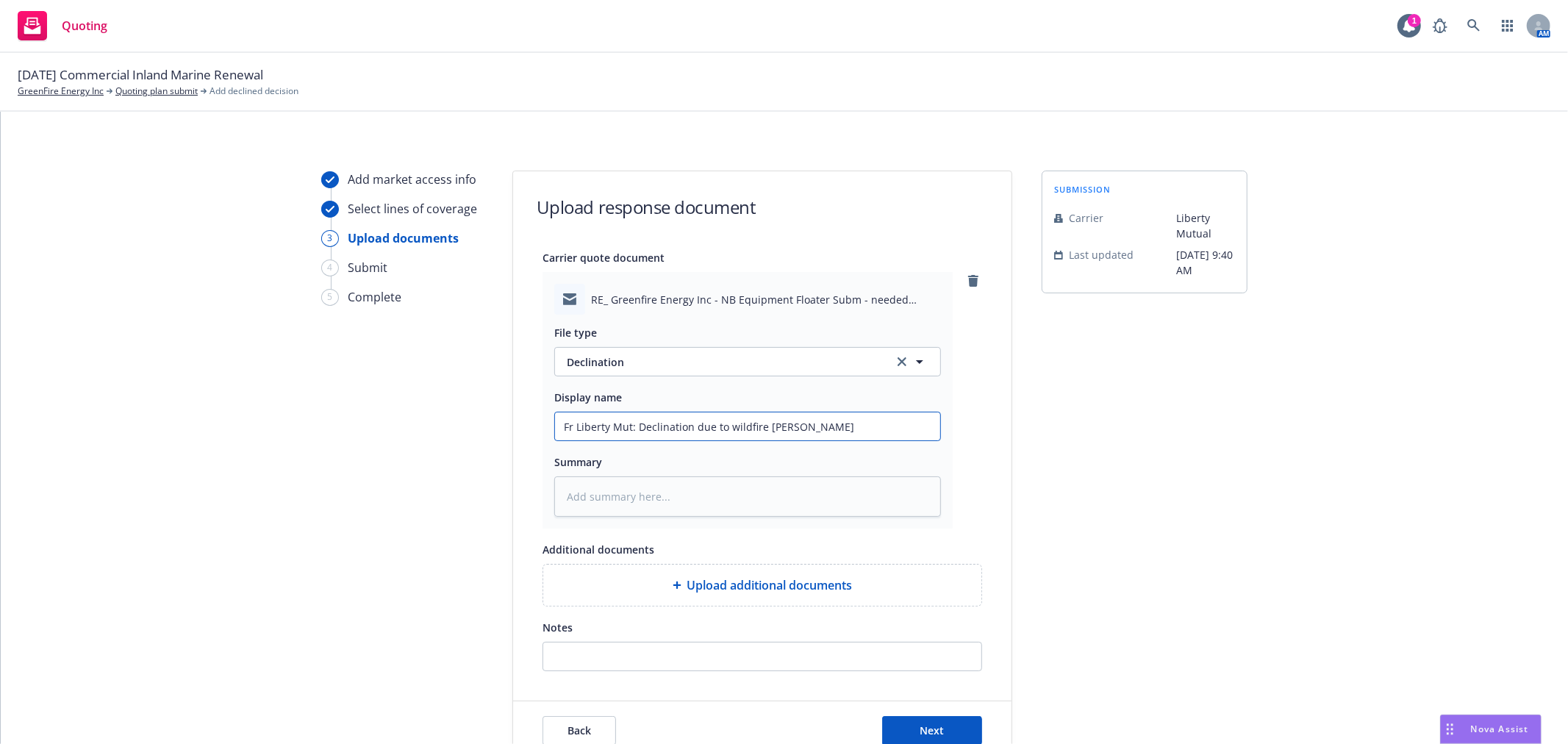
type textarea "x"
type input "Fr Liberty Mut: Declination due to wildfire ris"
type textarea "x"
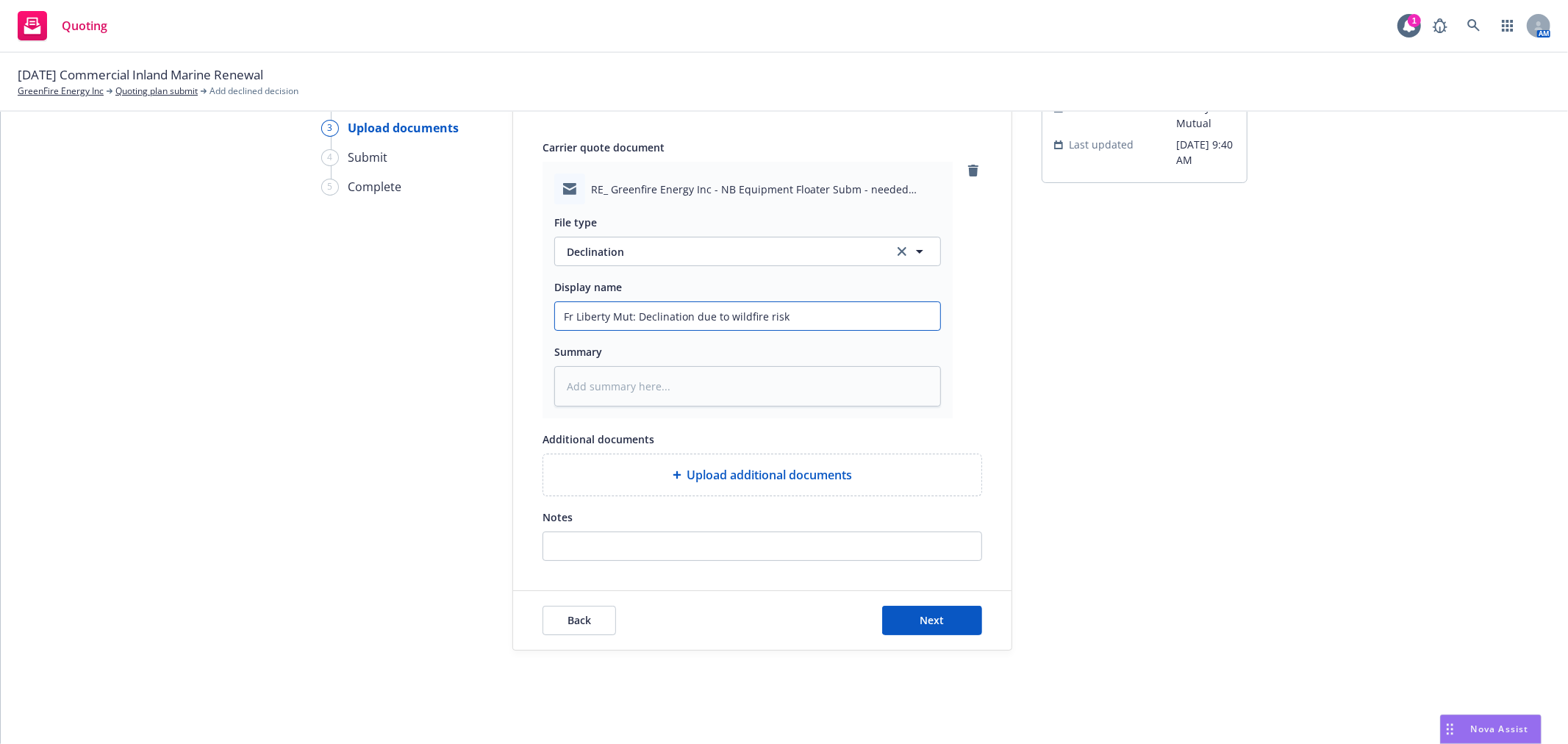
scroll to position [113, 0]
type input "Fr Liberty Mut: Declination due to wildfire risk"
click at [944, 617] on button "Next" at bounding box center [931, 619] width 100 height 30
type textarea "x"
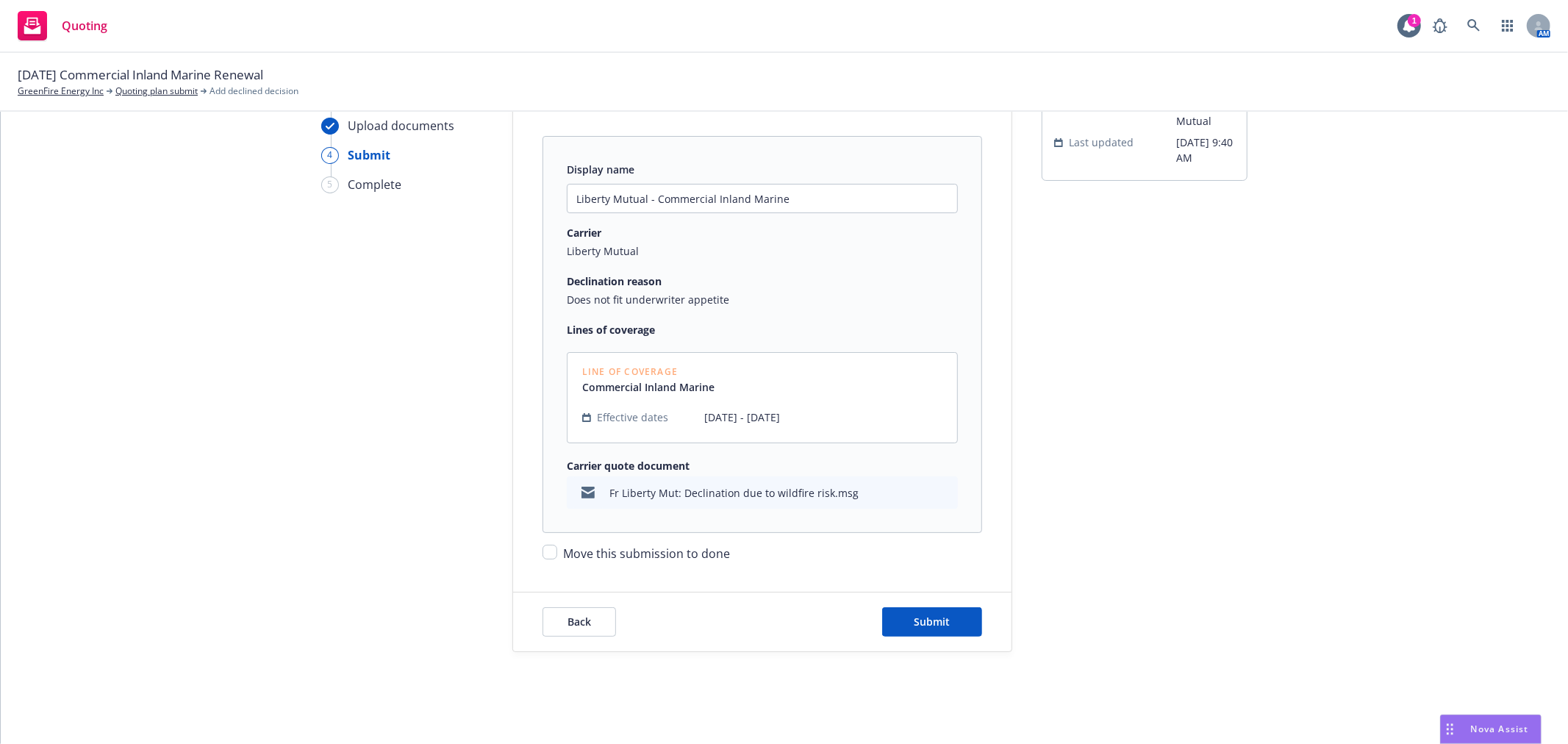
click at [589, 552] on span "Move this submission to done" at bounding box center [646, 553] width 167 height 16
click at [557, 552] on input "Move this submission to done" at bounding box center [549, 551] width 15 height 15
checkbox input "true"
click at [923, 619] on span "Submit" at bounding box center [932, 621] width 36 height 14
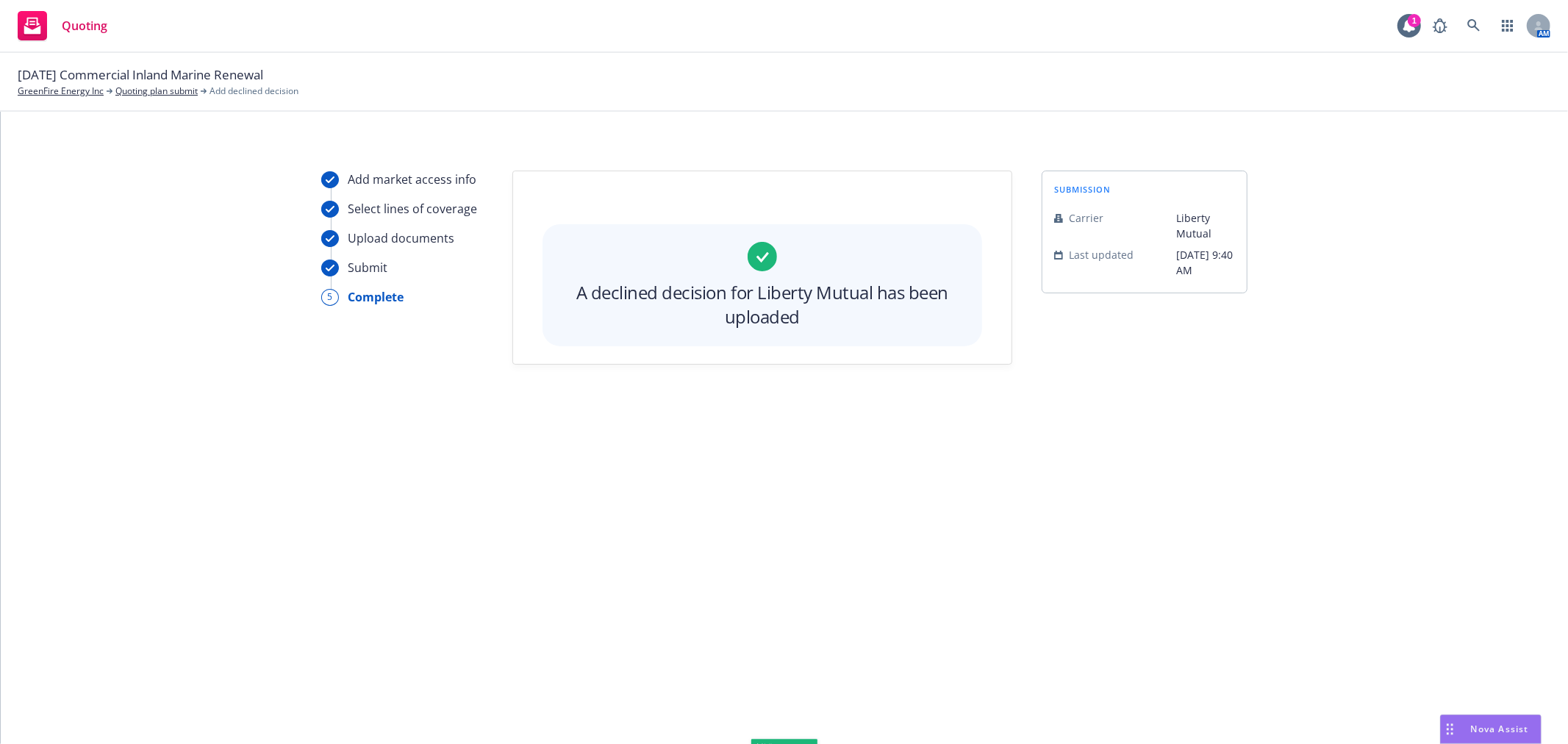
scroll to position [0, 0]
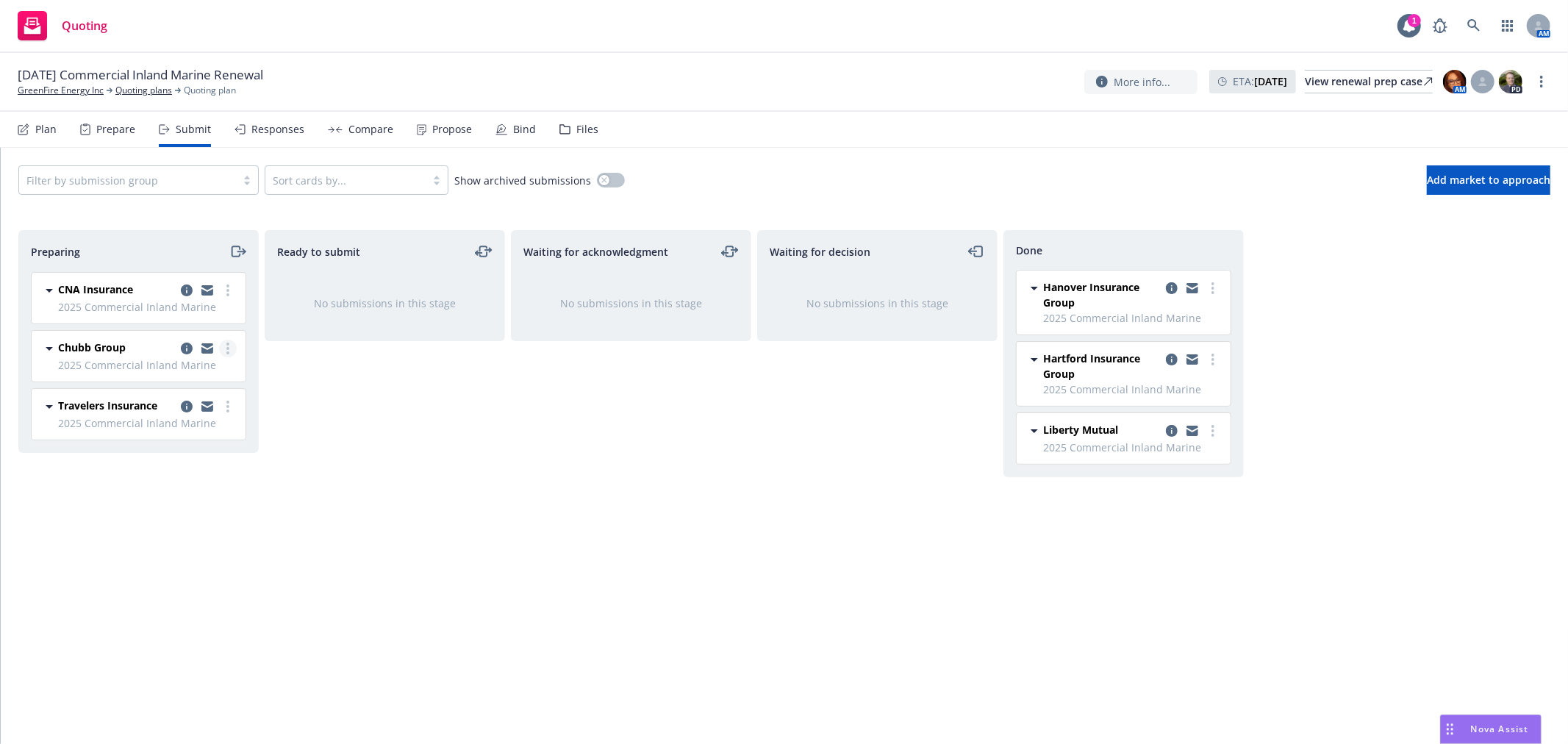
click at [225, 346] on link "more" at bounding box center [228, 348] width 18 height 18
click at [212, 496] on span "Add declined decision" at bounding box center [161, 496] width 144 height 14
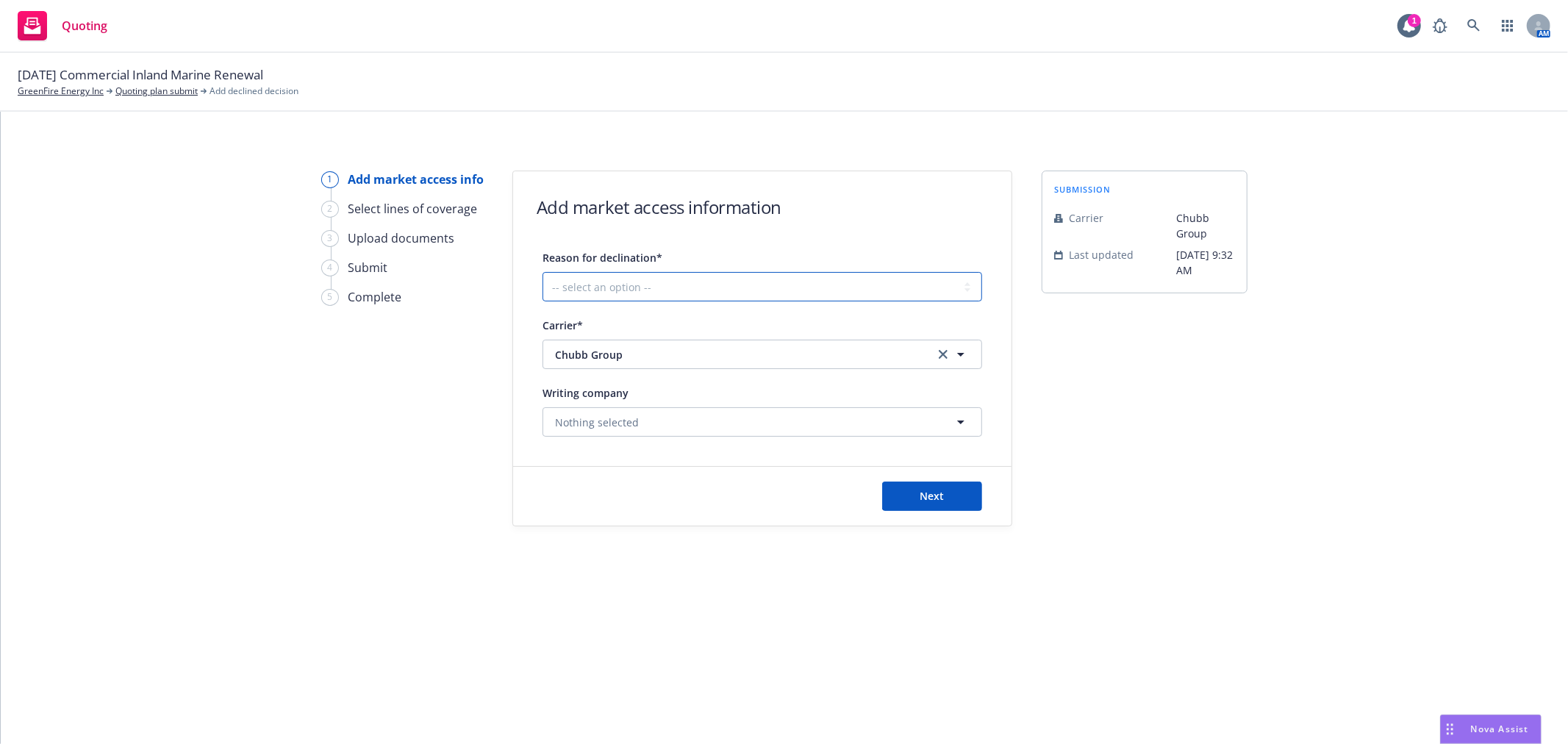
click at [759, 278] on select "-- select an option -- Cannot compete with other markets Carrier non-renewed Ca…" at bounding box center [762, 287] width 439 height 30
select select "DOES_NOT_FIT_UNDERWRITER_APPETITE"
click at [542, 272] on select "-- select an option -- Cannot compete with other markets Carrier non-renewed Ca…" at bounding box center [762, 287] width 439 height 30
click at [927, 491] on span "Next" at bounding box center [932, 496] width 25 height 14
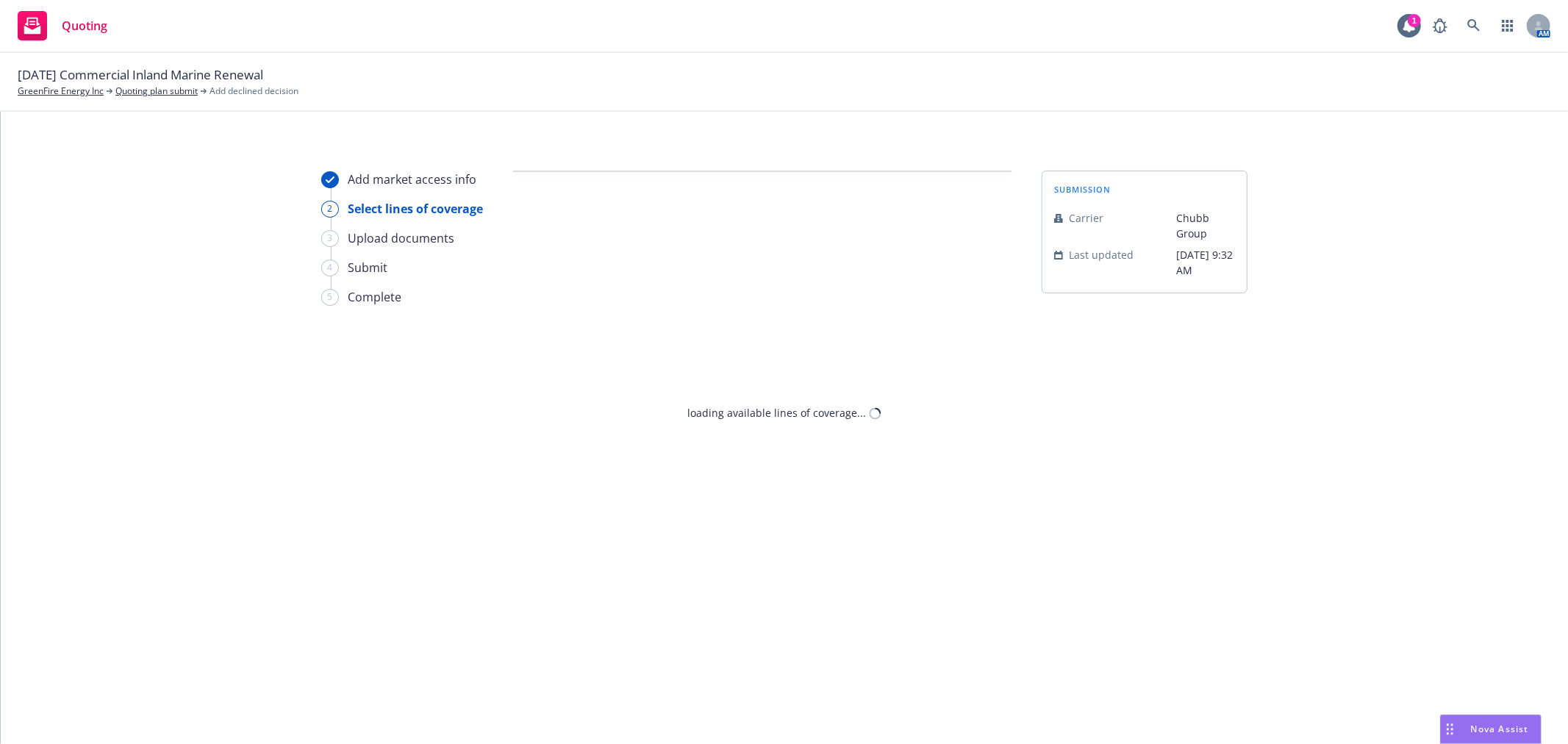
select select "DOES_NOT_FIT_UNDERWRITER_APPETITE"
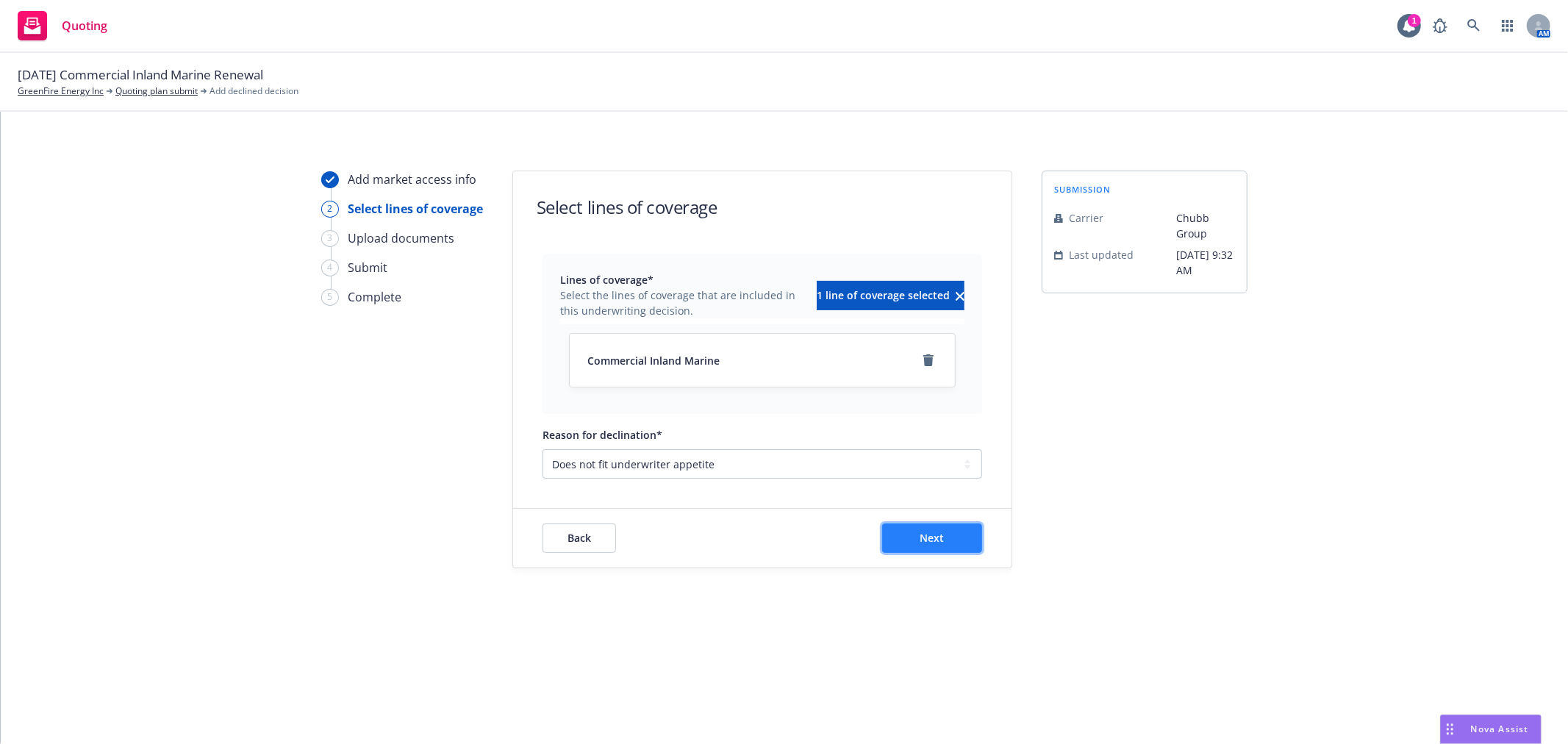
click at [932, 538] on span "Next" at bounding box center [932, 537] width 25 height 14
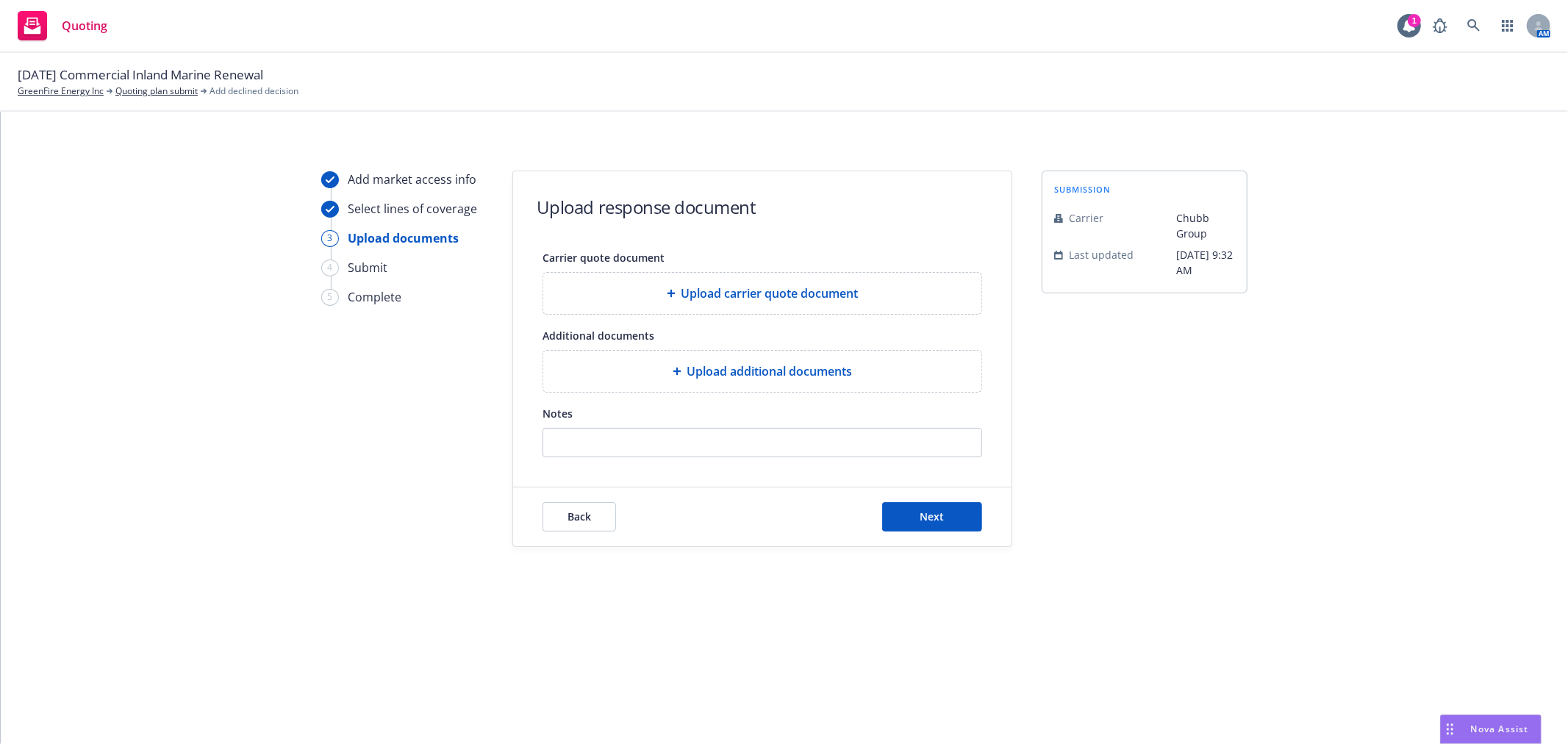
click at [766, 290] on span "Upload carrier quote document" at bounding box center [770, 293] width 177 height 18
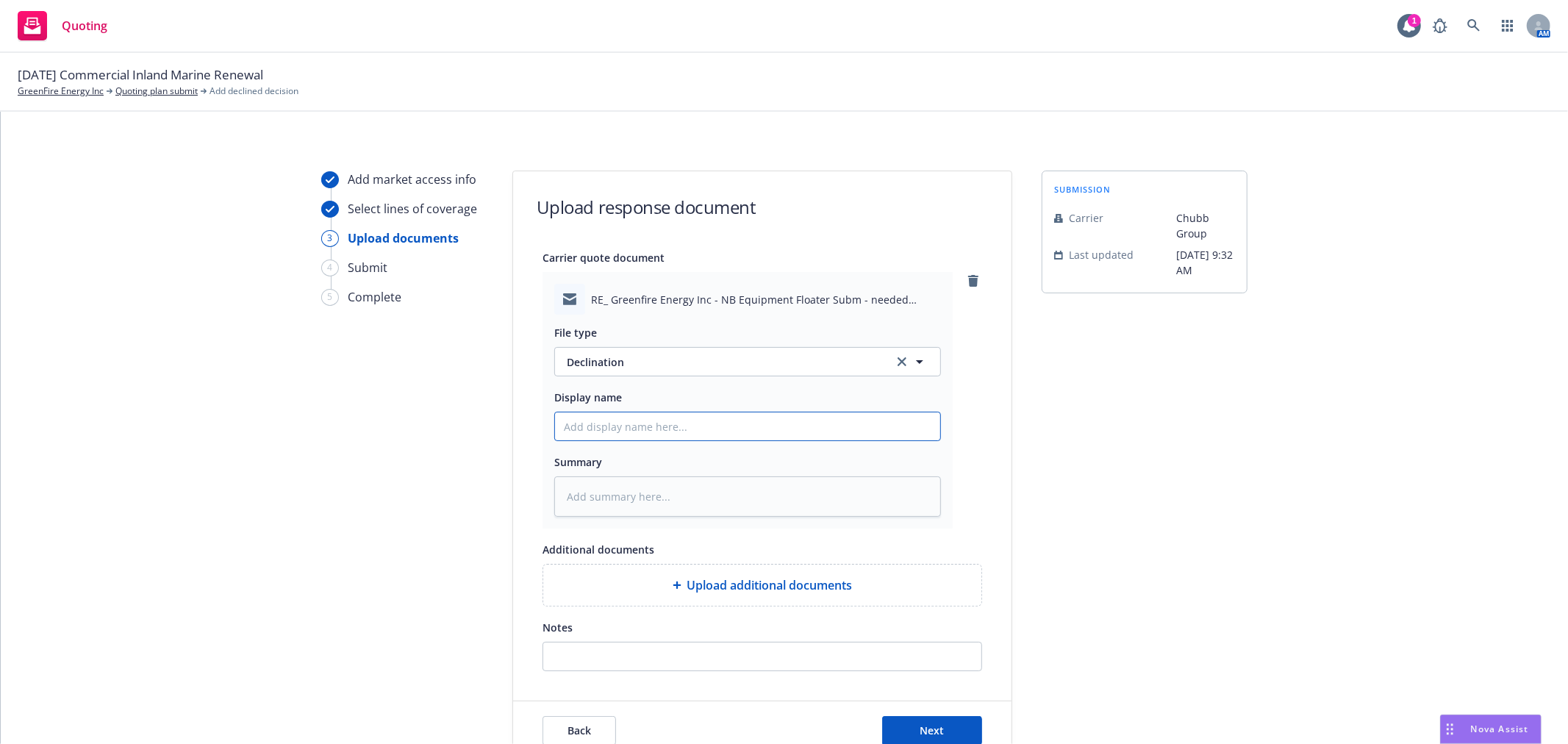
click at [761, 437] on input "Display name" at bounding box center [747, 426] width 385 height 28
type textarea "x"
type input "F"
type textarea "x"
type input "Fr"
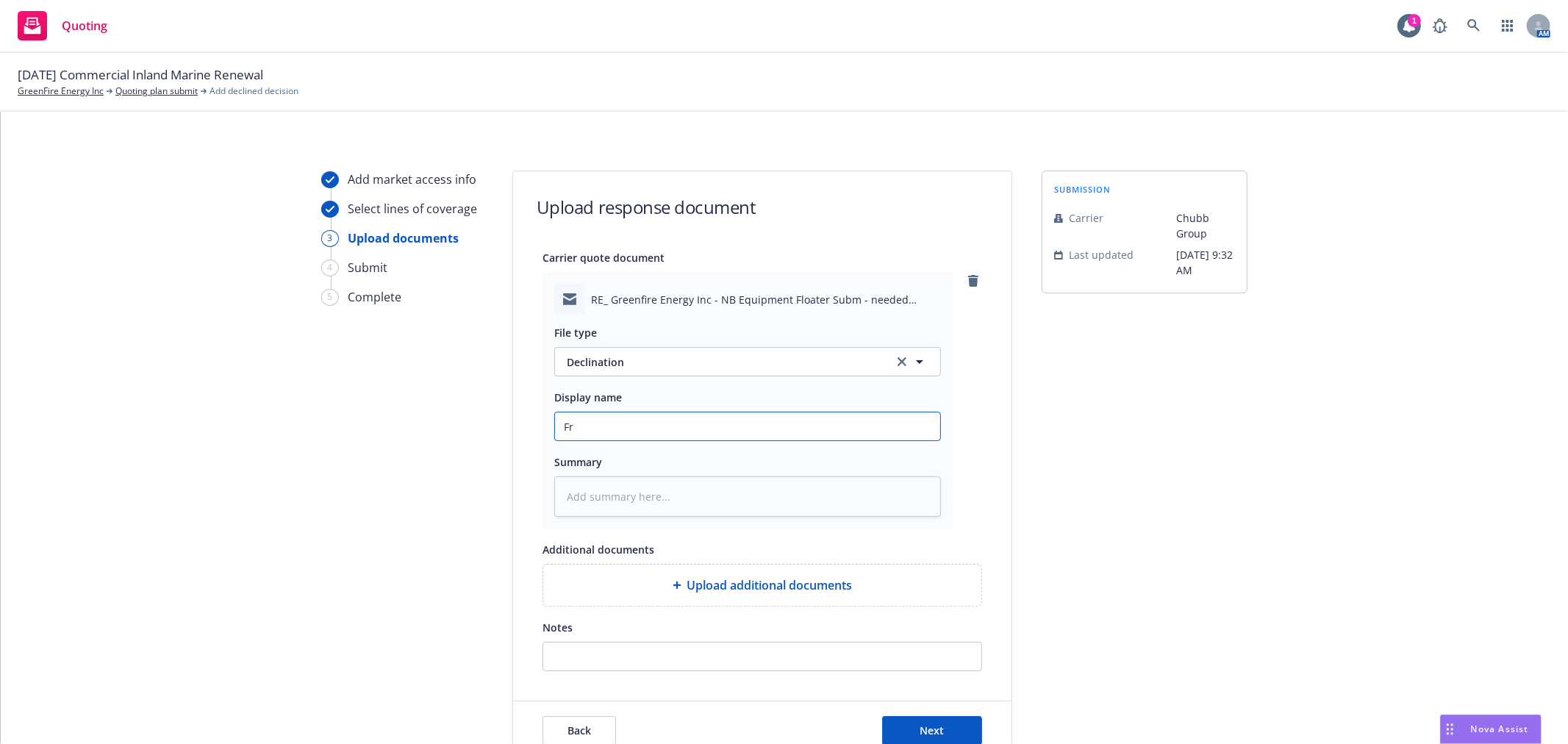
type textarea "x"
type input "Fr"
type textarea "x"
type input "Fr C"
type textarea "x"
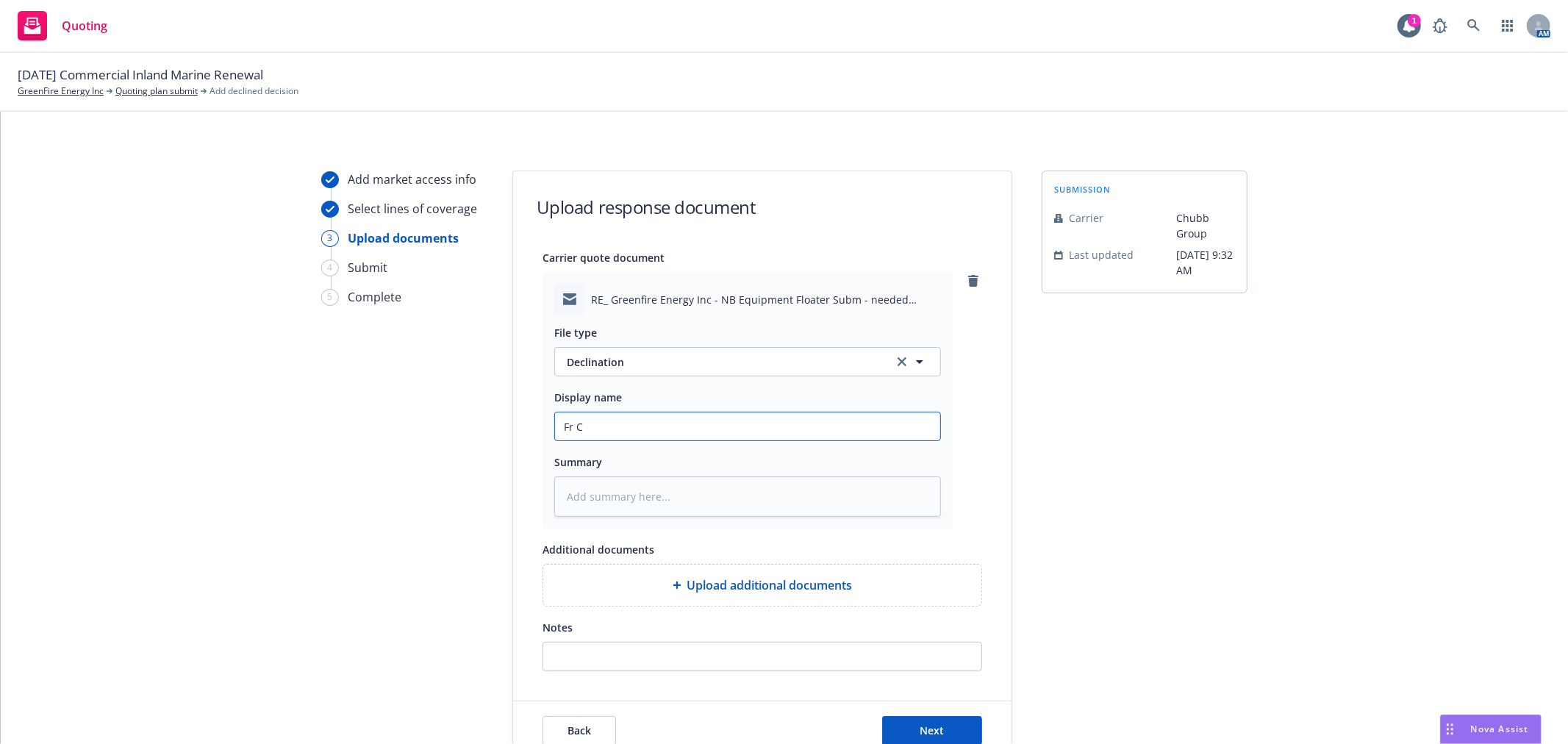
type input "Fr Ch"
type textarea "x"
type input "Fr Chu"
type textarea "x"
type input "Fr Chub"
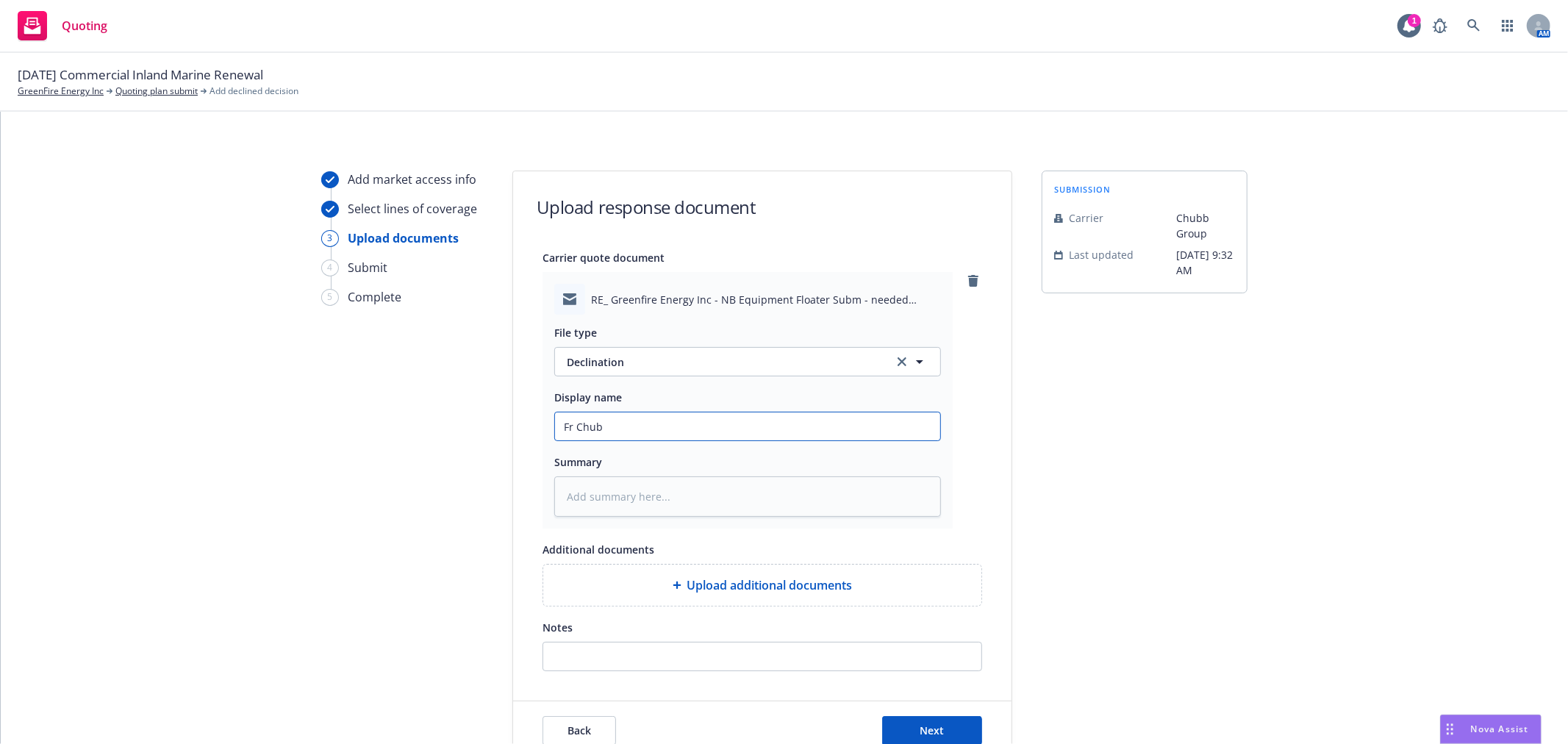
type textarea "x"
type input "Fr Chubb"
type textarea "x"
type input "Fr Chubb:"
type textarea "x"
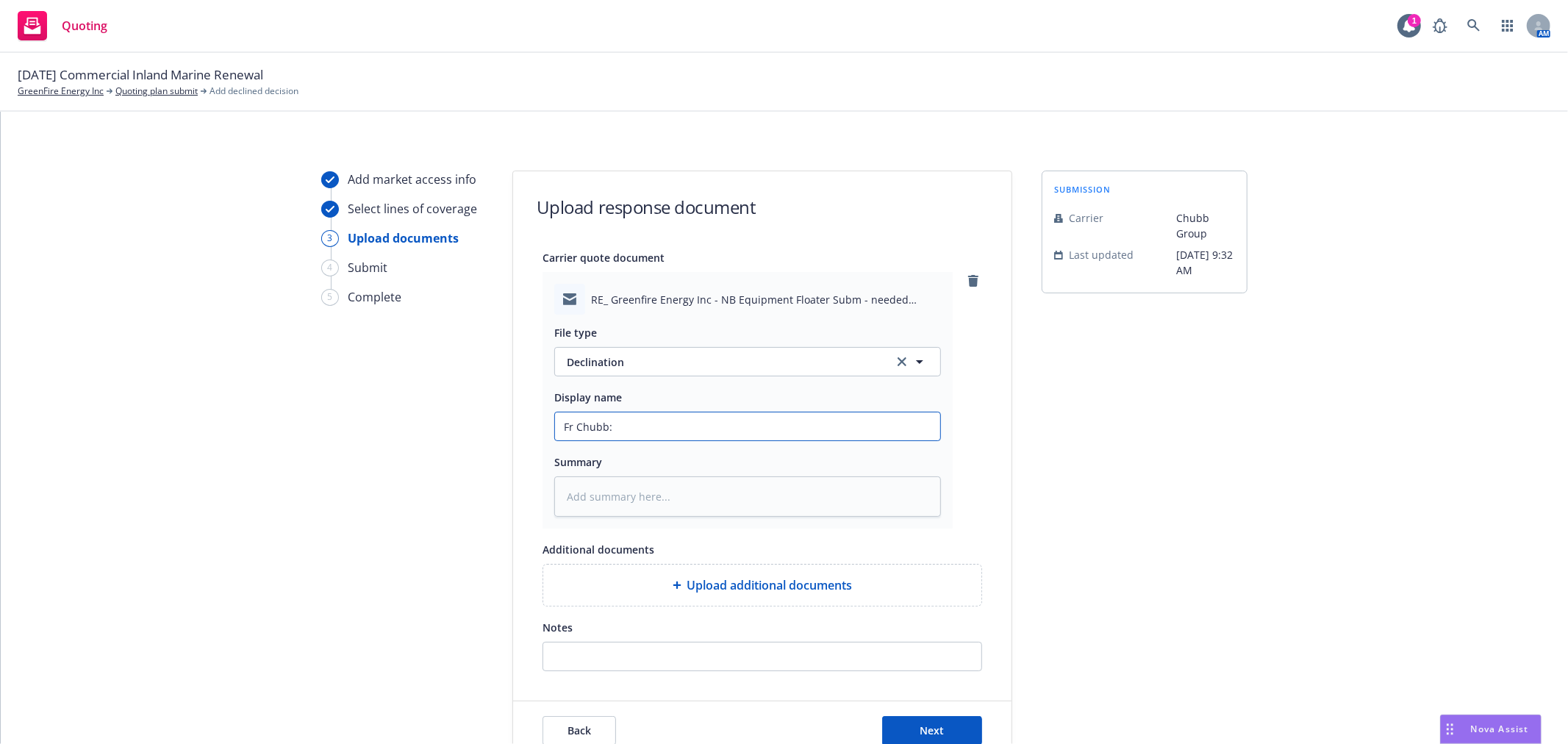
type input "Fr Chubb:"
type textarea "x"
type input "Fr Chubb: D"
type textarea "x"
type input "Fr Chubb: De"
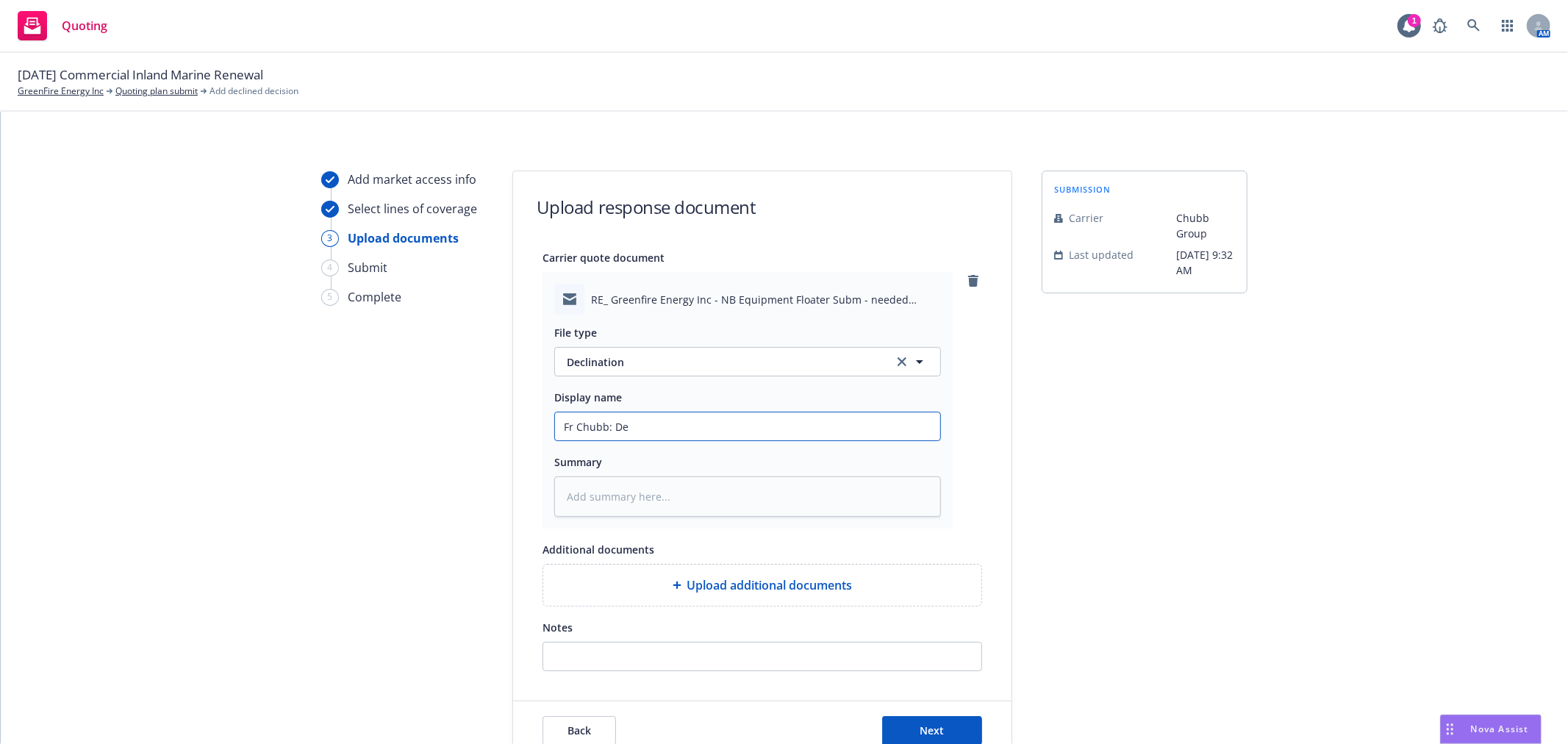
type textarea "x"
type input "Fr Chubb: Dec"
type textarea "x"
type input "Fr Chubb: Decl"
type textarea "x"
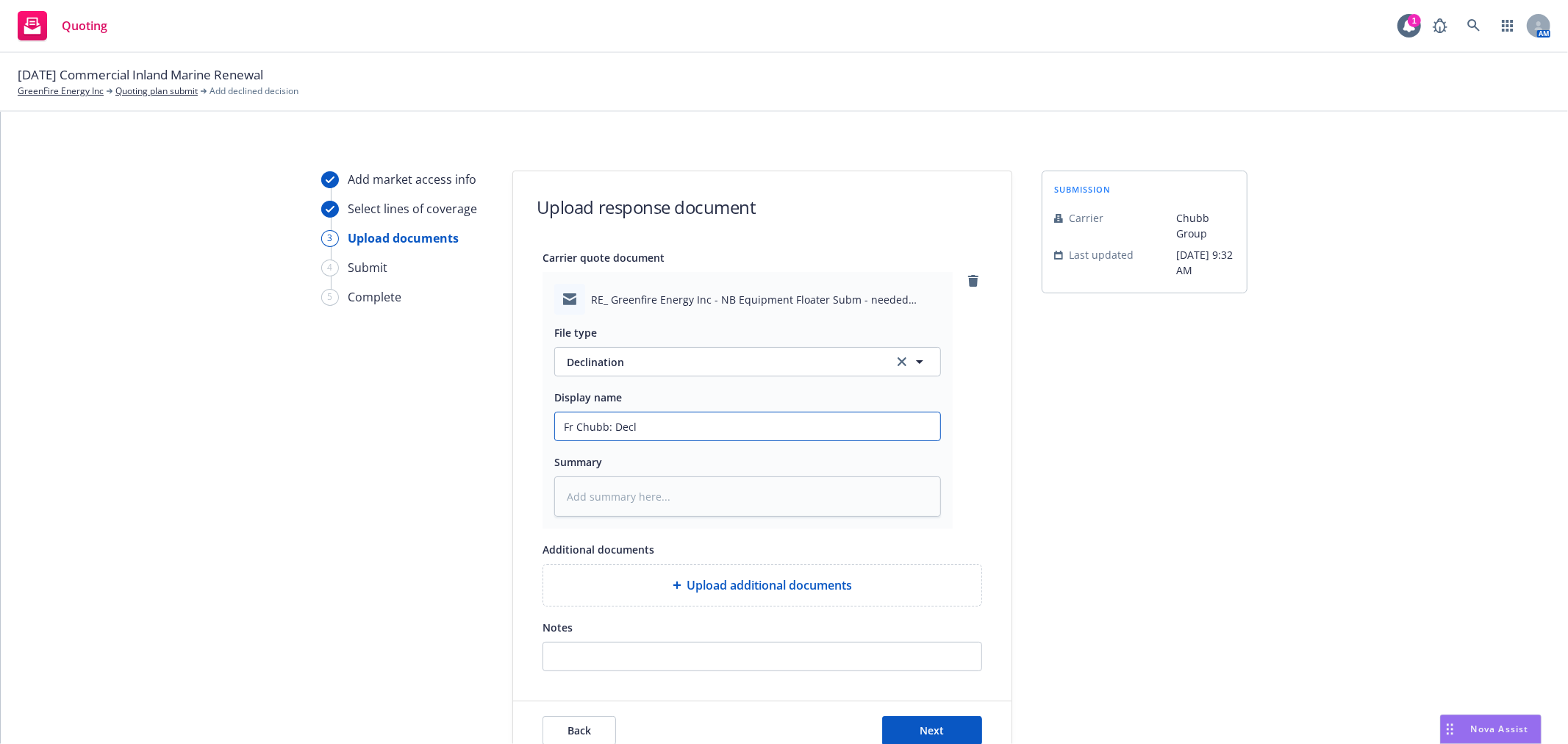
type input "Fr Chubb: Decli"
type textarea "x"
type input "Fr Chubb: Declin"
type textarea "x"
type input "Fr Chubb: Declina"
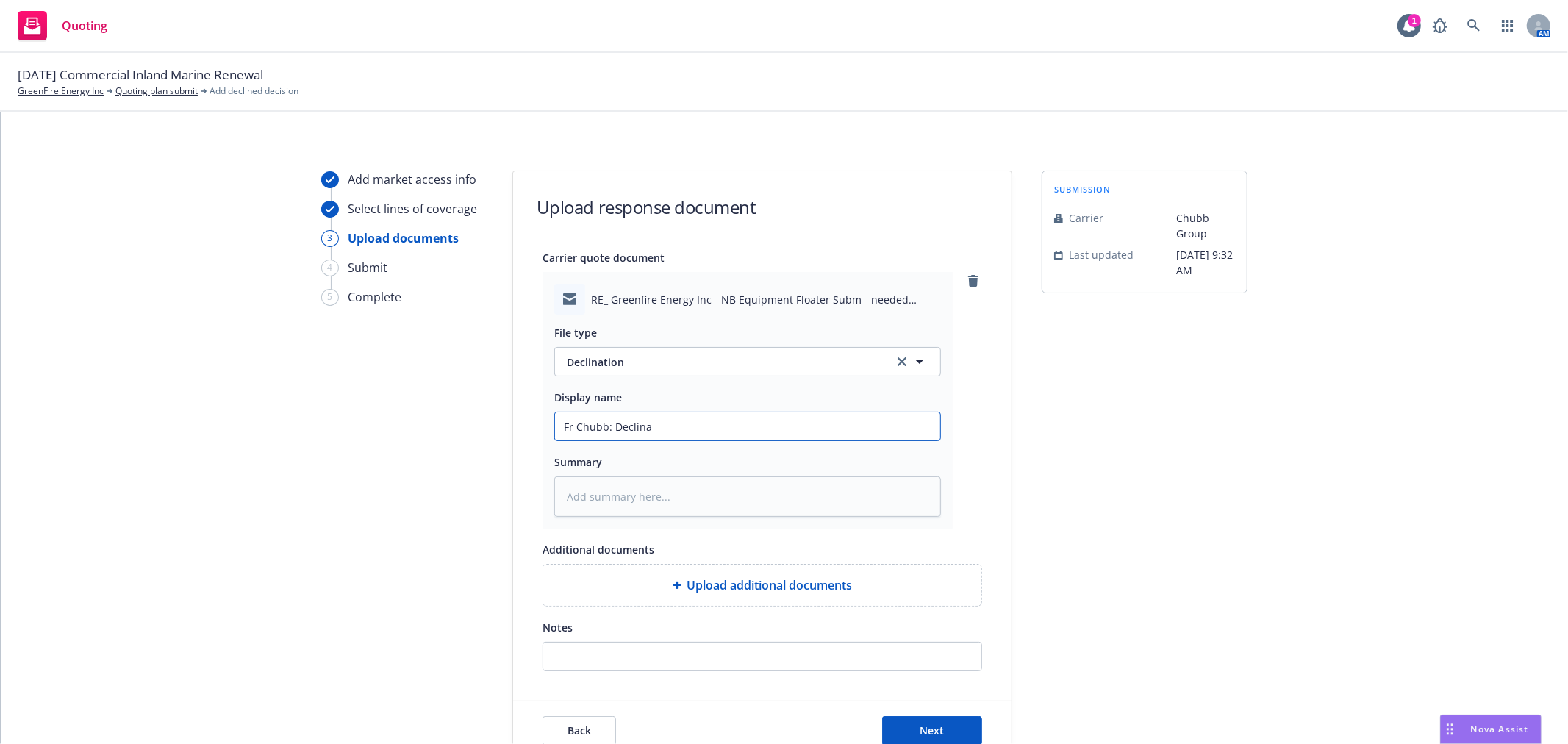
type textarea "x"
type input "Fr Chubb: Declinat"
type textarea "x"
type input "Fr Chubb: Declinati"
type textarea "x"
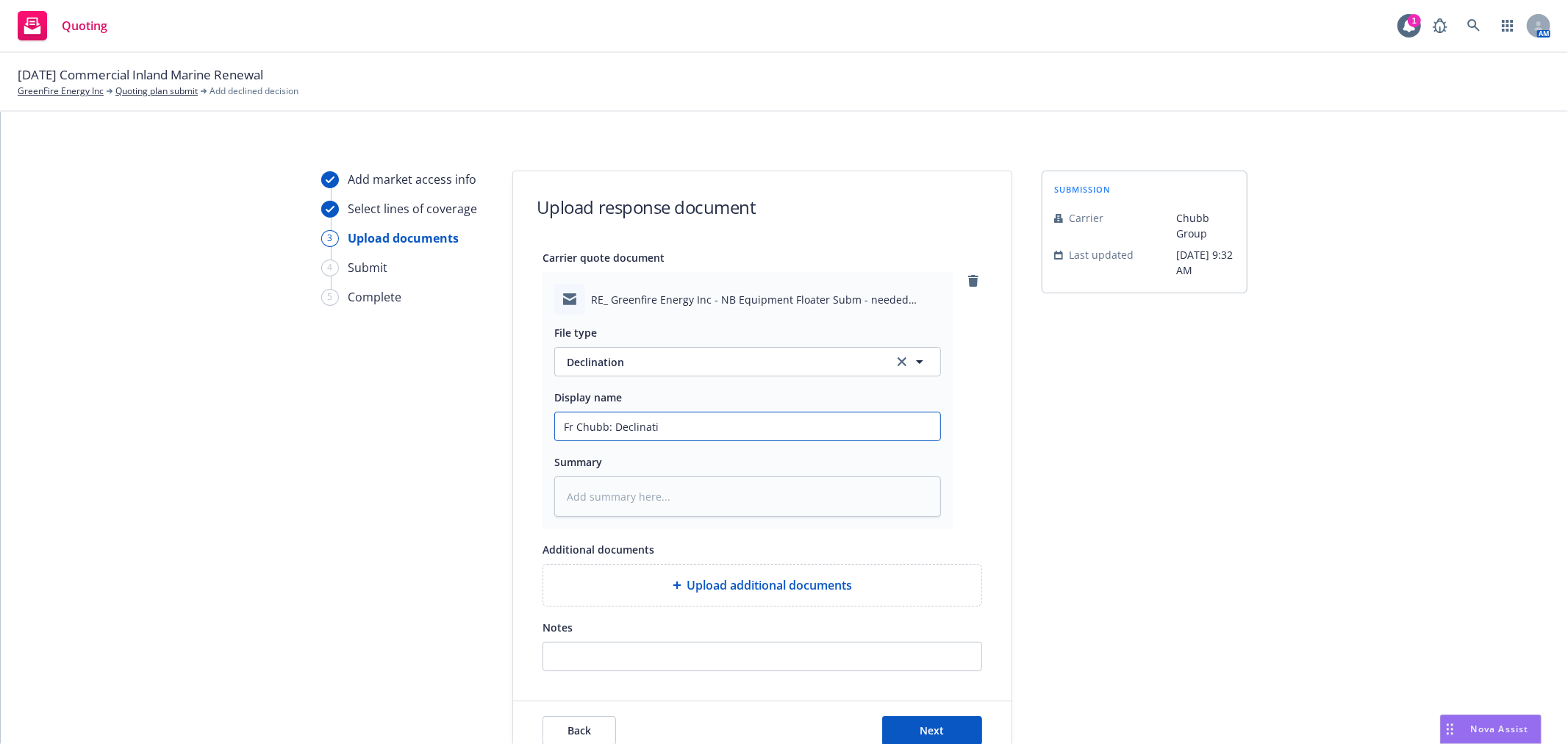
type input "Fr Chubb: Declinatio"
type textarea "x"
type input "Fr Chubb: Declination"
type textarea "x"
type input "Fr Chubb: Declination"
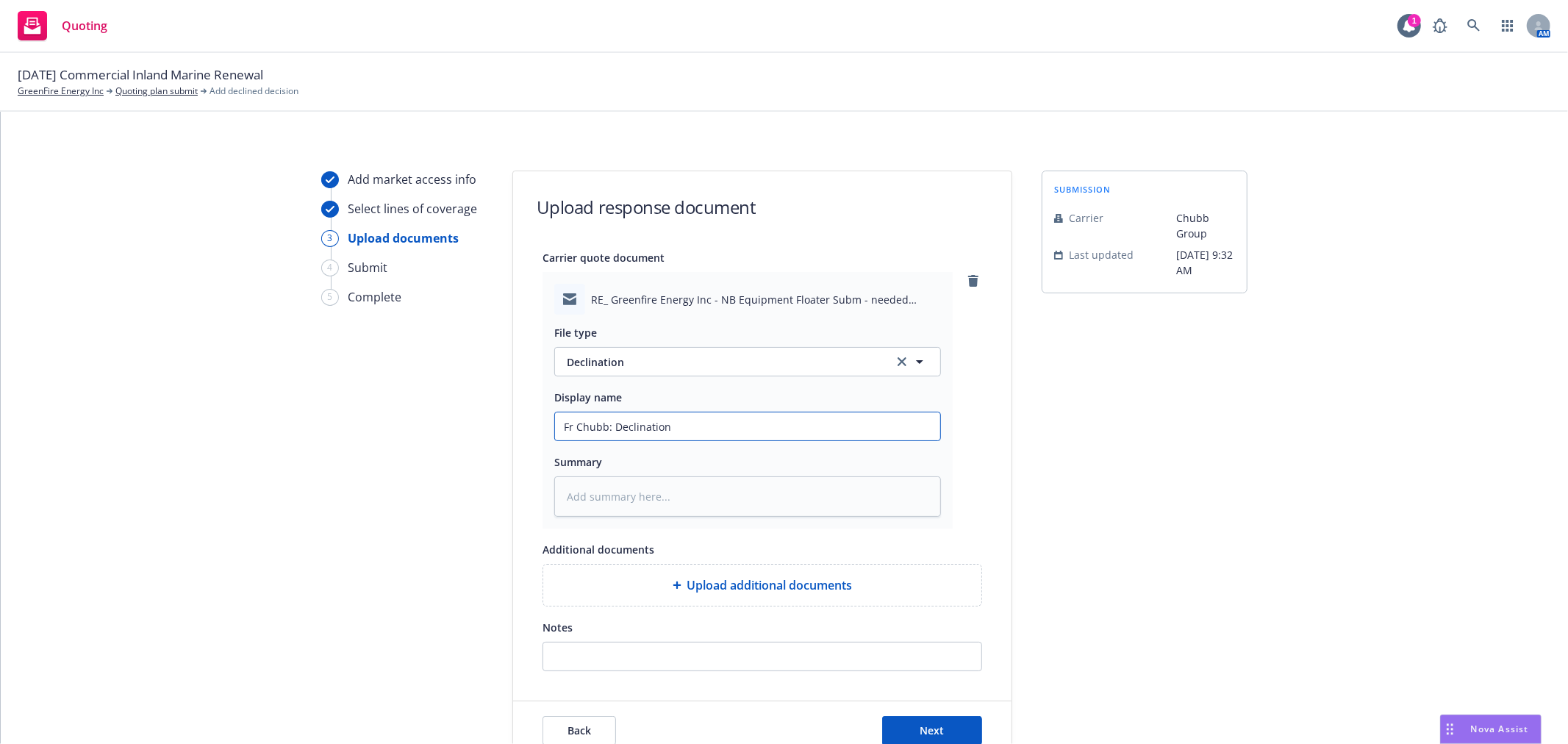
type textarea "x"
type input "Fr Chubb: Declination d"
type textarea "x"
type input "Fr Chubb: Declination du"
type textarea "x"
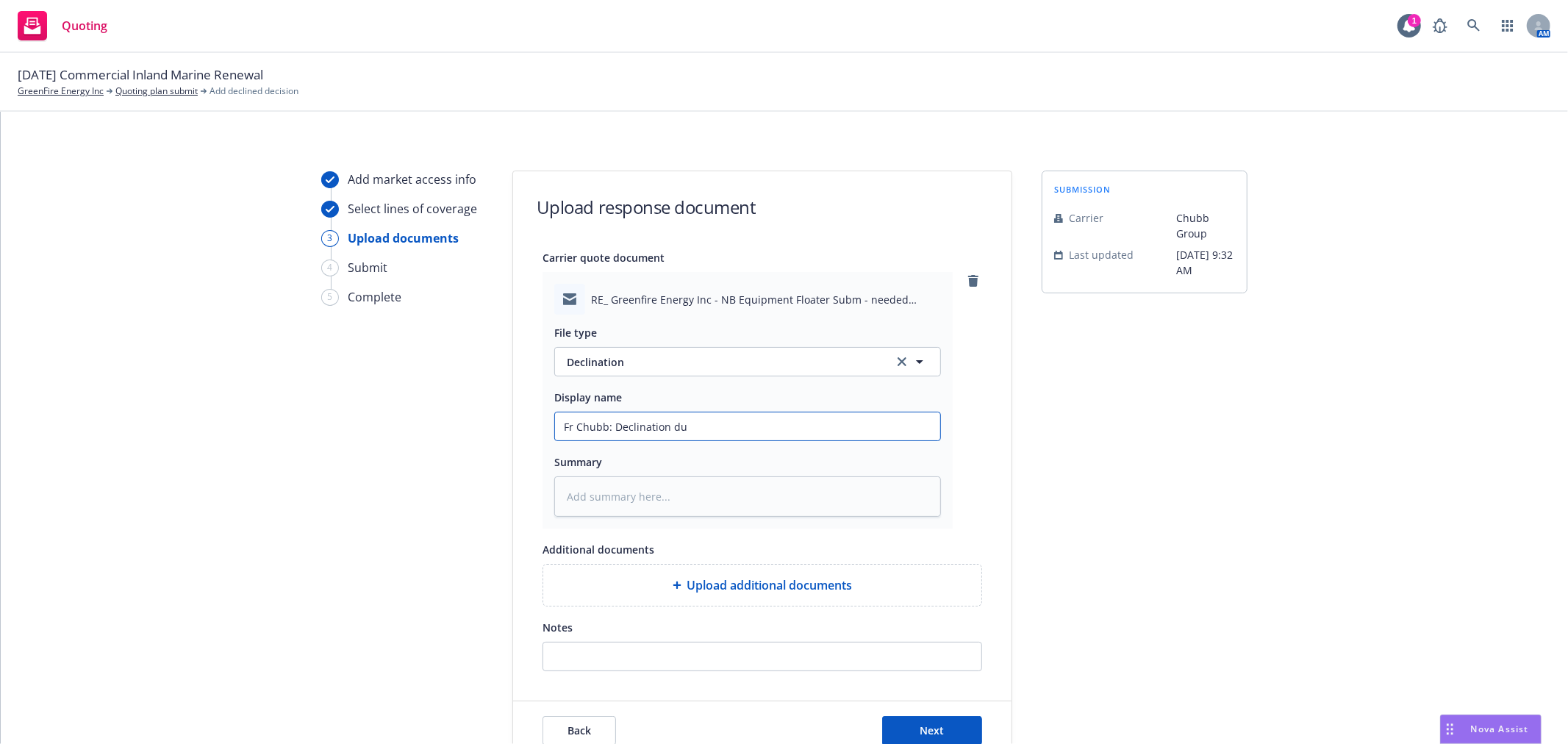
type input "Fr Chubb: Declination due"
type textarea "x"
type input "Fr Chubb: Declination due t"
type textarea "x"
type input "Fr Chubb: Declination due to"
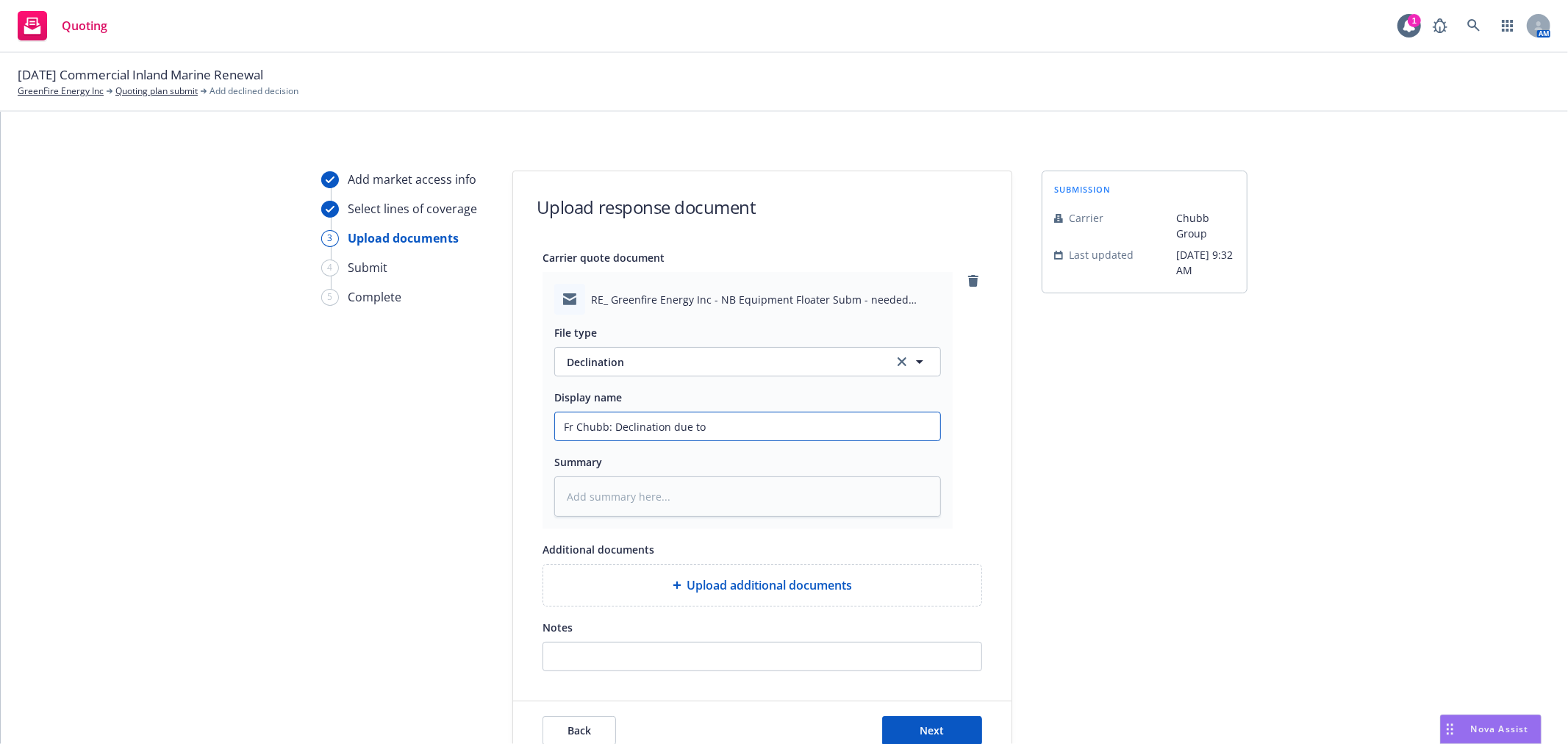
type textarea "x"
type input "Fr Chubb: Declination due to"
type textarea "x"
type input "Fr Chubb: Declination due to s"
type textarea "x"
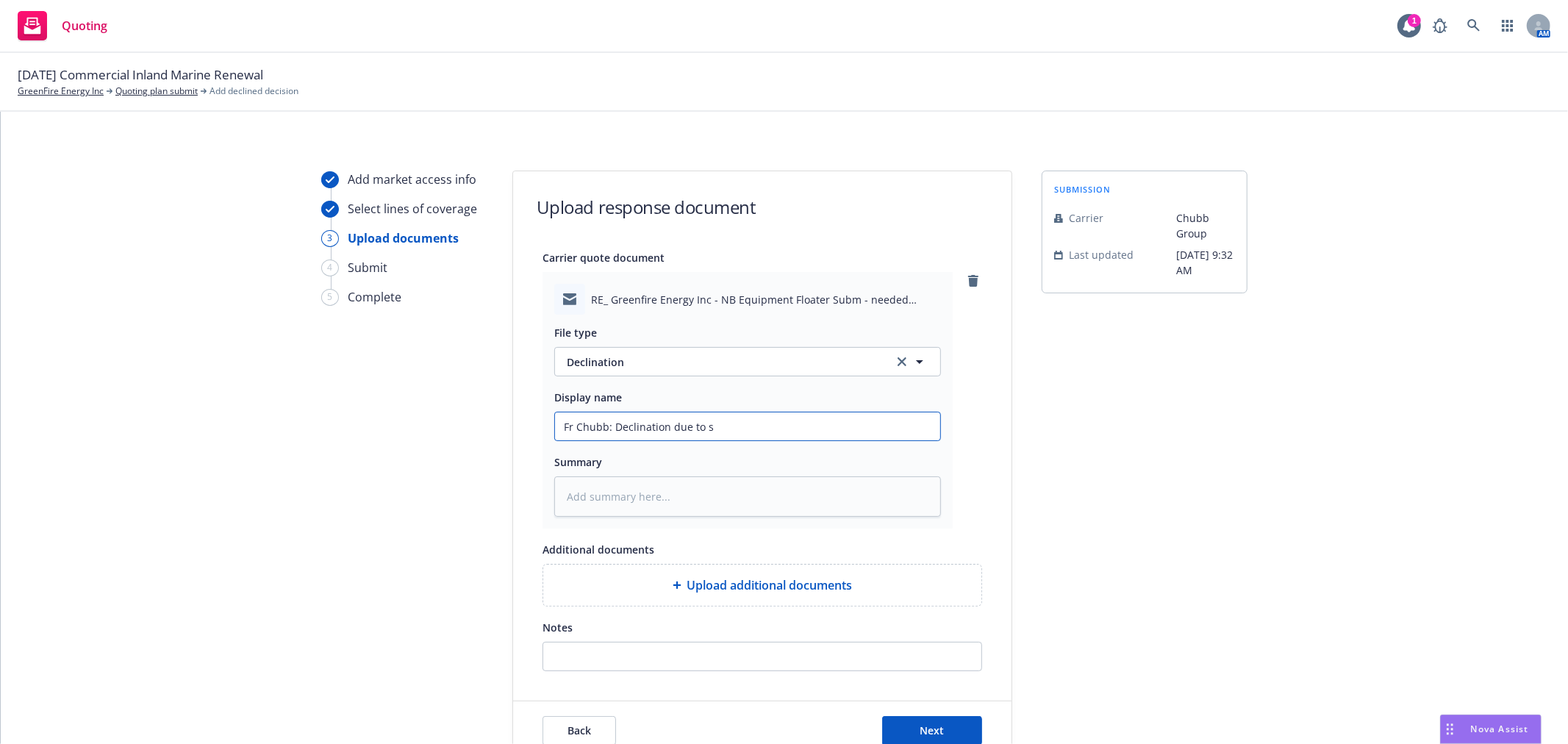
type input "Fr Chubb: Declination due to si"
type textarea "x"
type input "Fr Chubb: Declination due to siz"
type textarea "x"
type input "Fr Chubb: Declination due to size"
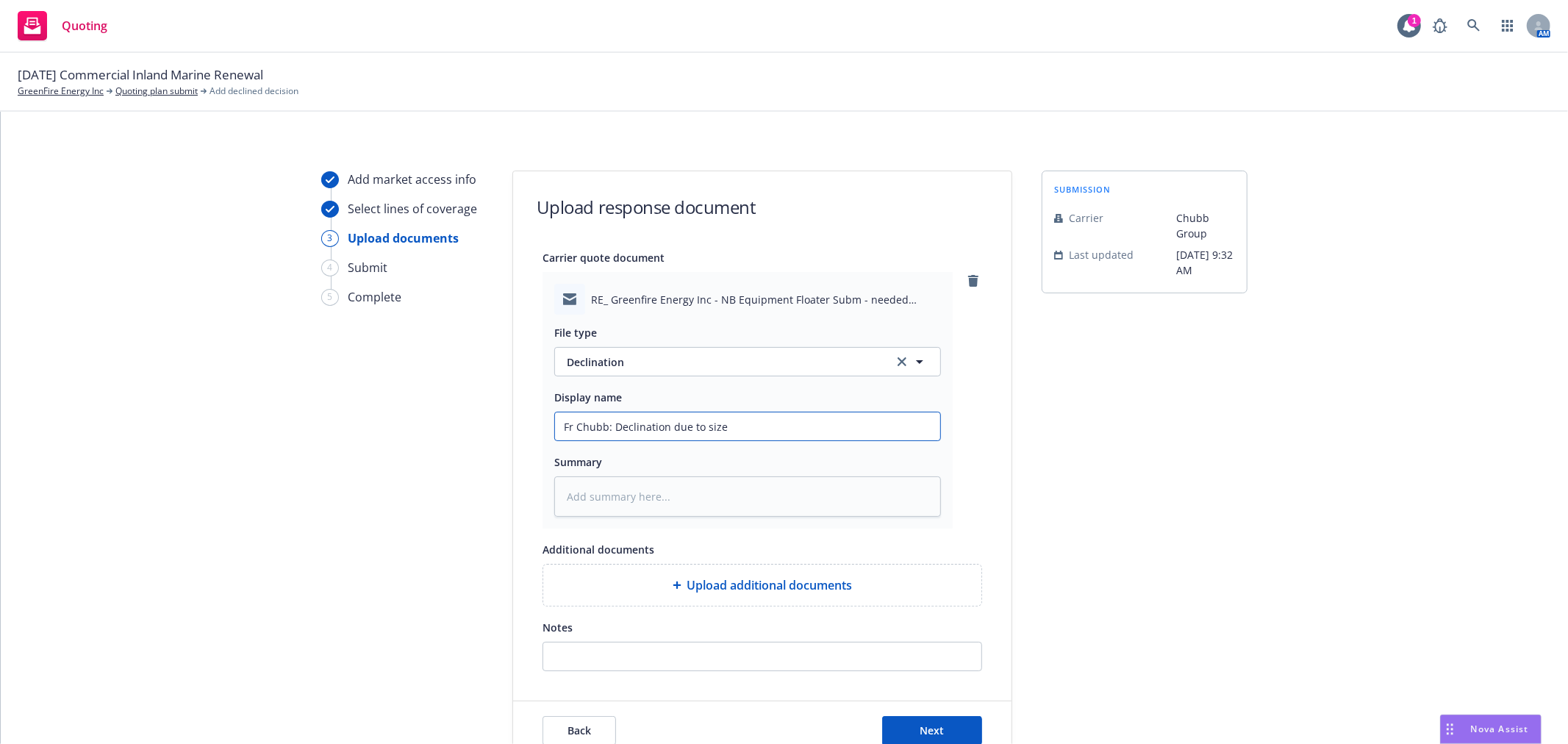
type textarea "x"
type input "Fr Chubb: Declination due to size"
type textarea "x"
type input "Fr Chubb: Declination due to size ("
type textarea "x"
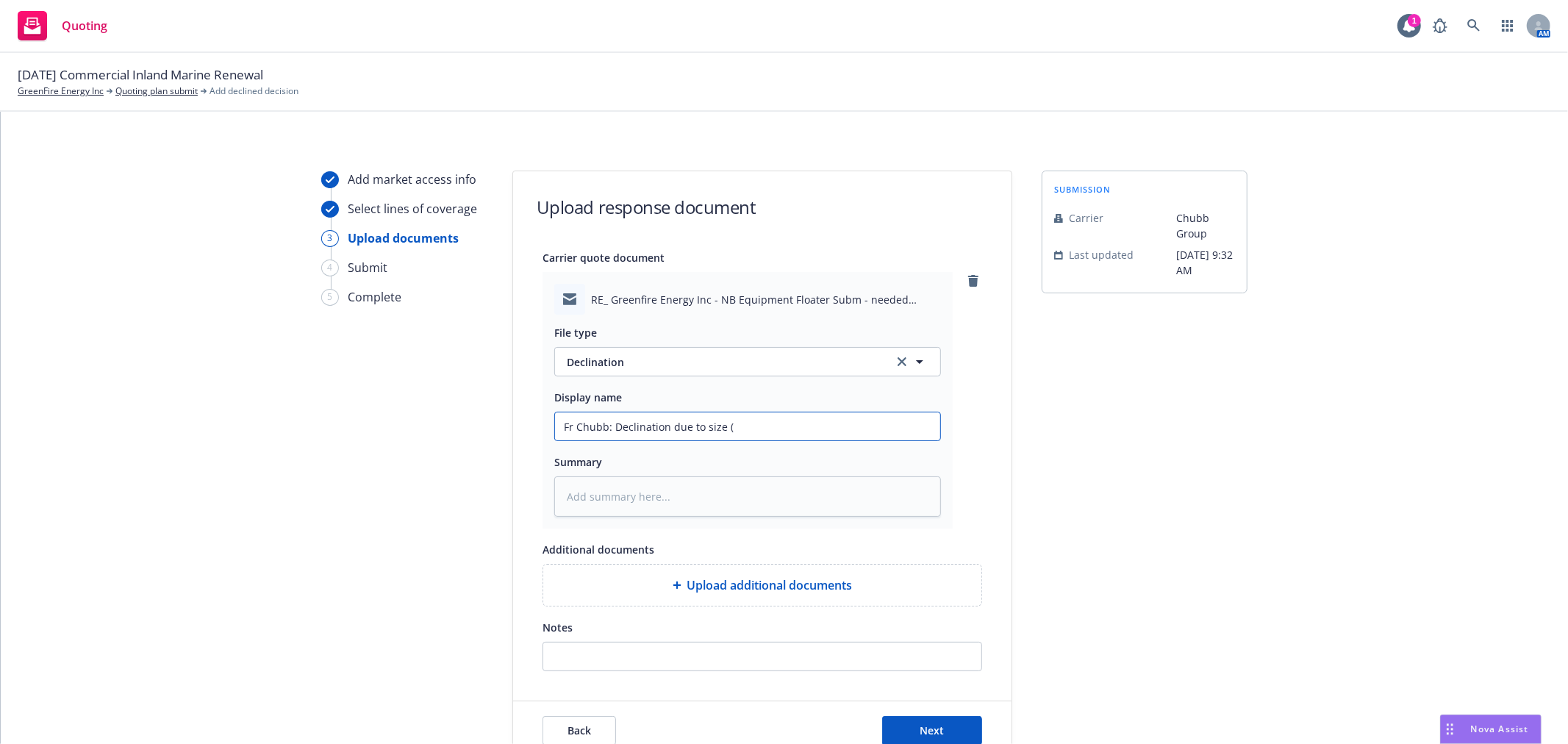
type input "Fr Chubb: Declination due to size (t"
type textarea "x"
type input "Fr Chubb: Declination due to size (to"
type textarea "x"
type input "Fr Chubb: Declination due to size (too"
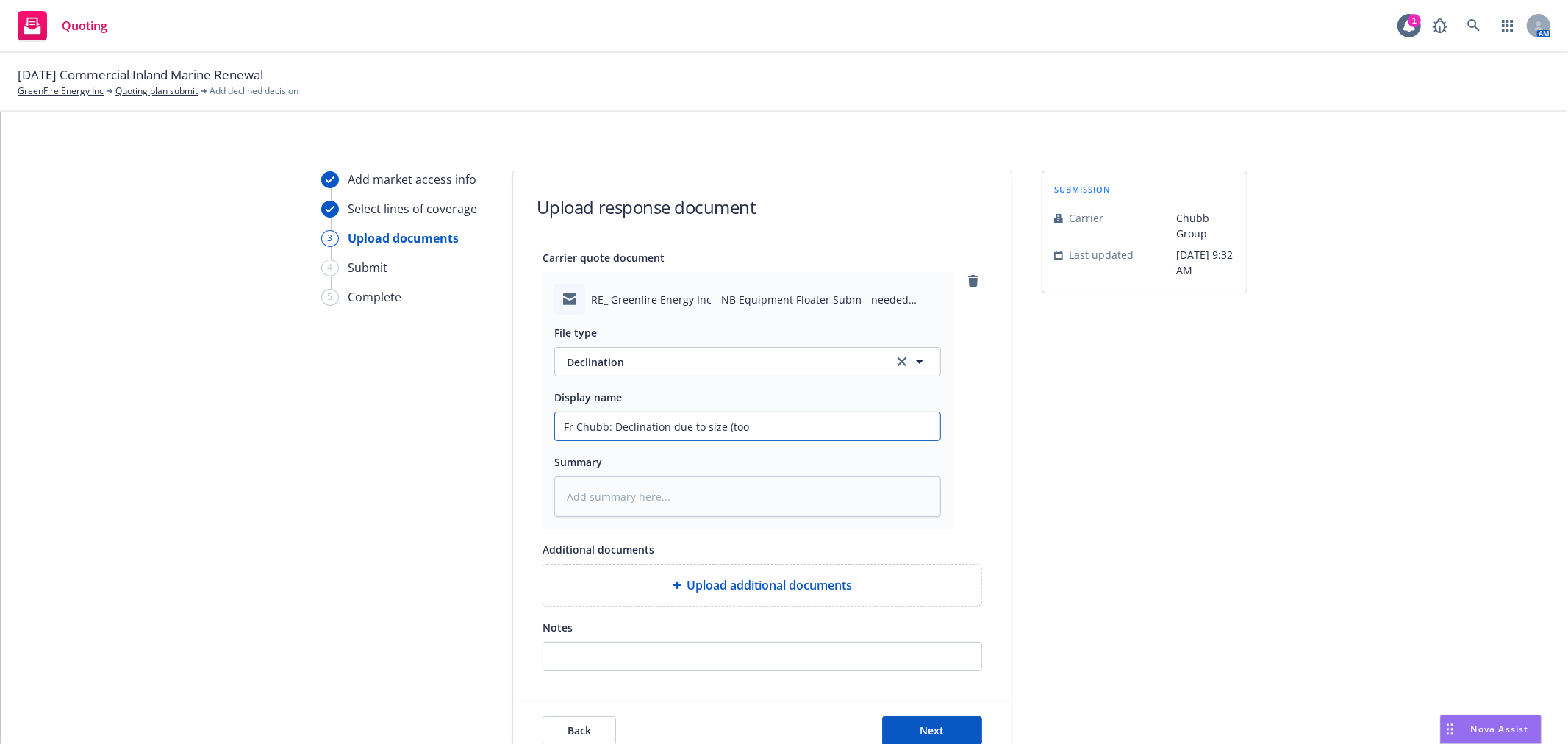
type textarea "x"
type input "Fr Chubb: Declination due to size (too"
type textarea "x"
type input "Fr Chubb: Declination due to size (too m"
type textarea "x"
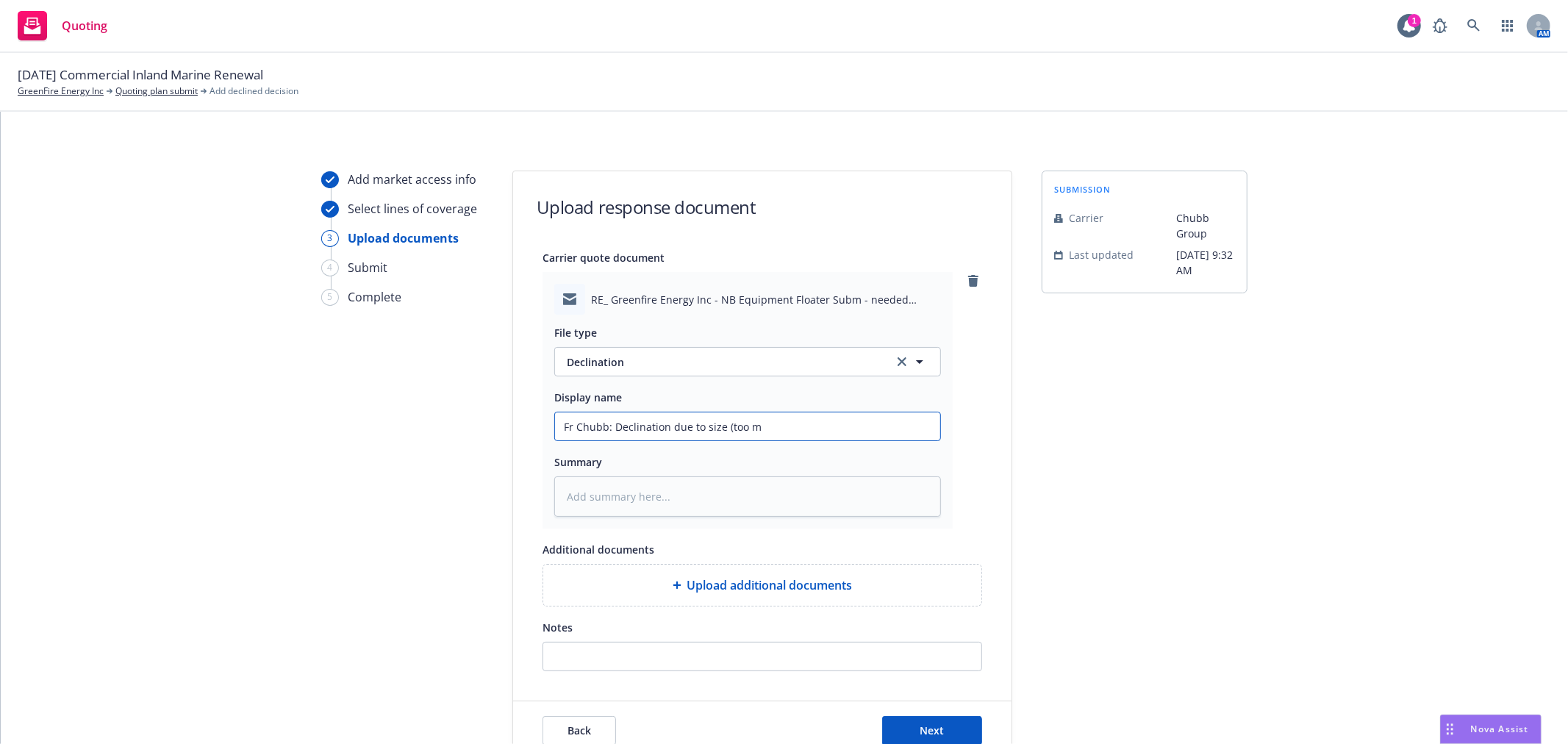
type input "Fr Chubb: Declination due to size (too ms"
type textarea "x"
type input "Fr Chubb: Declination due to size (too msa"
type textarea "x"
type input "Fr Chubb: Declination due to size (too msal"
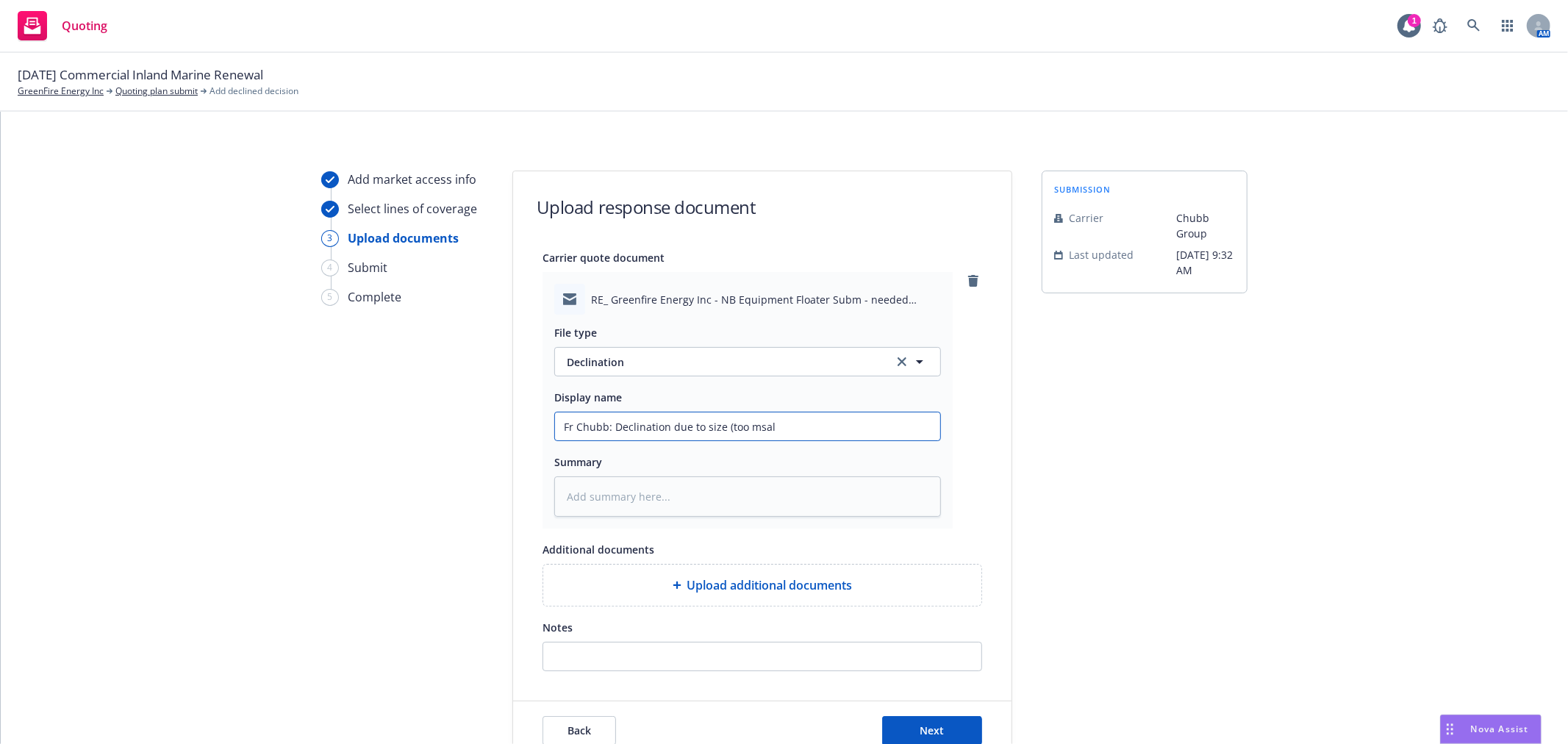
type textarea "x"
type input "Fr Chubb: Declination due to size (too msall"
type textarea "x"
type input "Fr Chubb: Declination due to size (too msall)"
drag, startPoint x: 741, startPoint y: 423, endPoint x: 768, endPoint y: 428, distance: 27.5
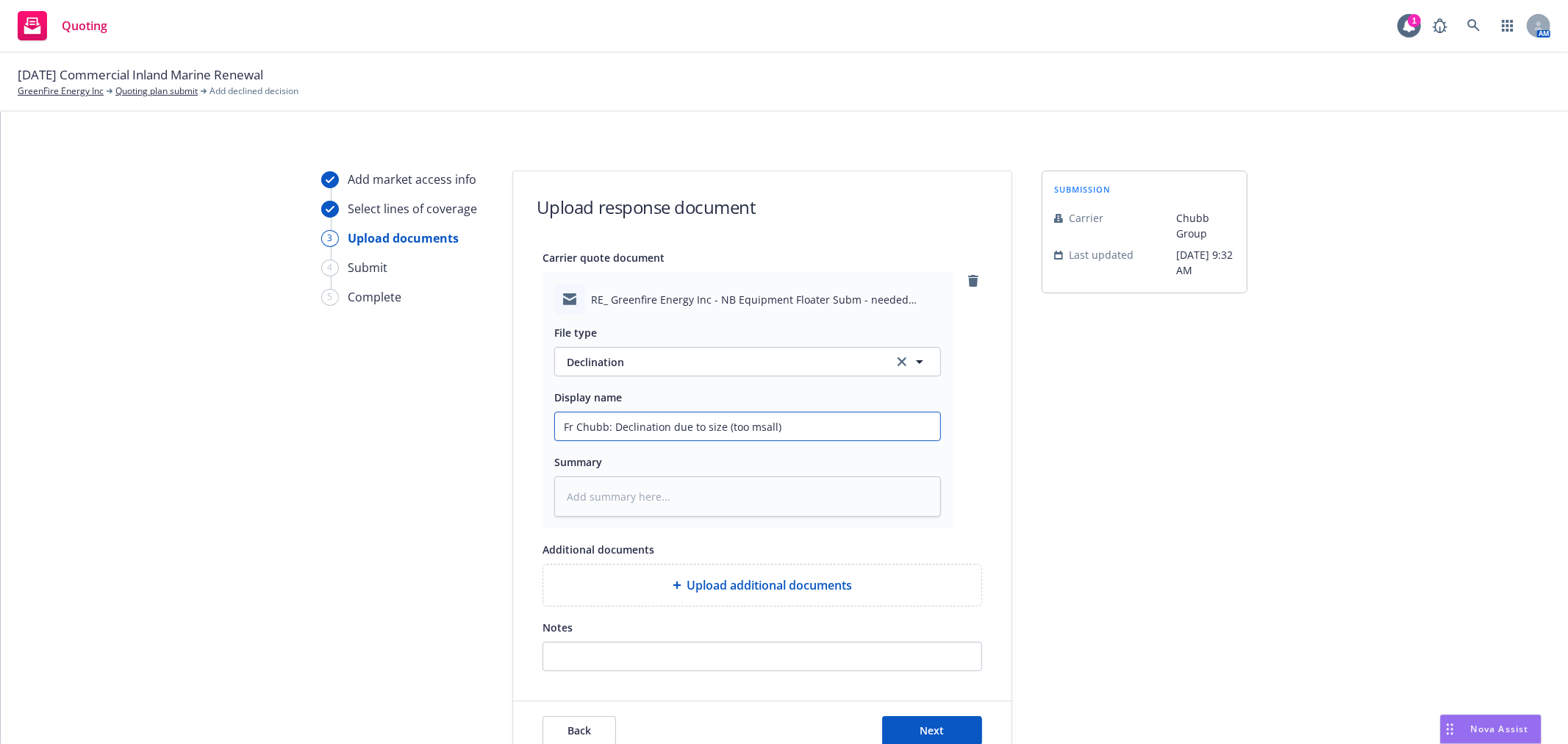
click at [768, 428] on input "Fr Chubb: Declination due to size (too msall)" at bounding box center [747, 426] width 385 height 28
type textarea "x"
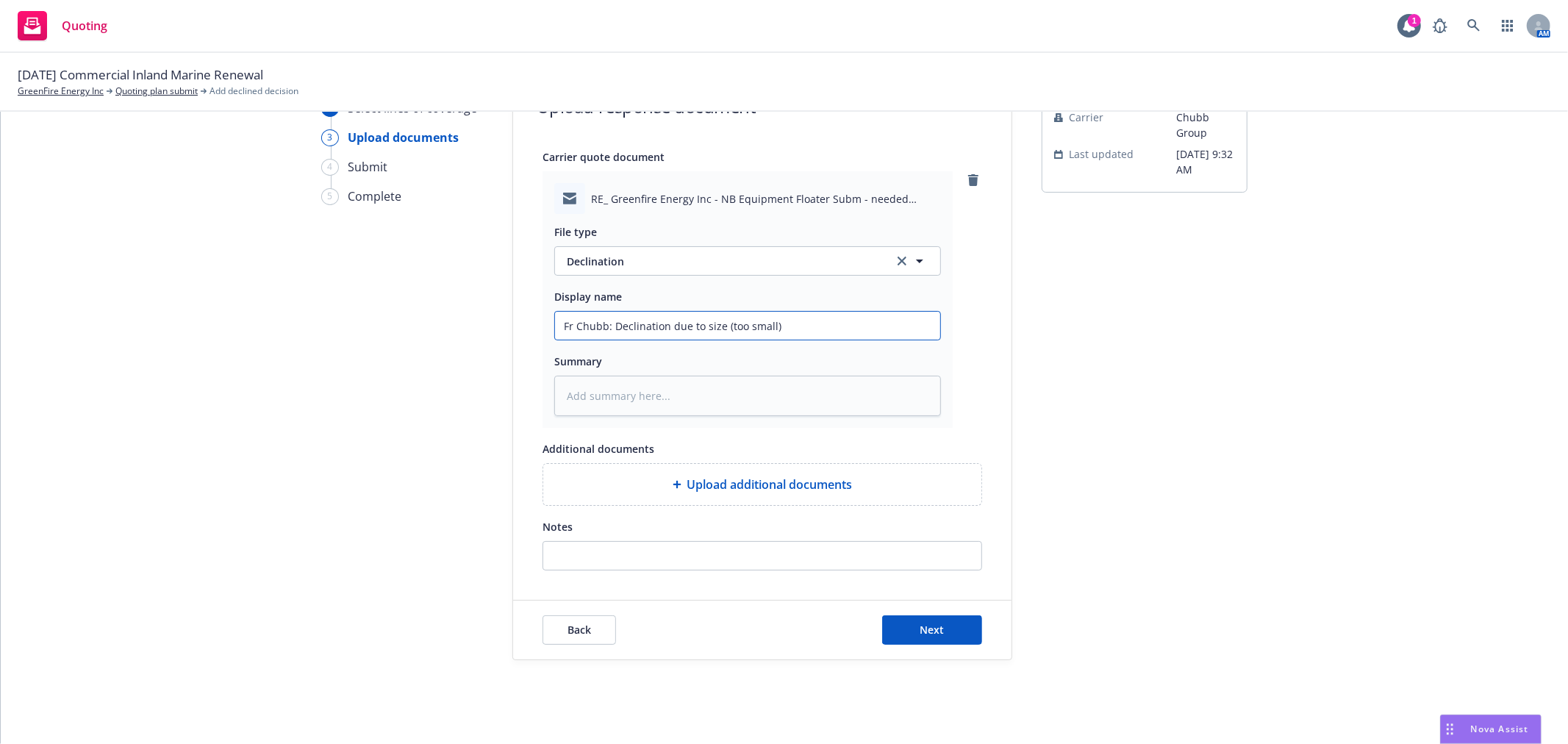
scroll to position [113, 0]
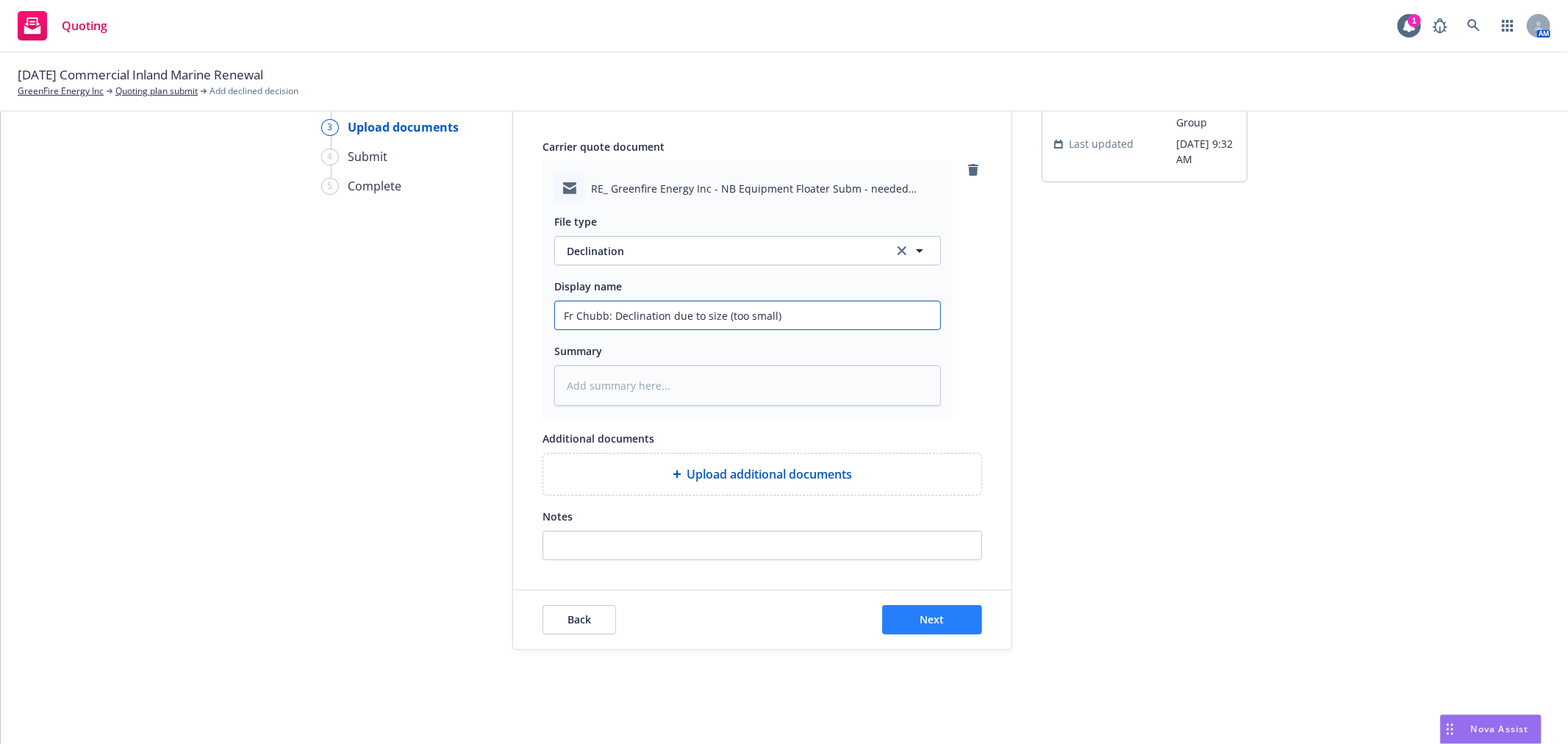
type input "Fr Chubb: Declination due to size (too small)"
click at [956, 619] on button "Next" at bounding box center [931, 619] width 100 height 30
type textarea "x"
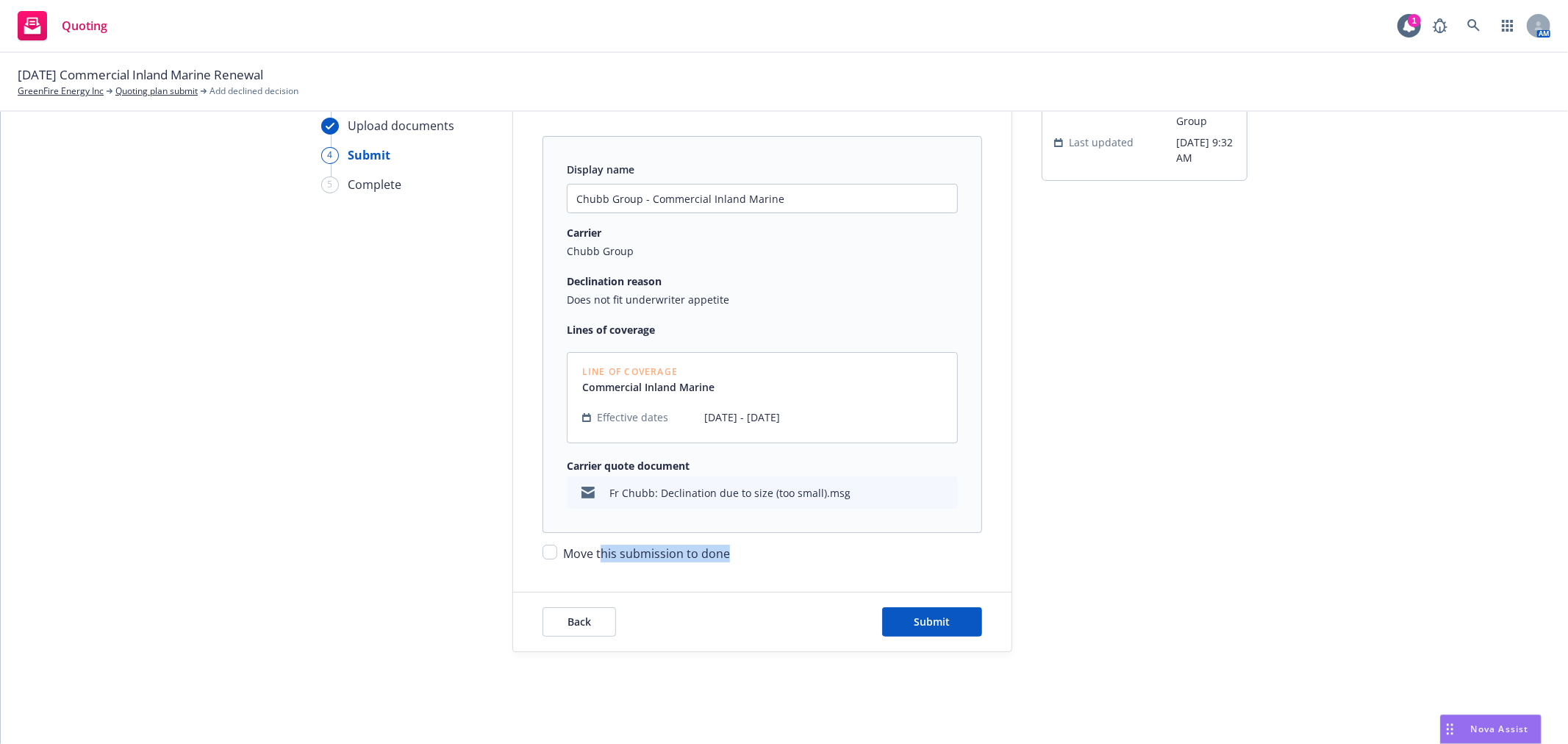
drag, startPoint x: 597, startPoint y: 562, endPoint x: 619, endPoint y: 559, distance: 22.2
click at [597, 561] on form "Please review your carrier quote information Display name Chubb Group - Commerc…" at bounding box center [763, 354] width 499 height 593
click at [553, 552] on div "Move this submission to done" at bounding box center [762, 548] width 439 height 30
drag, startPoint x: 544, startPoint y: 553, endPoint x: 600, endPoint y: 556, distance: 56.1
click at [544, 553] on input "Move this submission to done" at bounding box center [549, 551] width 15 height 15
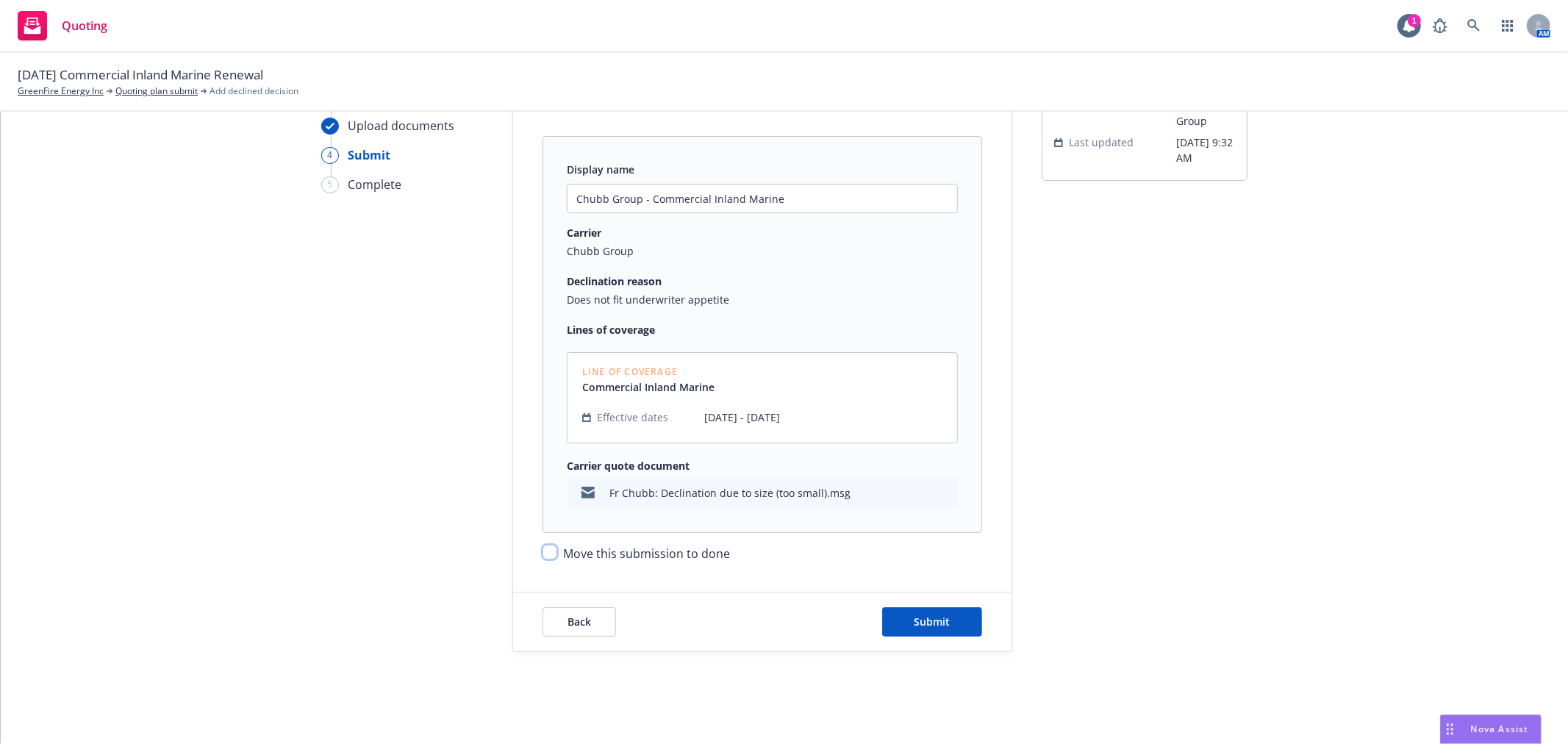
checkbox input "true"
click at [919, 613] on button "Submit" at bounding box center [931, 622] width 100 height 30
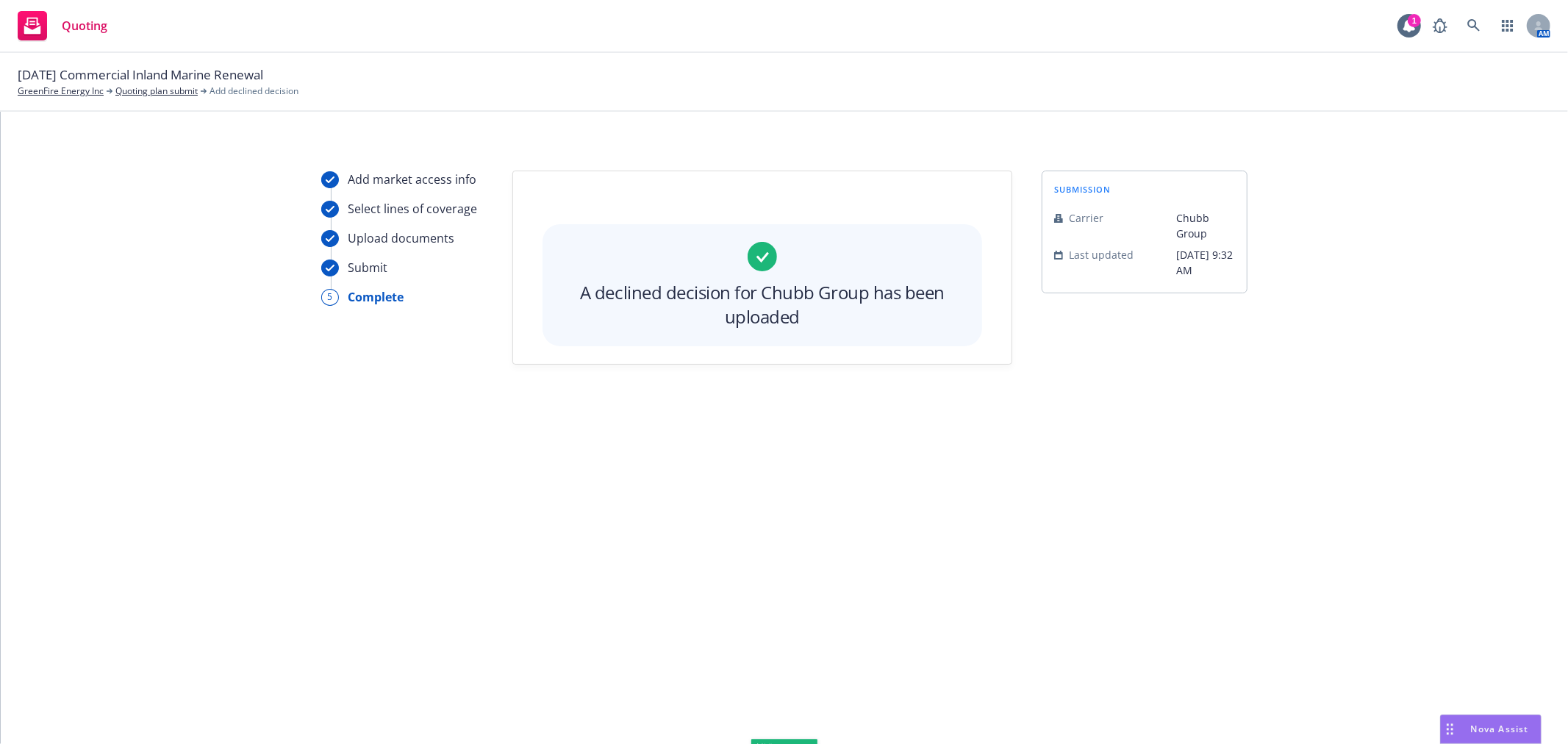
scroll to position [0, 0]
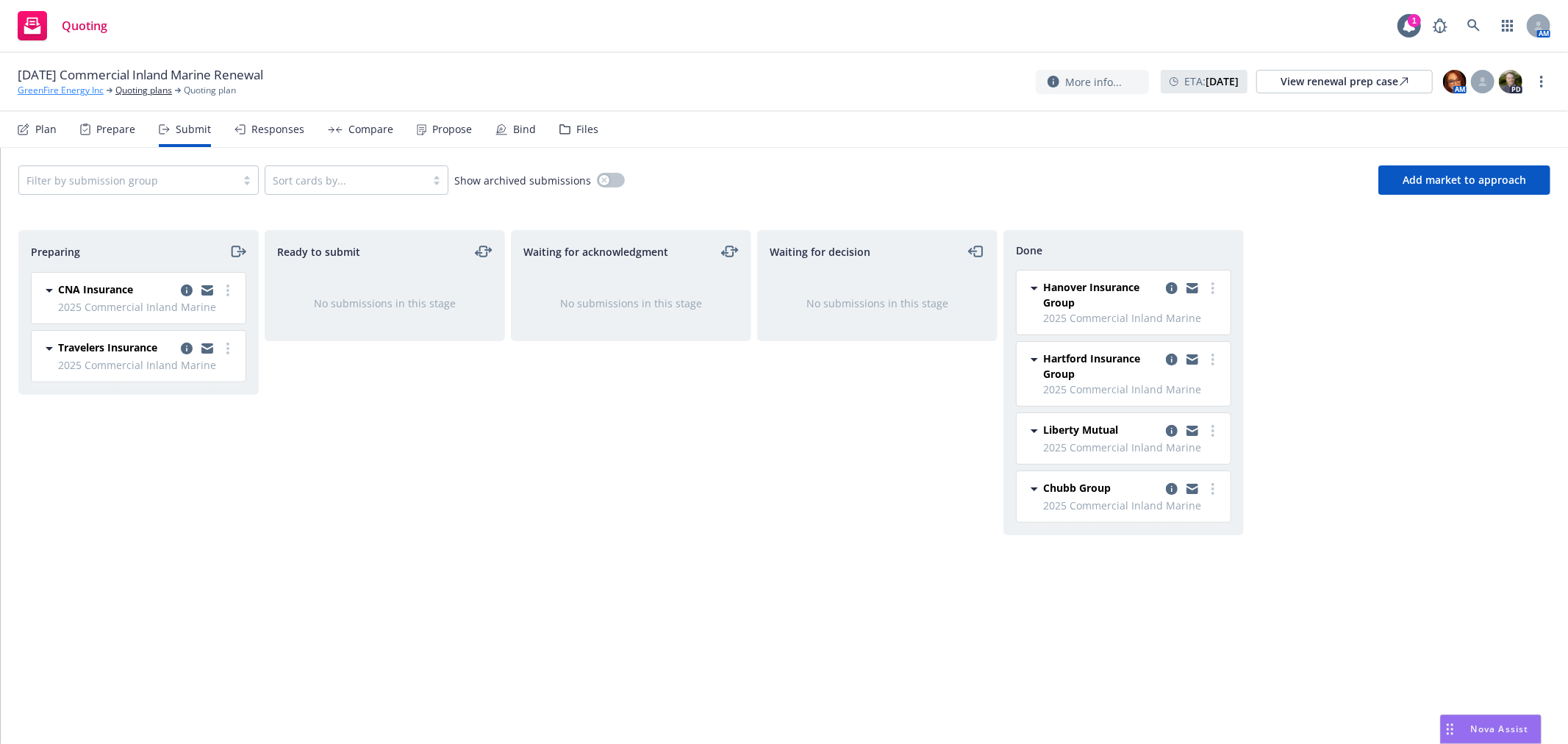
click at [70, 88] on link "GreenFire Energy Inc" at bounding box center [60, 90] width 86 height 13
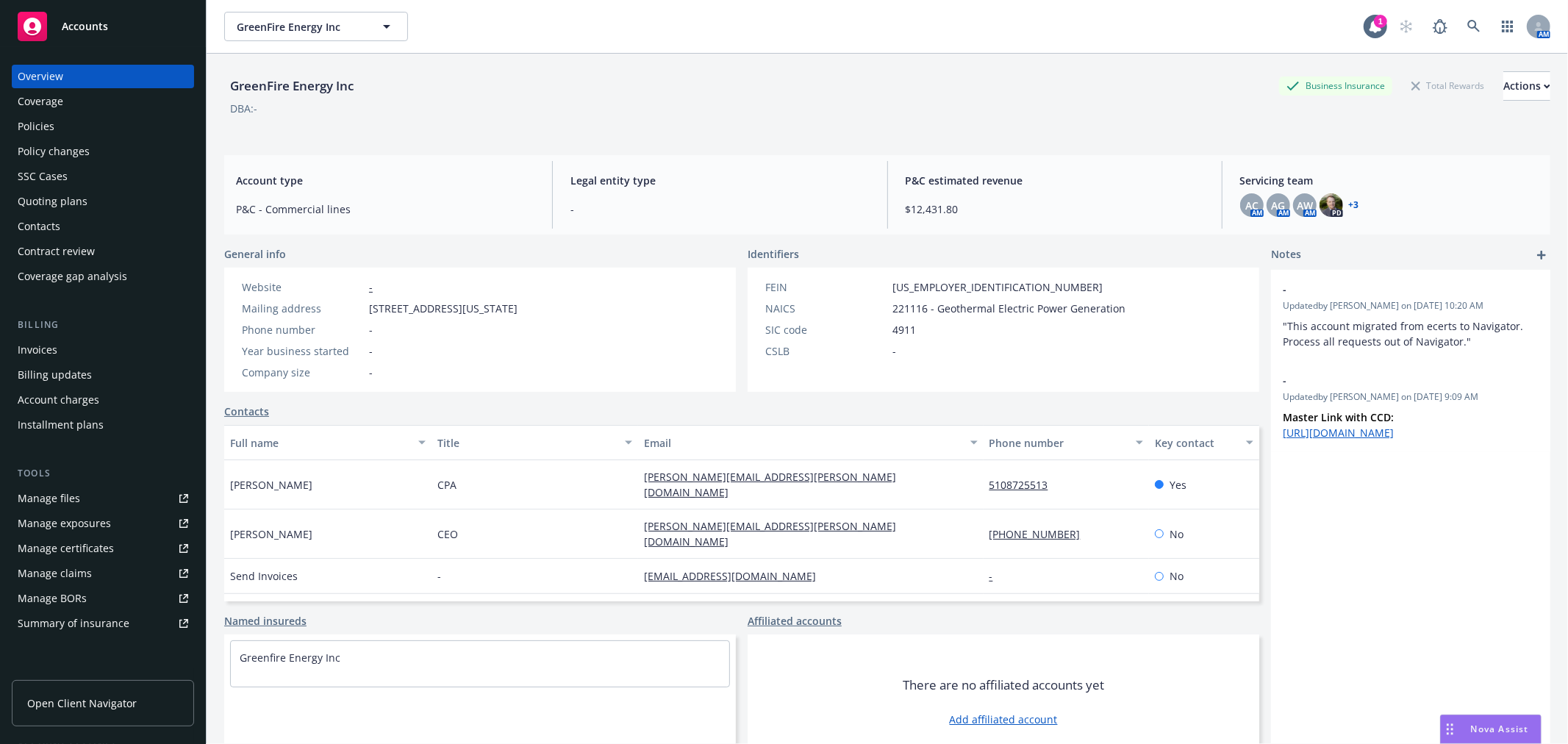
click at [52, 123] on div "Policies" at bounding box center [36, 127] width 37 height 24
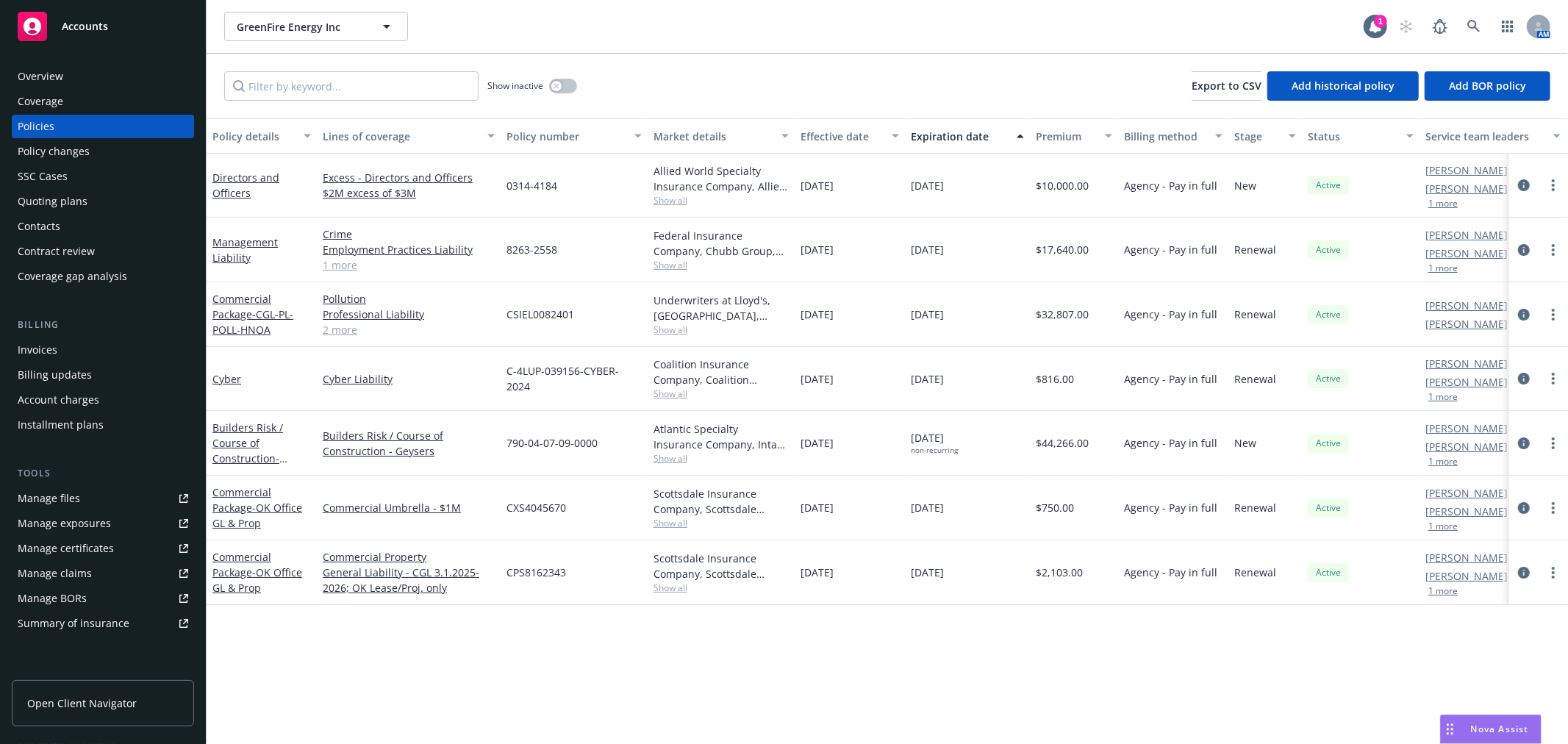
click at [67, 202] on div "Quoting plans" at bounding box center [52, 202] width 70 height 24
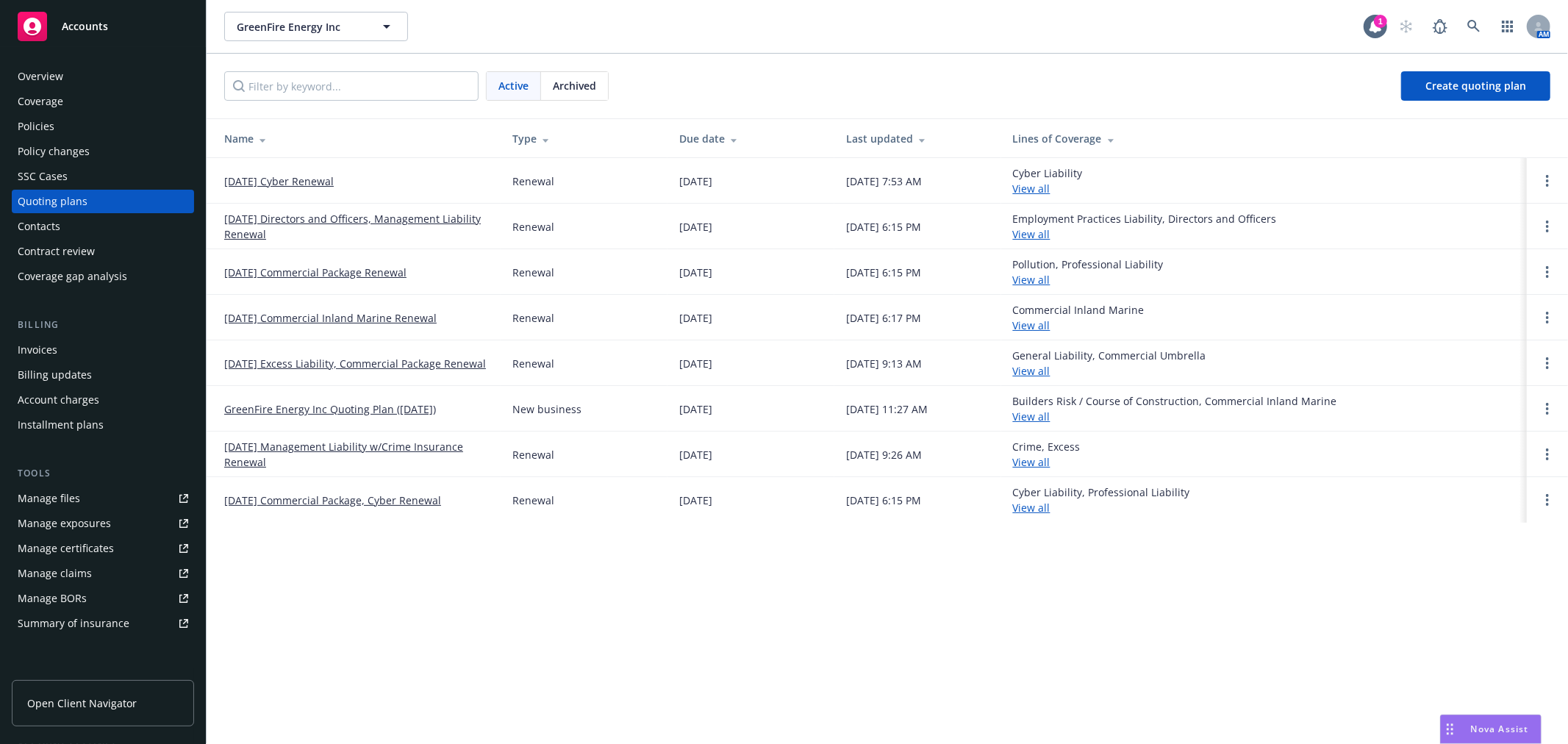
click at [285, 311] on link "[DATE] Commercial Inland Marine Renewal" at bounding box center [330, 318] width 213 height 16
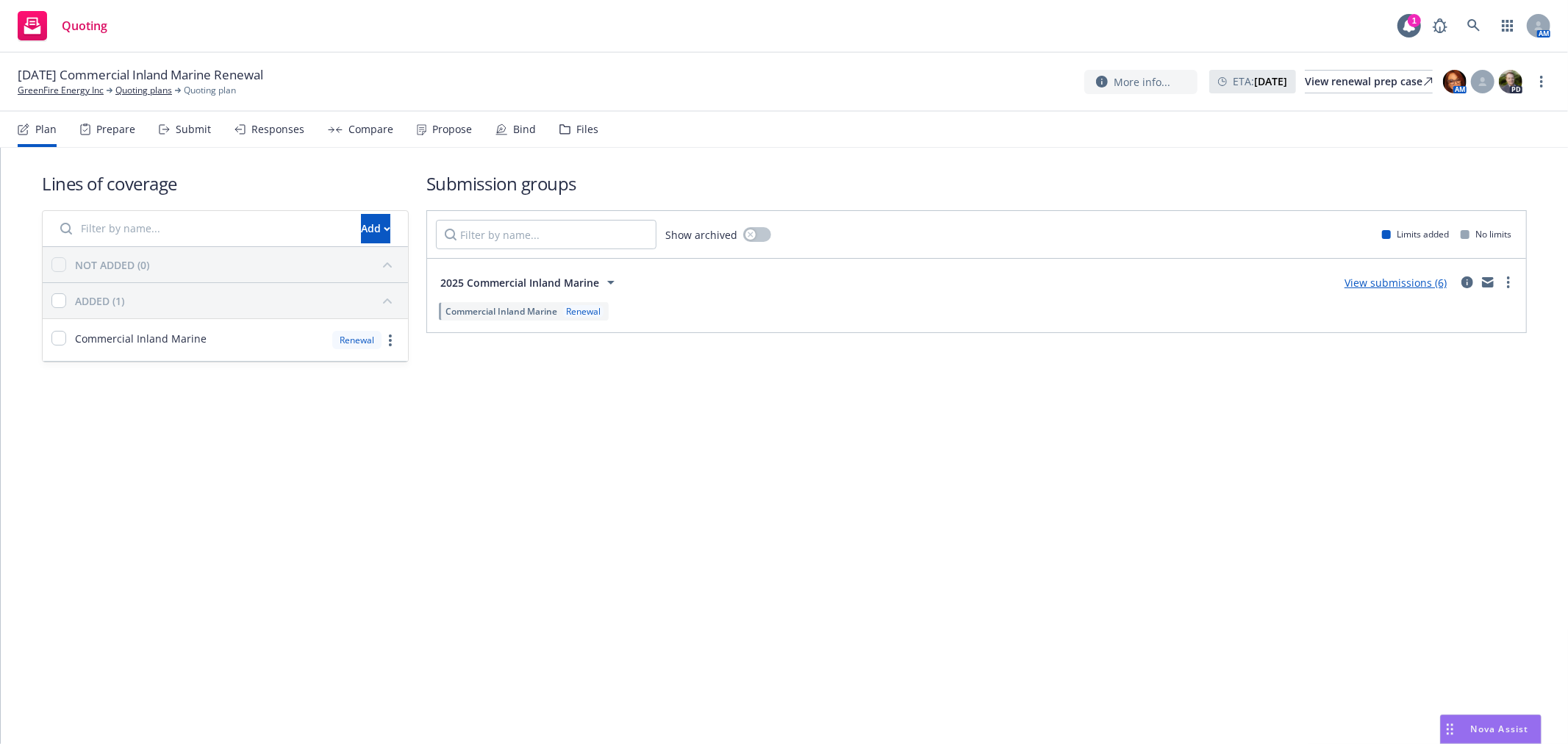
click at [348, 126] on div "Compare" at bounding box center [370, 130] width 45 height 12
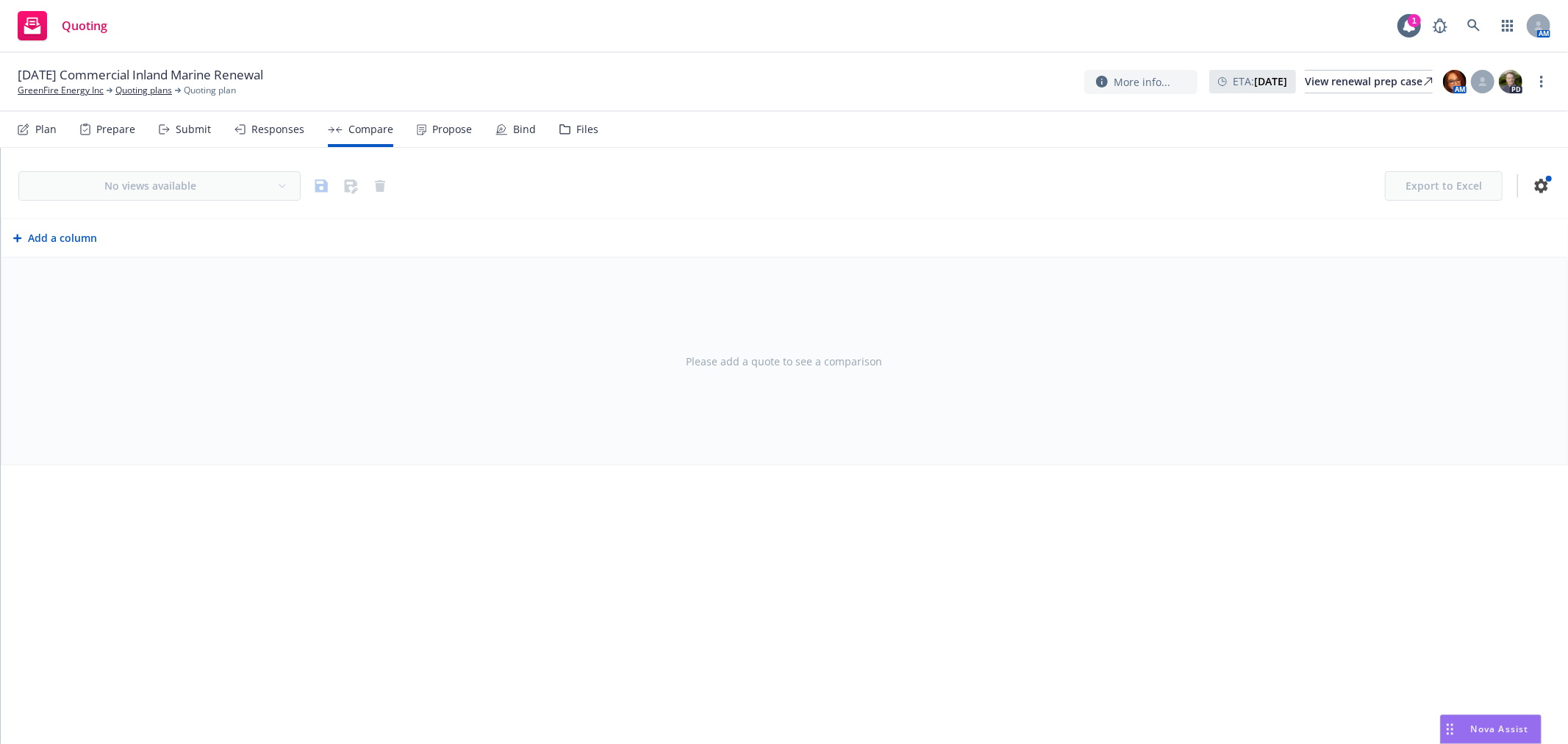
click at [272, 128] on div "Responses" at bounding box center [277, 130] width 52 height 12
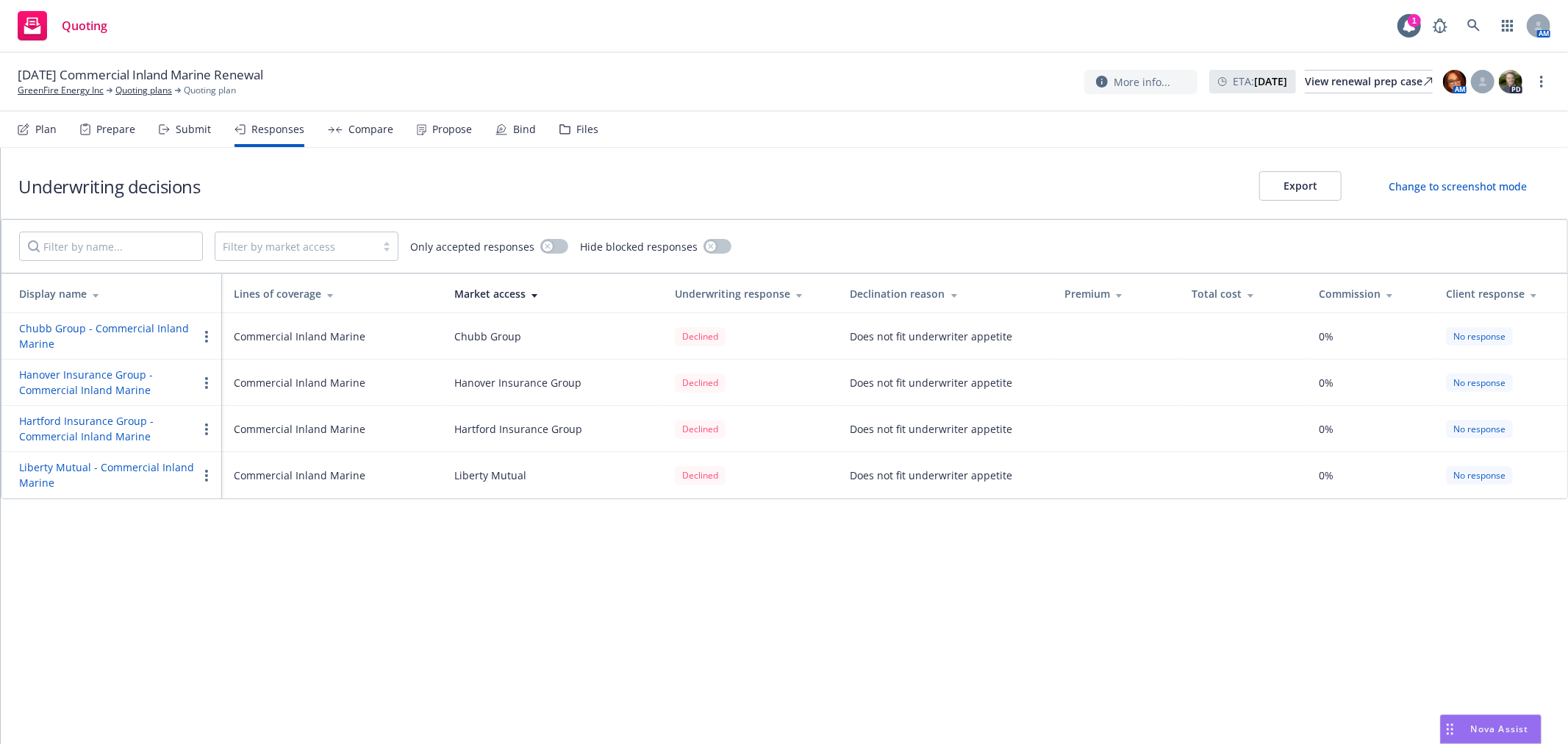
click at [181, 131] on div "Submit" at bounding box center [194, 130] width 36 height 12
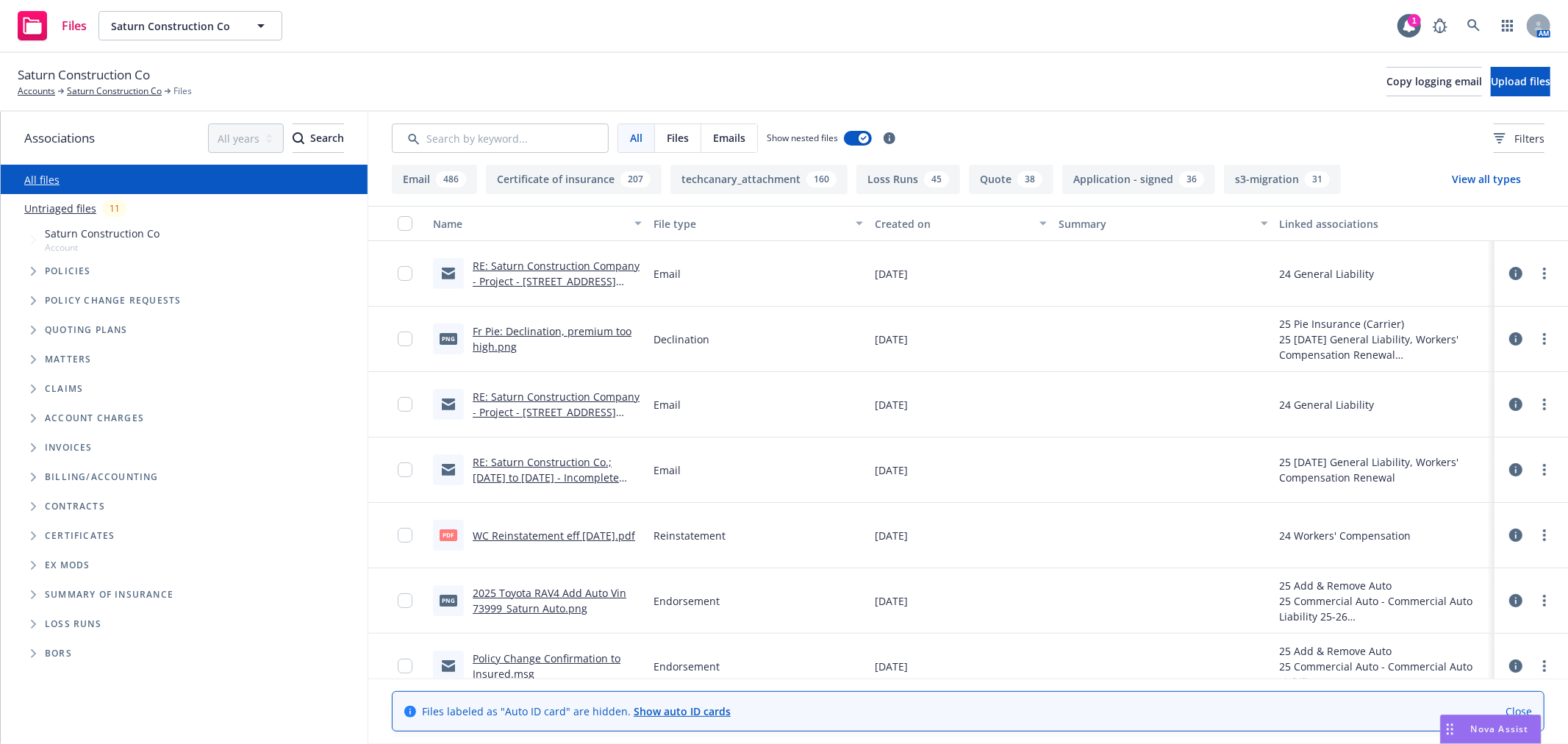
click at [31, 621] on icon "Folder Tree Example" at bounding box center [34, 623] width 6 height 9
click at [57, 673] on link "2025" at bounding box center [56, 680] width 24 height 16
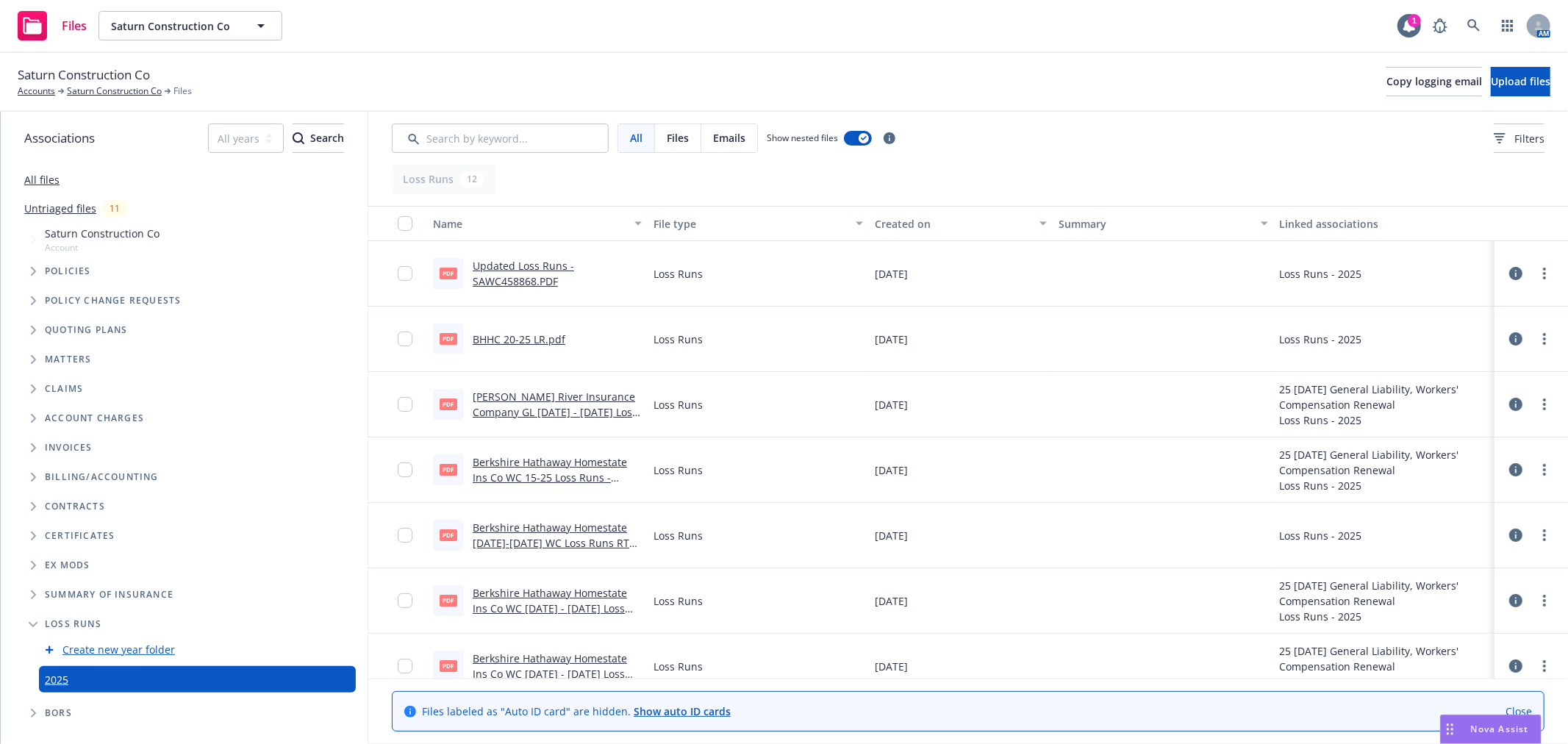
click at [554, 464] on link "Berkshire Hathaway Homestate Ins Co WC 15-25 Loss Runs - Valued 07-02-2025.pdf" at bounding box center [550, 477] width 154 height 45
click at [1535, 336] on link "more" at bounding box center [1544, 339] width 18 height 18
click at [1448, 398] on link "Download" at bounding box center [1455, 399] width 146 height 30
click at [89, 89] on link "Saturn Construction Co" at bounding box center [115, 90] width 95 height 13
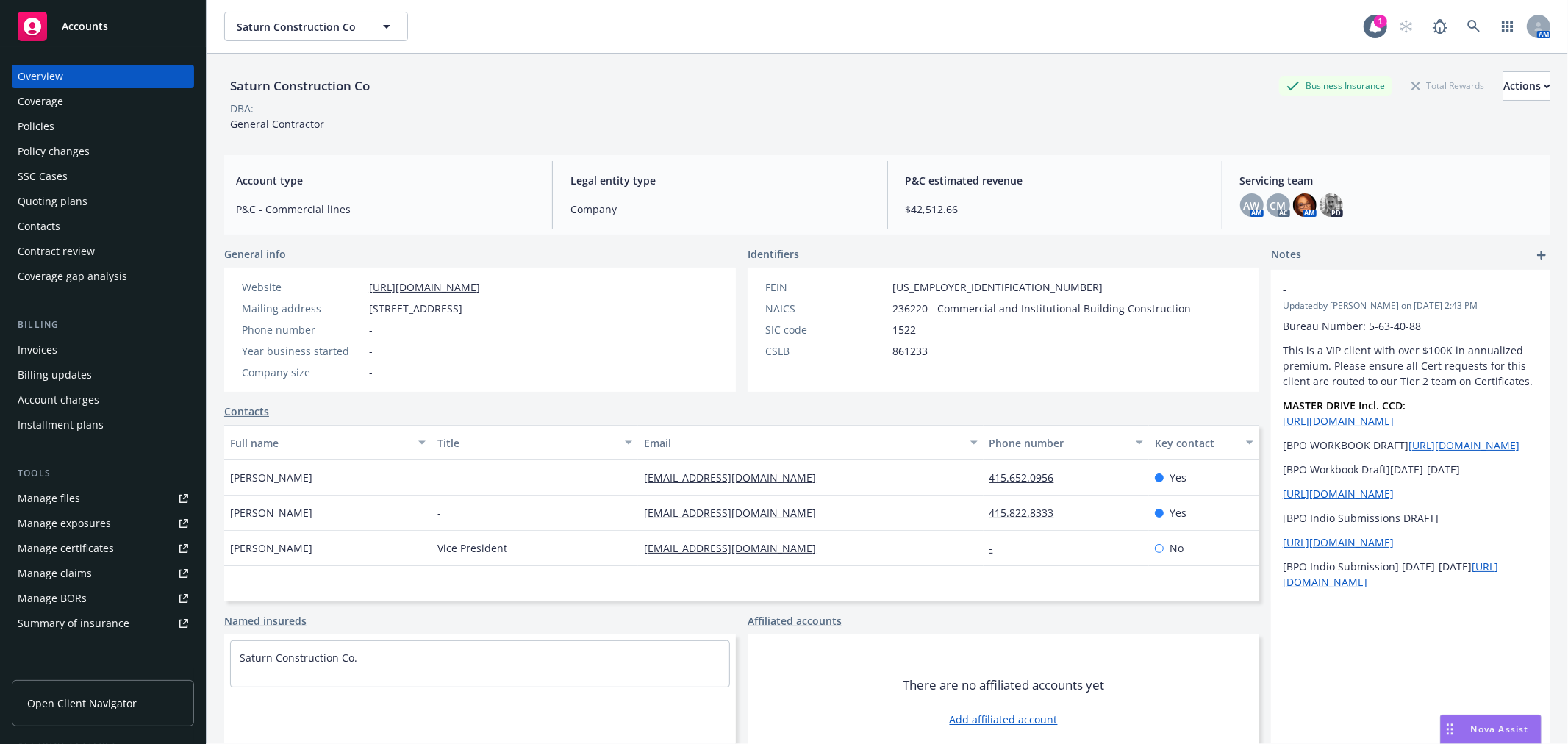
click at [39, 192] on div "Quoting plans" at bounding box center [52, 202] width 70 height 24
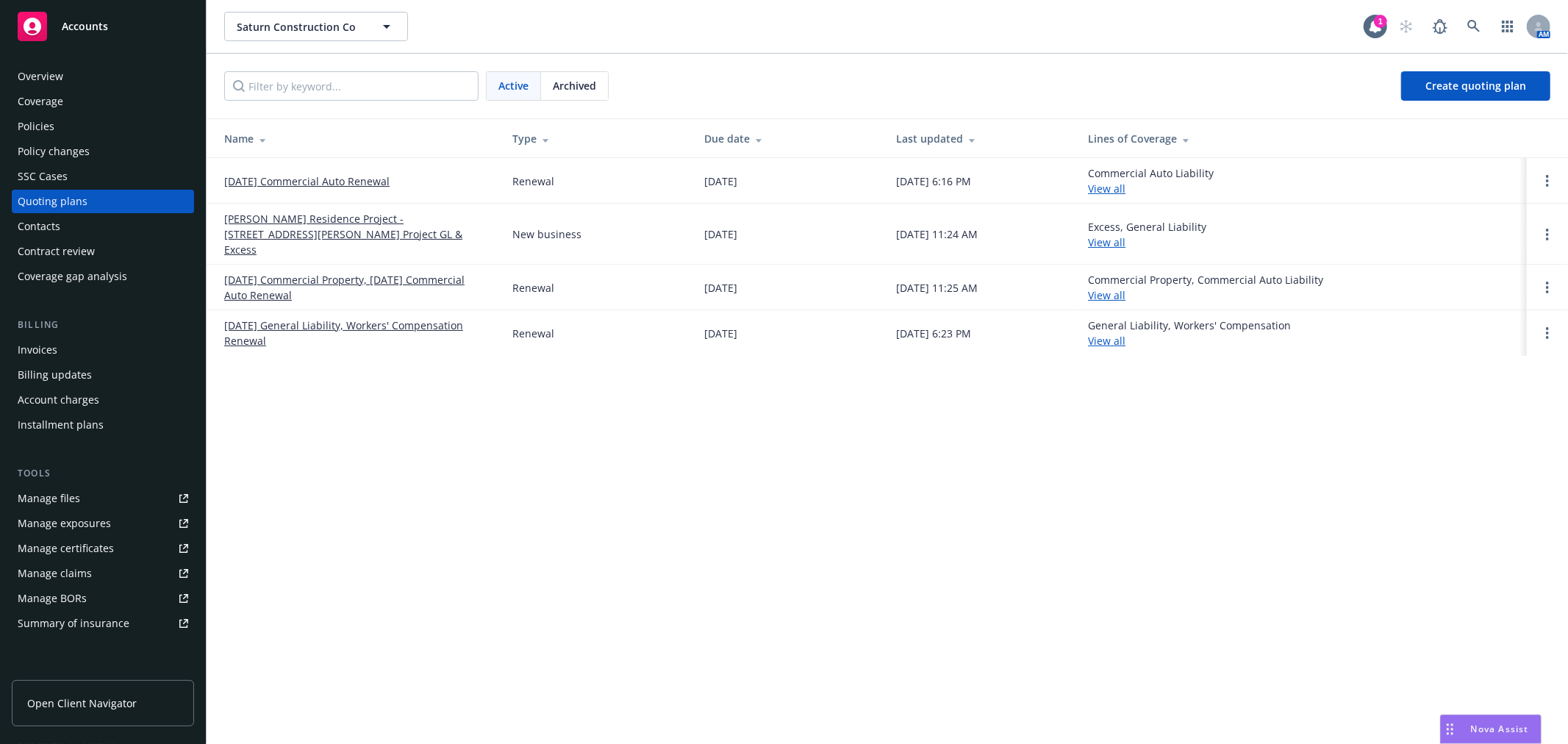
click at [292, 318] on link "[DATE] General Liability, Workers' Compensation Renewal" at bounding box center [356, 332] width 264 height 31
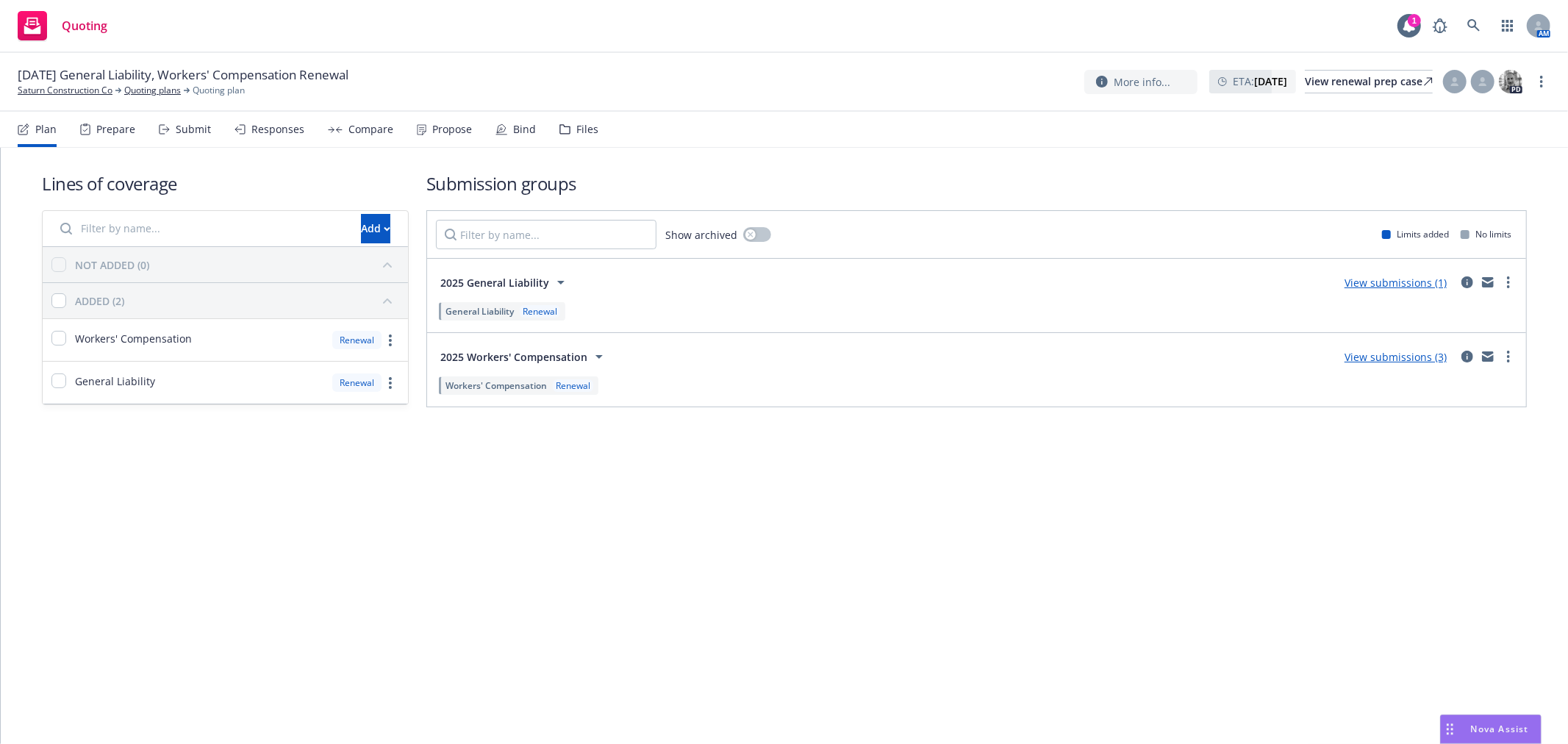
click at [1413, 358] on link "View submissions (3)" at bounding box center [1395, 357] width 102 height 14
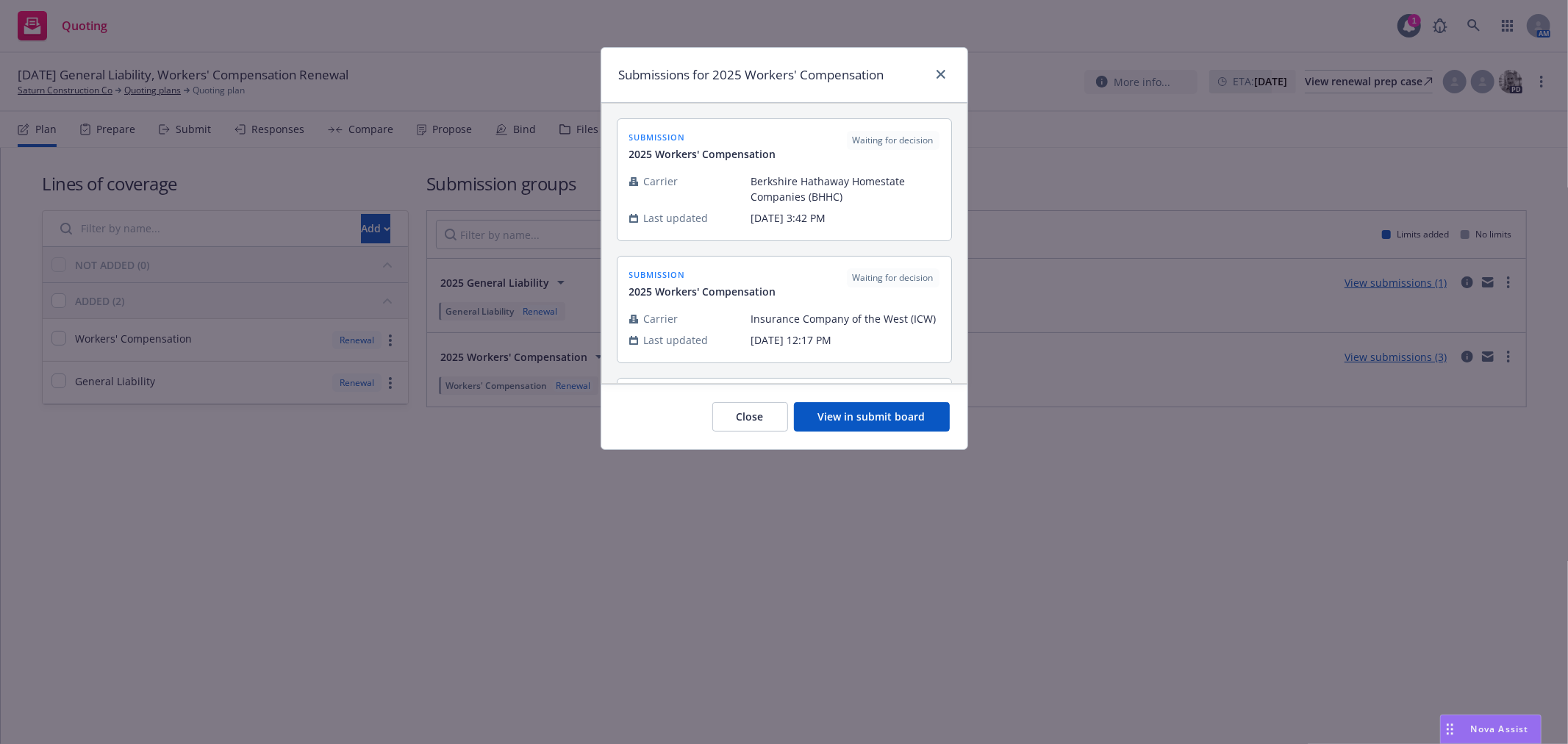
click at [825, 413] on button "View in submit board" at bounding box center [871, 417] width 155 height 30
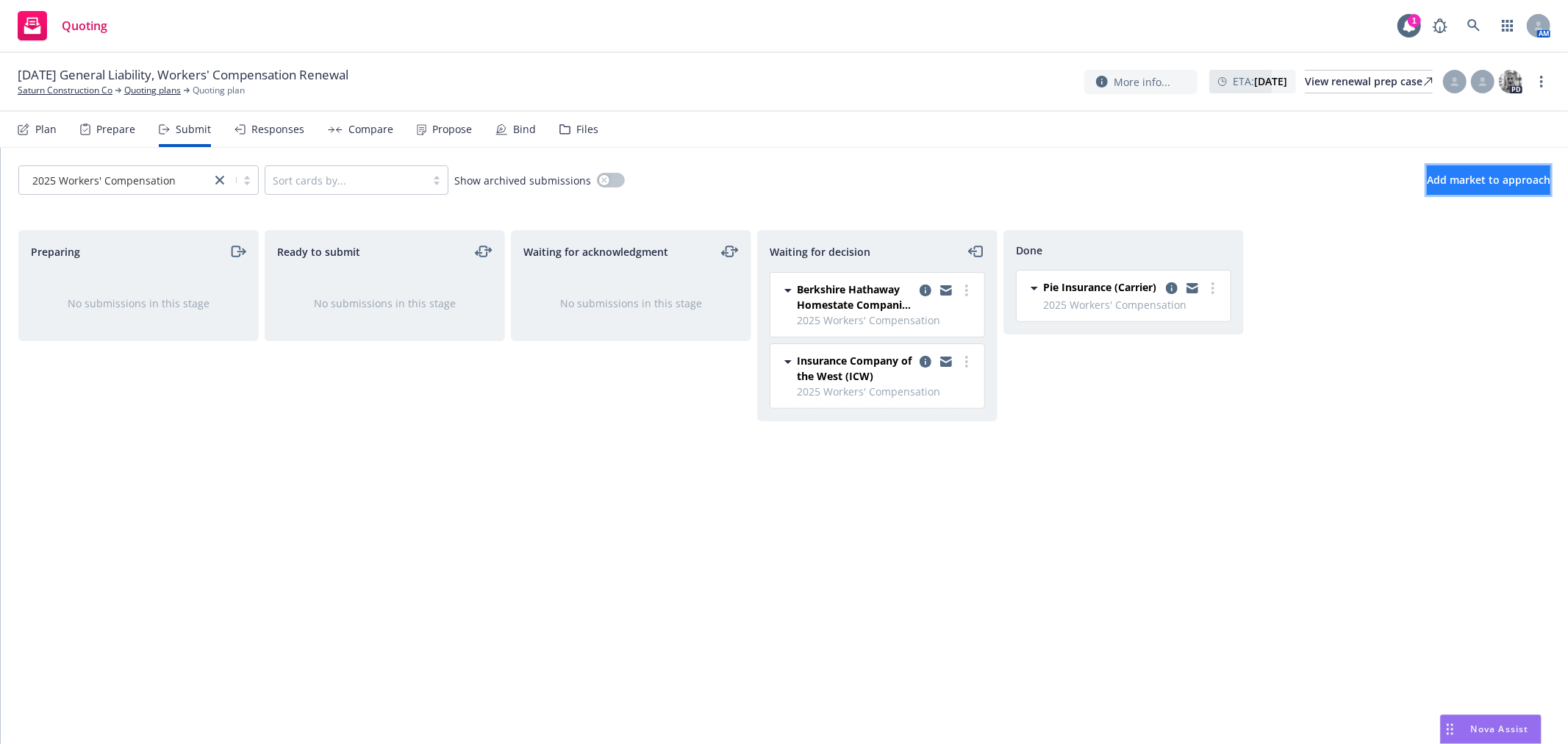
click at [1450, 181] on span "Add market to approach" at bounding box center [1488, 180] width 124 height 14
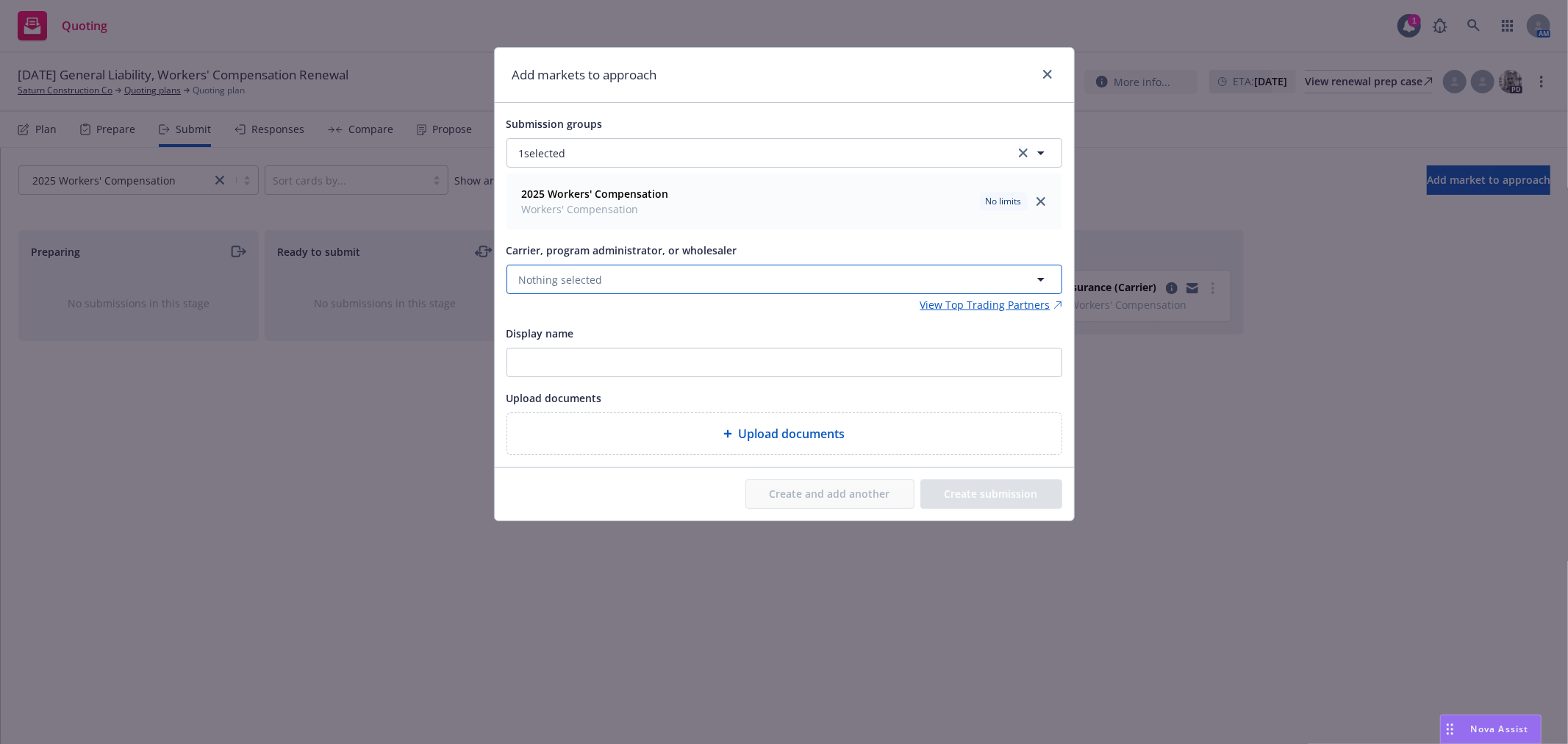
click at [722, 280] on button "Nothing selected" at bounding box center [784, 279] width 556 height 30
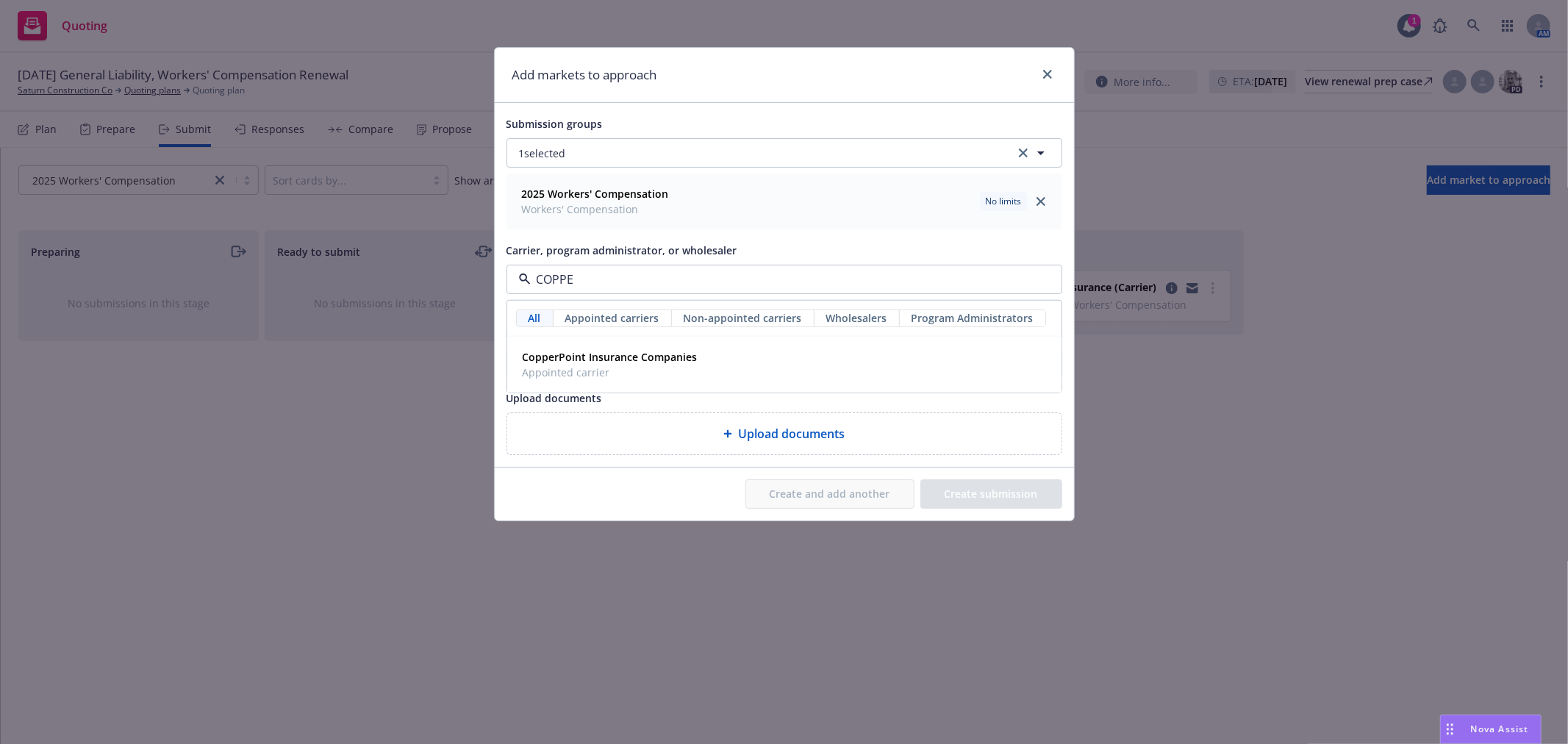
type input "COPPER"
click at [689, 364] on strong "CopperPoint Insurance Companies" at bounding box center [609, 357] width 175 height 14
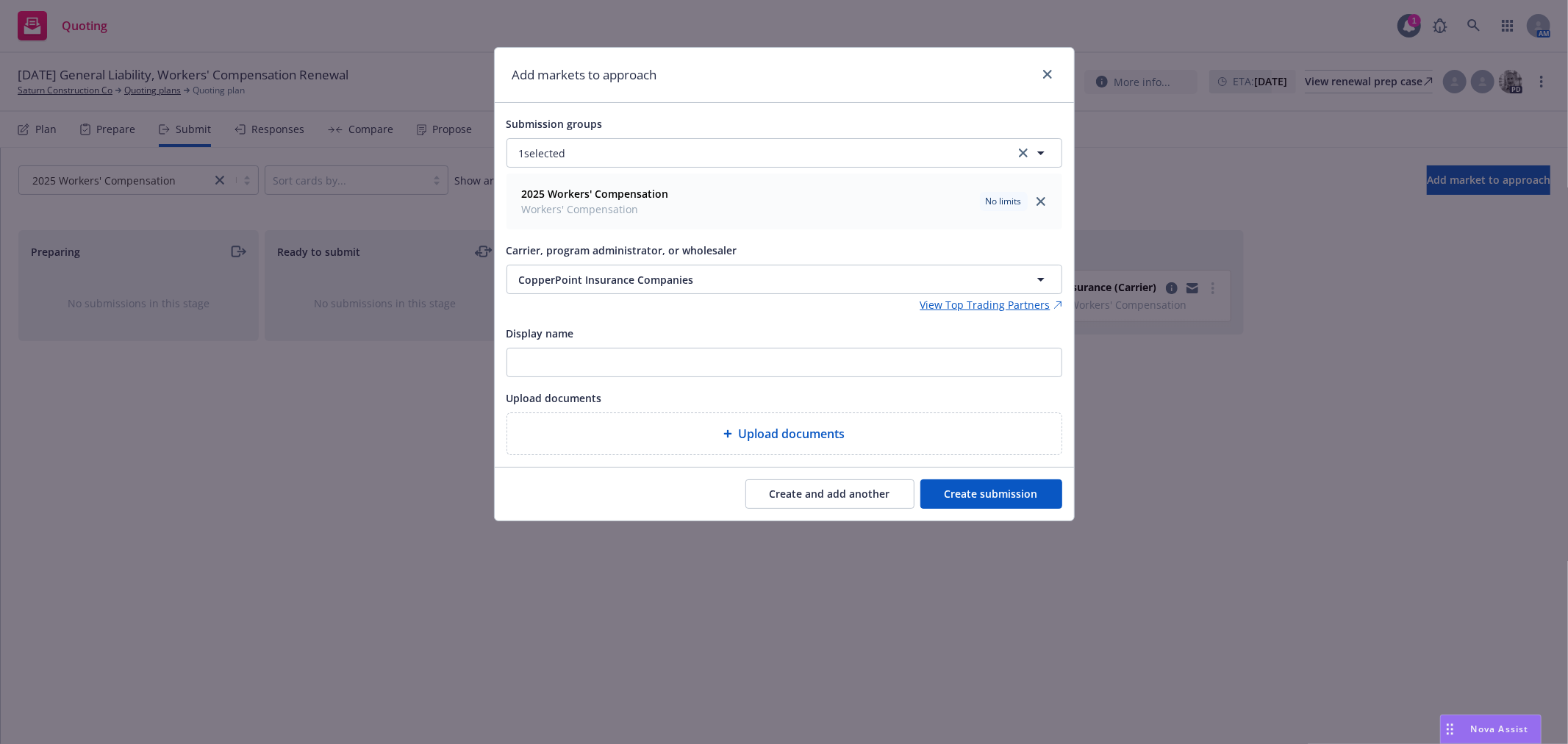
click at [990, 488] on button "Create submission" at bounding box center [990, 494] width 141 height 30
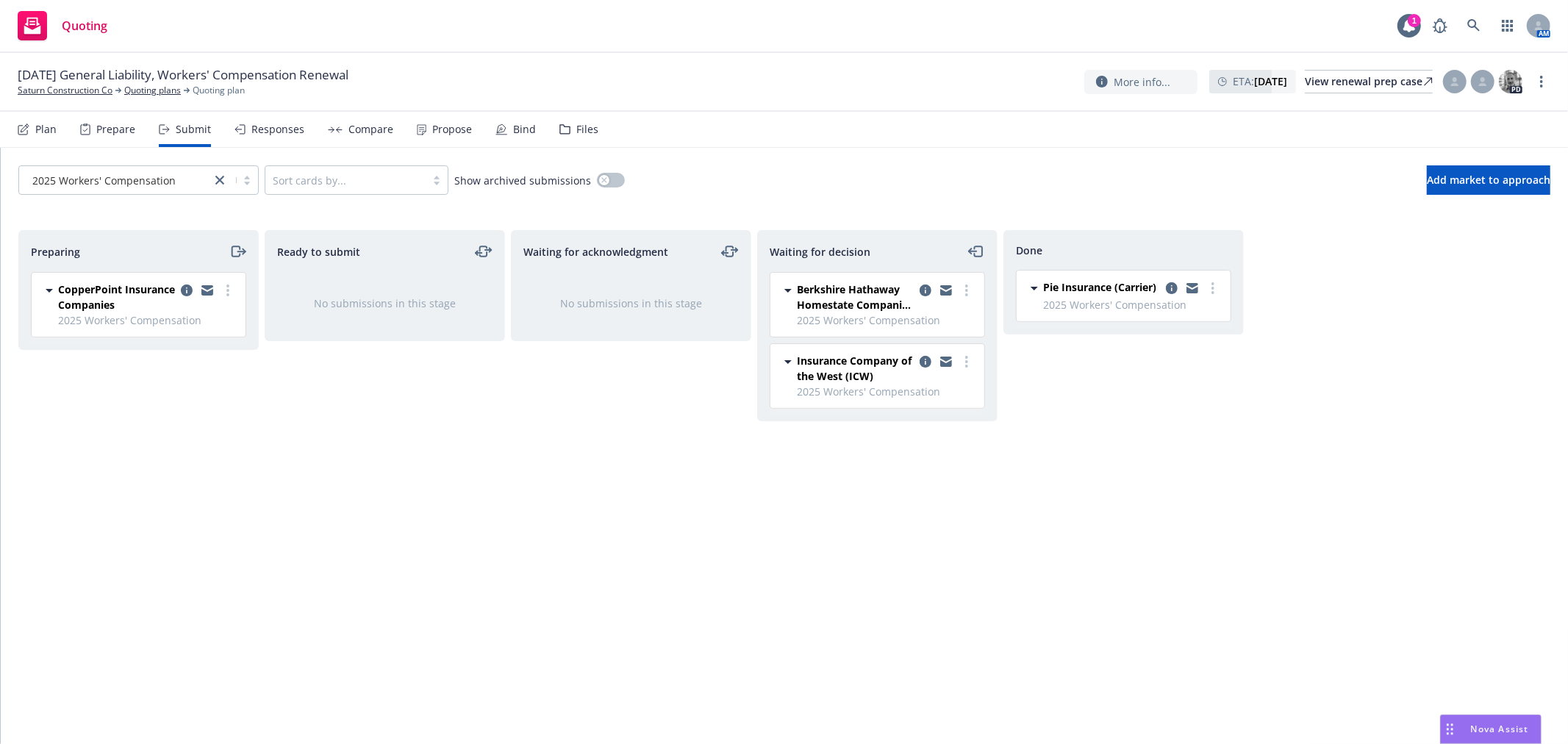
click at [353, 126] on div "Compare" at bounding box center [370, 130] width 45 height 12
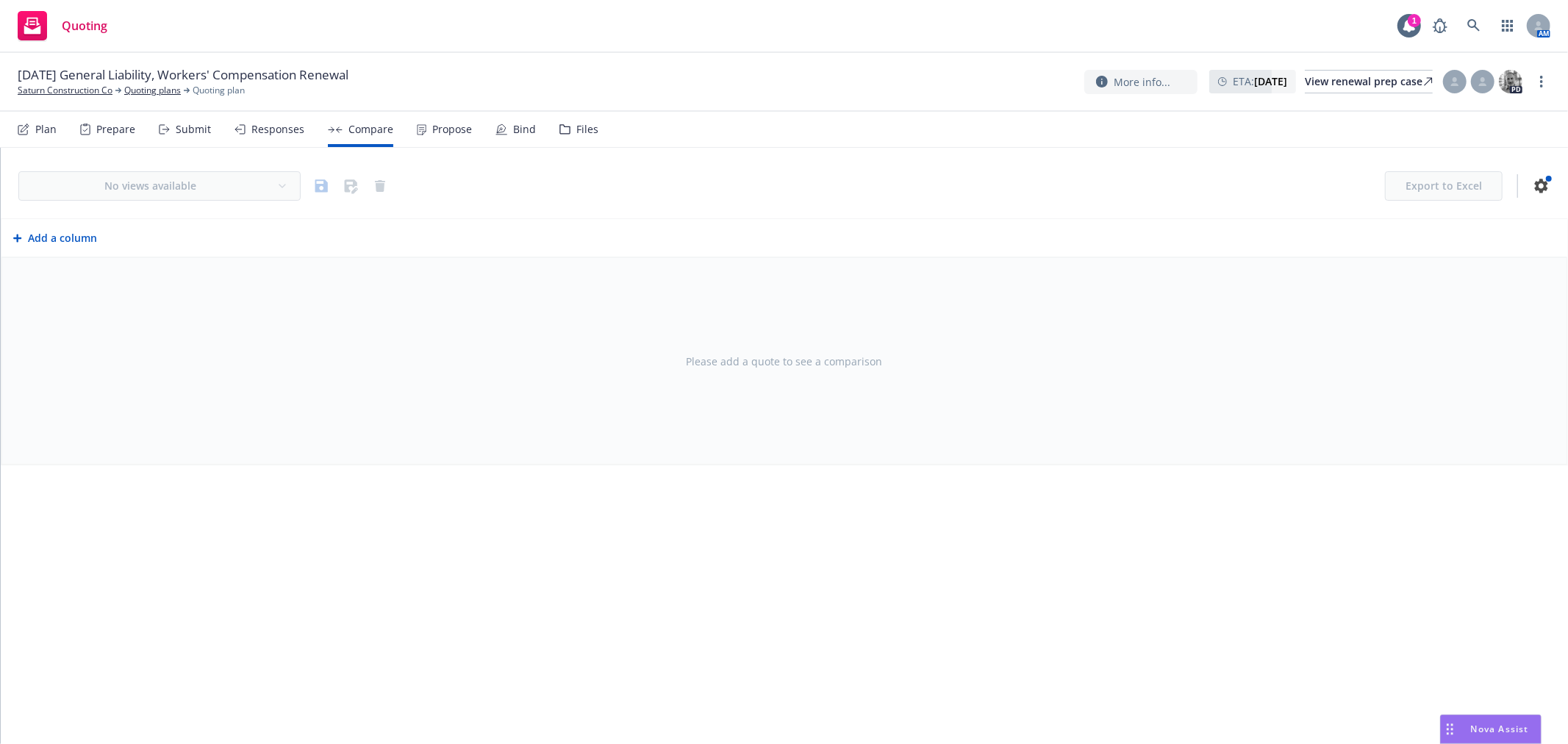
click at [270, 124] on div "Responses" at bounding box center [277, 130] width 52 height 12
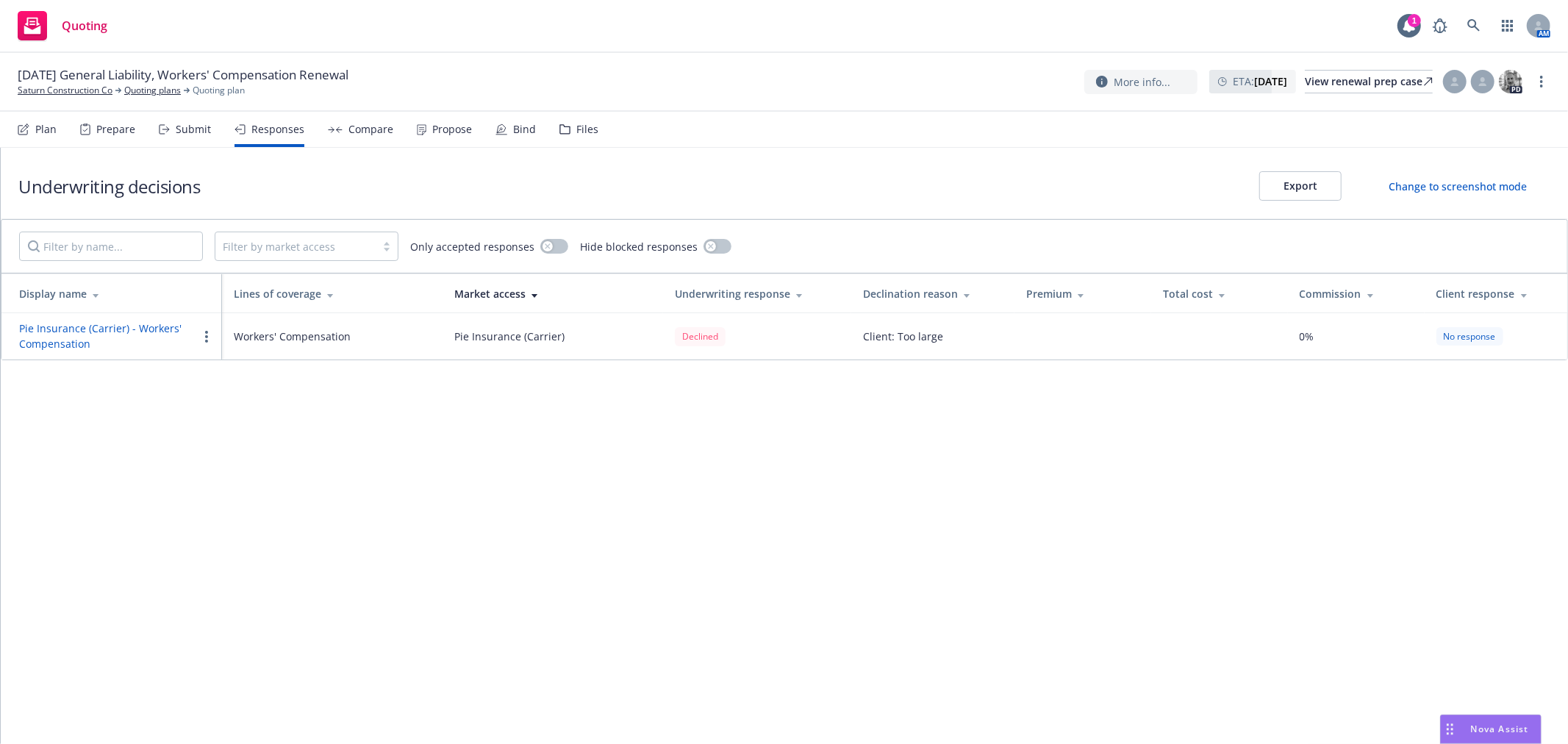
click at [185, 128] on div "Submit" at bounding box center [194, 130] width 36 height 12
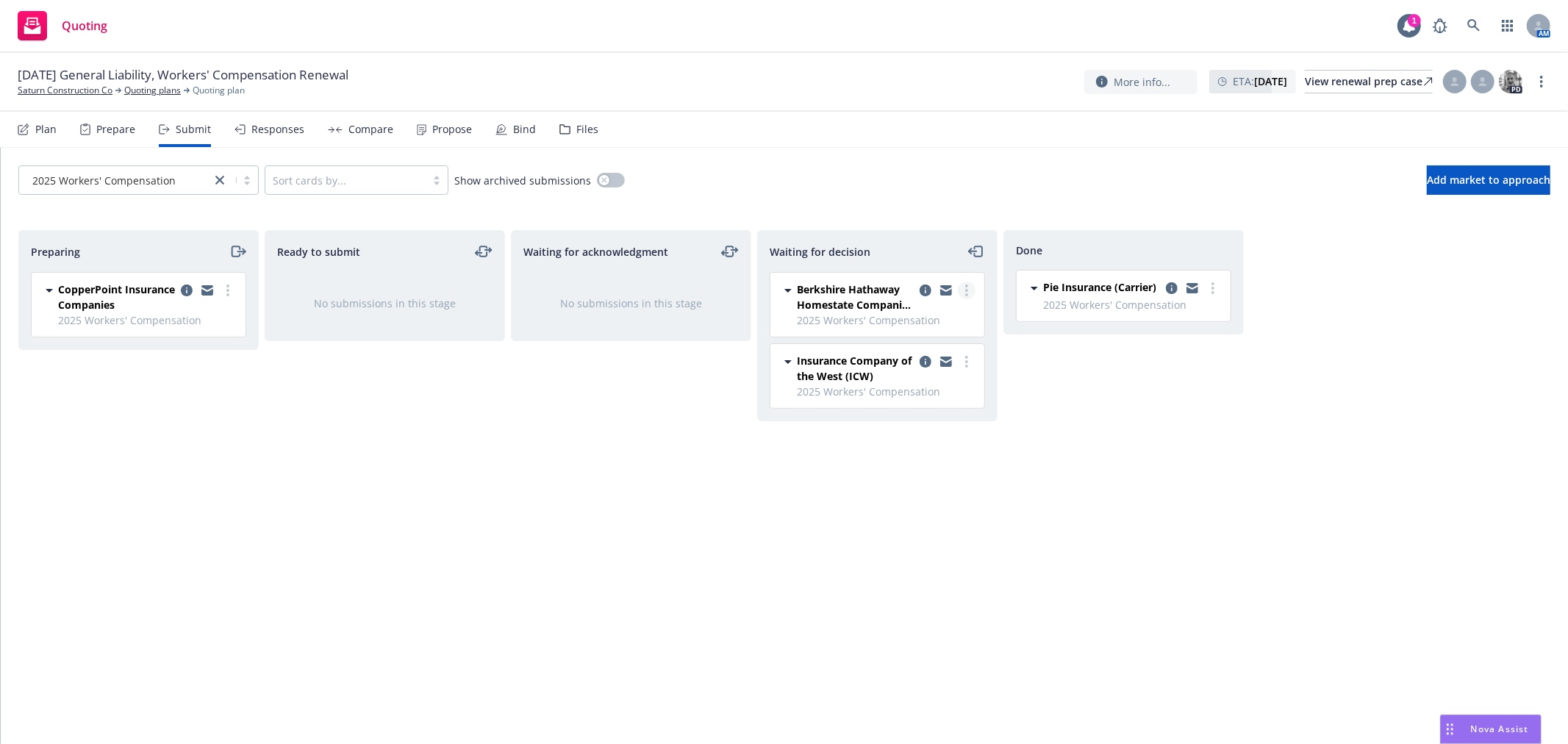
click at [964, 287] on link "more" at bounding box center [967, 291] width 18 height 18
click at [945, 378] on span "Add accepted decision" at bounding box center [900, 380] width 147 height 14
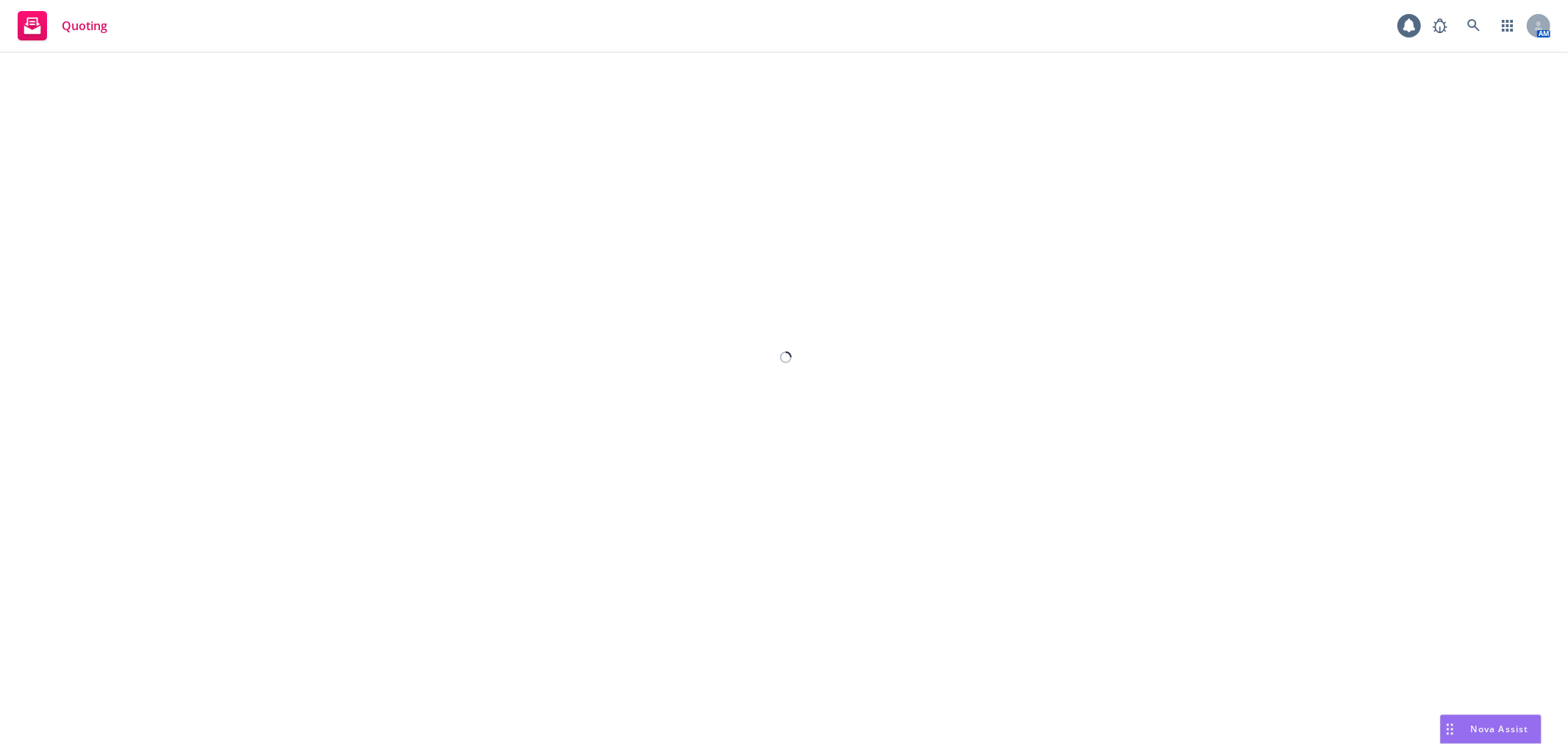
select select "12"
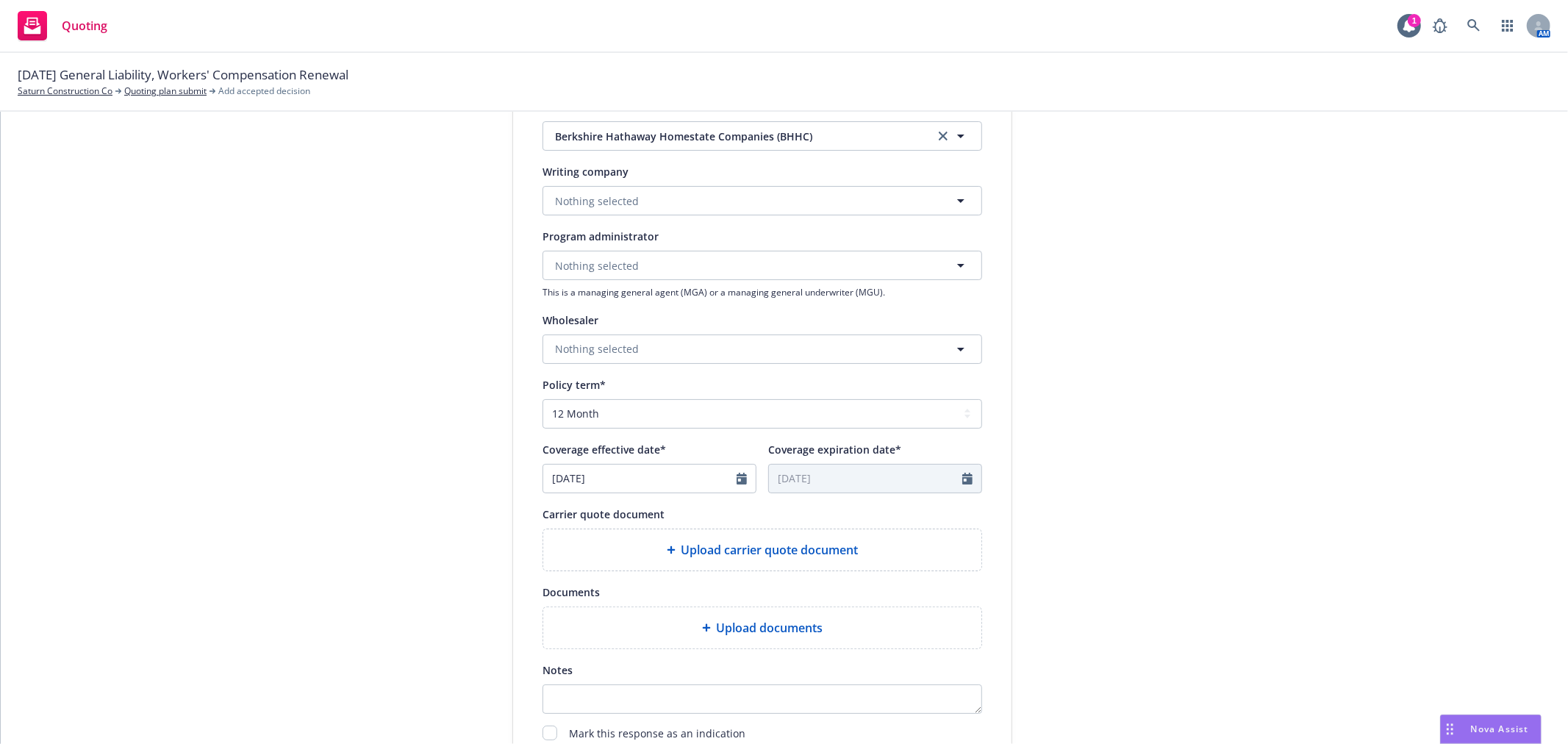
scroll to position [326, 0]
